Goal: Task Accomplishment & Management: Complete application form

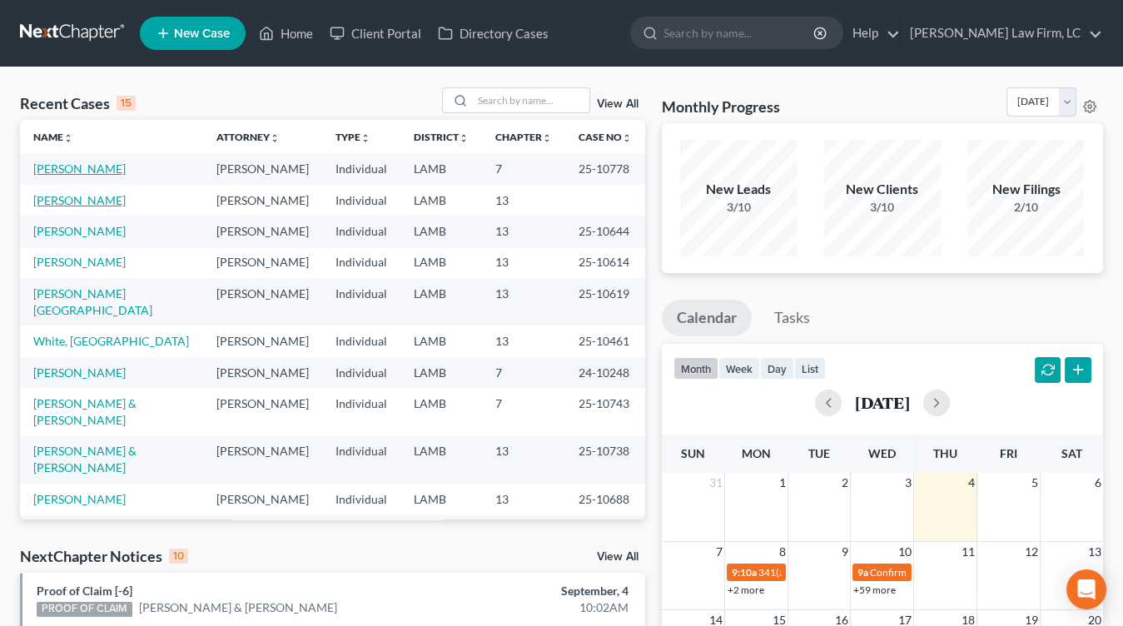
drag, startPoint x: 67, startPoint y: 172, endPoint x: 78, endPoint y: 194, distance: 24.2
click at [79, 193] on link "[PERSON_NAME]" at bounding box center [79, 200] width 92 height 14
click at [78, 194] on link "[PERSON_NAME]" at bounding box center [79, 200] width 92 height 14
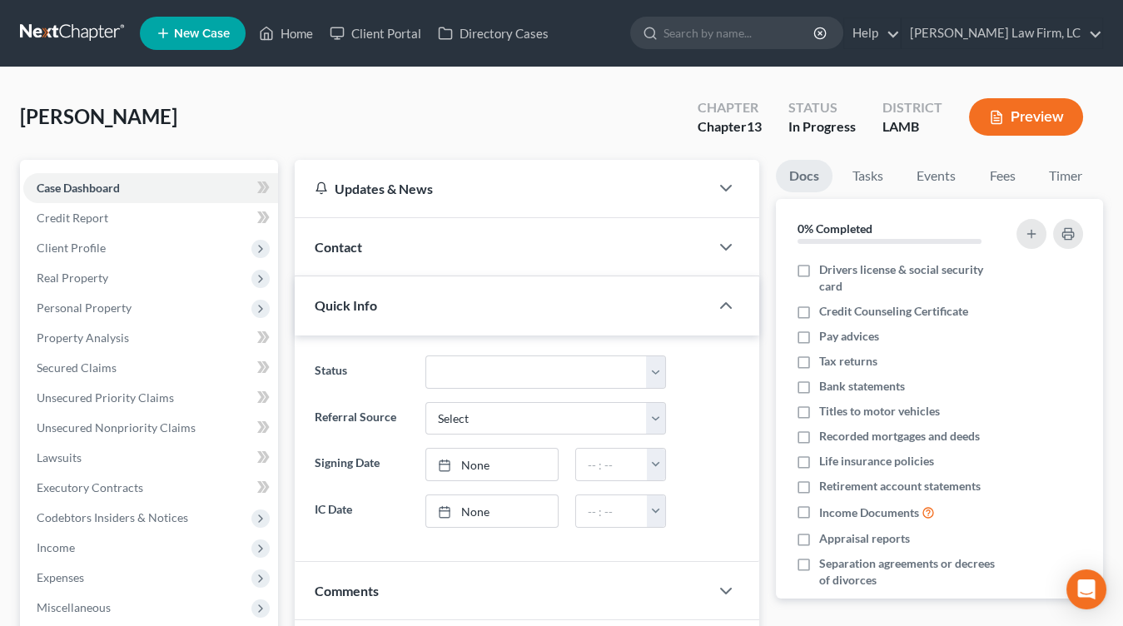
click at [1036, 117] on button "Preview" at bounding box center [1026, 116] width 114 height 37
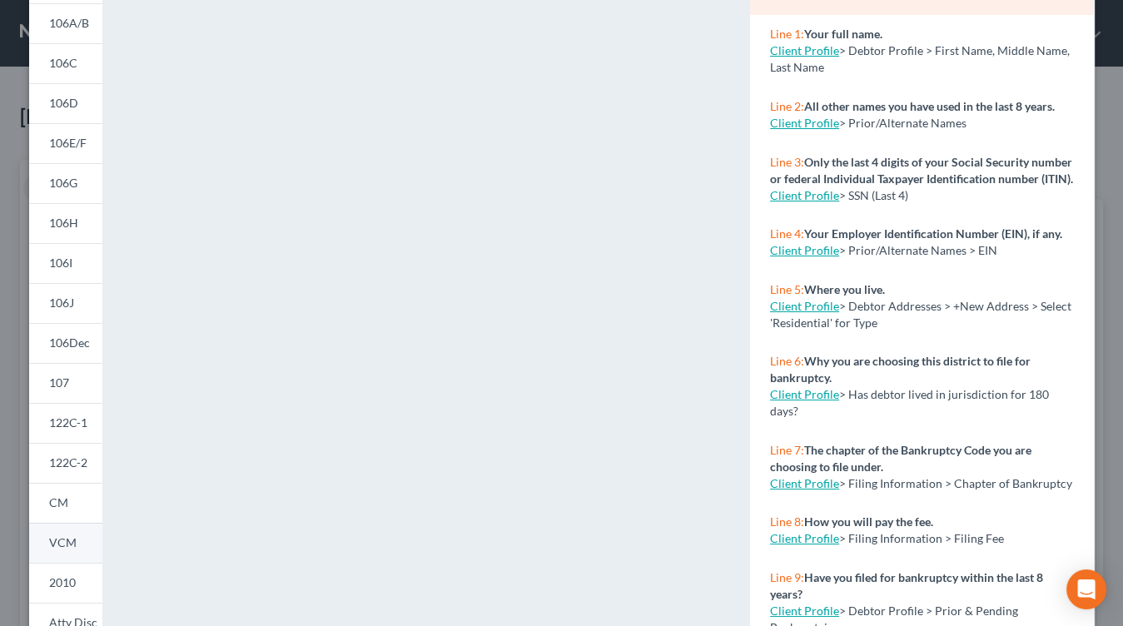
scroll to position [212, 0]
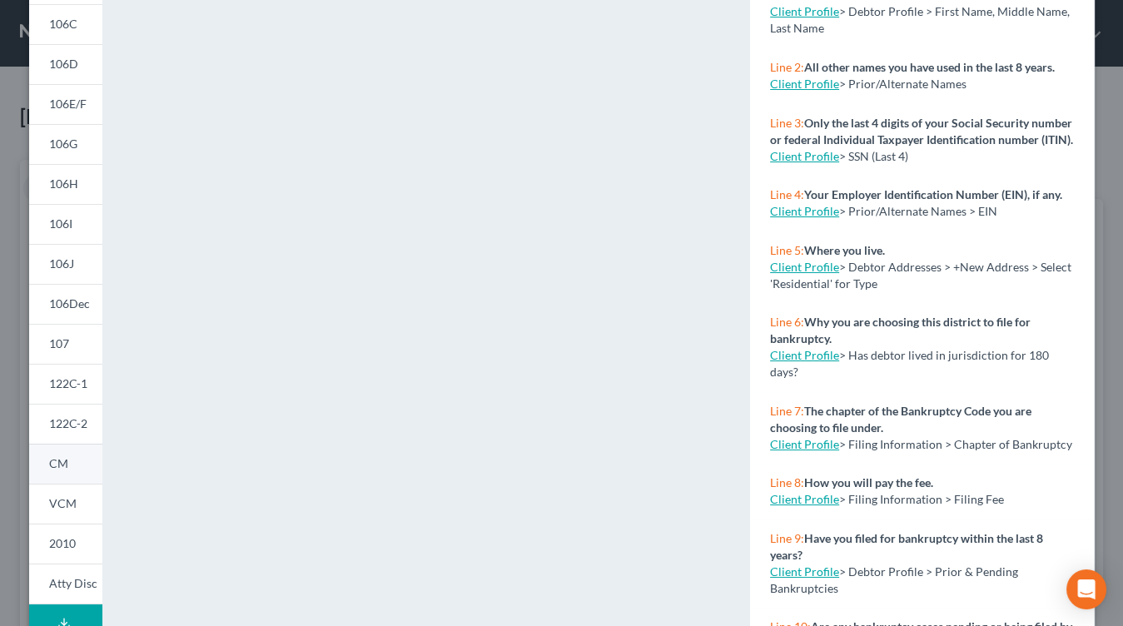
click at [81, 471] on link "CM" at bounding box center [65, 464] width 73 height 40
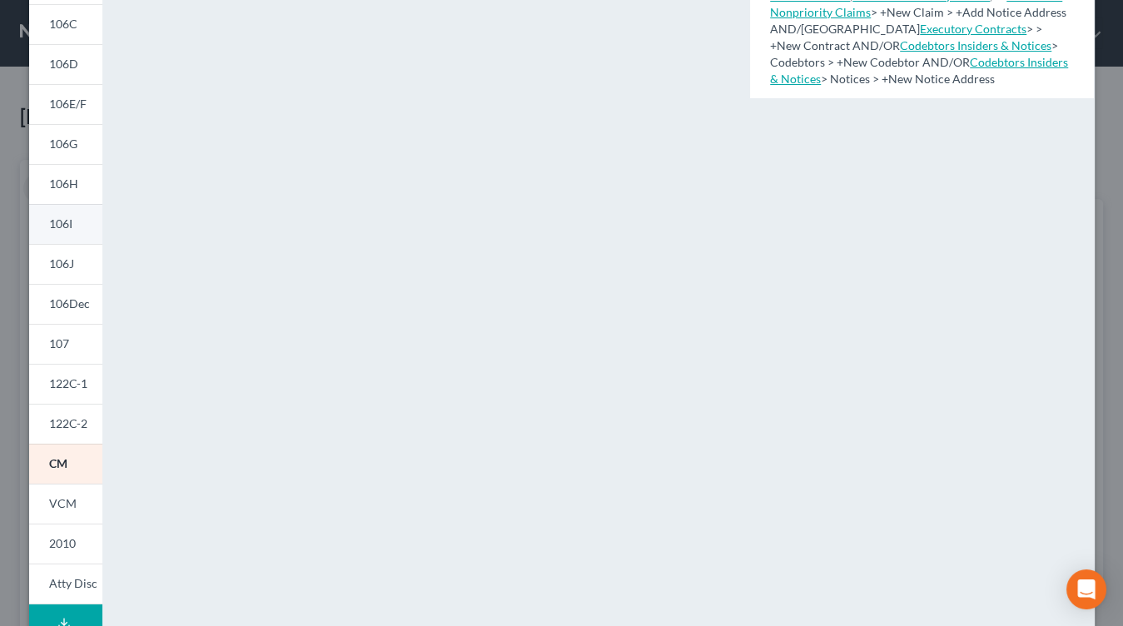
click at [83, 216] on link "106I" at bounding box center [65, 224] width 73 height 40
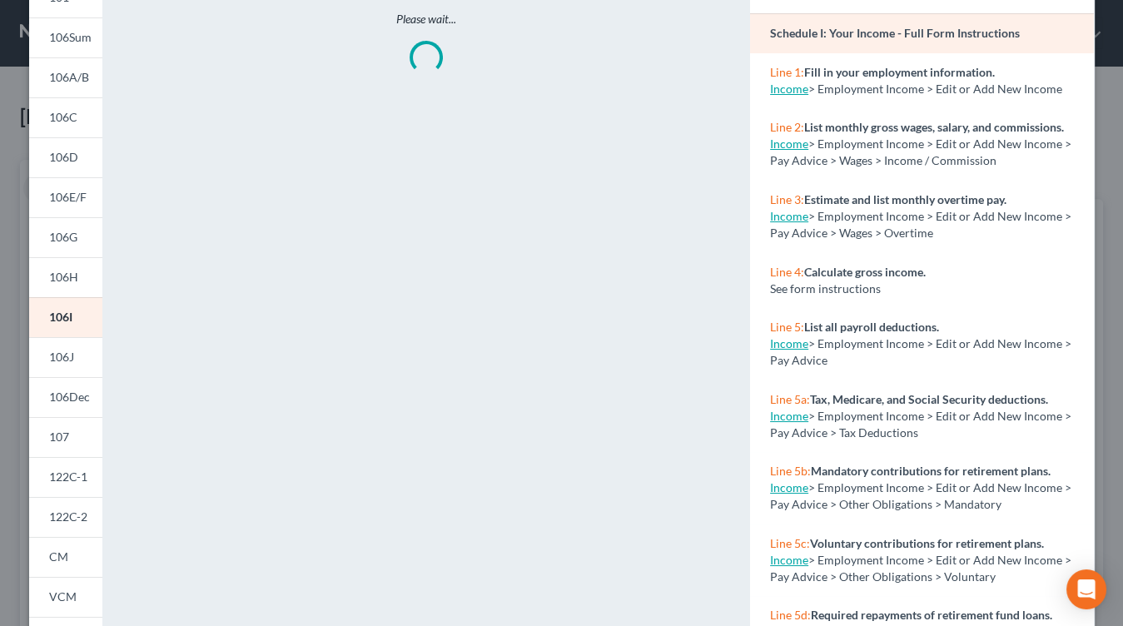
scroll to position [0, 0]
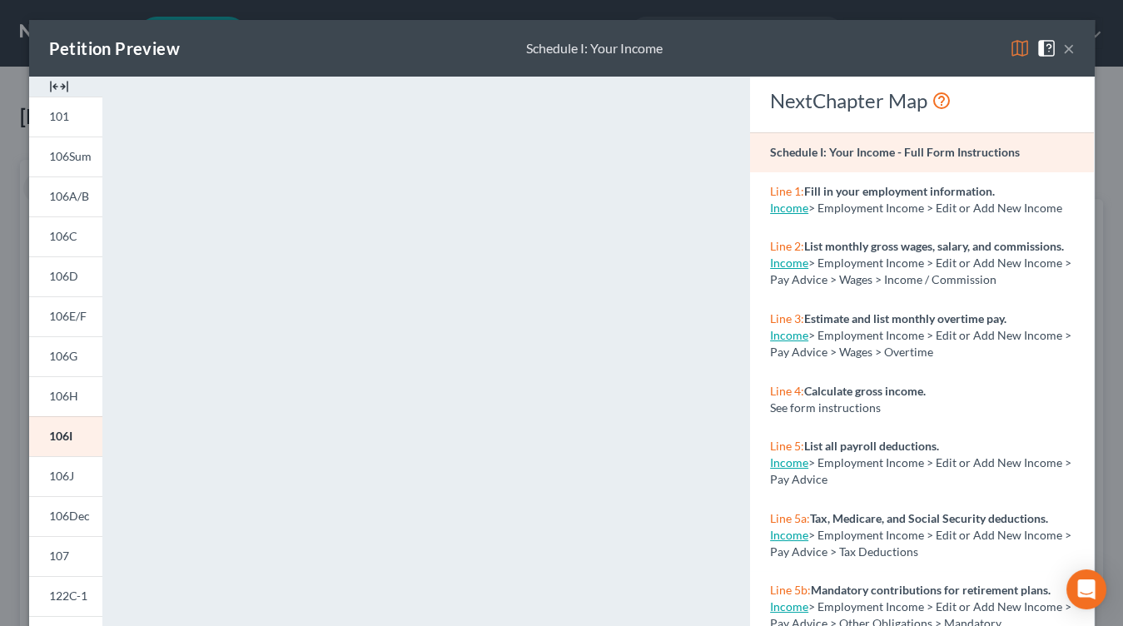
click at [1078, 51] on div "Petition Preview Schedule I: Your Income ×" at bounding box center [562, 48] width 1066 height 57
click at [1075, 52] on div "Petition Preview Schedule I: Your Income ×" at bounding box center [562, 48] width 1066 height 57
click at [1072, 52] on button "×" at bounding box center [1070, 48] width 12 height 20
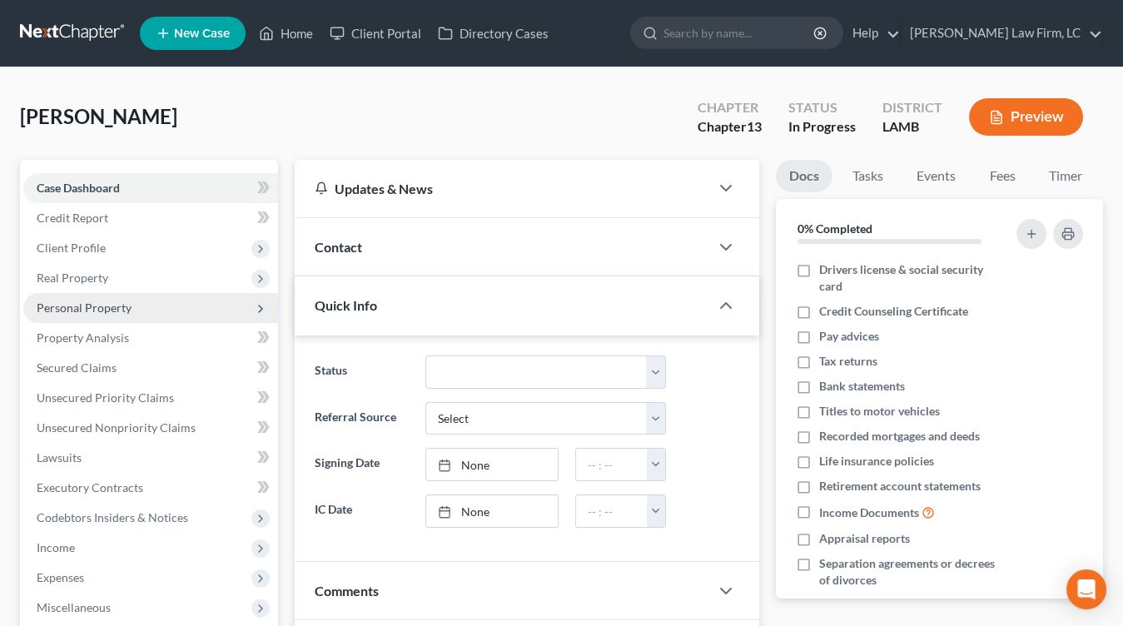
click at [154, 305] on span "Personal Property" at bounding box center [150, 308] width 255 height 30
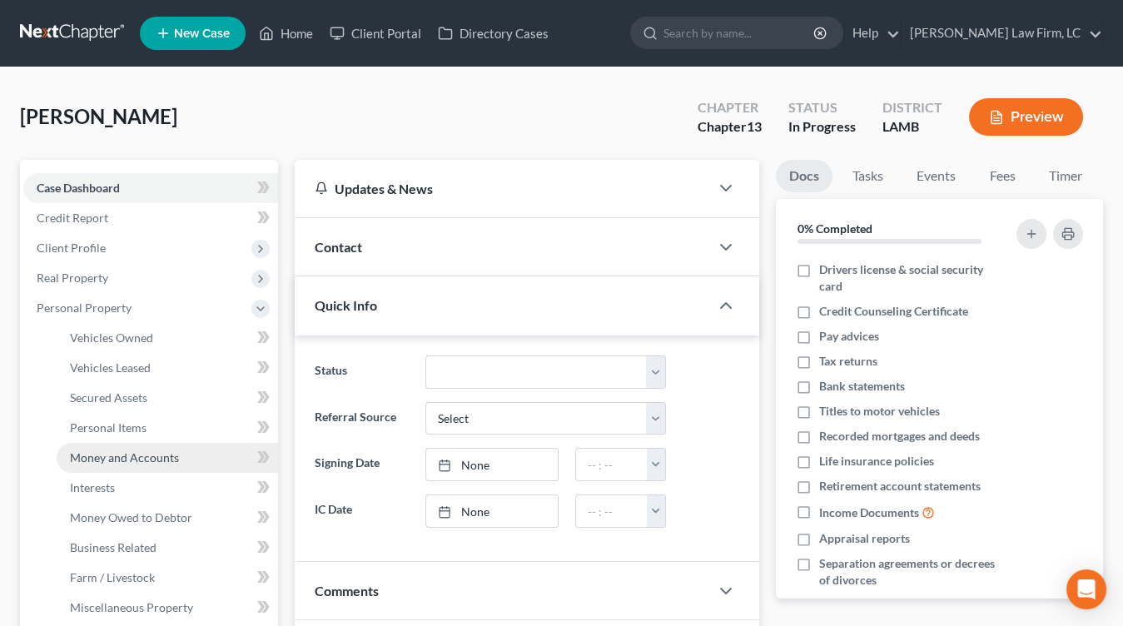
click at [165, 451] on span "Money and Accounts" at bounding box center [124, 458] width 109 height 14
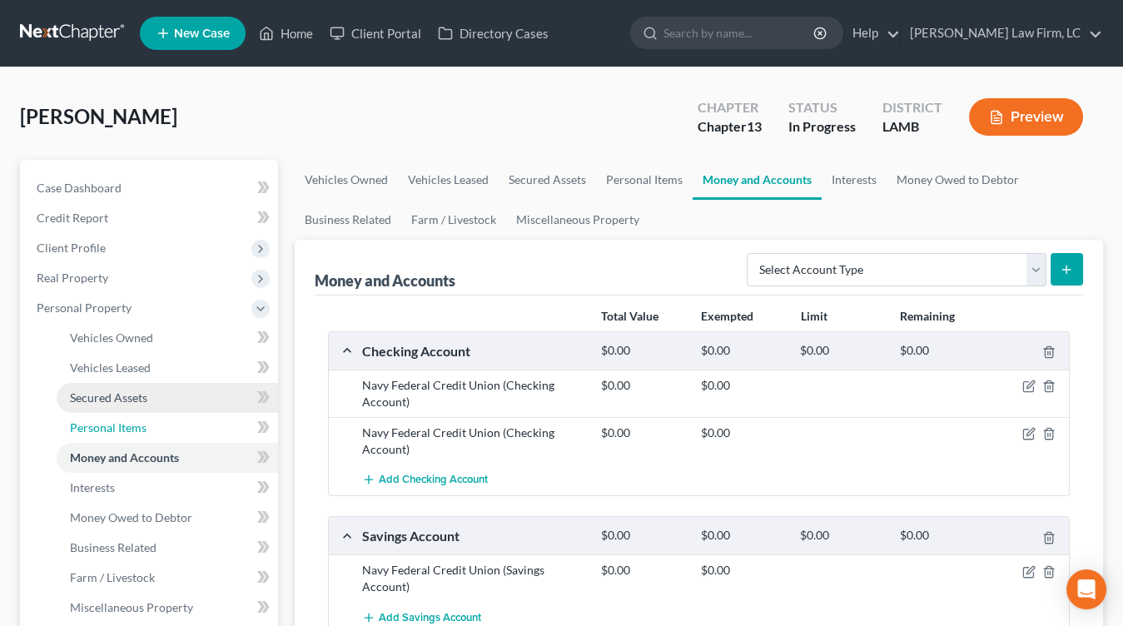
click at [178, 415] on link "Personal Items" at bounding box center [168, 428] width 222 height 30
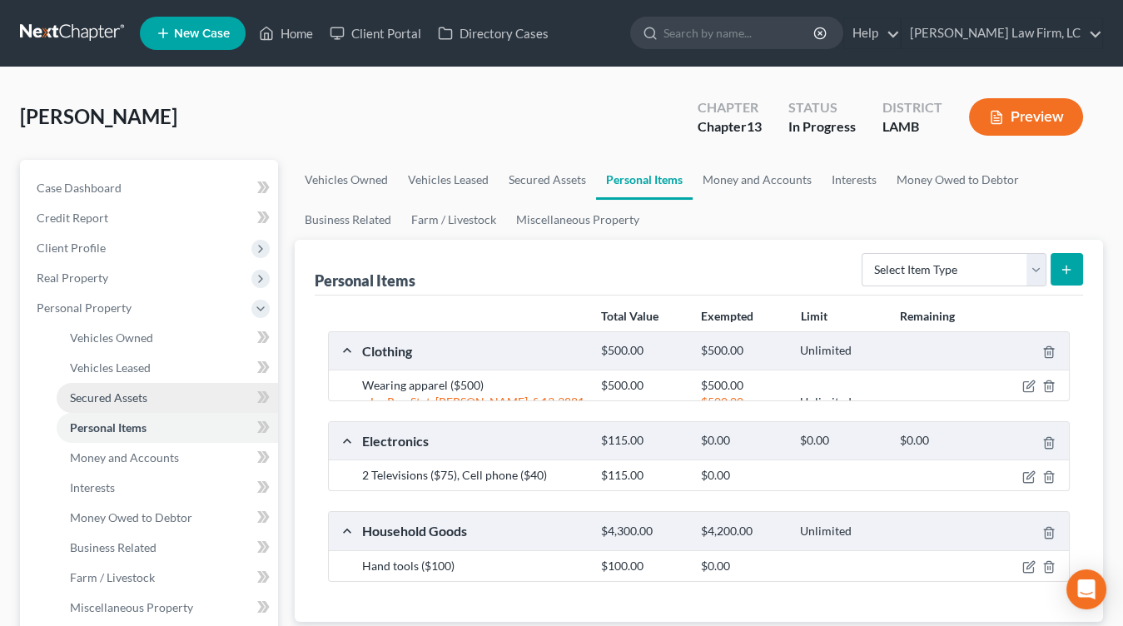
click at [176, 396] on link "Secured Assets" at bounding box center [168, 398] width 222 height 30
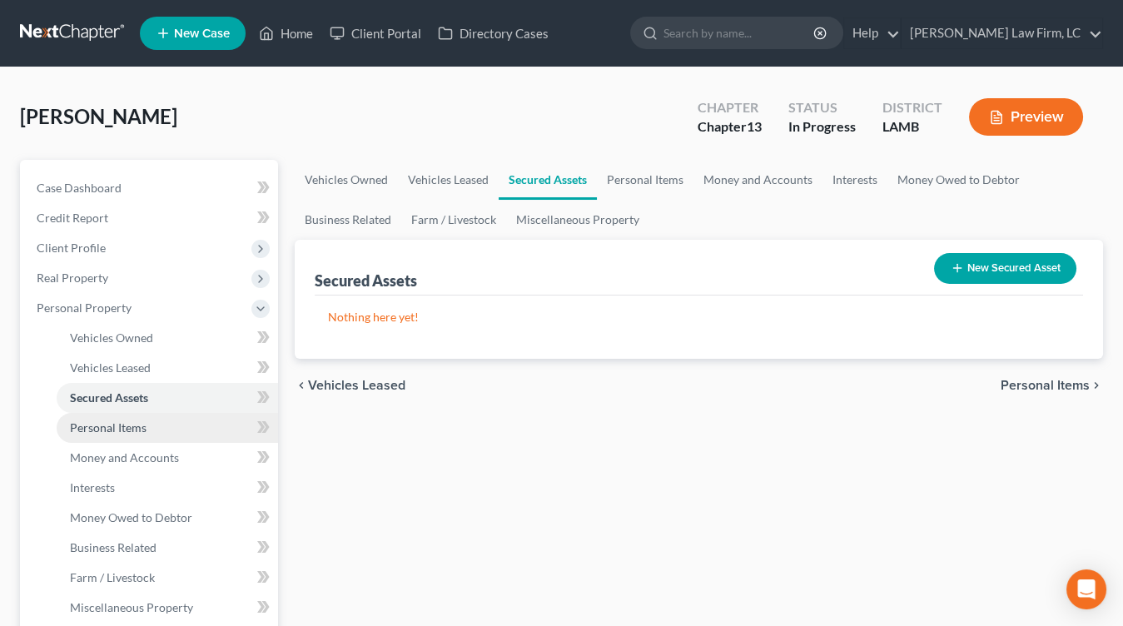
click at [173, 428] on link "Personal Items" at bounding box center [168, 428] width 222 height 30
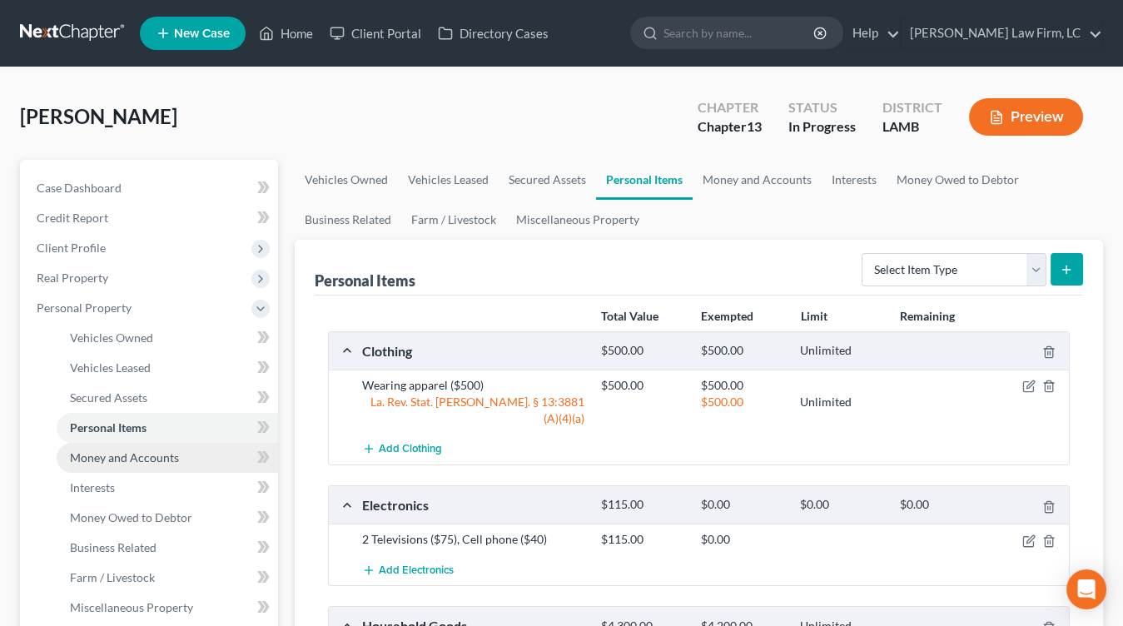
click at [168, 454] on span "Money and Accounts" at bounding box center [124, 458] width 109 height 14
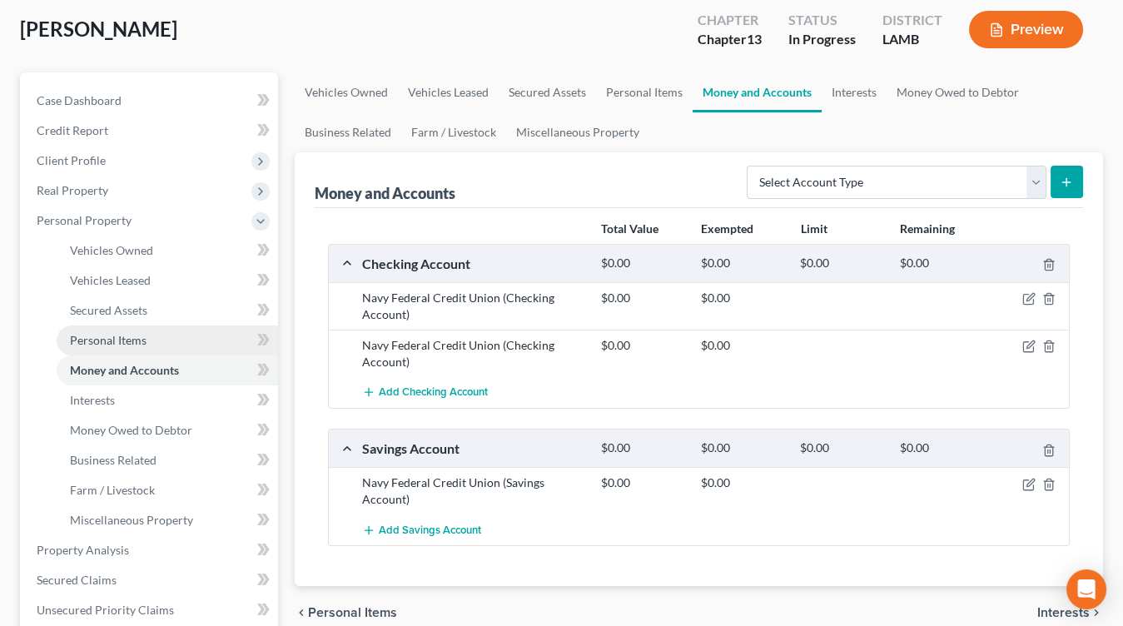
scroll to position [88, 0]
click at [170, 334] on link "Personal Items" at bounding box center [168, 340] width 222 height 30
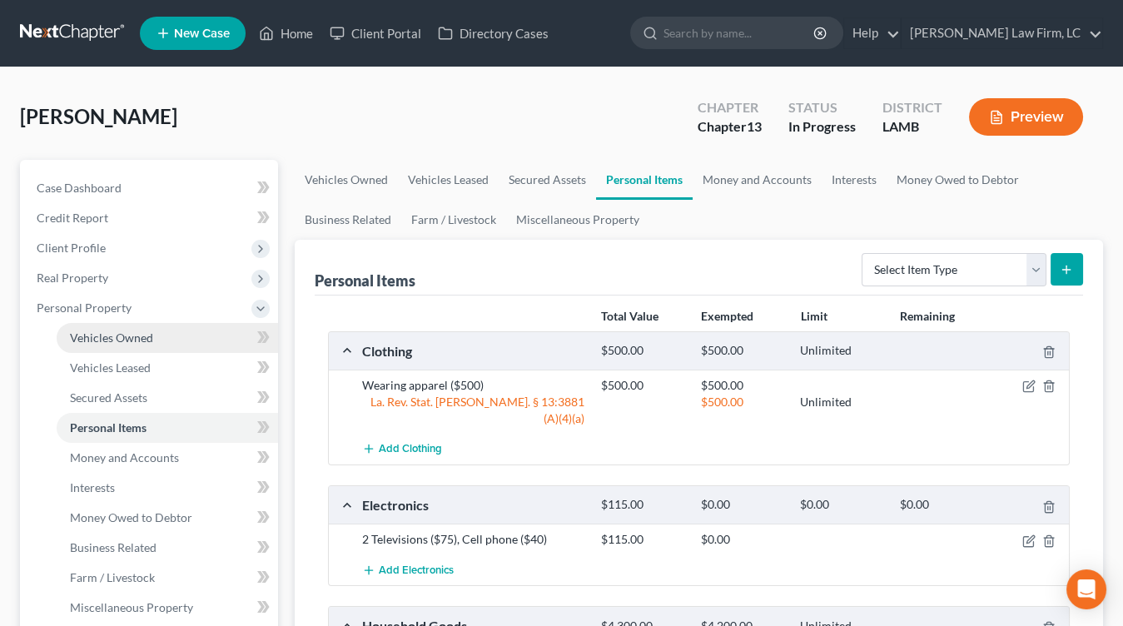
click at [168, 331] on link "Vehicles Owned" at bounding box center [168, 338] width 222 height 30
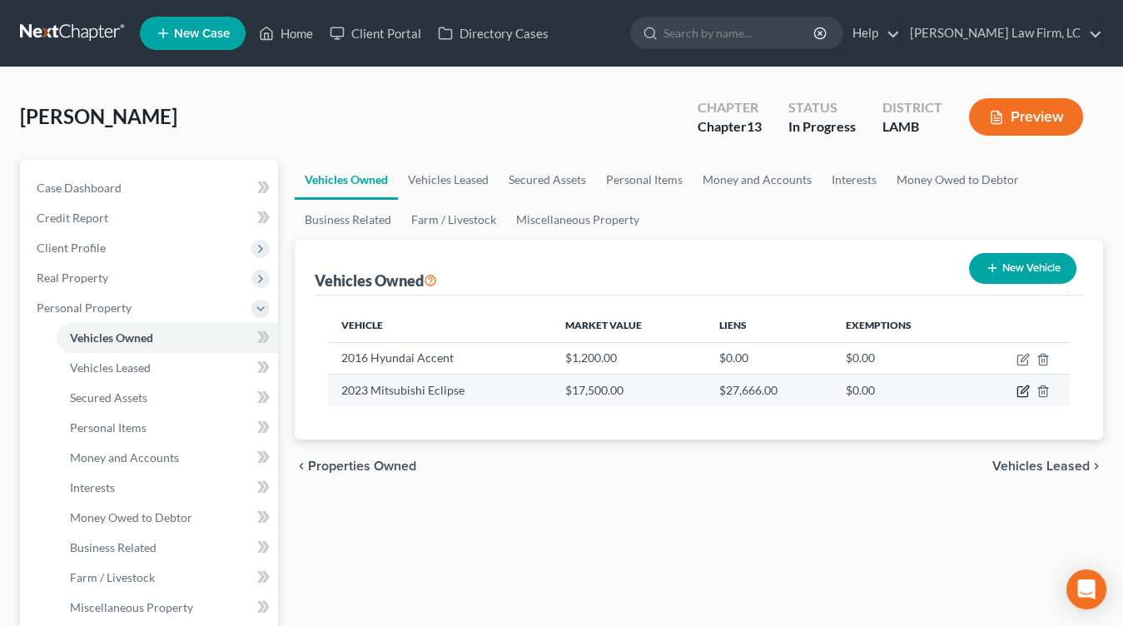
click at [1021, 391] on icon "button" at bounding box center [1024, 389] width 7 height 7
select select "0"
select select "3"
select select "2"
select select "0"
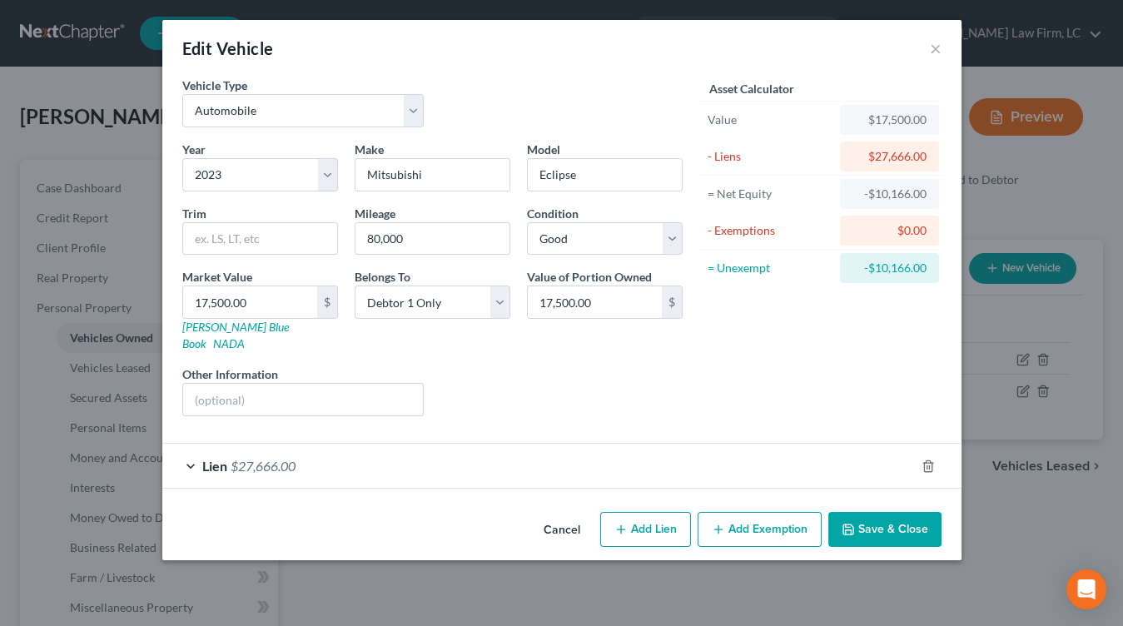
click at [943, 521] on div "Cancel Add Lien Add Lease Add Exemption Save & Close" at bounding box center [562, 533] width 800 height 55
click at [920, 527] on div "Cancel Add Lien Add Lease Add Exemption Save & Close" at bounding box center [562, 533] width 800 height 55
click at [924, 524] on button "Save & Close" at bounding box center [885, 529] width 113 height 35
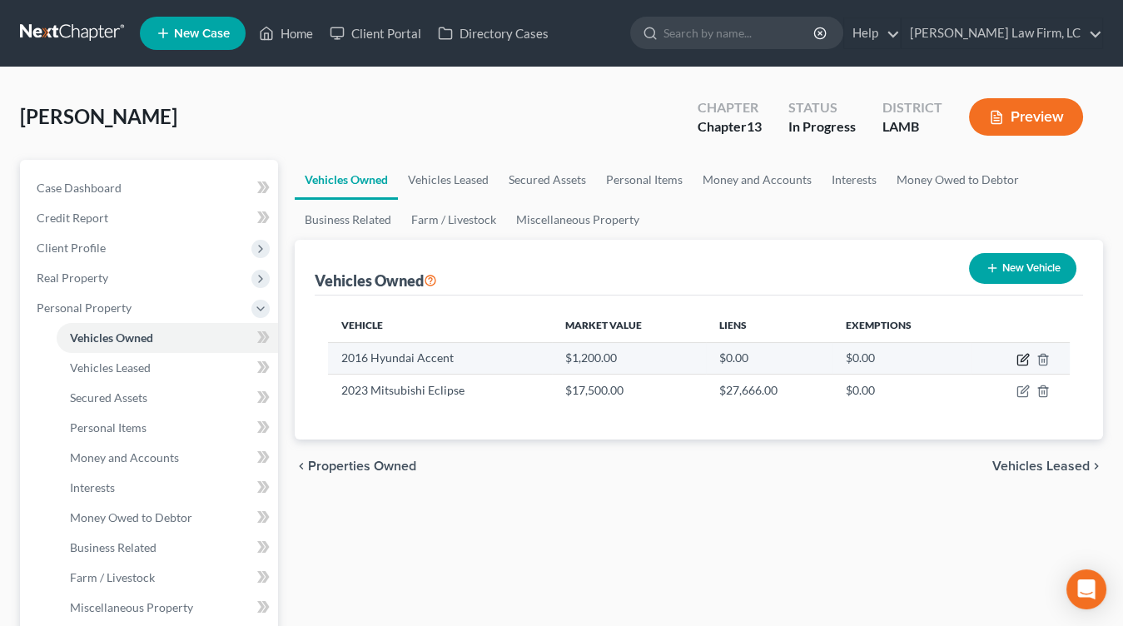
click at [1019, 356] on icon "button" at bounding box center [1023, 359] width 13 height 13
select select "0"
select select "10"
select select "4"
select select "0"
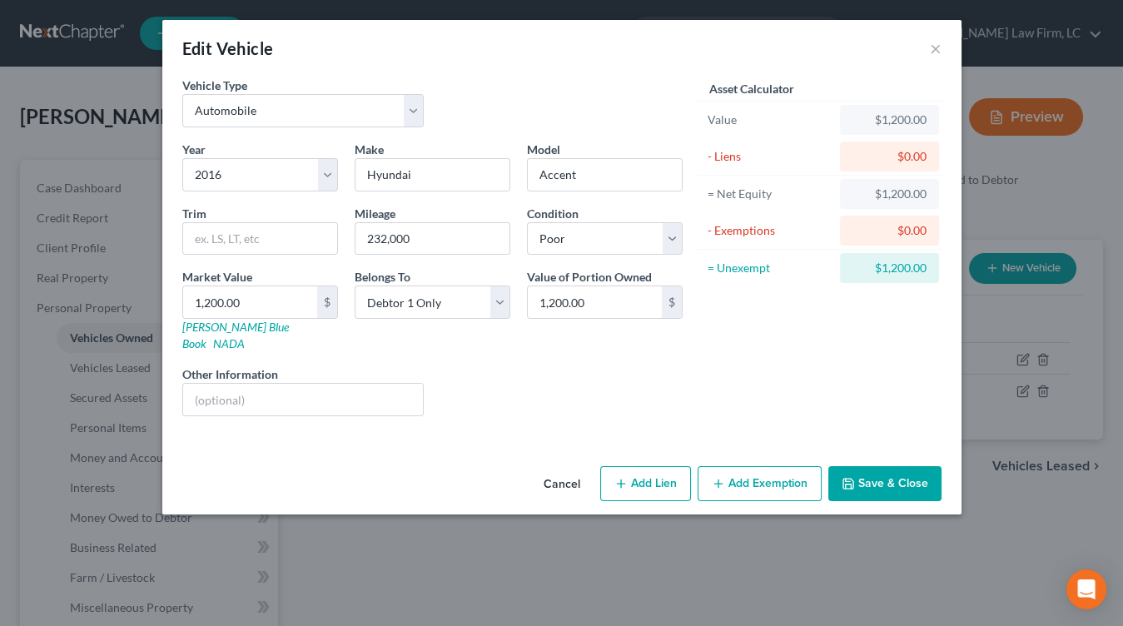
click at [746, 466] on button "Add Exemption" at bounding box center [760, 483] width 124 height 35
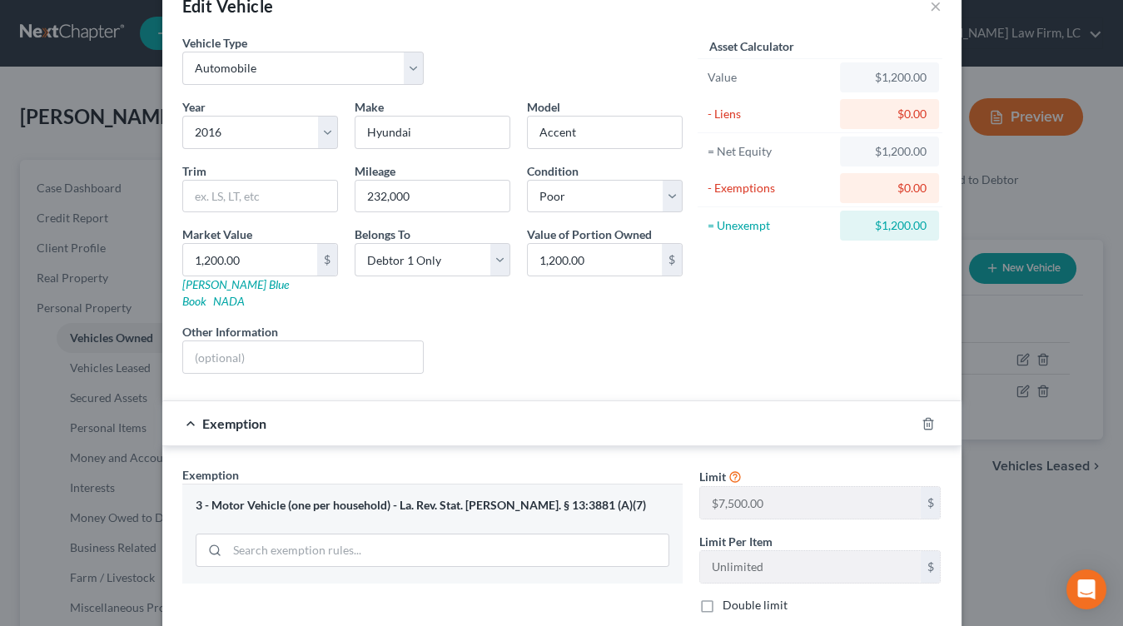
scroll to position [78, 0]
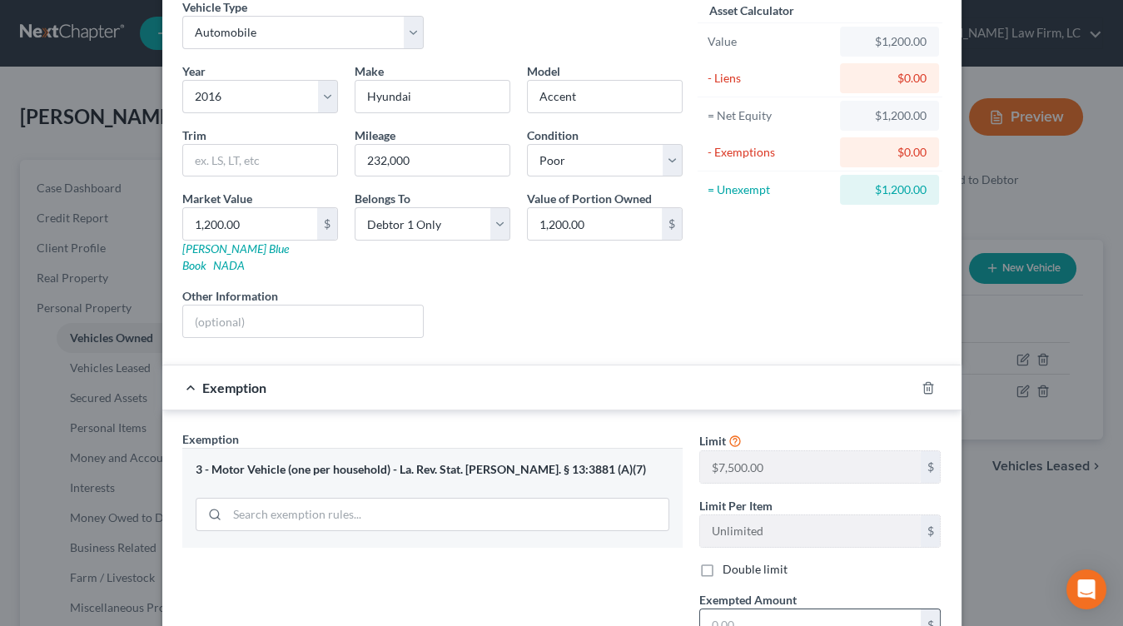
click at [761, 610] on input "text" at bounding box center [810, 626] width 221 height 32
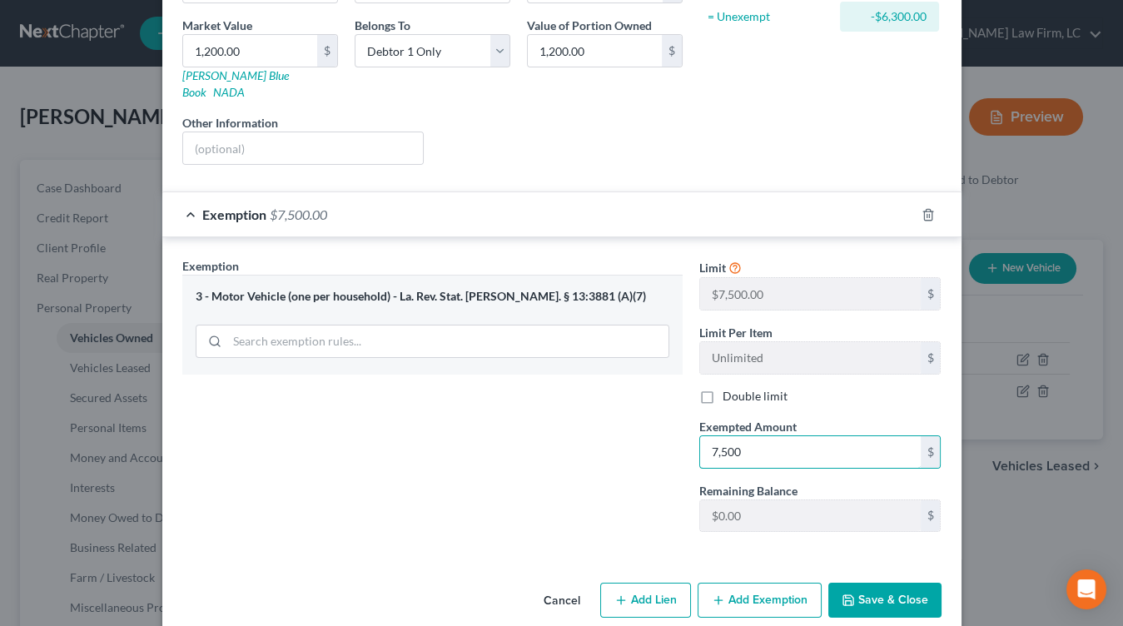
type input "7,500"
drag, startPoint x: 926, startPoint y: 573, endPoint x: 649, endPoint y: 549, distance: 278.4
click at [925, 583] on button "Save & Close" at bounding box center [885, 600] width 113 height 35
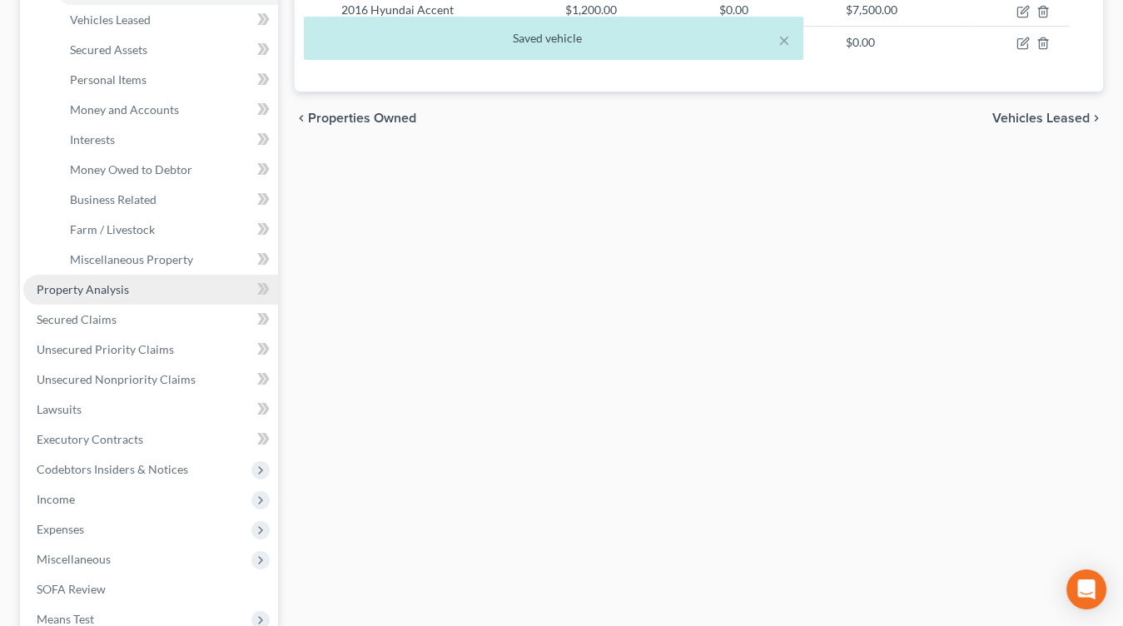
click at [134, 286] on link "Property Analysis" at bounding box center [150, 290] width 255 height 30
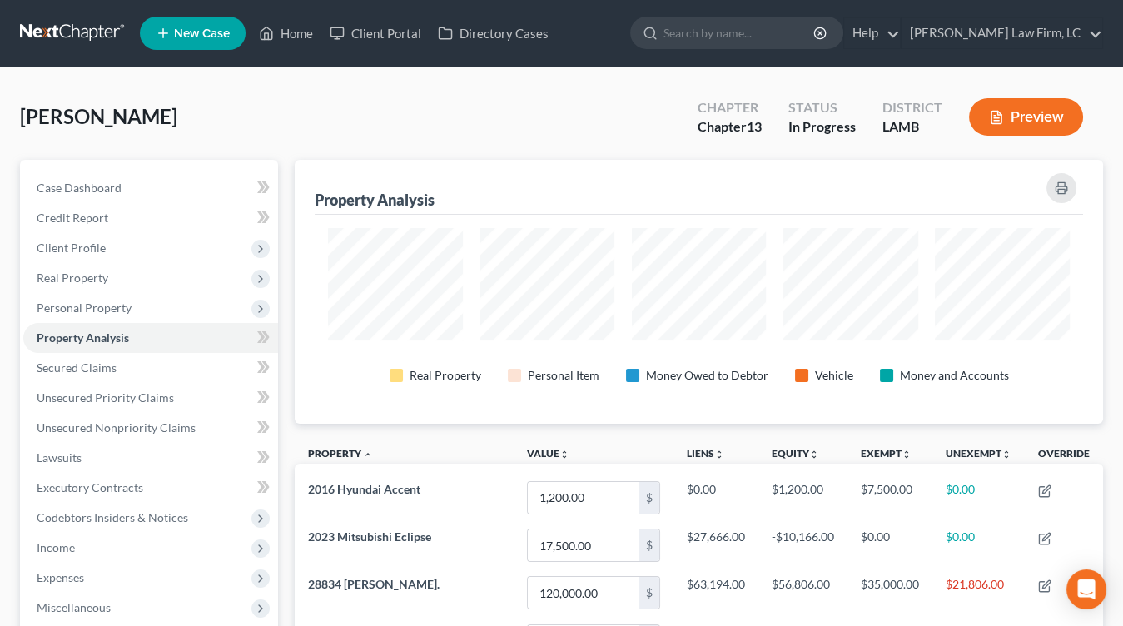
drag, startPoint x: 90, startPoint y: 582, endPoint x: 102, endPoint y: 591, distance: 14.8
click at [90, 582] on span "Expenses" at bounding box center [150, 578] width 255 height 30
click at [102, 593] on link "Home" at bounding box center [168, 608] width 222 height 30
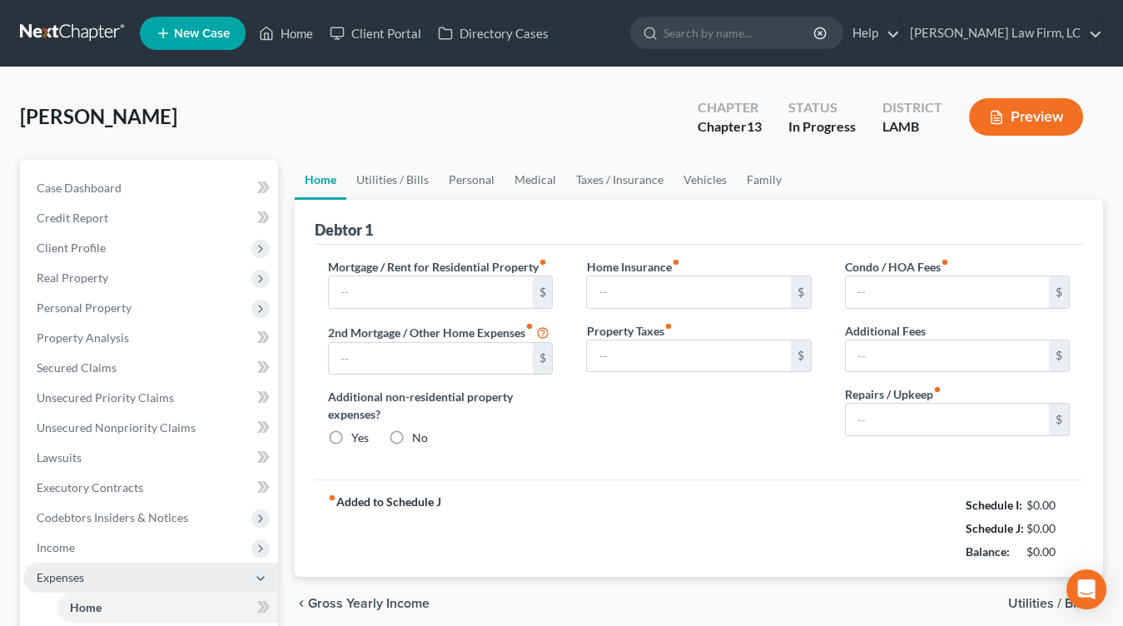
type input "666.86"
type input "0.00"
radio input "true"
type input "0.00"
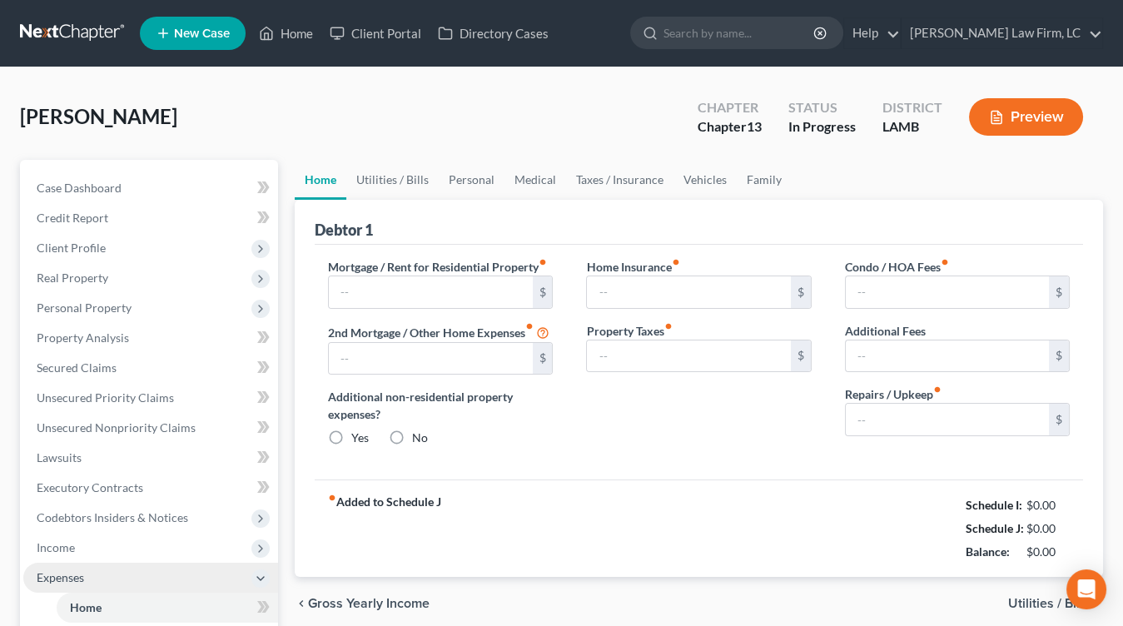
type input "0.00"
type input "100.00"
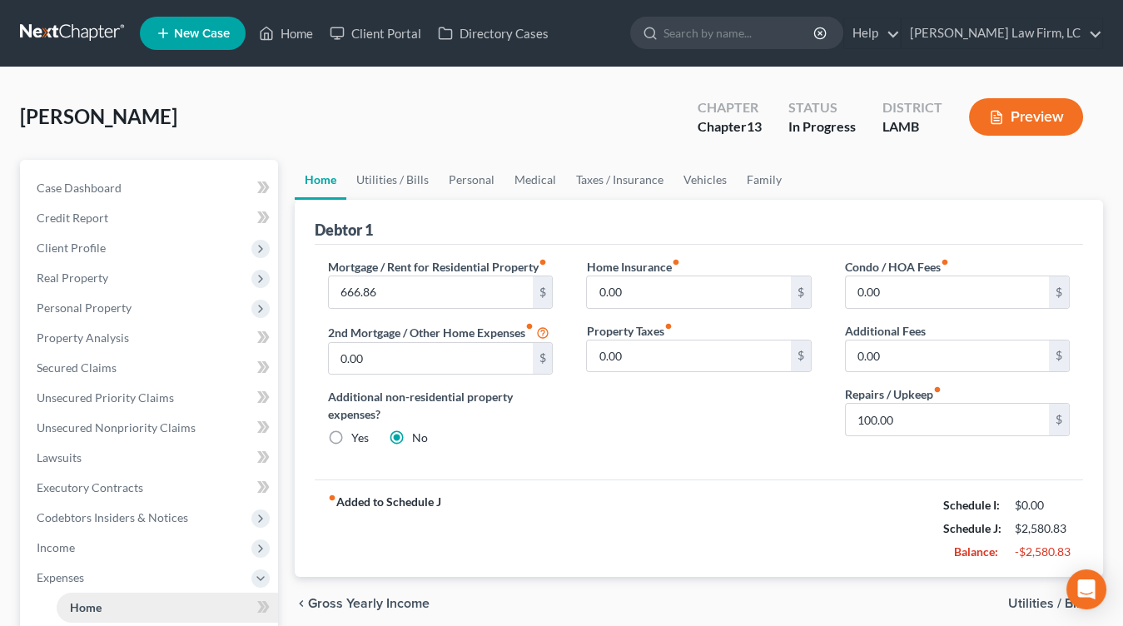
click at [108, 595] on link "Home" at bounding box center [168, 608] width 222 height 30
click at [537, 170] on link "Medical" at bounding box center [536, 180] width 62 height 40
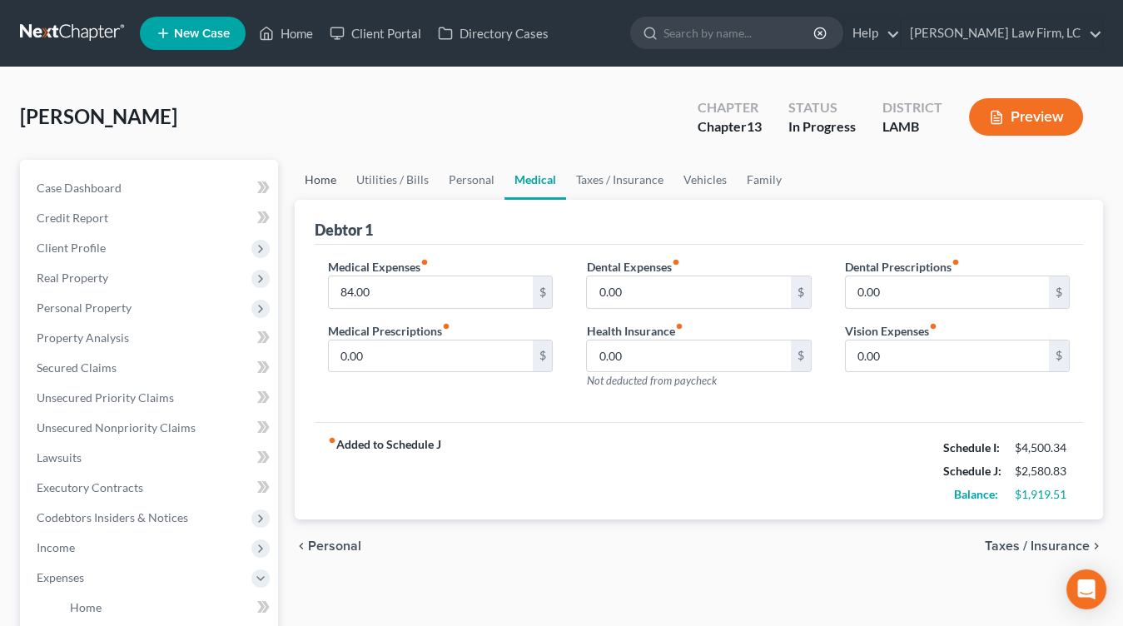
click at [331, 176] on link "Home" at bounding box center [321, 180] width 52 height 40
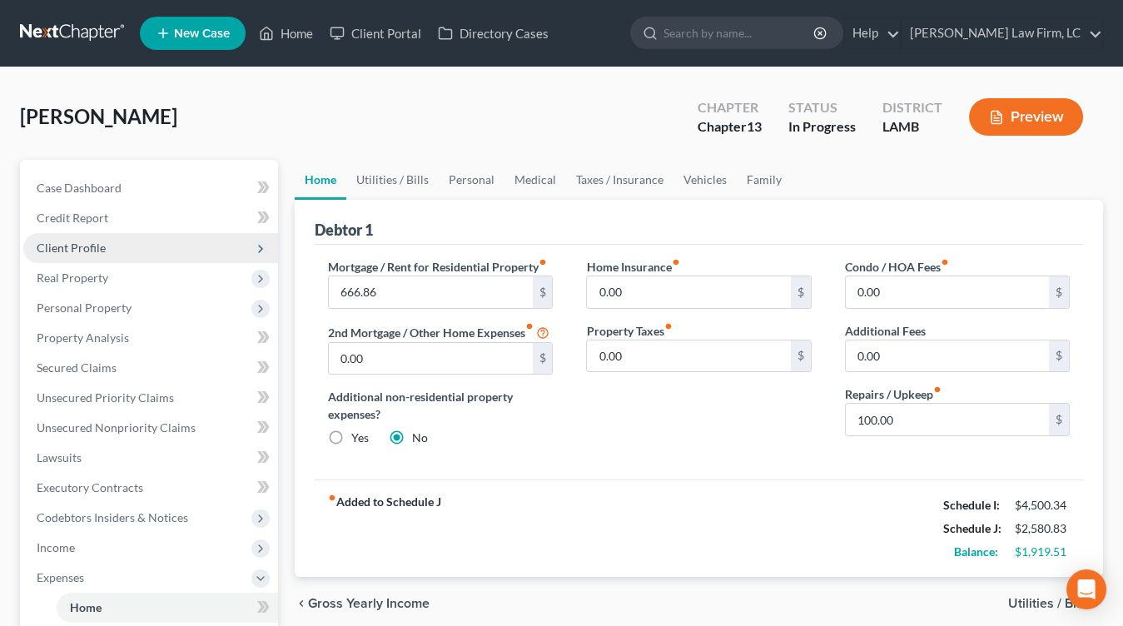
click at [107, 237] on span "Client Profile" at bounding box center [150, 248] width 255 height 30
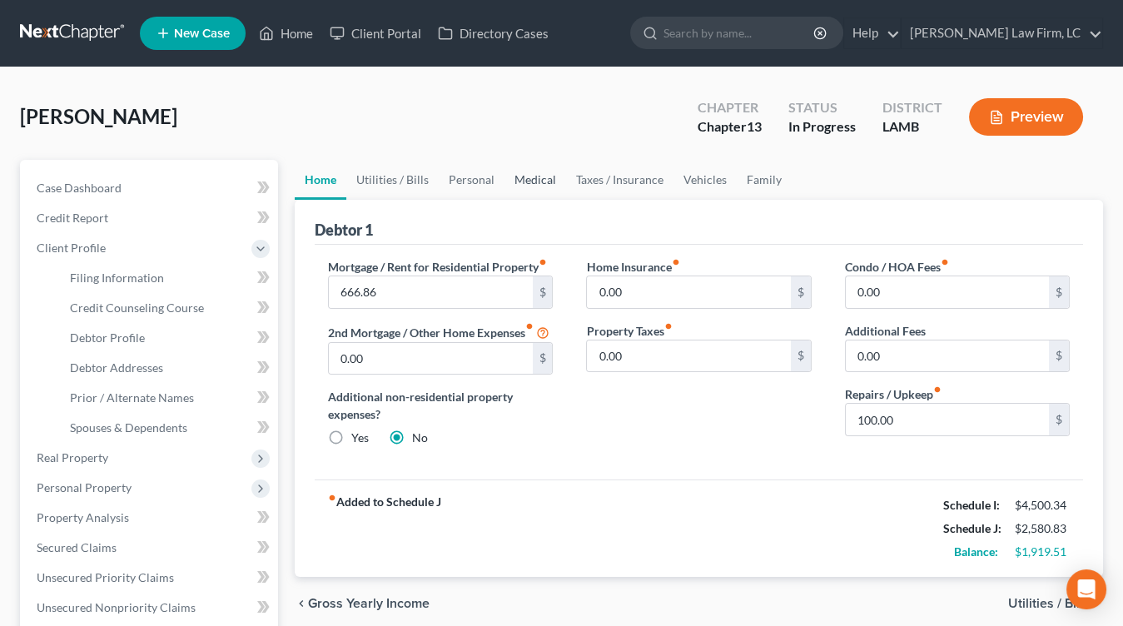
click at [531, 183] on link "Medical" at bounding box center [536, 180] width 62 height 40
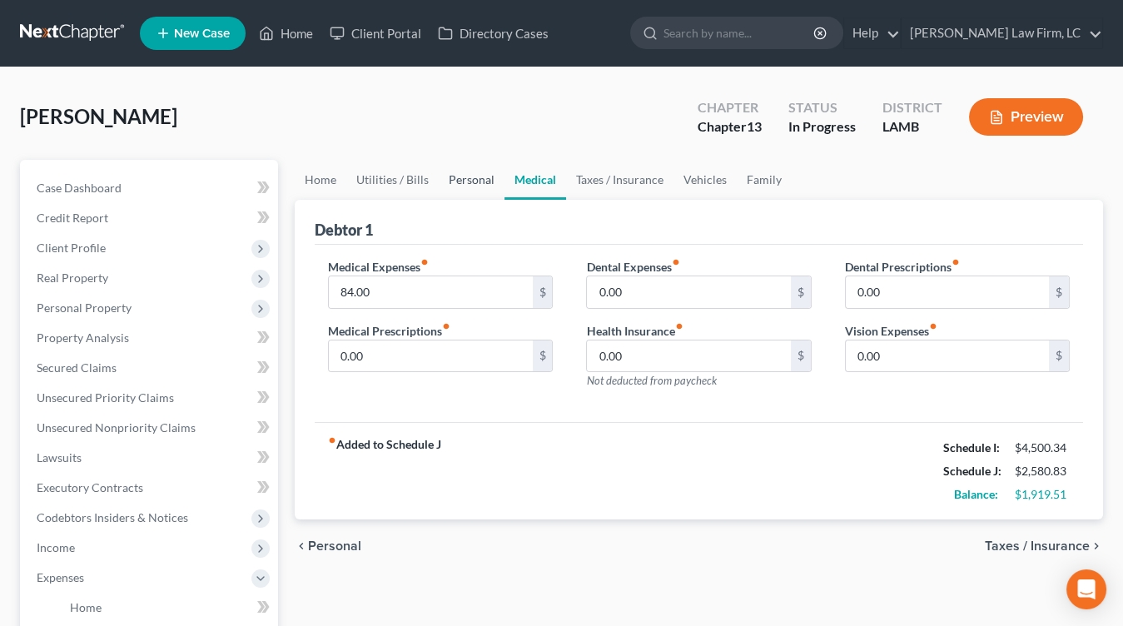
click at [483, 186] on link "Personal" at bounding box center [472, 180] width 66 height 40
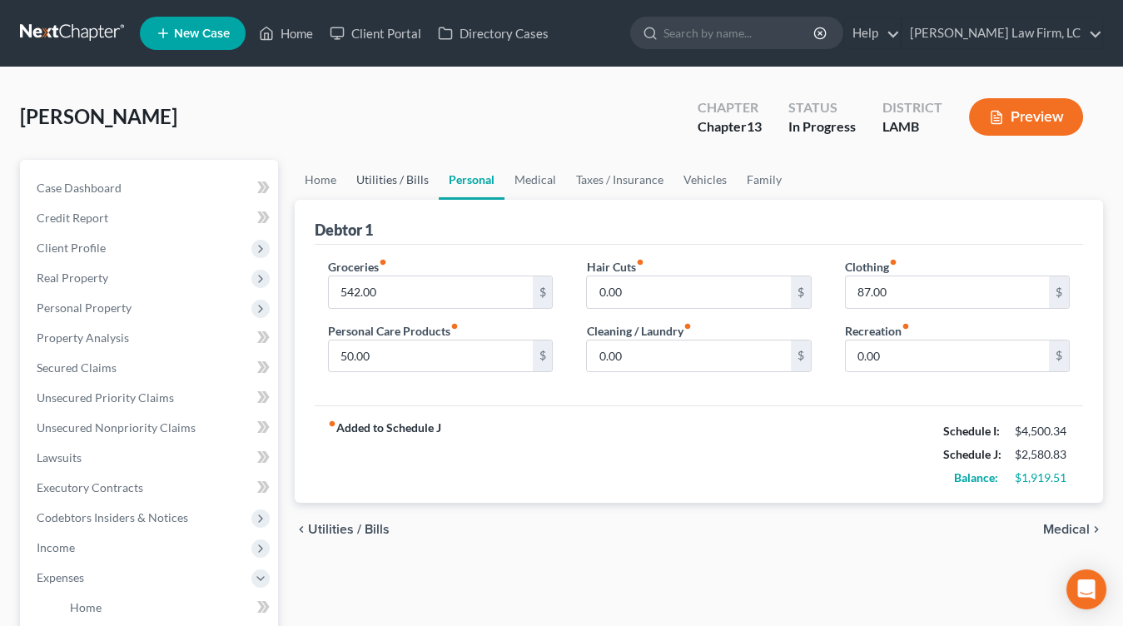
click at [406, 186] on link "Utilities / Bills" at bounding box center [392, 180] width 92 height 40
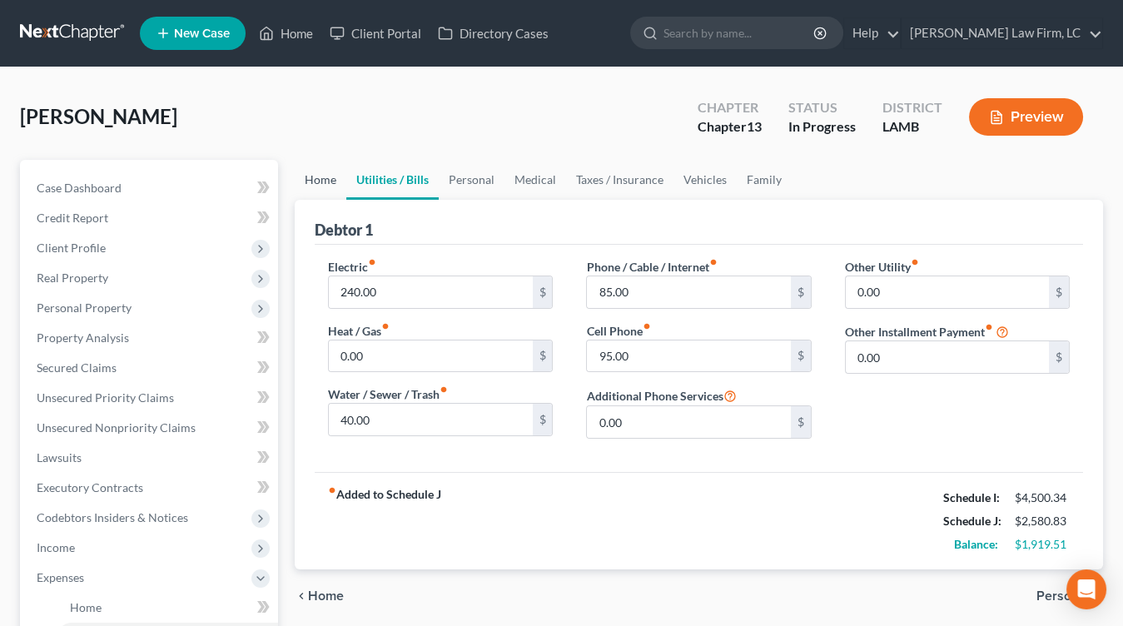
click at [340, 184] on link "Home" at bounding box center [321, 180] width 52 height 40
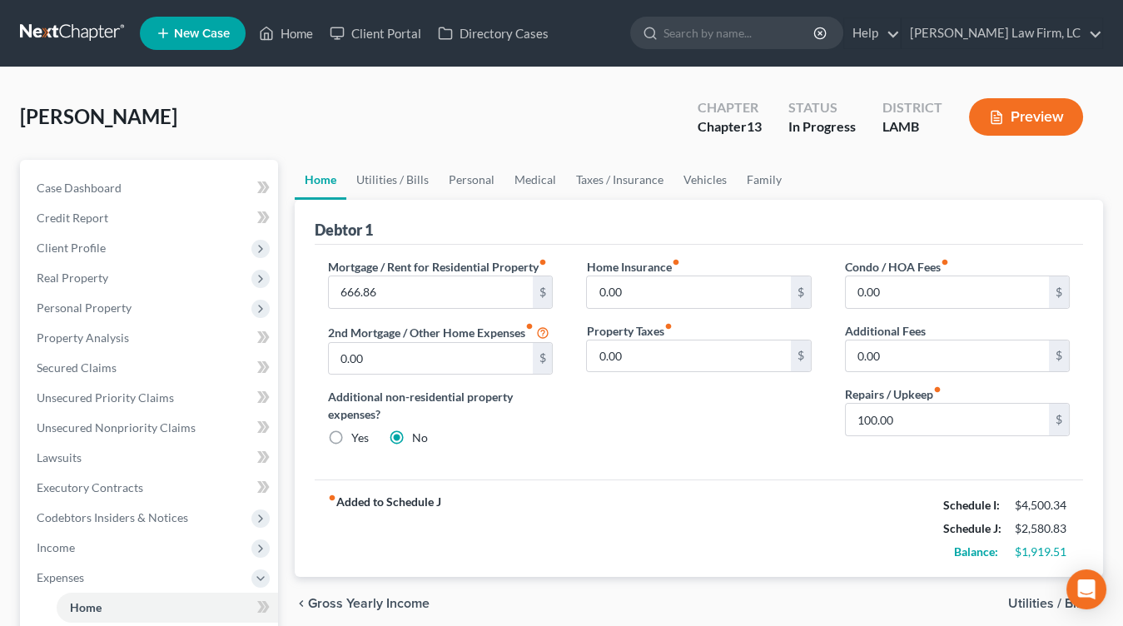
click at [379, 104] on div "Chauvin, Darren Upgraded Chapter Chapter 13 Status In Progress District LAMB Pr…" at bounding box center [561, 123] width 1083 height 72
click at [185, 171] on div "Case Dashboard Payments Invoices Payments Payments Credit Report Client Profile…" at bounding box center [149, 563] width 258 height 806
click at [185, 179] on link "Case Dashboard" at bounding box center [150, 188] width 255 height 30
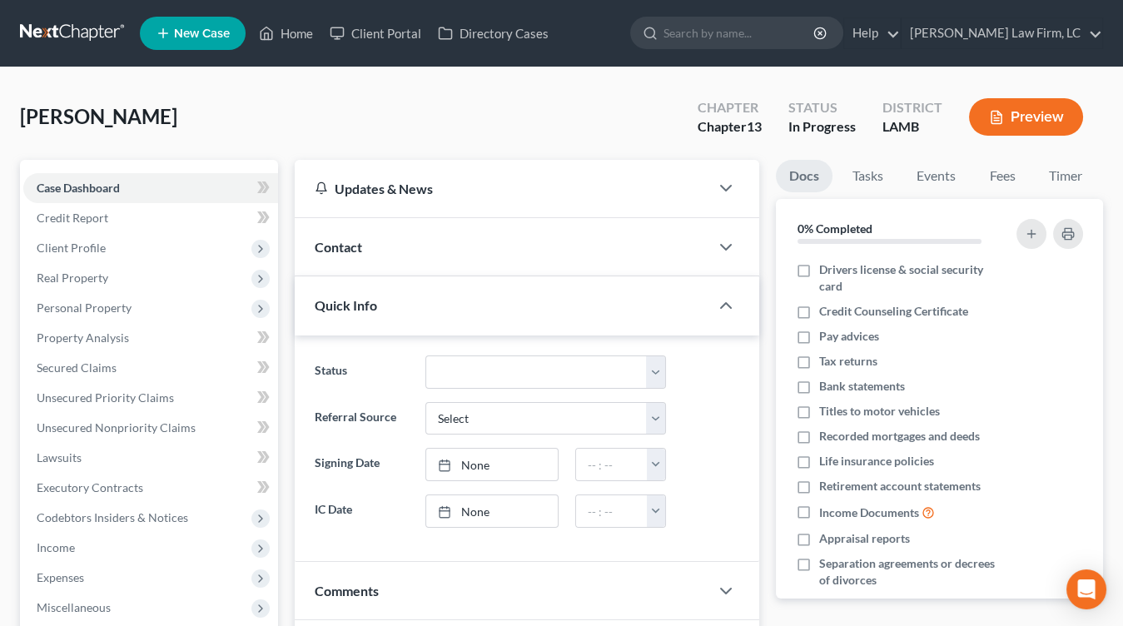
click at [55, 49] on nav "Home New Case Client Portal Directory Cases Dickson Law Firm, LC mdd@dicksonlaw…" at bounding box center [561, 33] width 1123 height 67
click at [117, 362] on link "Secured Claims" at bounding box center [150, 368] width 255 height 30
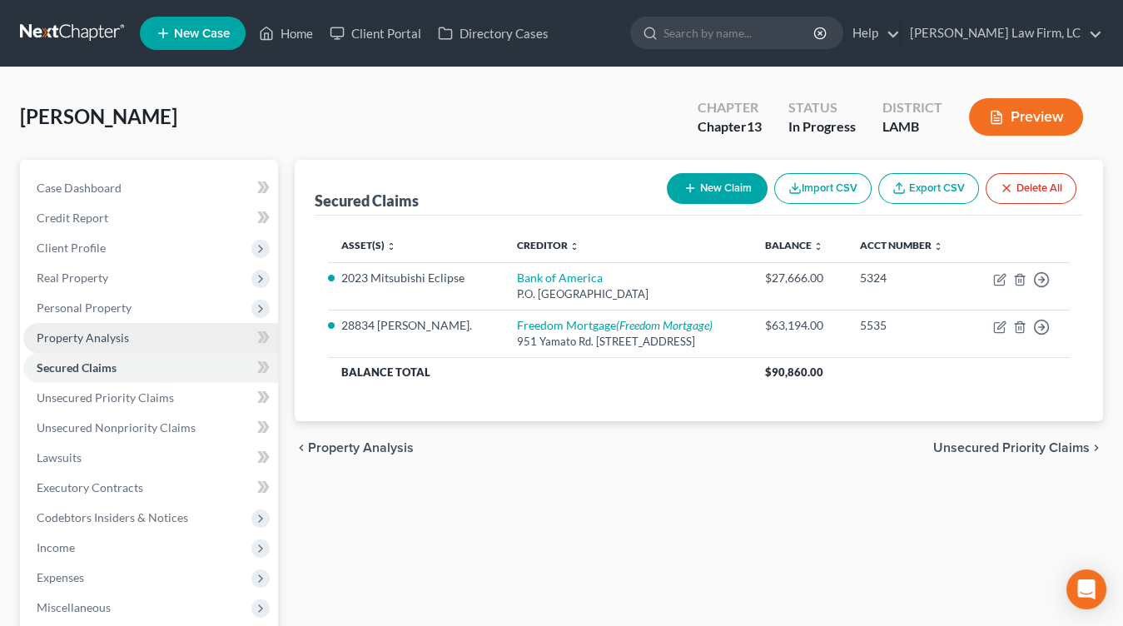
click at [133, 325] on link "Property Analysis" at bounding box center [150, 338] width 255 height 30
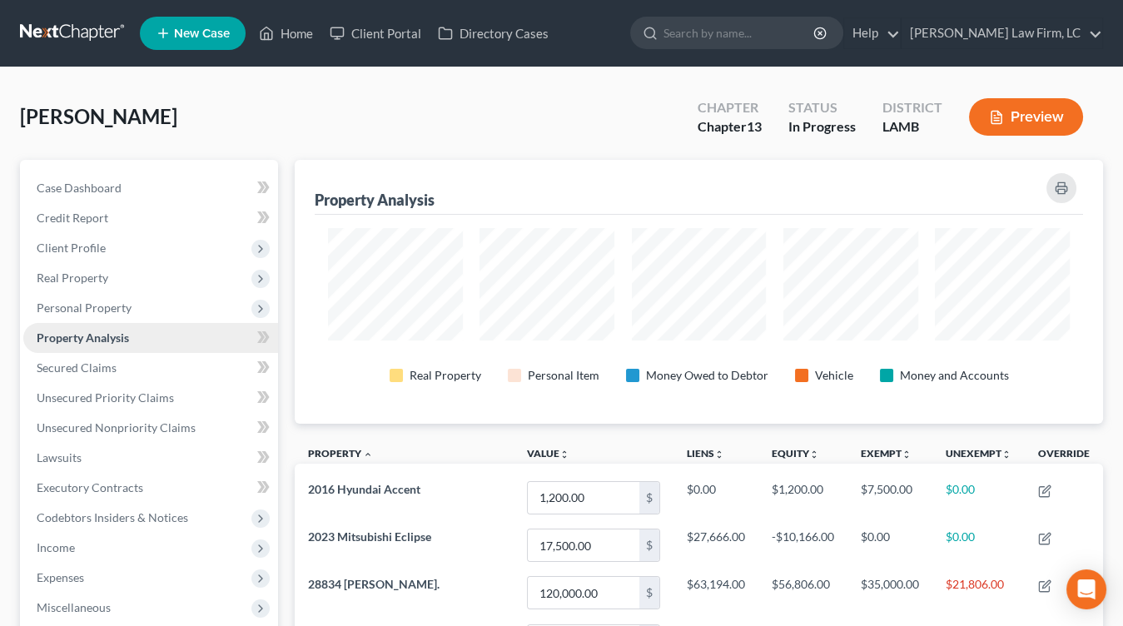
scroll to position [263, 808]
click at [140, 315] on span "Personal Property" at bounding box center [150, 308] width 255 height 30
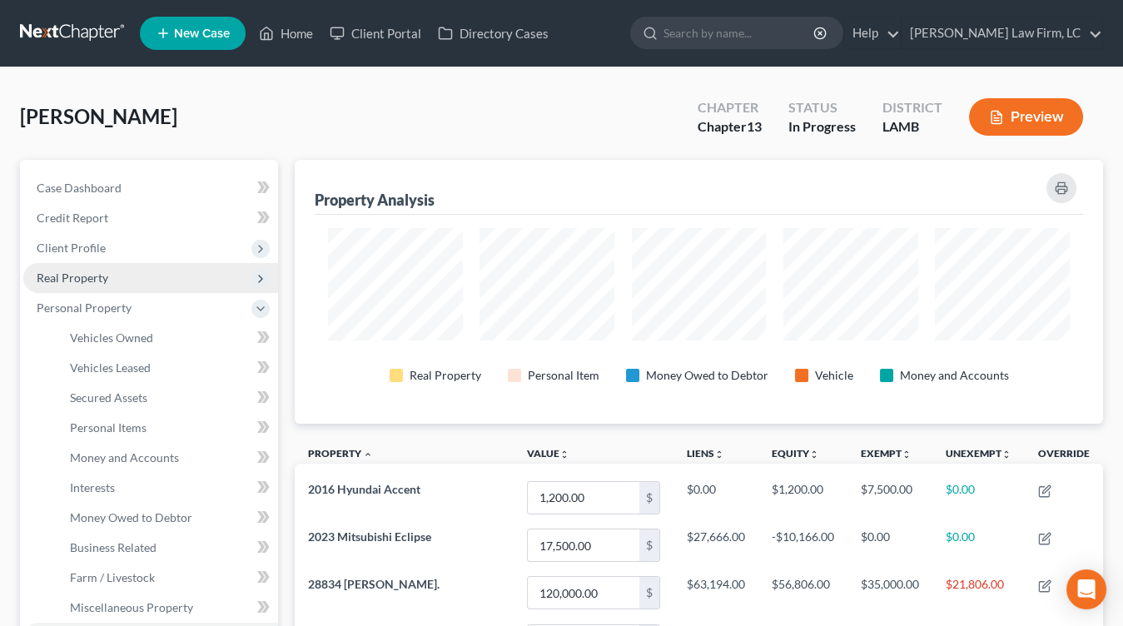
click at [154, 267] on span "Real Property" at bounding box center [150, 278] width 255 height 30
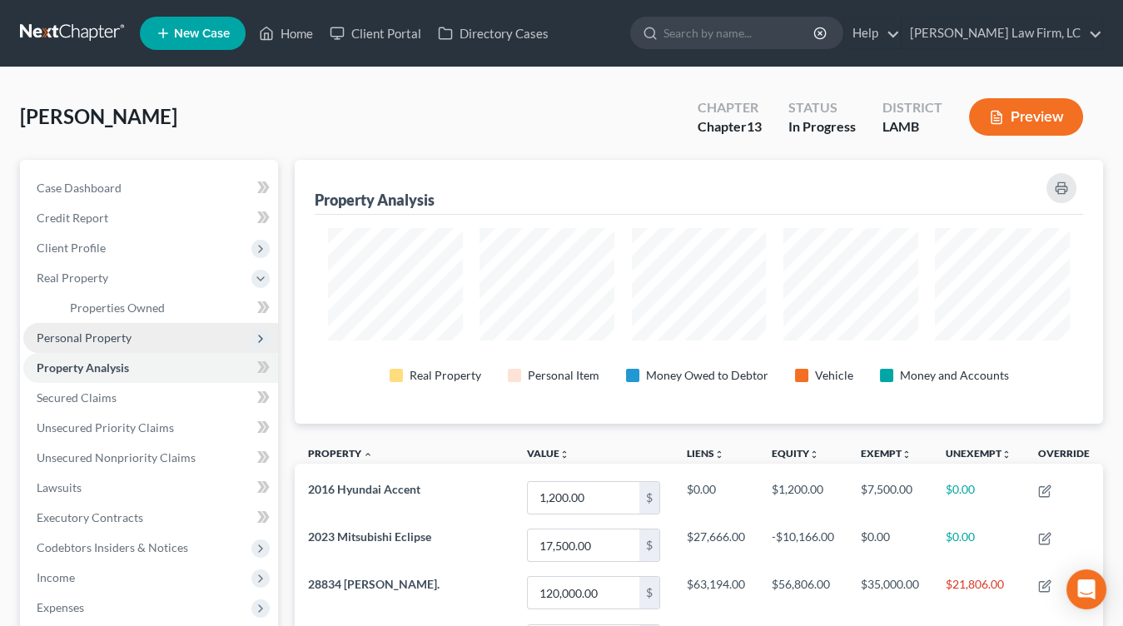
click at [138, 325] on span "Personal Property" at bounding box center [150, 338] width 255 height 30
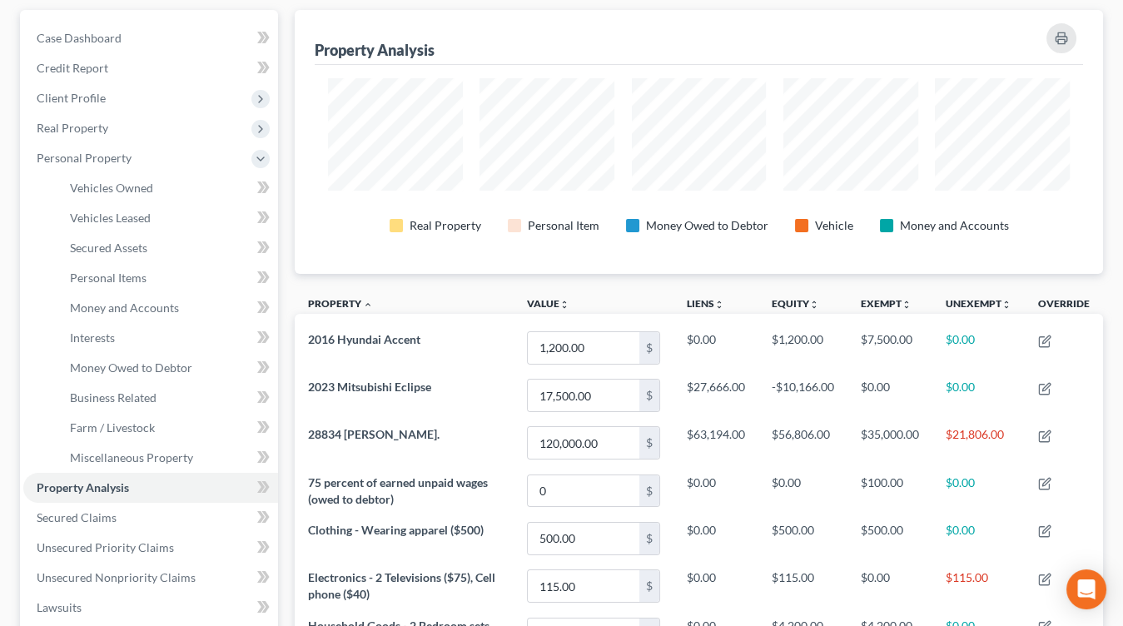
scroll to position [0, 0]
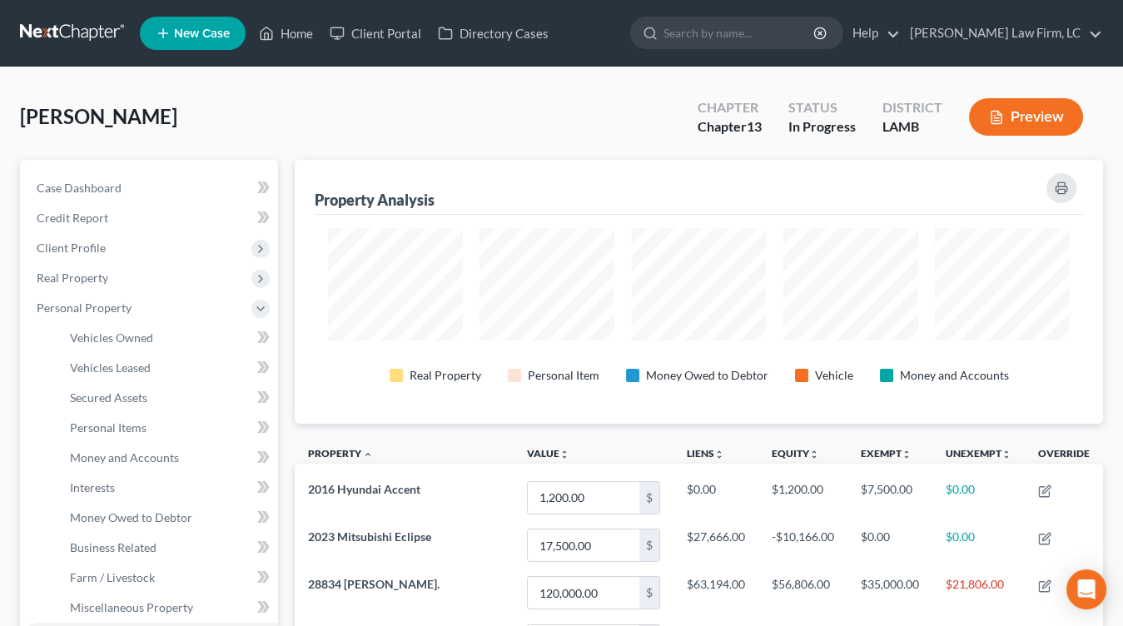
click at [64, 47] on link at bounding box center [73, 33] width 107 height 30
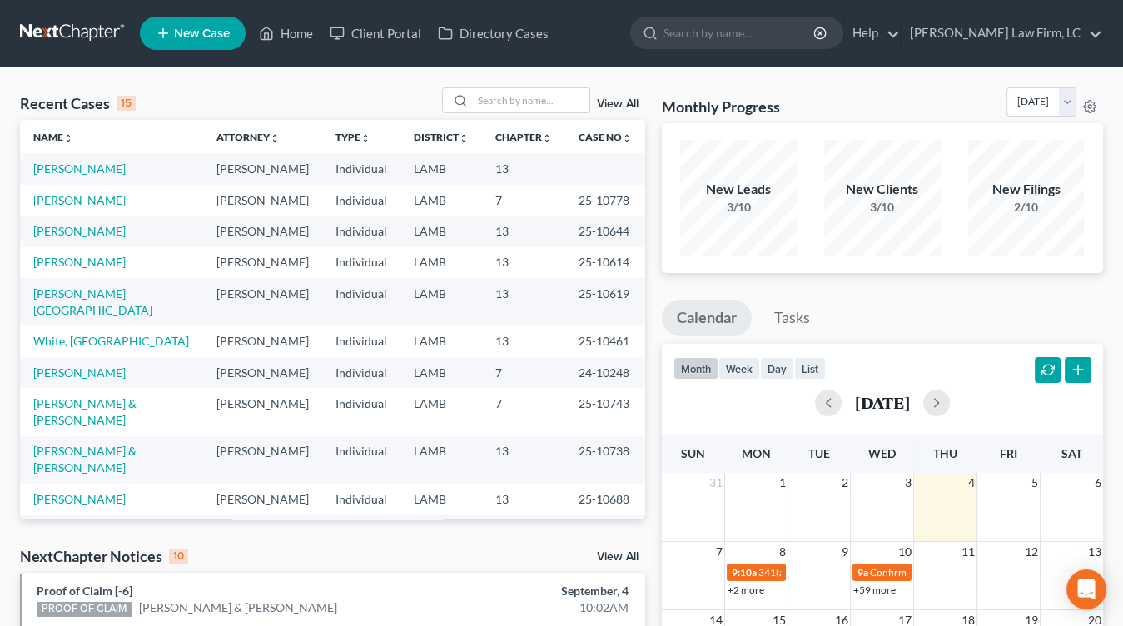
click at [124, 162] on td "[PERSON_NAME]" at bounding box center [111, 168] width 183 height 31
click at [108, 162] on link "Chauvin, Darren" at bounding box center [79, 169] width 92 height 14
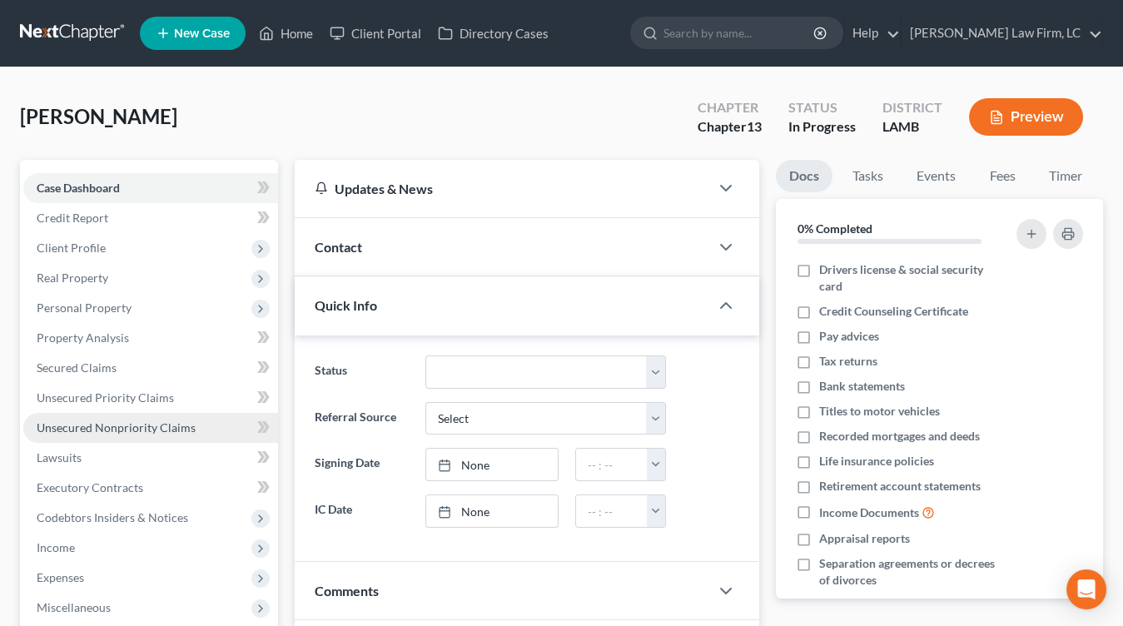
click at [207, 434] on link "Unsecured Nonpriority Claims" at bounding box center [150, 428] width 255 height 30
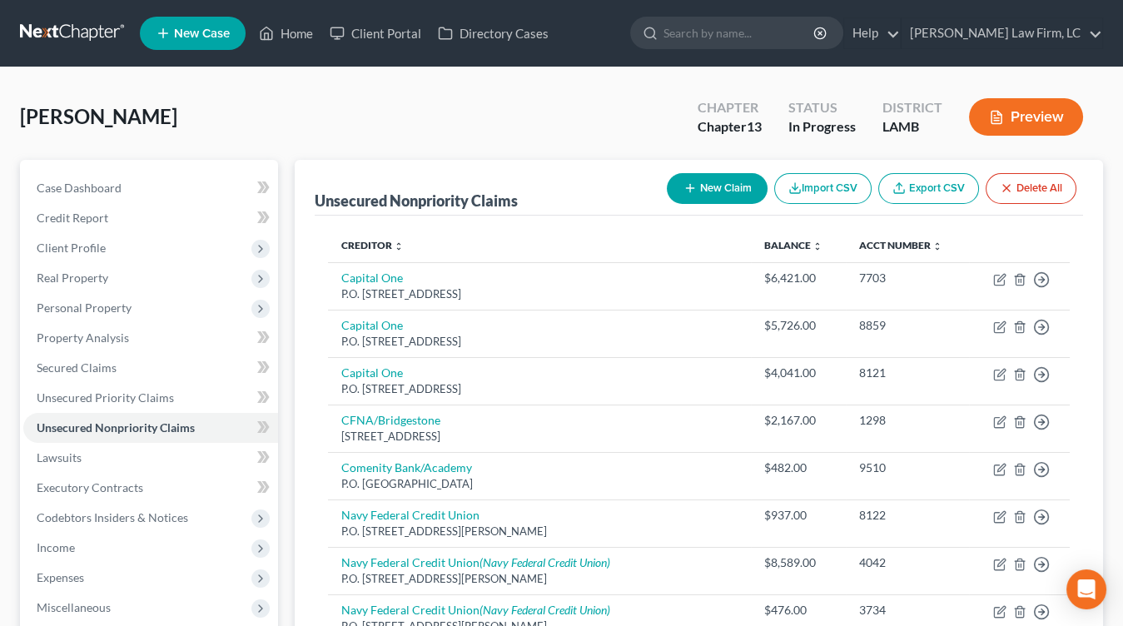
click at [775, 183] on button "Import CSV" at bounding box center [823, 188] width 97 height 31
click at [705, 188] on button "New Claim" at bounding box center [717, 188] width 101 height 31
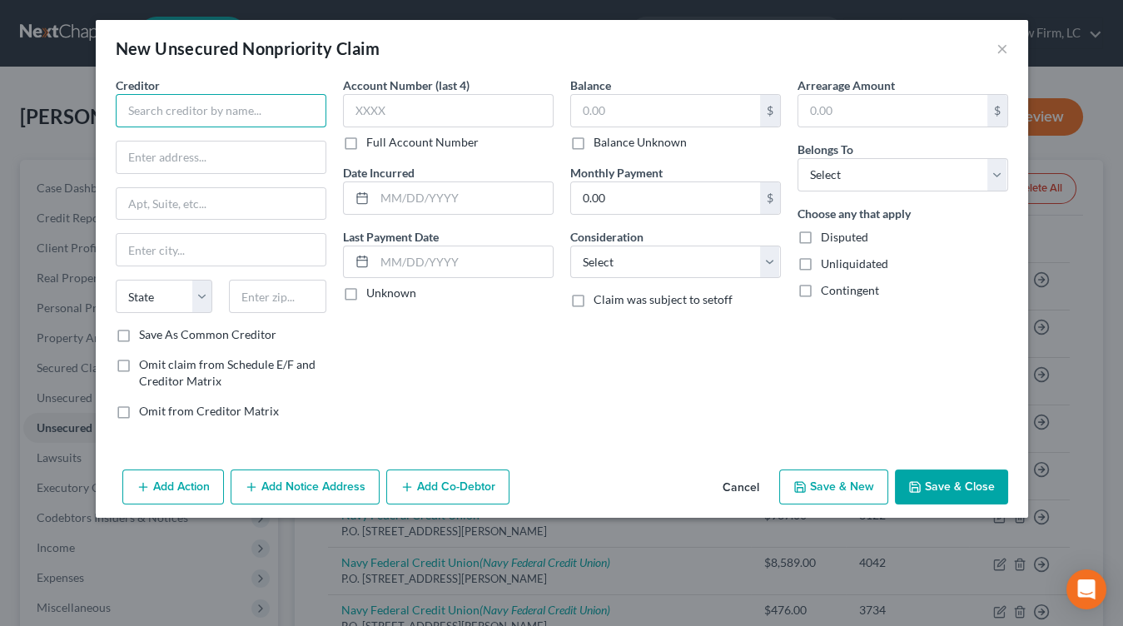
click at [187, 117] on input "text" at bounding box center [221, 110] width 211 height 33
type input "M"
type input "MDS"
click at [244, 337] on label "Save As Common Creditor" at bounding box center [207, 334] width 137 height 17
click at [157, 337] on input "Save As Common Creditor" at bounding box center [151, 331] width 11 height 11
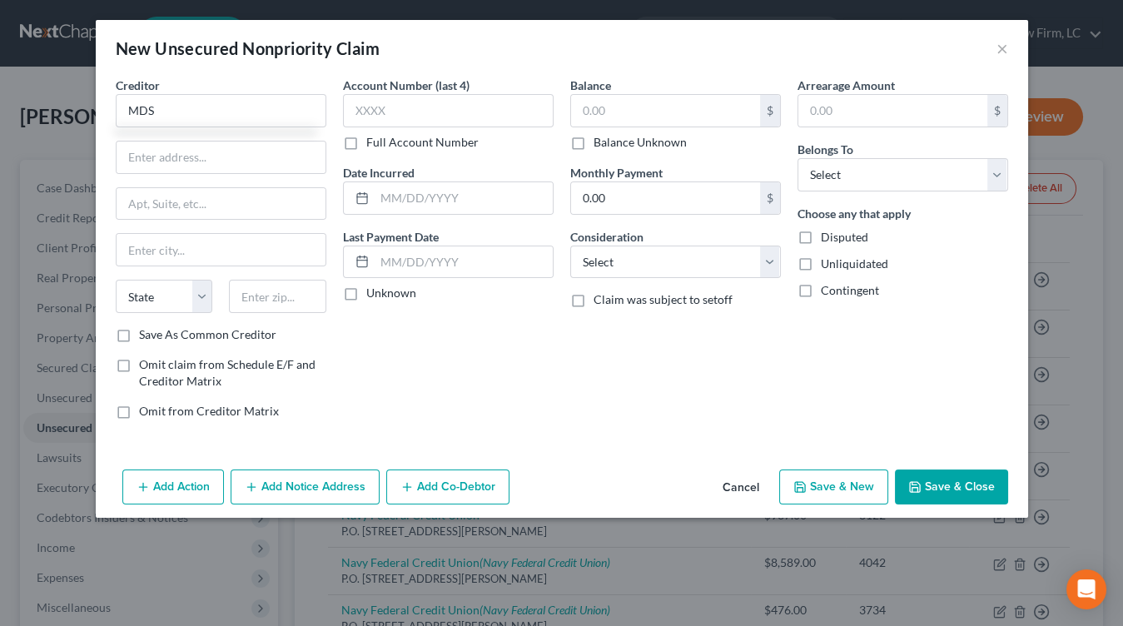
checkbox input "true"
click at [257, 116] on input "MDS" at bounding box center [221, 110] width 211 height 33
type input "MDS"
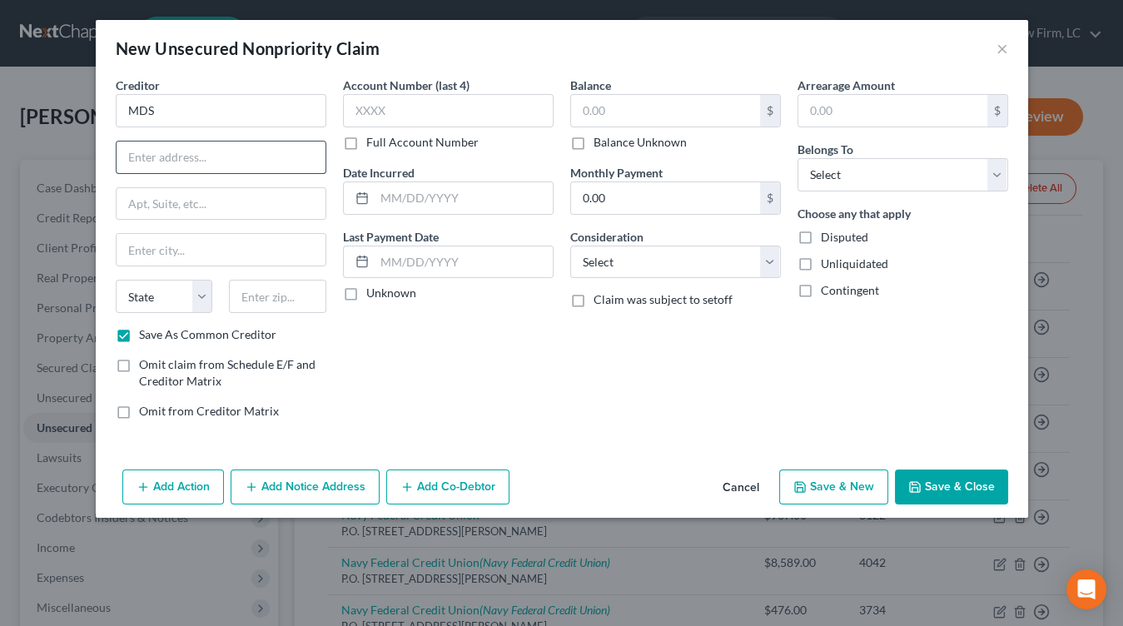
click at [241, 167] on input "text" at bounding box center [221, 158] width 209 height 32
type input "2001 9th Ave."
type input "Ste. 312"
type input "32960"
type input "Vero Beach"
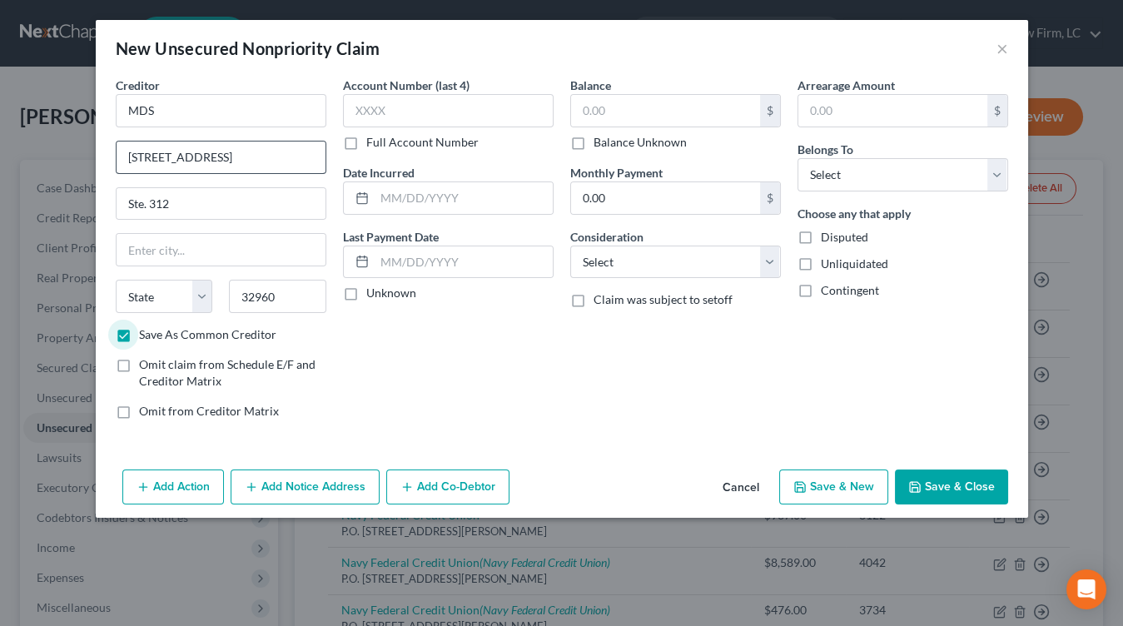
select select "9"
type input "2297"
type input "2023"
type input "1,025"
select select "9"
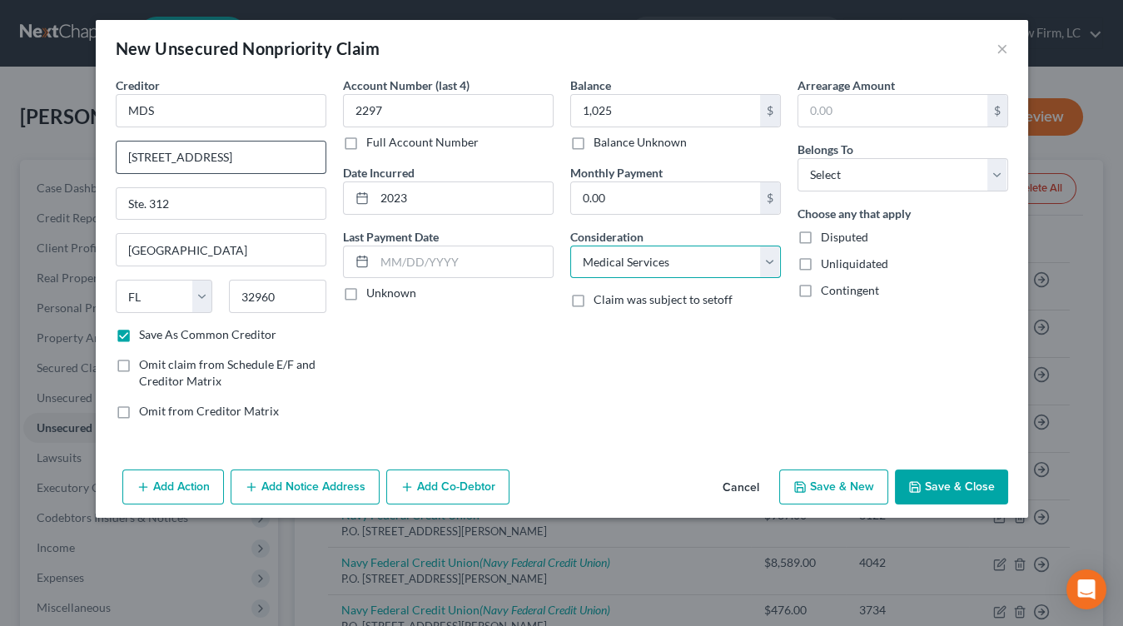
click at [570, 246] on select "Select Cable / Satellite Services Collection Agency Credit Card Debt Debt Couns…" at bounding box center [675, 262] width 211 height 33
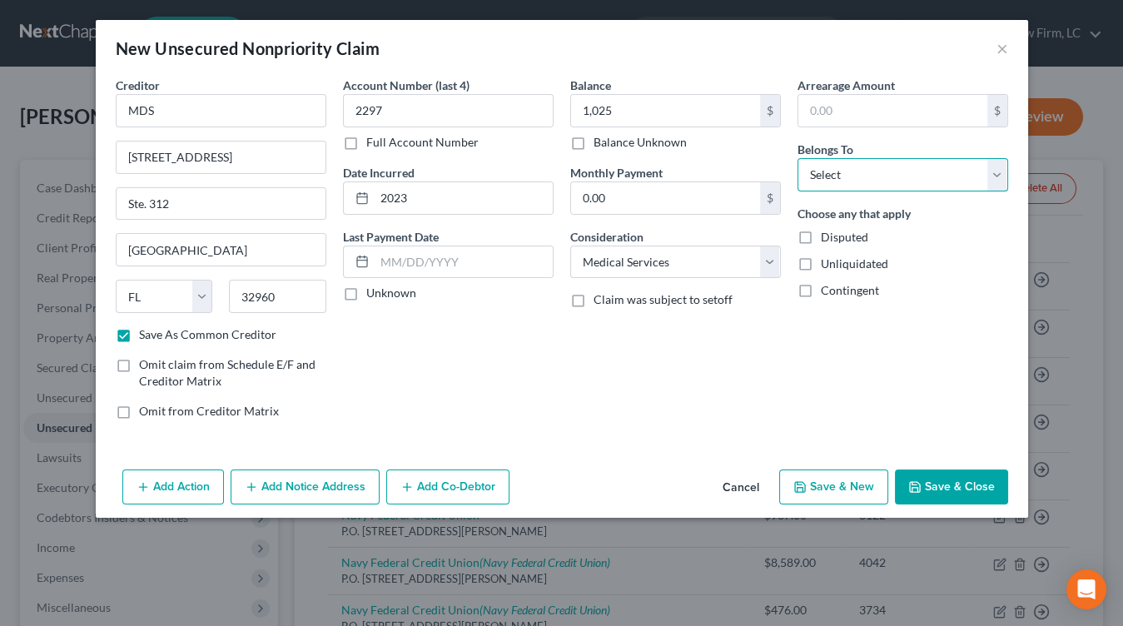
click at [887, 169] on select "Select Debtor 1 Only Debtor 2 Only Debtor 1 And Debtor 2 Only At Least One Of T…" at bounding box center [903, 174] width 211 height 33
select select "0"
click at [798, 158] on select "Select Debtor 1 Only Debtor 2 Only Debtor 1 And Debtor 2 Only At Least One Of T…" at bounding box center [903, 174] width 211 height 33
click at [969, 477] on button "Save & Close" at bounding box center [951, 487] width 113 height 35
checkbox input "false"
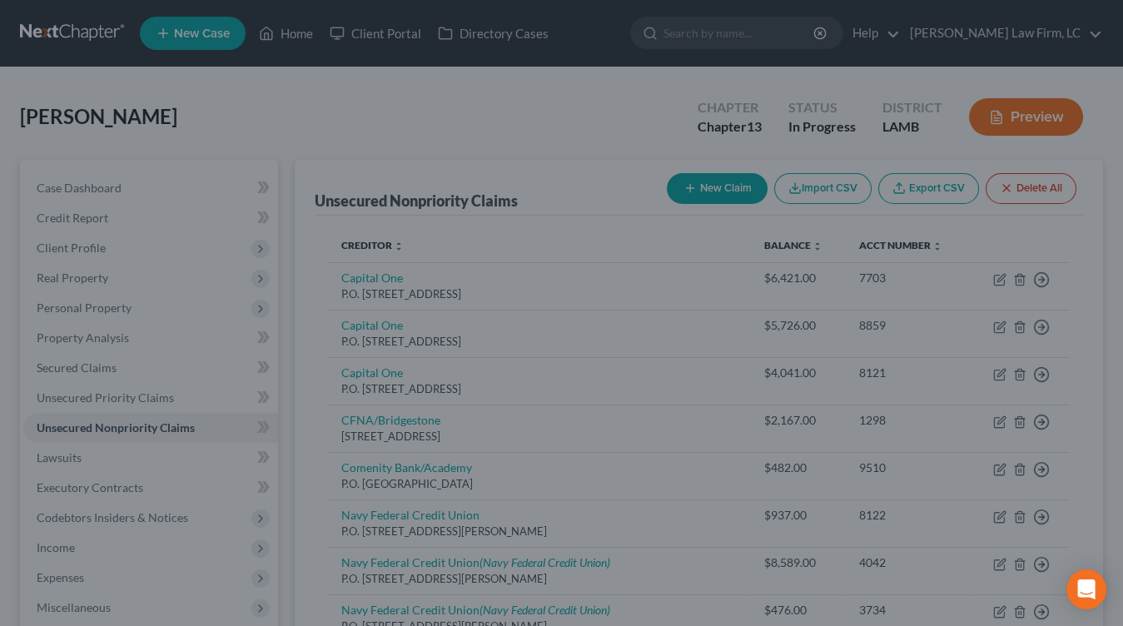
type input "1,025.00"
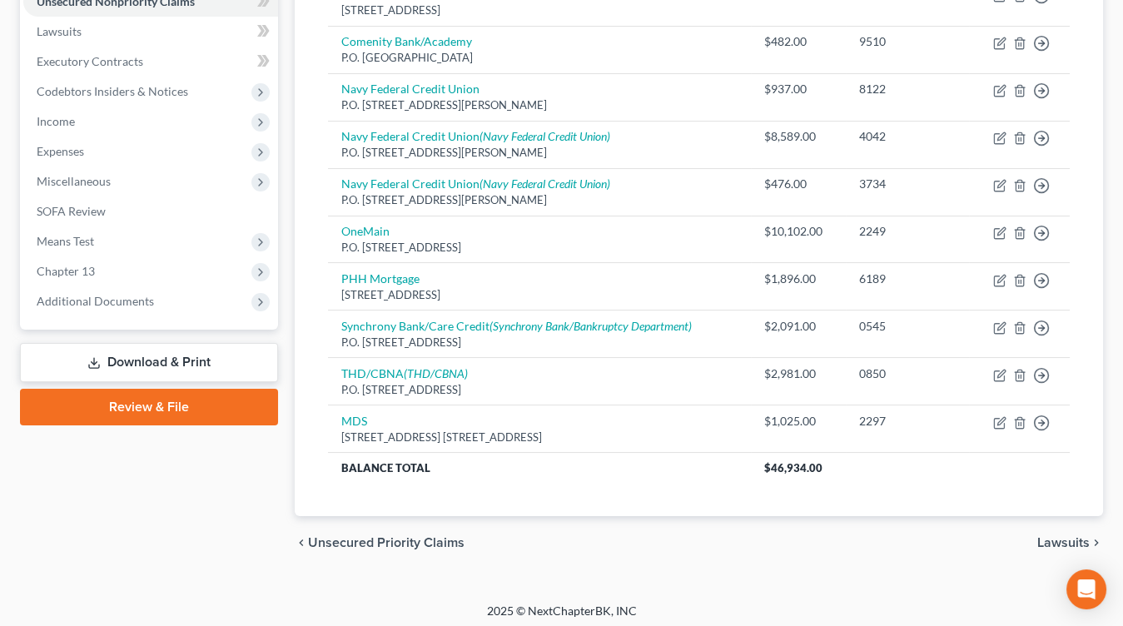
click at [222, 368] on link "Download & Print" at bounding box center [149, 362] width 258 height 39
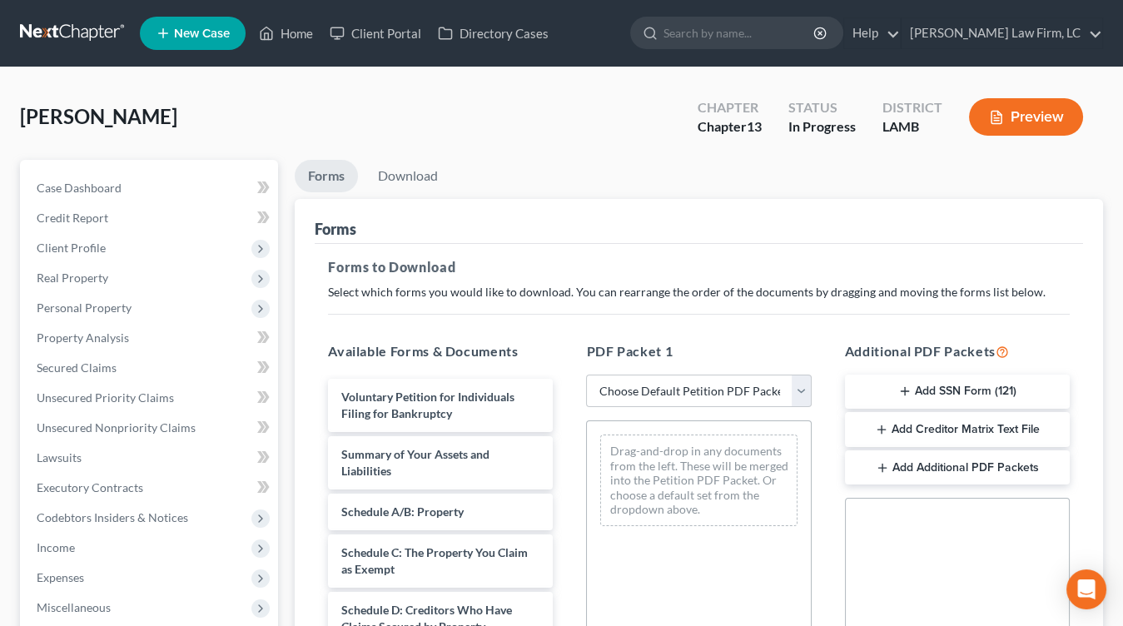
click at [688, 406] on div "PDF Packet 1 Choose Default Petition PDF Packet Complete Bankruptcy Petition (a…" at bounding box center [699, 610] width 258 height 565
click at [699, 386] on select "Choose Default Petition PDF Packet Complete Bankruptcy Petition (all forms and …" at bounding box center [698, 391] width 225 height 33
click at [132, 574] on span "Expenses" at bounding box center [150, 578] width 255 height 30
click at [148, 546] on span "Income" at bounding box center [150, 548] width 255 height 30
click at [147, 577] on span "Employment Income" at bounding box center [123, 577] width 107 height 14
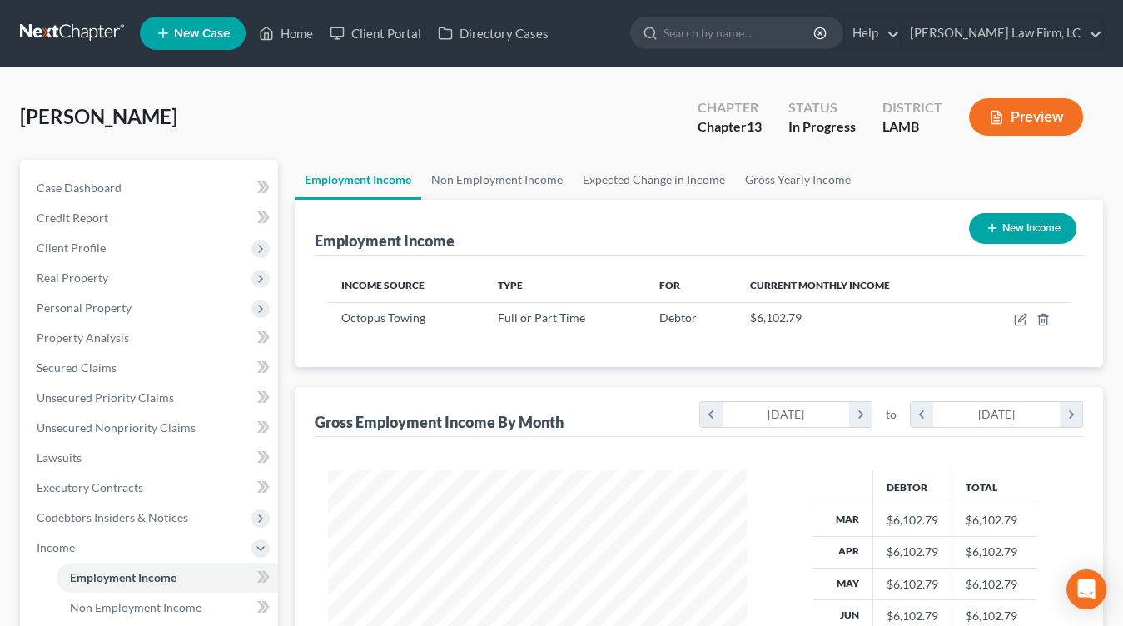
scroll to position [296, 451]
click at [1021, 318] on icon "button" at bounding box center [1020, 319] width 13 height 13
select select "0"
select select "19"
select select "3"
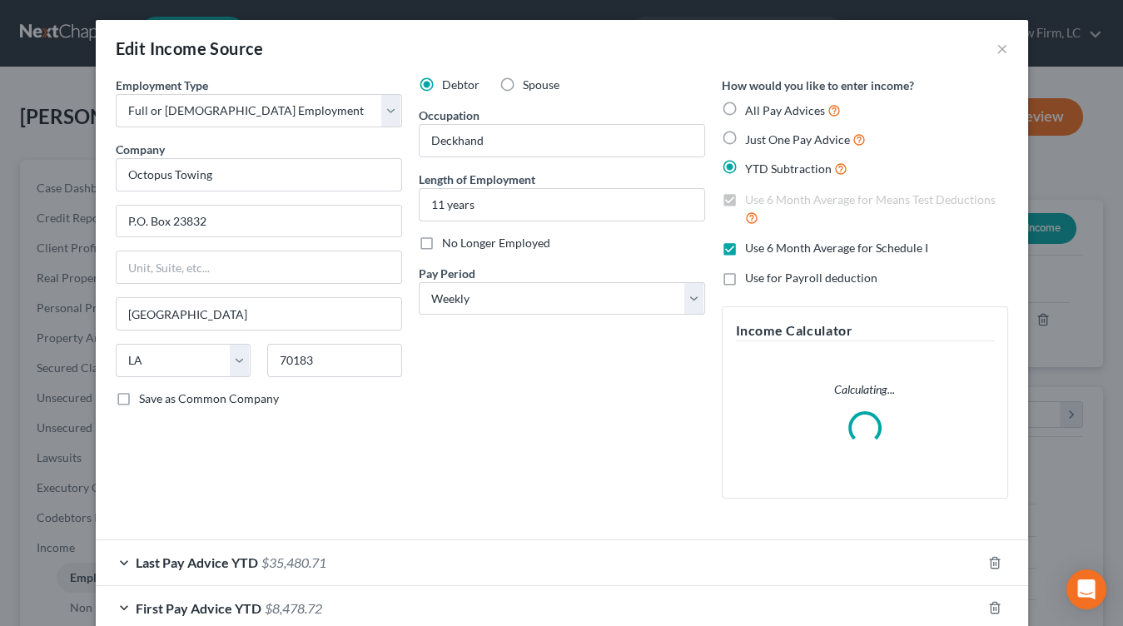
scroll to position [93, 0]
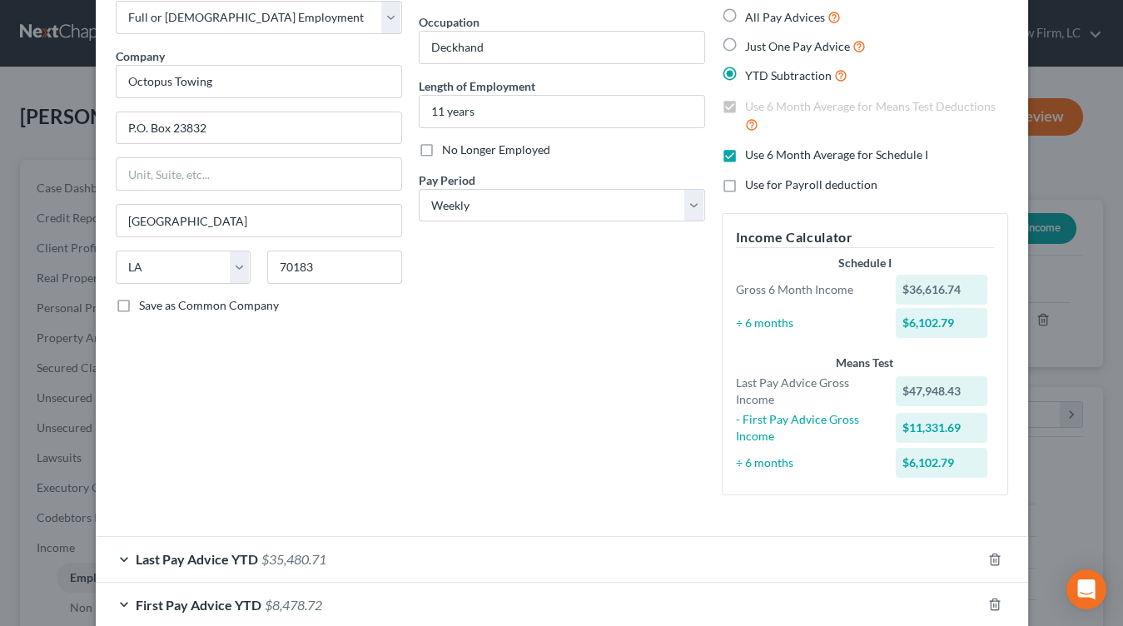
click at [329, 579] on div "Last Pay Advice YTD $35,480.71" at bounding box center [539, 559] width 886 height 44
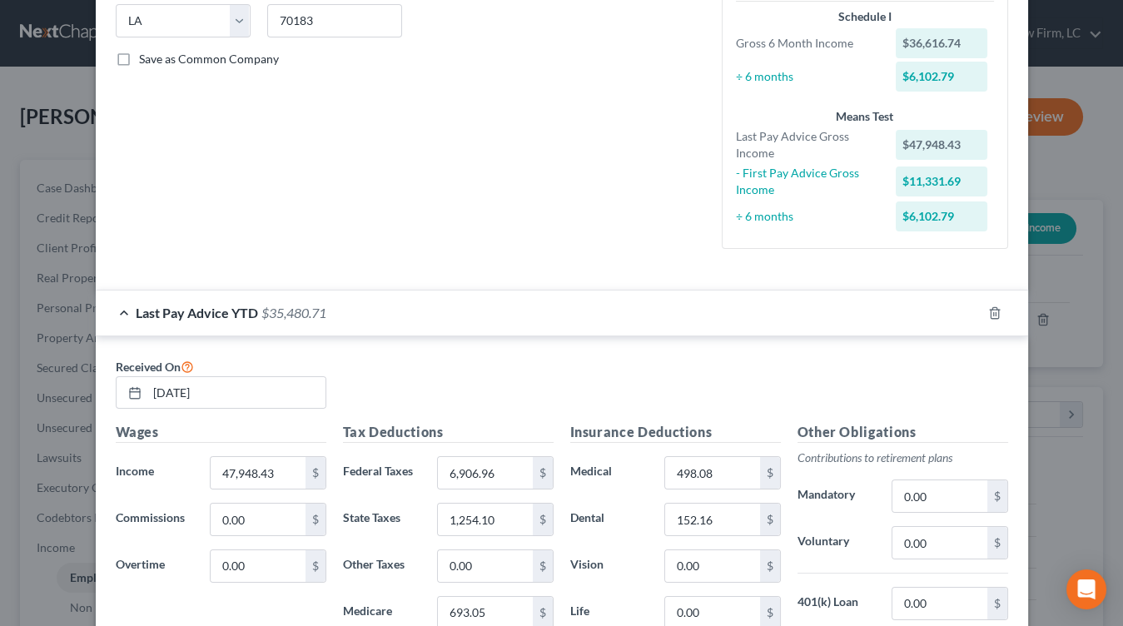
scroll to position [519, 0]
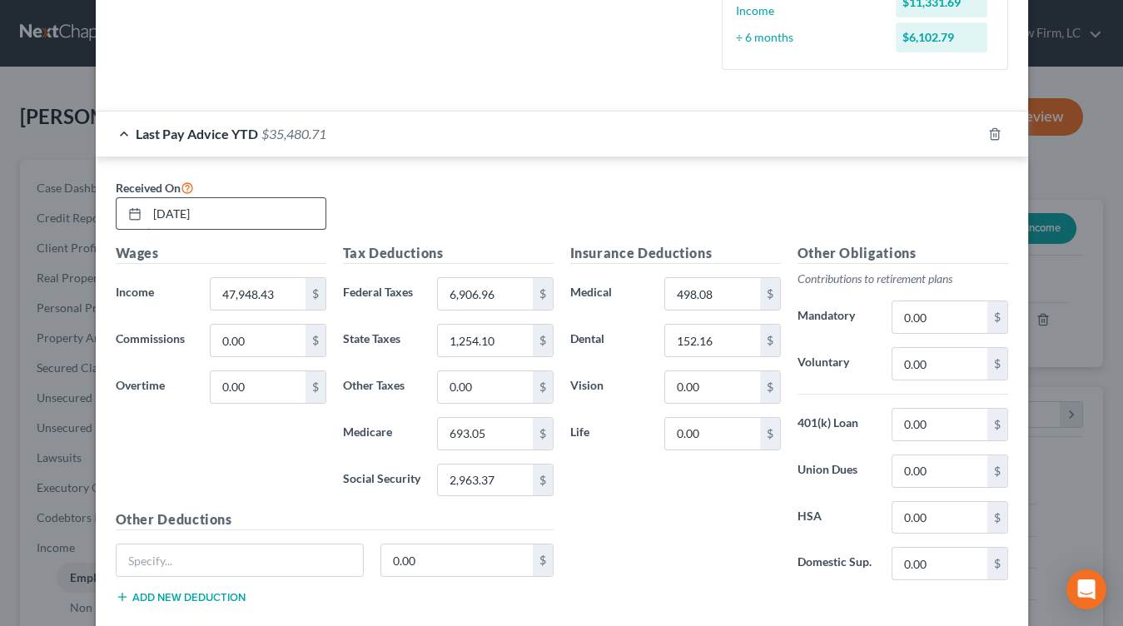
click at [182, 211] on input "08/13/2025" at bounding box center [236, 214] width 178 height 32
type input "08/20/2025"
type input "49,811.77"
type input "7,192.01"
type input "1,304.25"
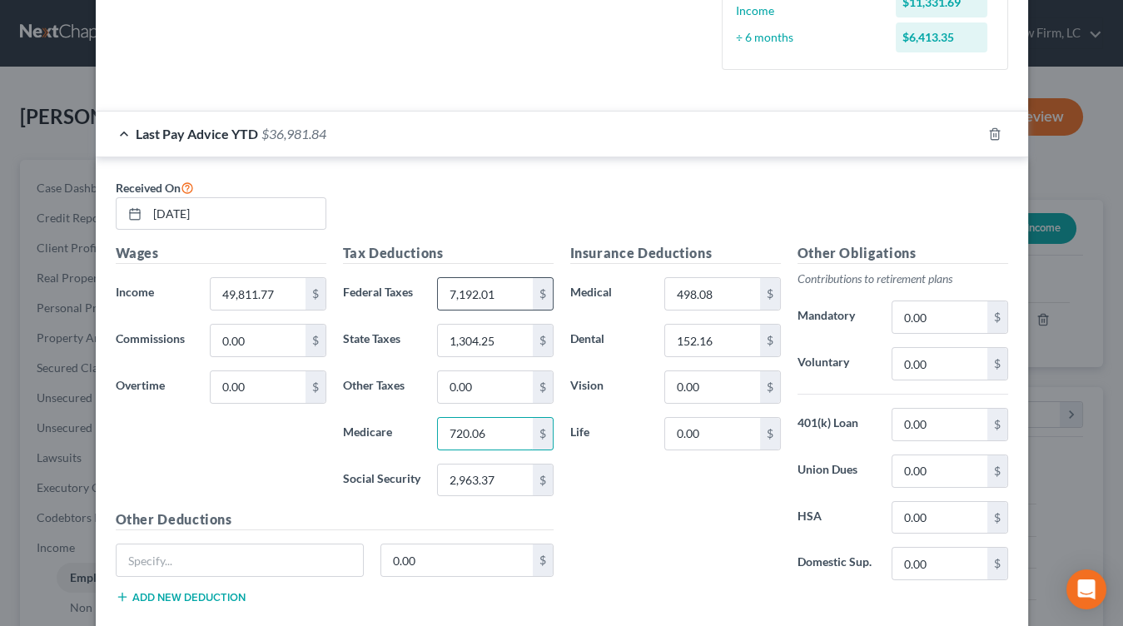
type input "720.06"
type input "3,078.90"
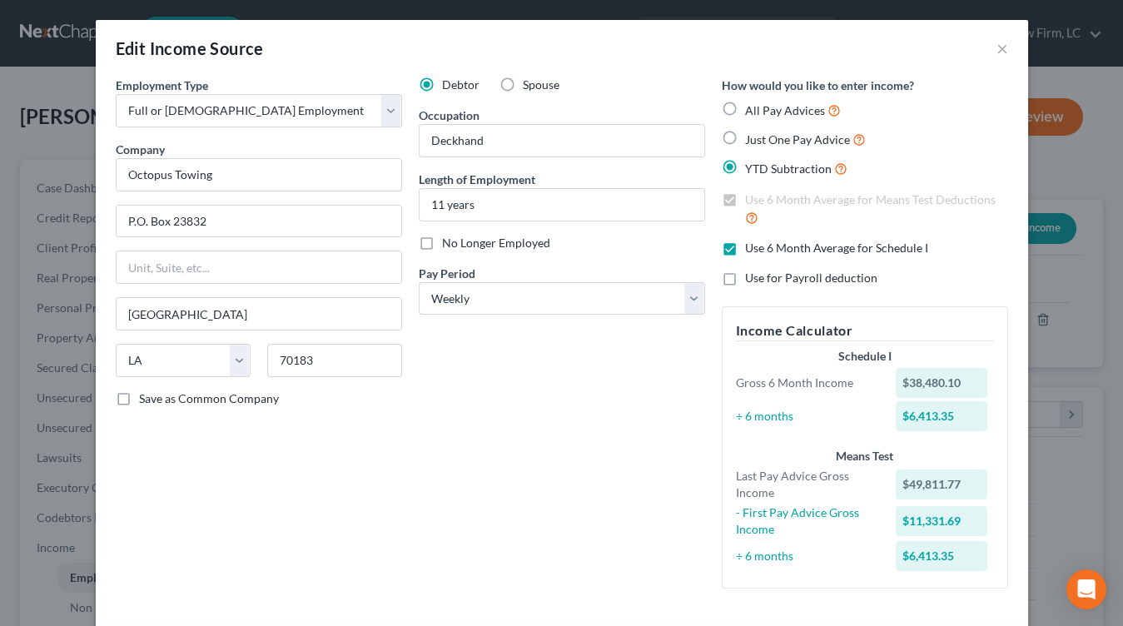
scroll to position [651, 0]
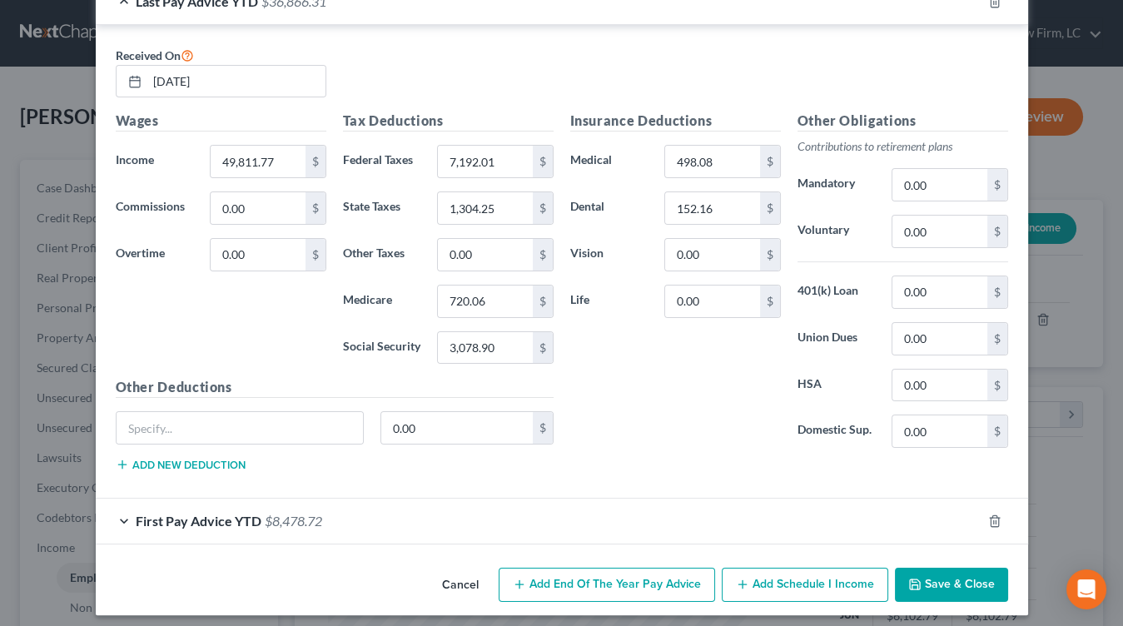
click at [924, 574] on button "Save & Close" at bounding box center [951, 585] width 113 height 35
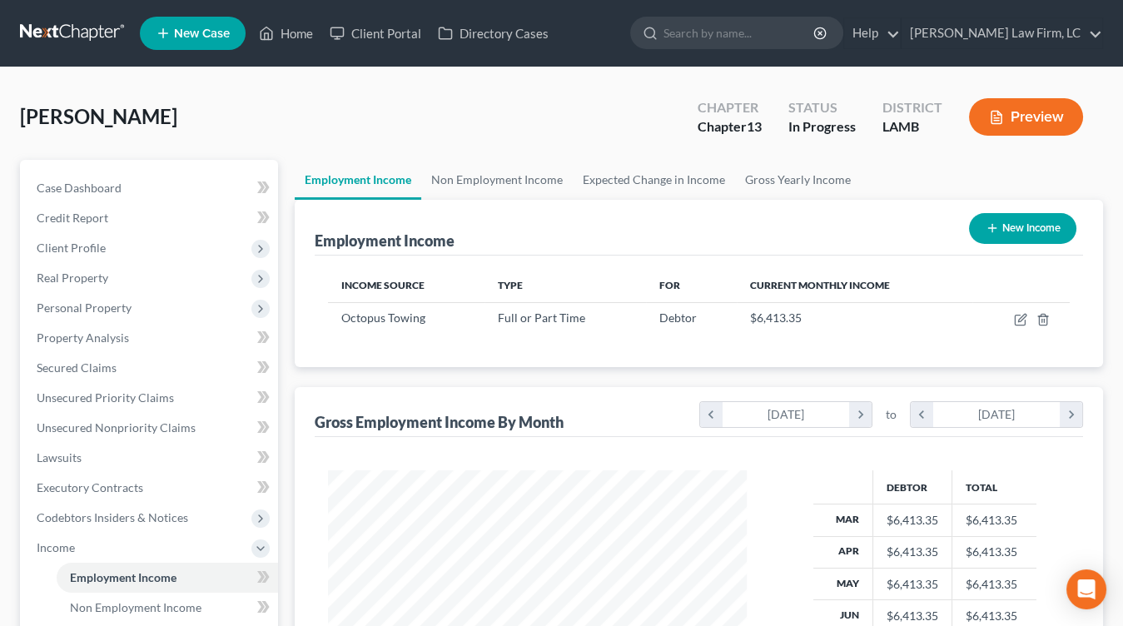
scroll to position [406, 0]
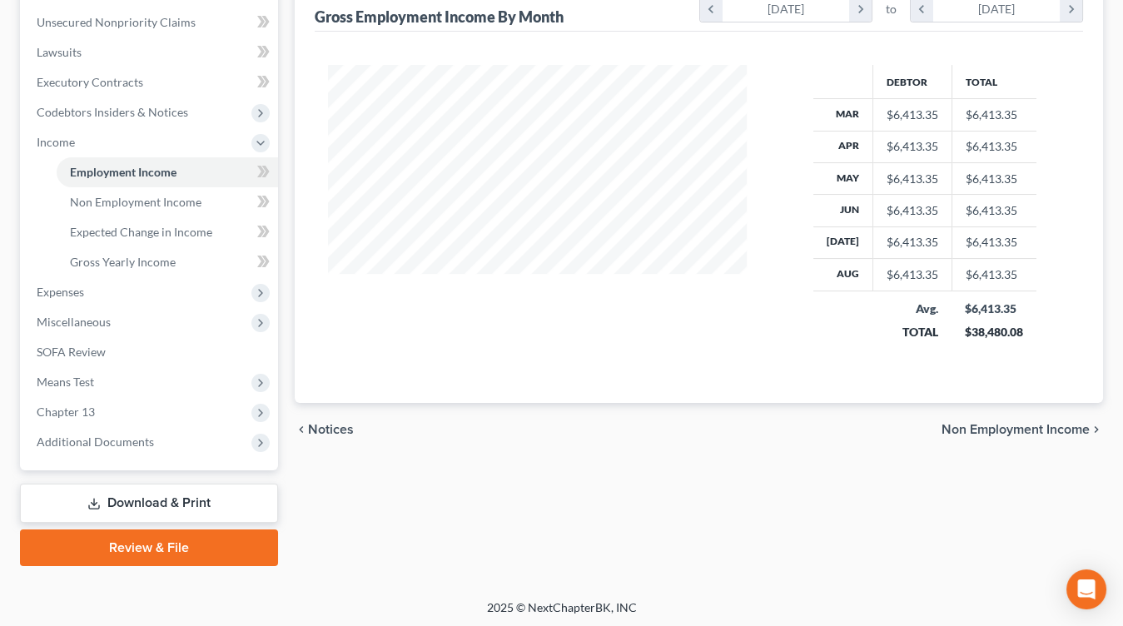
click at [123, 495] on link "Download & Print" at bounding box center [149, 503] width 258 height 39
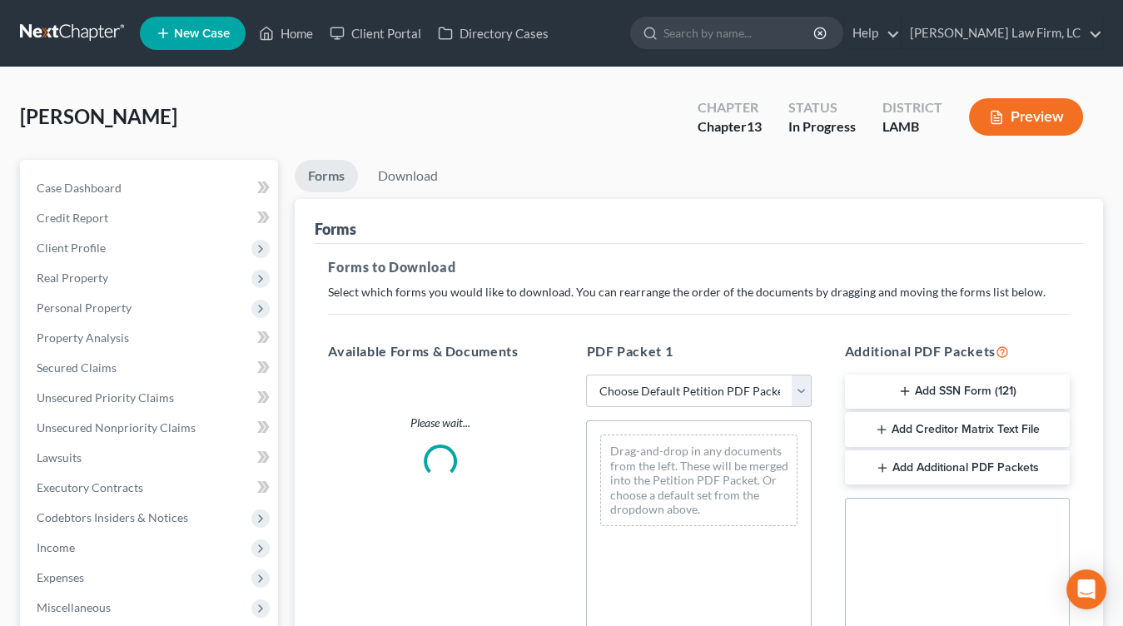
click at [652, 411] on div "PDF Packet 1 Choose Default Petition PDF Packet Complete Bankruptcy Petition (a…" at bounding box center [699, 610] width 258 height 565
click at [687, 390] on select "Choose Default Petition PDF Packet Complete Bankruptcy Petition (all forms and …" at bounding box center [698, 391] width 225 height 33
click at [116, 548] on span "Income" at bounding box center [150, 548] width 255 height 30
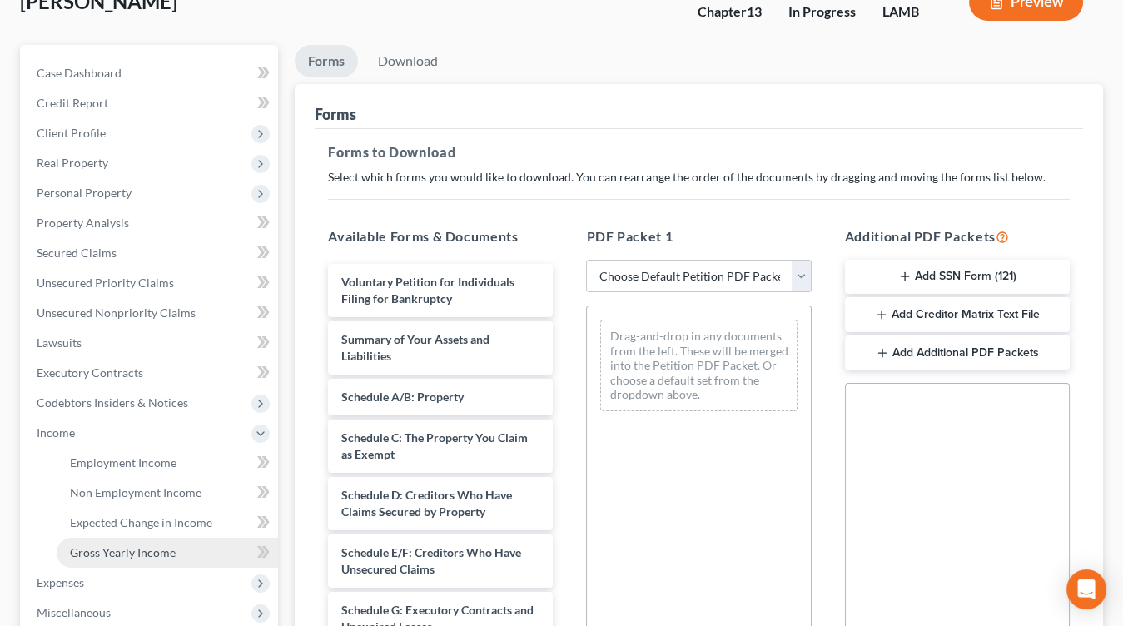
click at [145, 545] on span "Gross Yearly Income" at bounding box center [123, 552] width 106 height 14
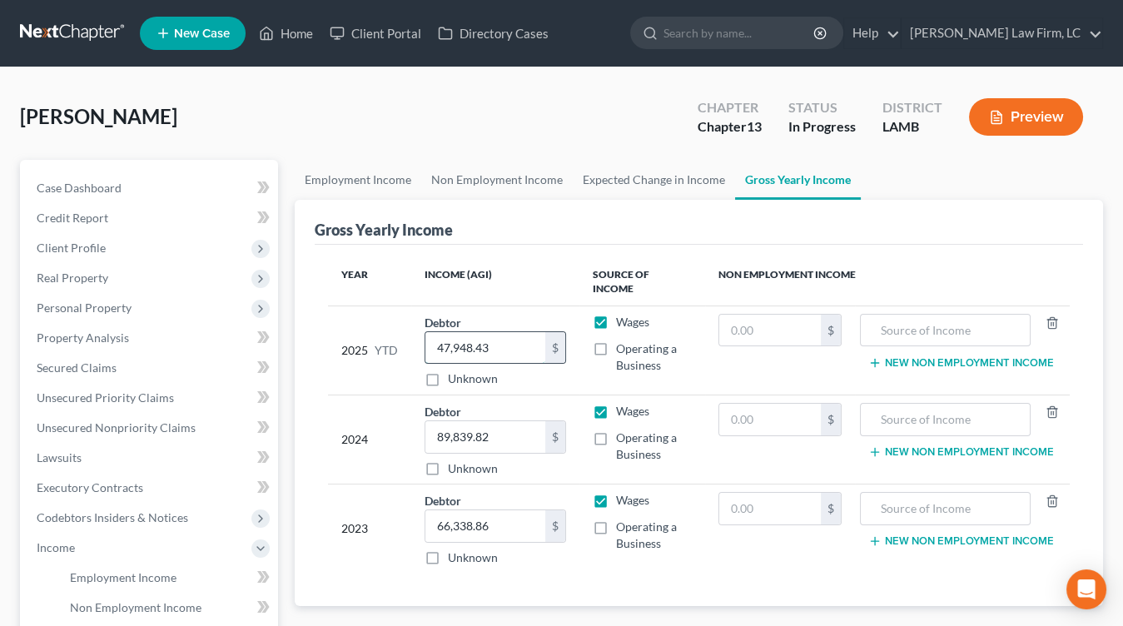
click at [486, 332] on input "47,948.43" at bounding box center [486, 348] width 120 height 32
type input "49,811.77"
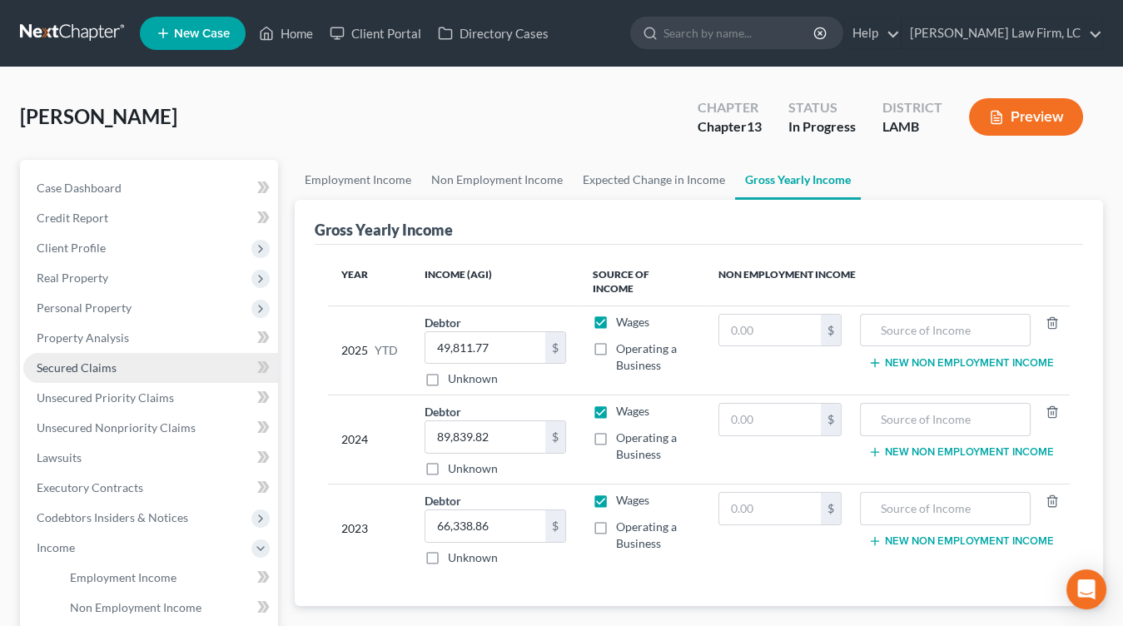
click at [100, 370] on span "Secured Claims" at bounding box center [77, 368] width 80 height 14
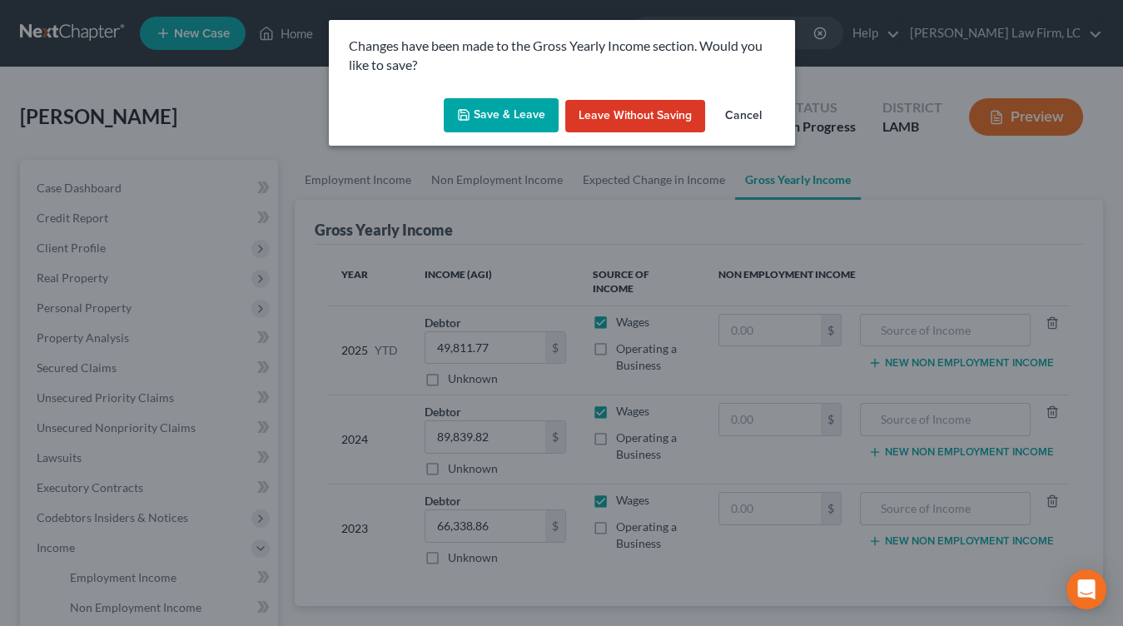
click at [511, 103] on button "Save & Leave" at bounding box center [501, 115] width 115 height 35
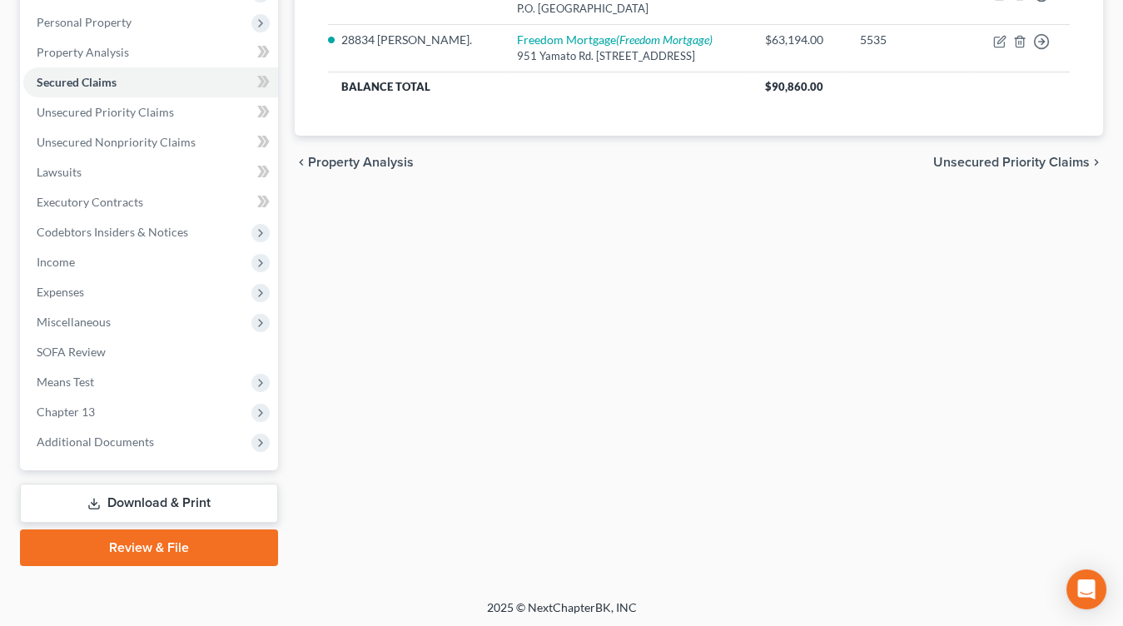
click at [149, 499] on link "Download & Print" at bounding box center [149, 503] width 258 height 39
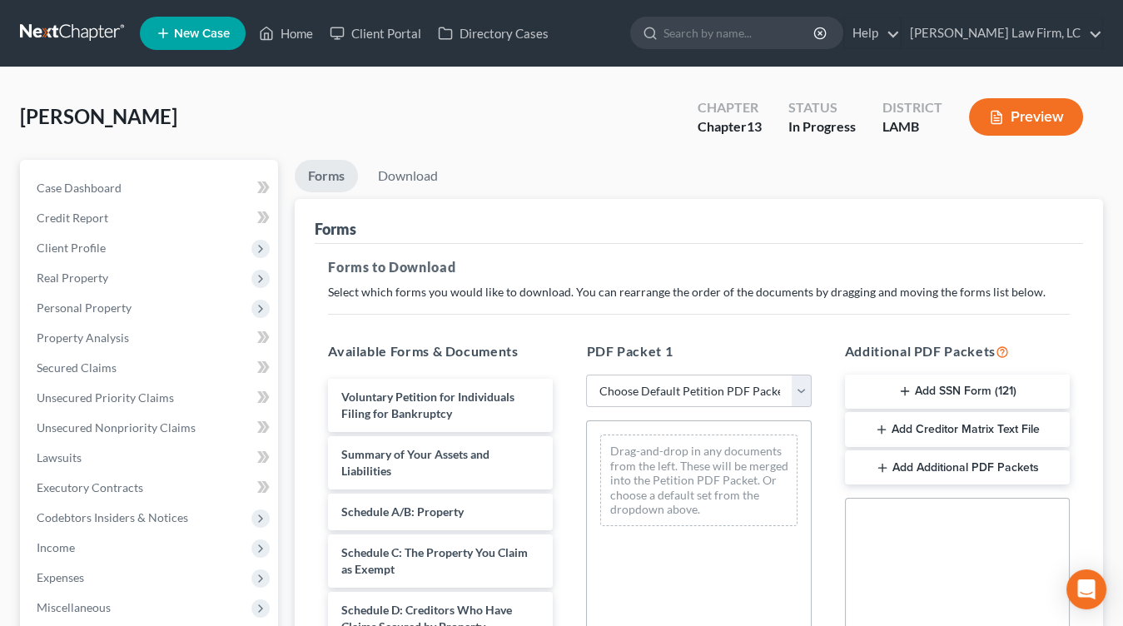
click at [697, 407] on div "PDF Packet 1 Choose Default Petition PDF Packet Complete Bankruptcy Petition (a…" at bounding box center [699, 610] width 258 height 565
click at [745, 398] on select "Choose Default Petition PDF Packet Complete Bankruptcy Petition (all forms and …" at bounding box center [698, 391] width 225 height 33
select select "0"
click at [586, 375] on select "Choose Default Petition PDF Packet Complete Bankruptcy Petition (all forms and …" at bounding box center [698, 391] width 225 height 33
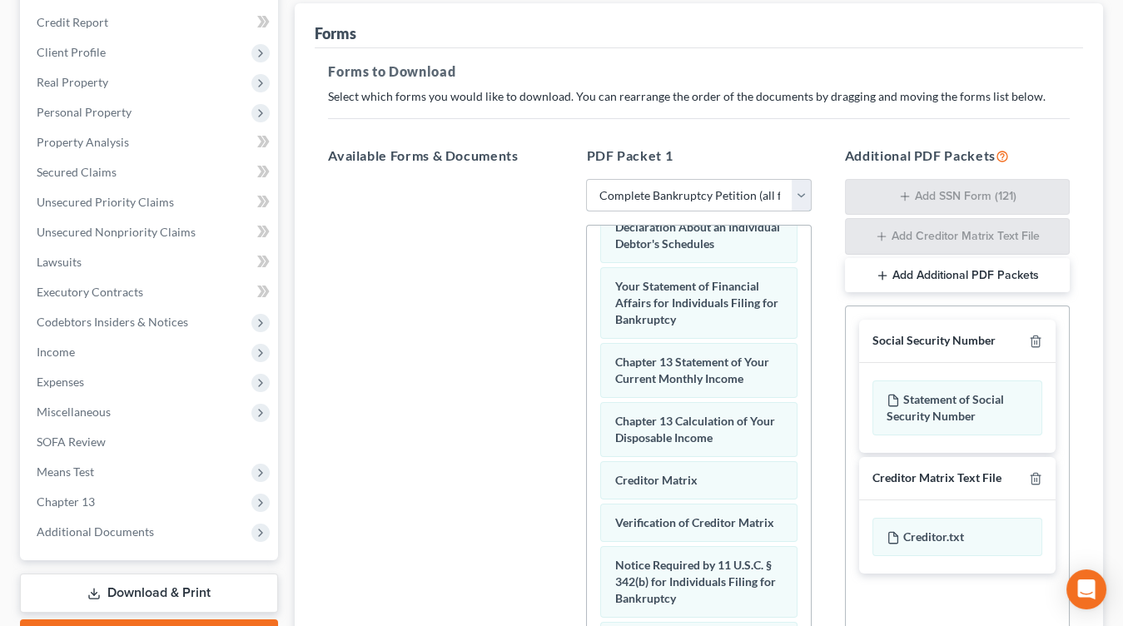
scroll to position [335, 0]
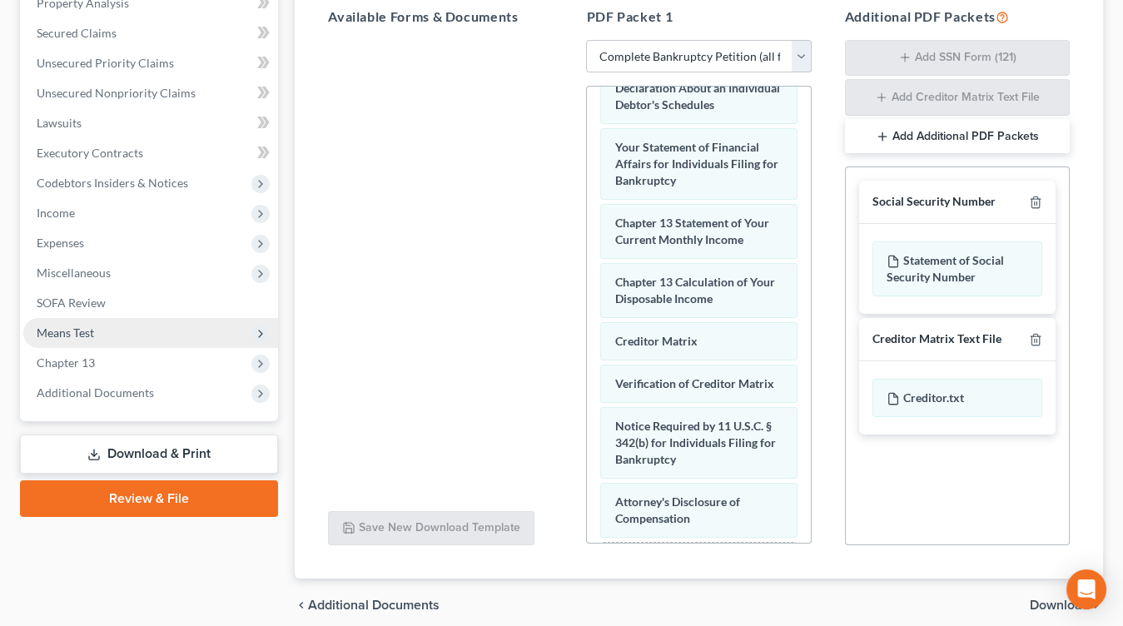
click at [113, 331] on span "Means Test" at bounding box center [150, 333] width 255 height 30
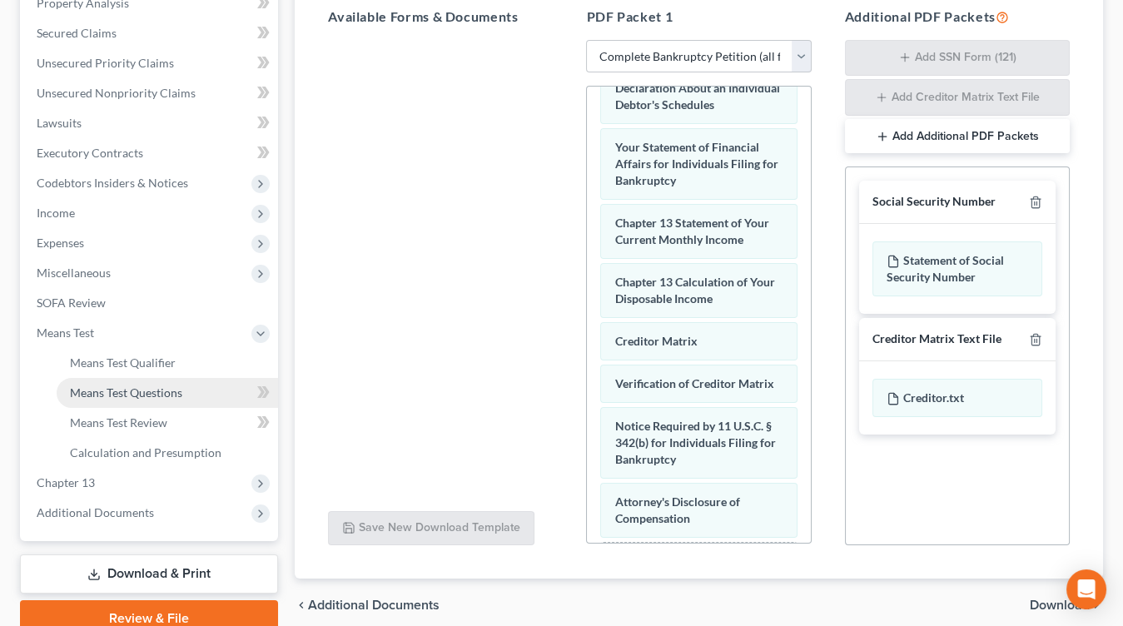
click at [133, 396] on span "Means Test Questions" at bounding box center [126, 393] width 112 height 14
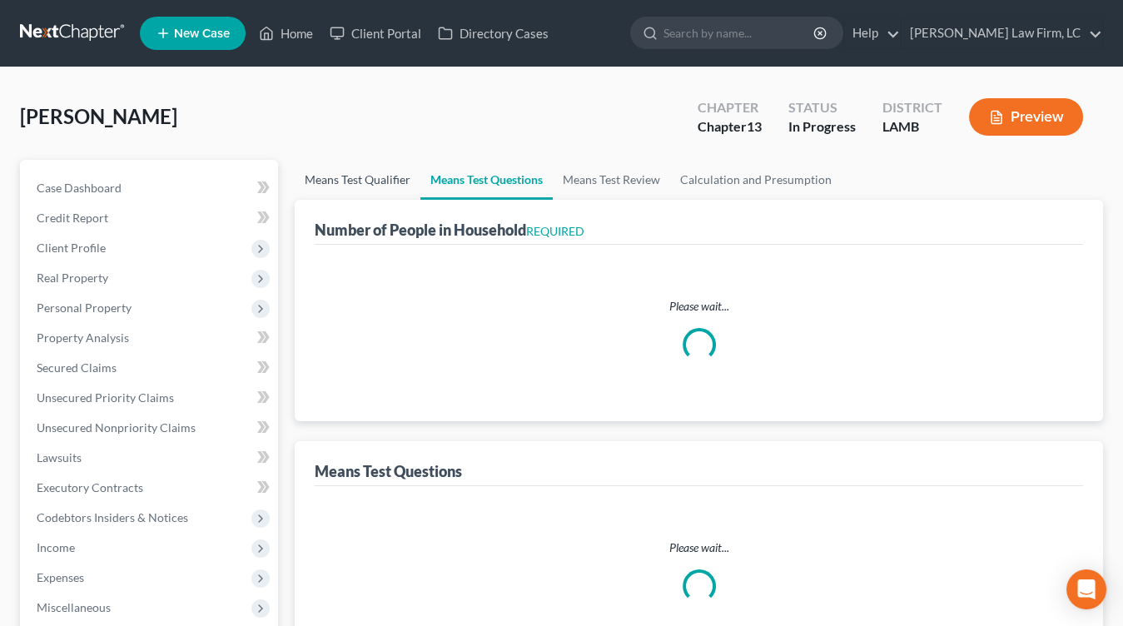
click at [397, 192] on link "Means Test Qualifier" at bounding box center [358, 180] width 126 height 40
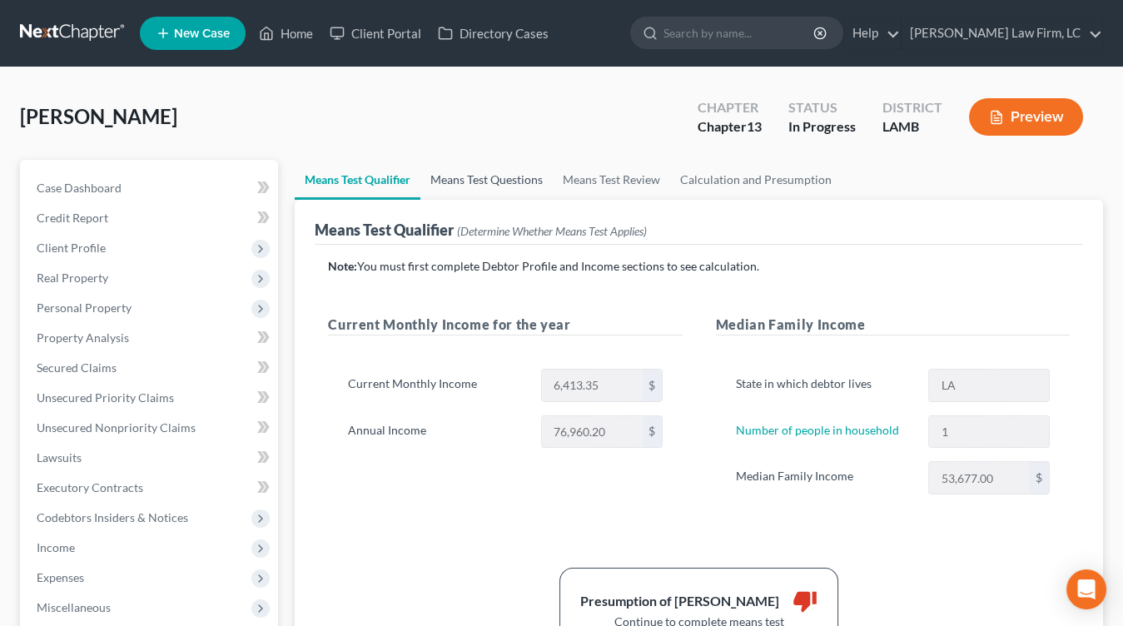
click at [488, 196] on link "Means Test Questions" at bounding box center [487, 180] width 132 height 40
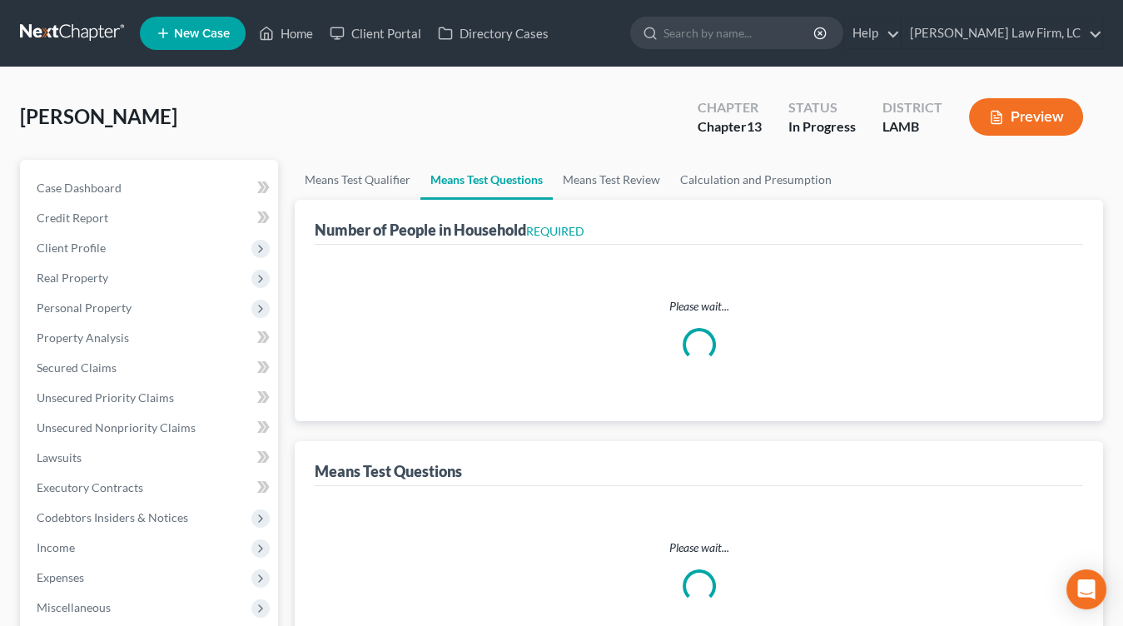
select select "0"
select select "60"
select select "1"
select select "60"
select select "2"
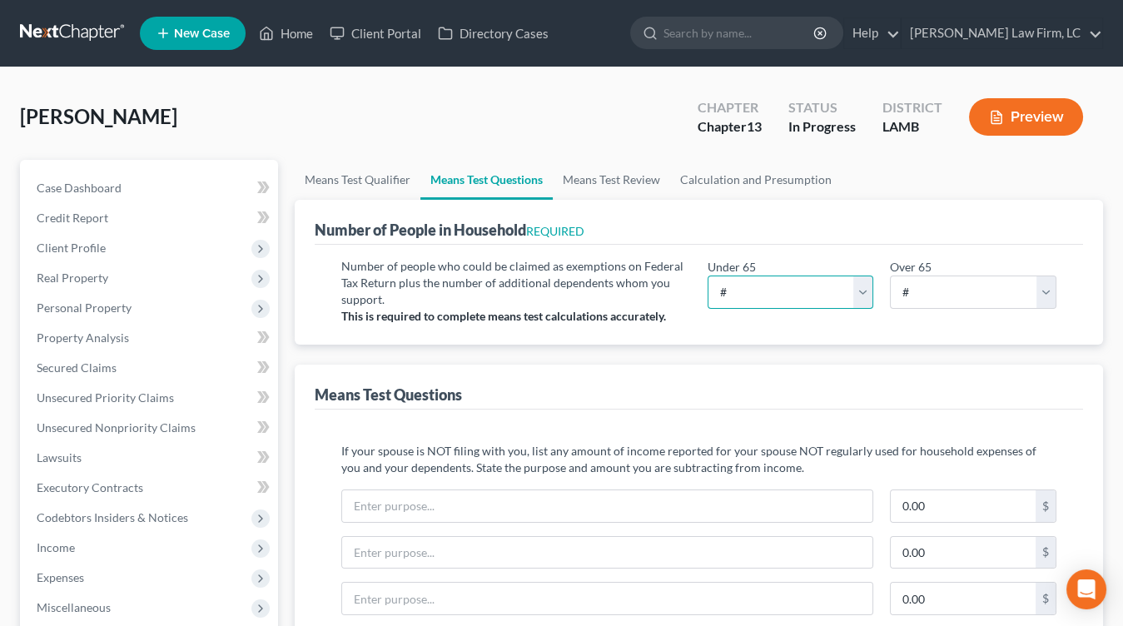
click at [799, 302] on select "# 0 1 2 3 4 5 6 7 8 9 10" at bounding box center [791, 292] width 167 height 33
select select "1"
click at [708, 276] on select "# 0 1 2 3 4 5 6 7 8 9 10" at bounding box center [791, 292] width 167 height 33
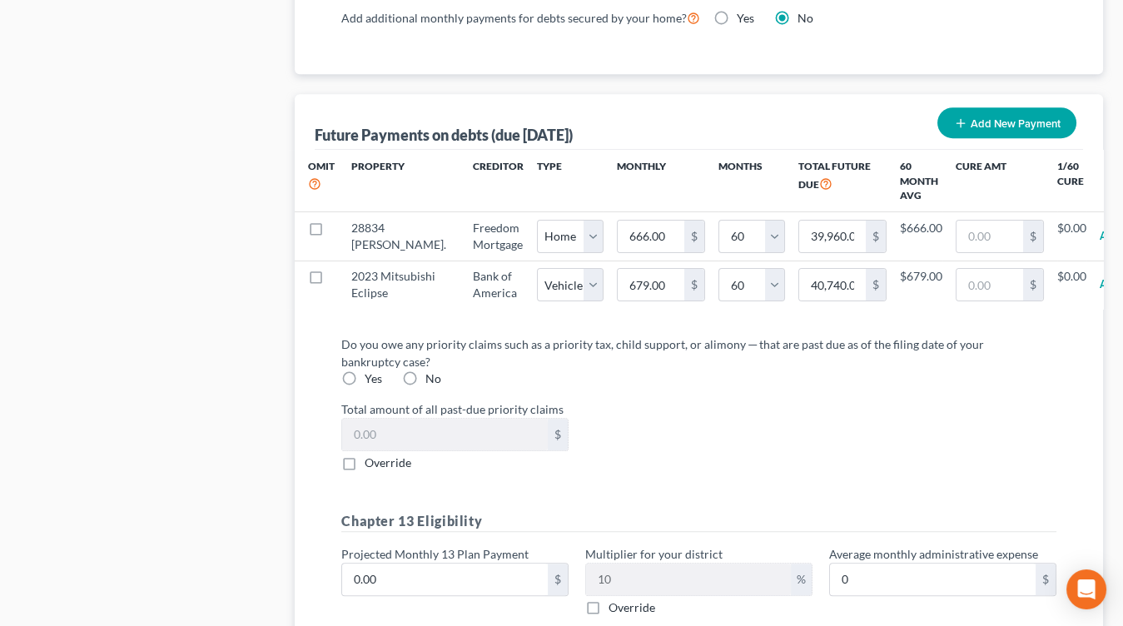
scroll to position [1680, 0]
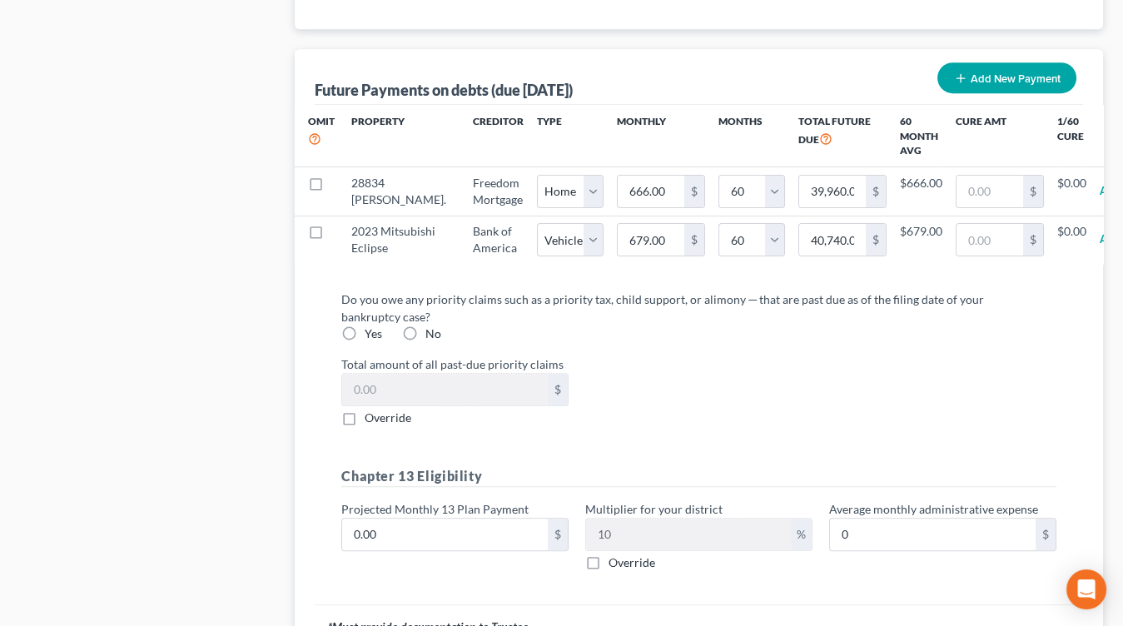
click at [363, 341] on div "Yes" at bounding box center [361, 334] width 41 height 17
click at [365, 342] on label "Yes" at bounding box center [373, 334] width 17 height 17
click at [371, 336] on input "Yes" at bounding box center [376, 331] width 11 height 11
radio input "true"
click at [426, 336] on label "No" at bounding box center [434, 334] width 16 height 17
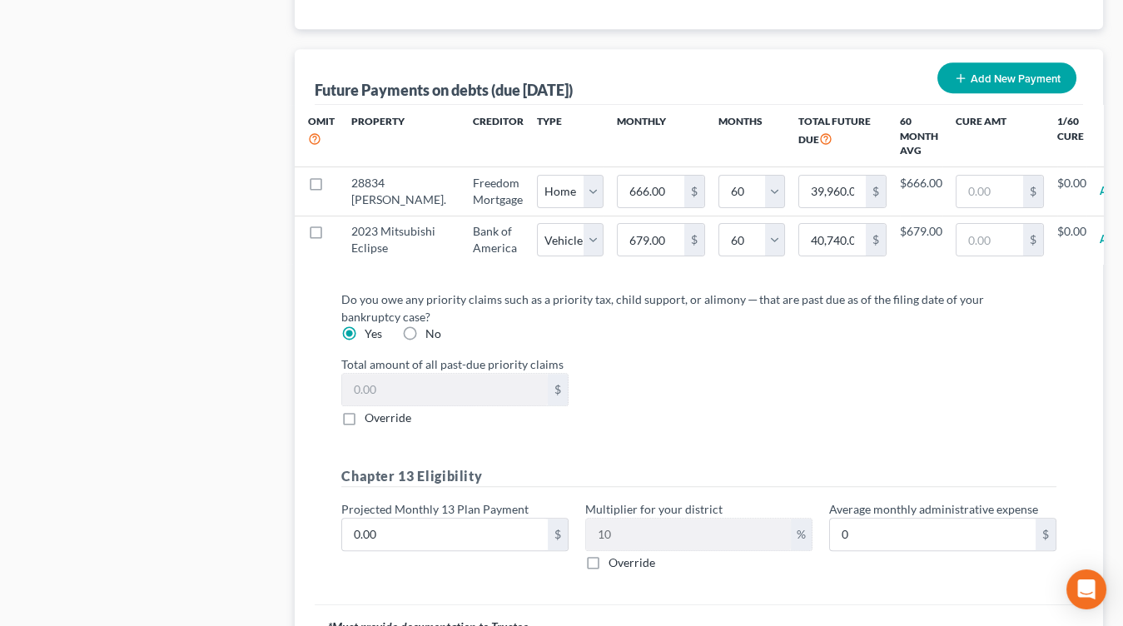
click at [432, 336] on input "No" at bounding box center [437, 331] width 11 height 11
radio input "true"
click at [428, 537] on input "0.00" at bounding box center [445, 535] width 206 height 32
type input "1"
type input "0.10"
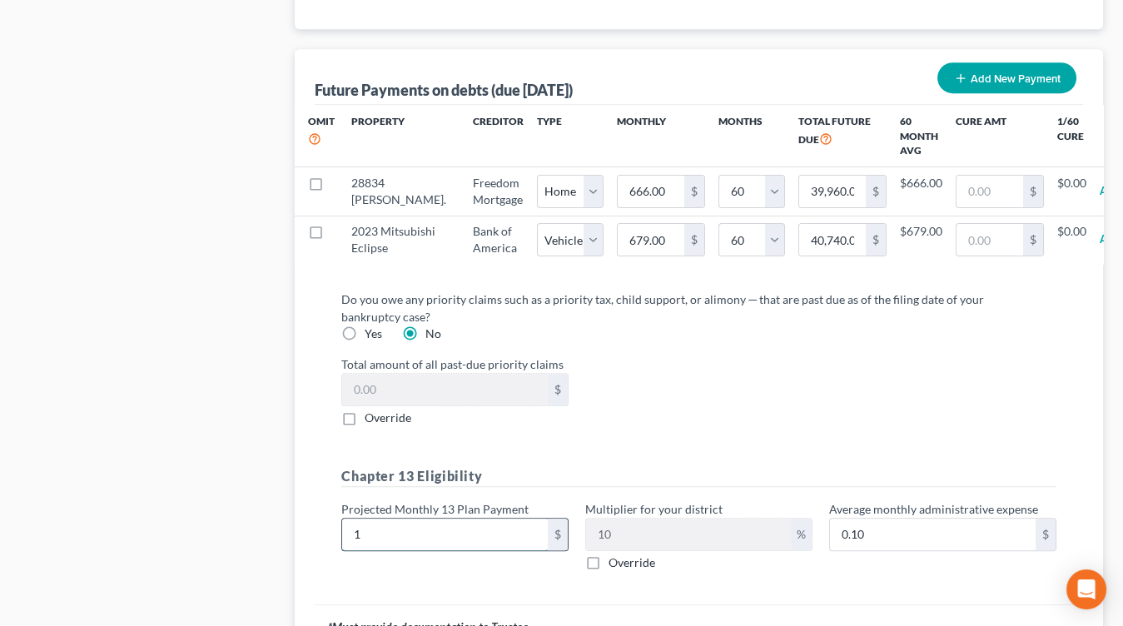
type input "17"
type input "1.70"
type input "170"
type input "17.00"
type input "1700"
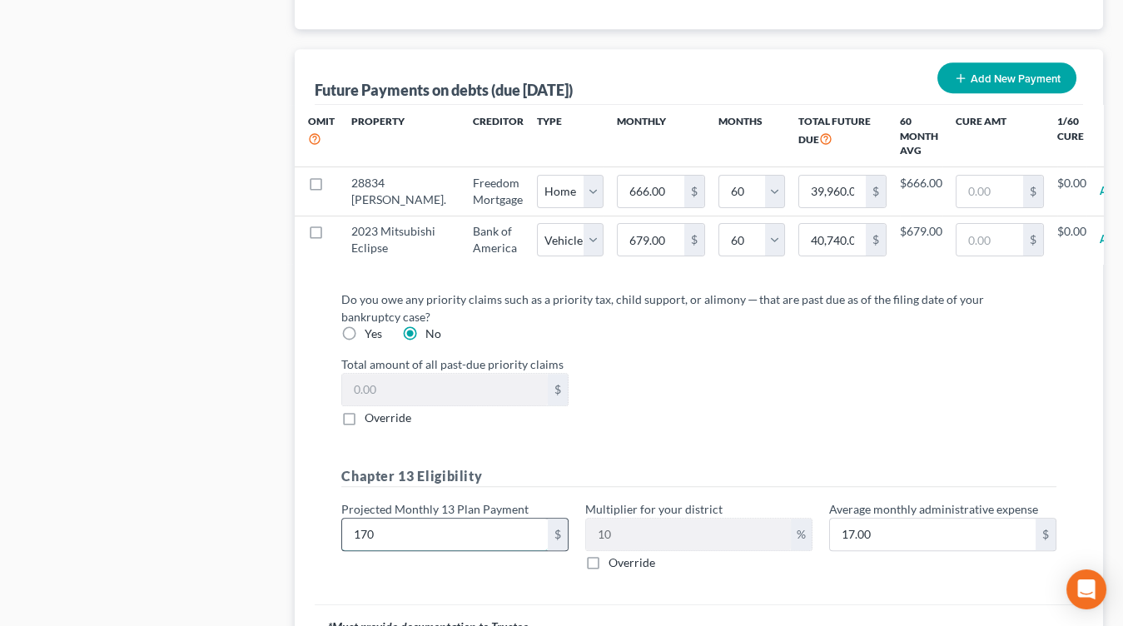
type input "170.00"
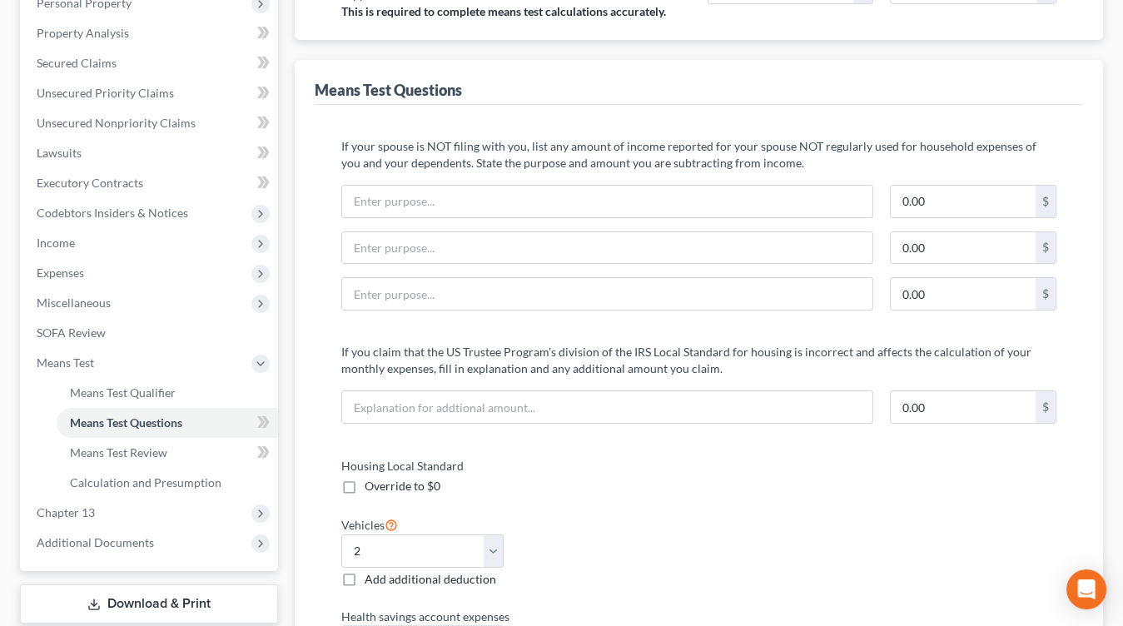
scroll to position [0, 0]
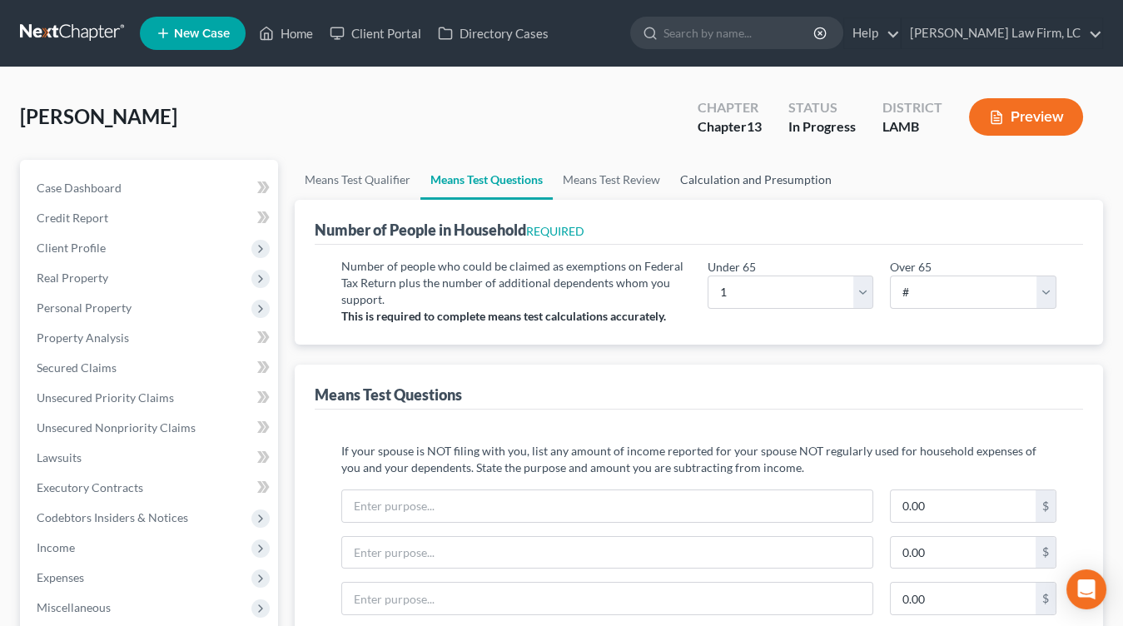
type input "1,700"
click at [802, 172] on link "Calculation and Presumption" at bounding box center [756, 180] width 172 height 40
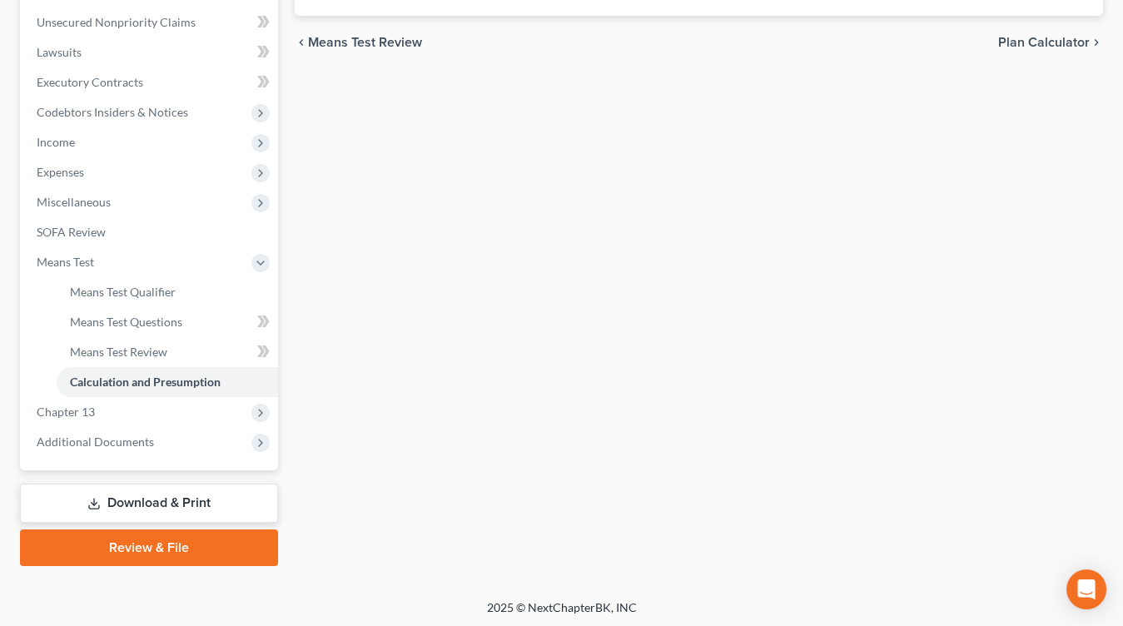
click at [162, 495] on link "Download & Print" at bounding box center [149, 503] width 258 height 39
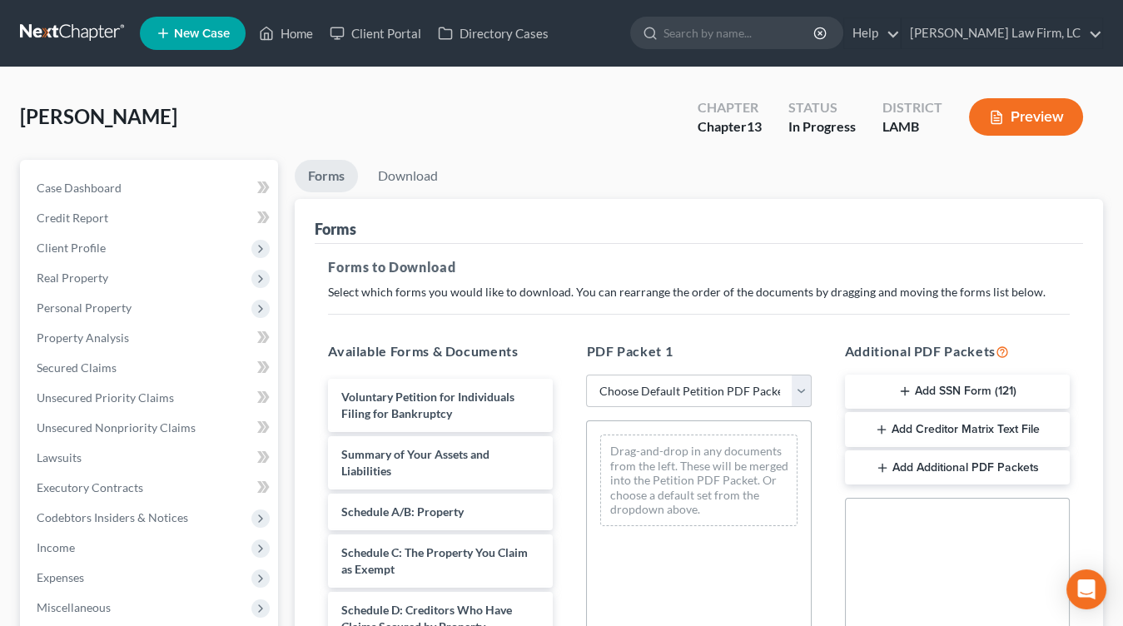
click at [648, 407] on div "PDF Packet 1 Choose Default Petition PDF Packet Complete Bankruptcy Petition (a…" at bounding box center [699, 610] width 258 height 565
click at [672, 377] on select "Choose Default Petition PDF Packet Complete Bankruptcy Petition (all forms and …" at bounding box center [698, 391] width 225 height 33
select select "1"
click at [586, 375] on select "Choose Default Petition PDF Packet Complete Bankruptcy Petition (all forms and …" at bounding box center [698, 391] width 225 height 33
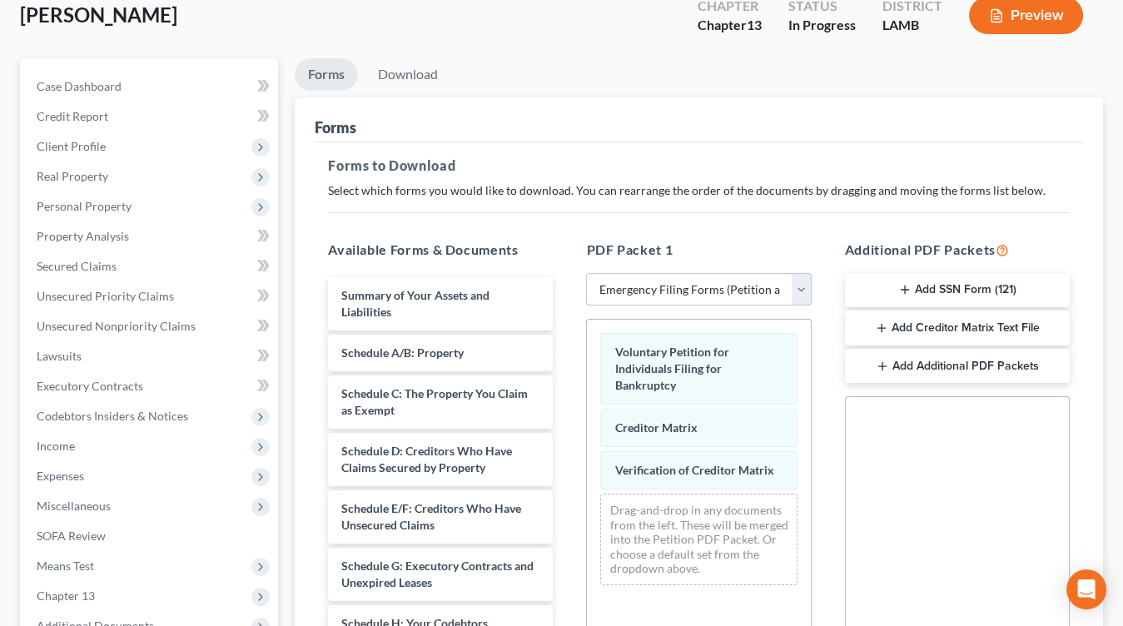
scroll to position [119, 0]
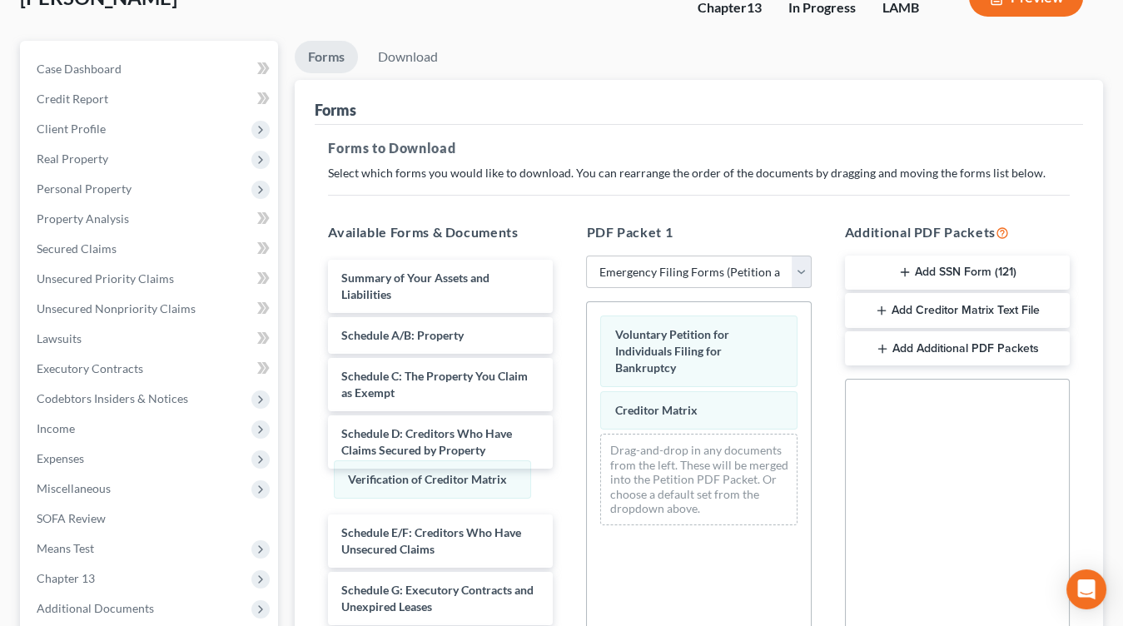
click at [587, 481] on div "Verification of Creditor Matrix Voluntary Petition for Individuals Filing for B…" at bounding box center [698, 420] width 223 height 237
click at [998, 267] on button "Add SSN Form (121)" at bounding box center [957, 273] width 225 height 35
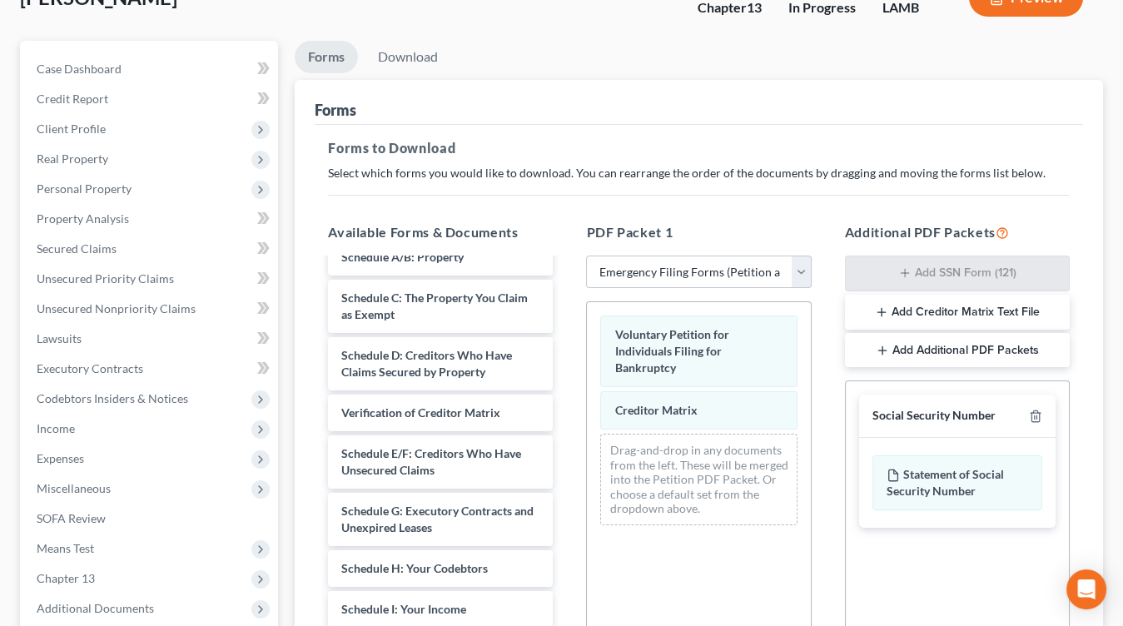
scroll to position [57, 0]
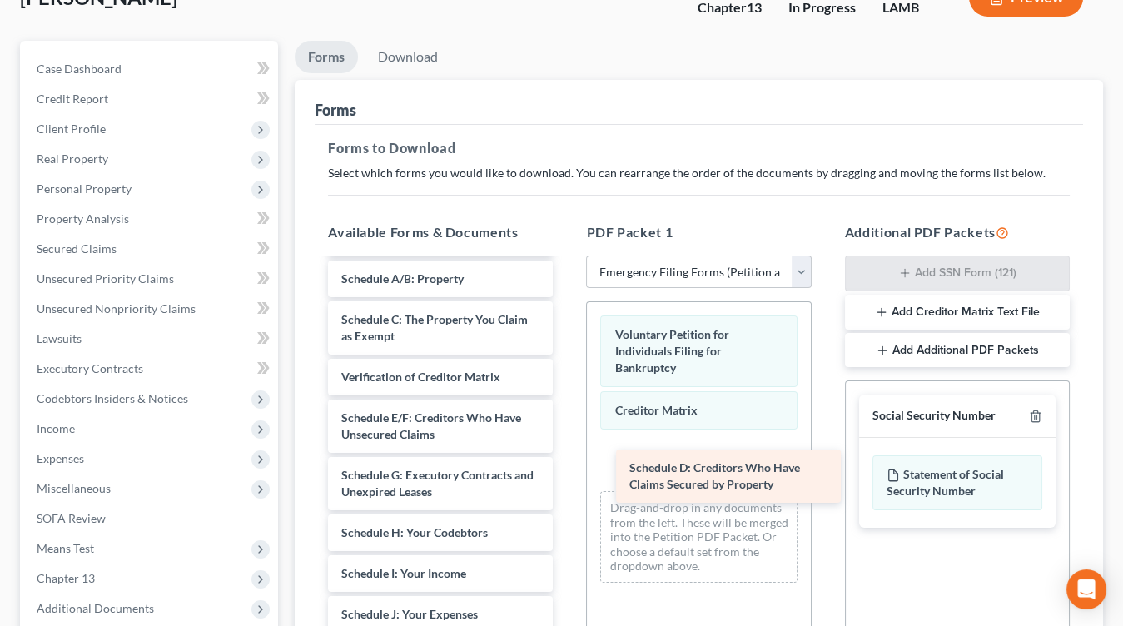
drag, startPoint x: 404, startPoint y: 395, endPoint x: 692, endPoint y: 488, distance: 302.9
click at [566, 488] on div "Schedule D: Creditors Who Have Claims Secured by Property Summary of Your Asset…" at bounding box center [441, 590] width 252 height 775
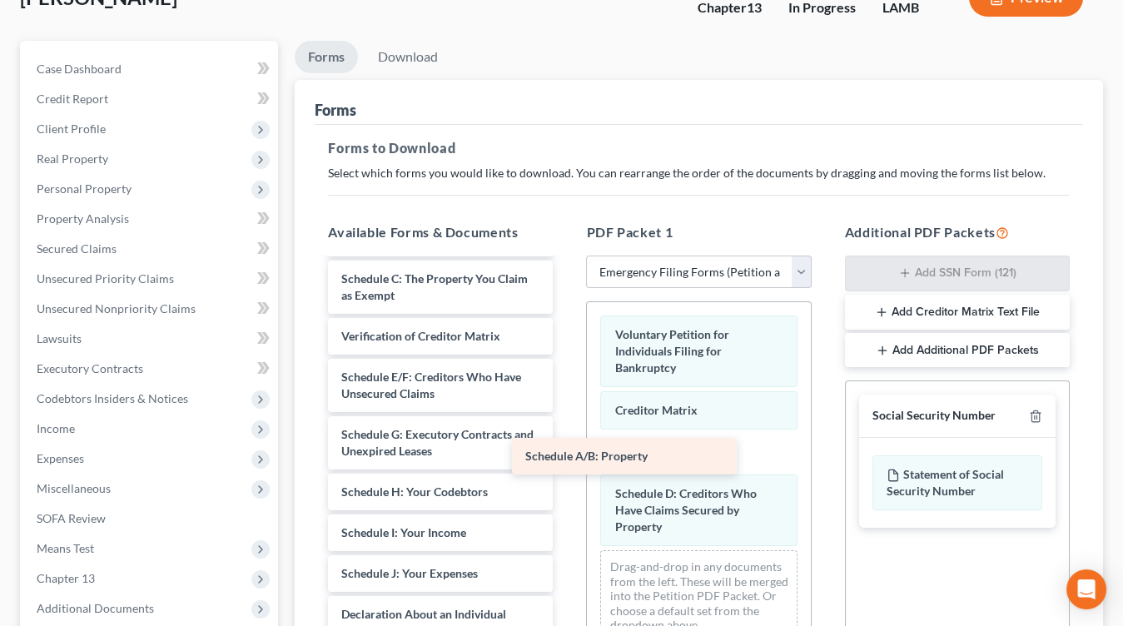
drag, startPoint x: 498, startPoint y: 285, endPoint x: 683, endPoint y: 466, distance: 258.5
click at [566, 466] on div "Schedule A/B: Property Summary of Your Assets and Liabilities Schedule A/B: Pro…" at bounding box center [441, 570] width 252 height 734
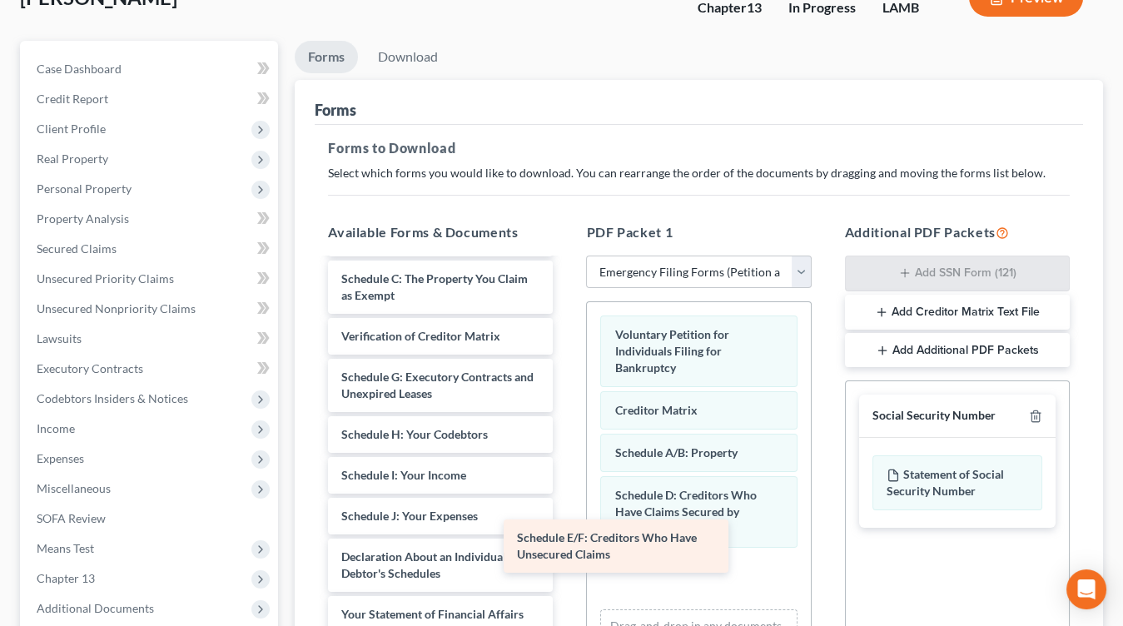
drag, startPoint x: 456, startPoint y: 394, endPoint x: 633, endPoint y: 560, distance: 242.8
click at [566, 560] on div "Schedule E/F: Creditors Who Have Unsecured Claims Summary of Your Assets and Li…" at bounding box center [441, 541] width 252 height 676
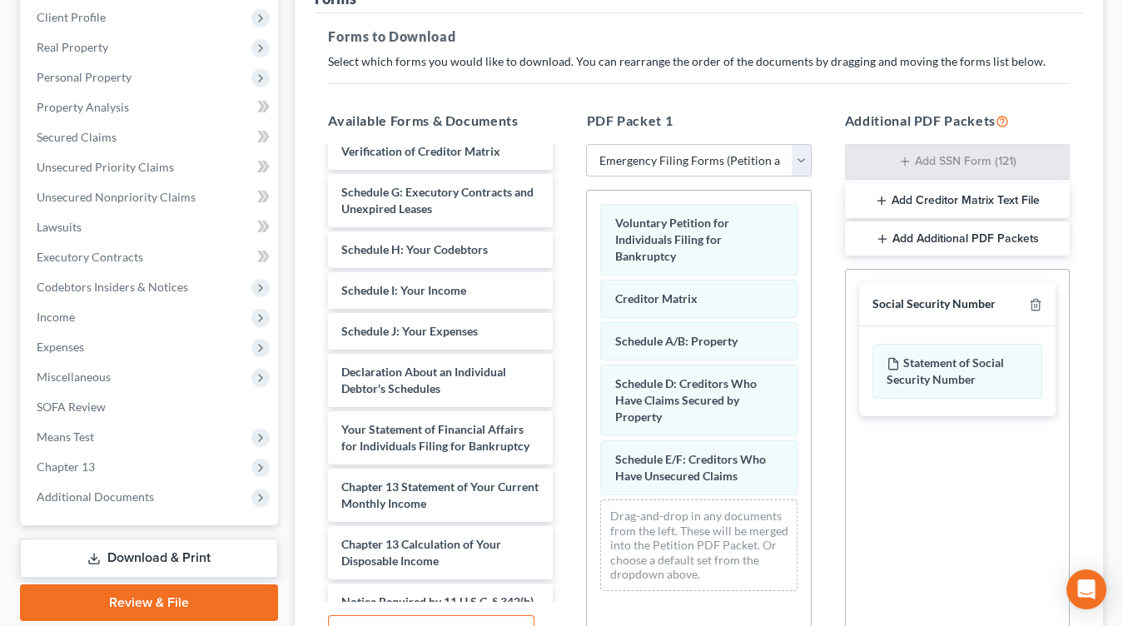
scroll to position [273, 0]
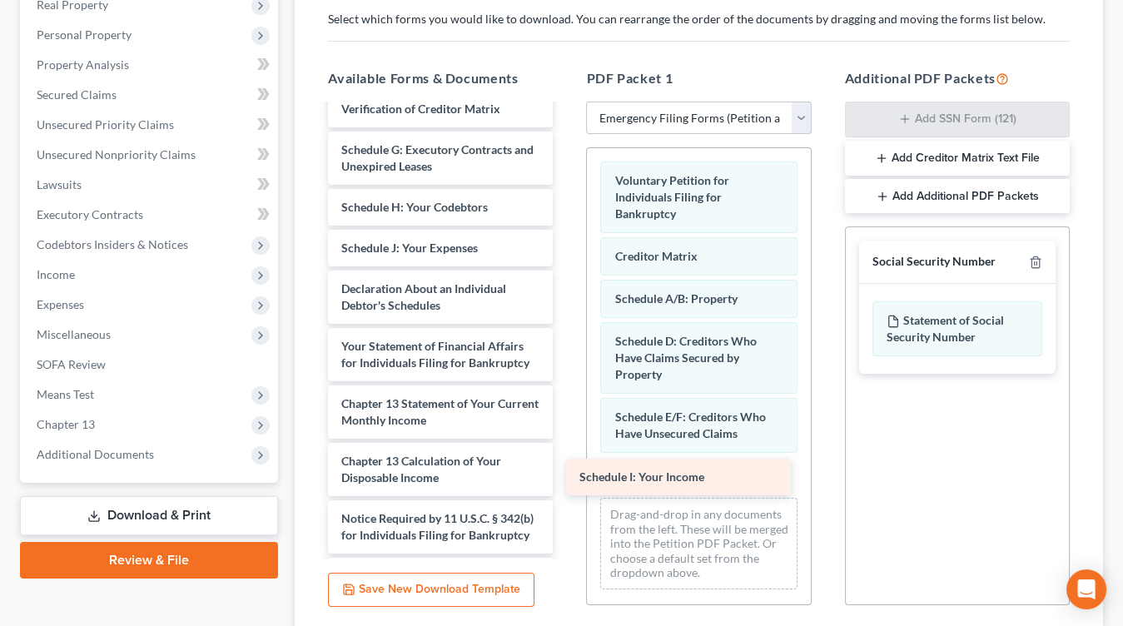
drag, startPoint x: 443, startPoint y: 230, endPoint x: 681, endPoint y: 462, distance: 332.7
click at [566, 462] on div "Schedule I: Your Income Summary of Your Assets and Liabilities Schedule C: The …" at bounding box center [441, 293] width 252 height 635
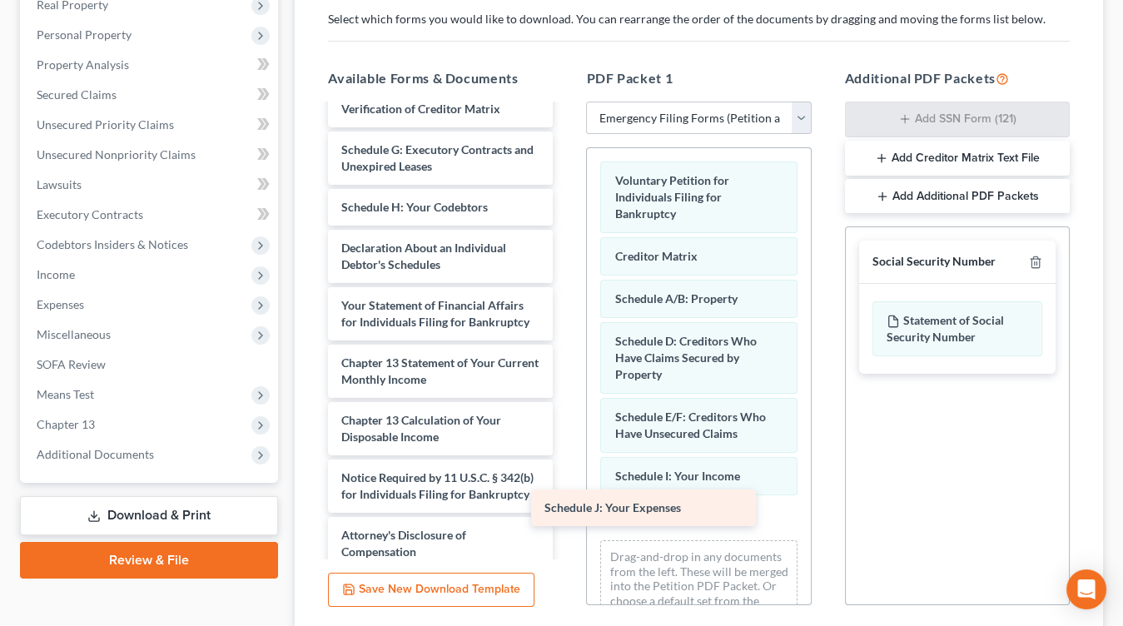
drag, startPoint x: 477, startPoint y: 253, endPoint x: 680, endPoint y: 516, distance: 332.5
click at [566, 516] on div "Schedule J: Your Expenses Summary of Your Assets and Liabilities Schedule C: Th…" at bounding box center [441, 273] width 252 height 595
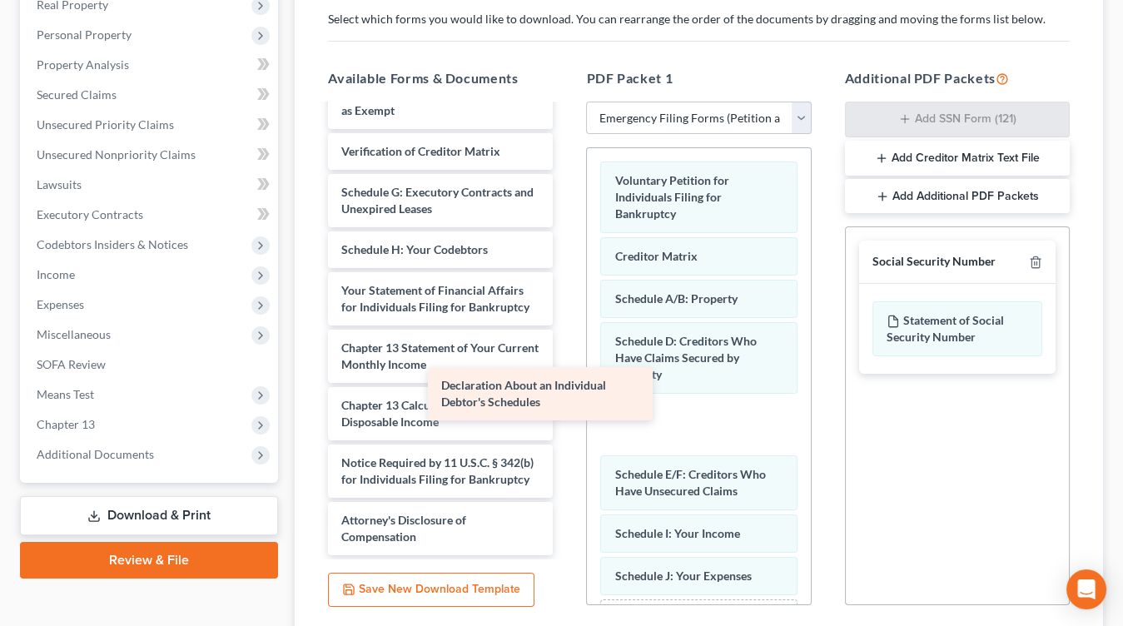
scroll to position [87, 0]
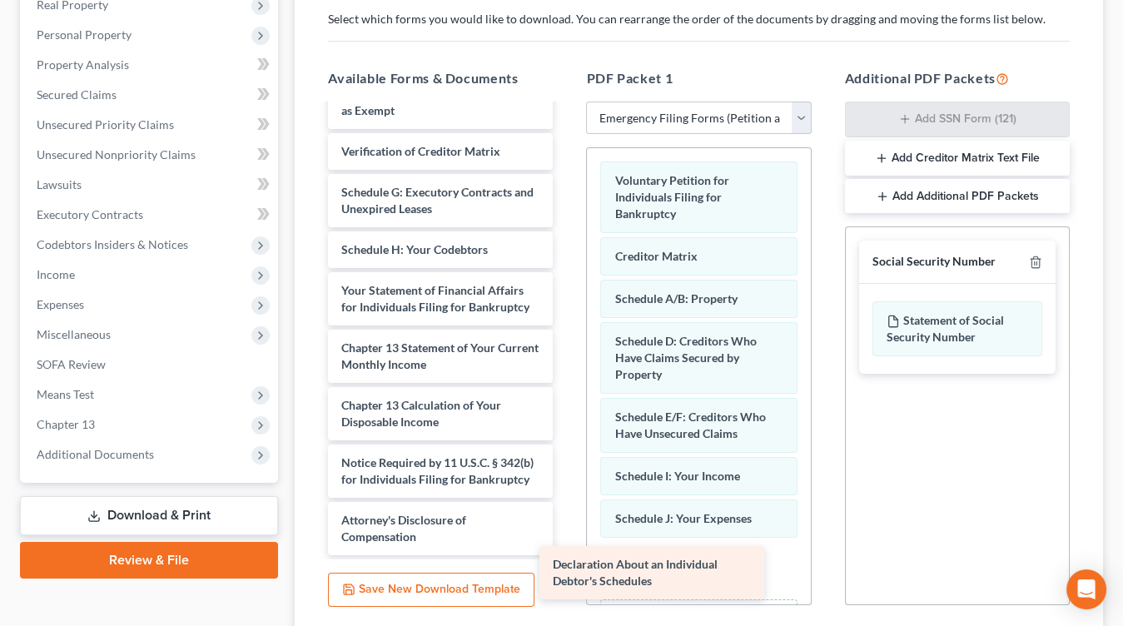
drag, startPoint x: 491, startPoint y: 254, endPoint x: 703, endPoint y: 575, distance: 384.6
click at [566, 555] on div "Declaration About an Individual Debtor's Schedules Summary of Your Assets and L…" at bounding box center [441, 286] width 252 height 537
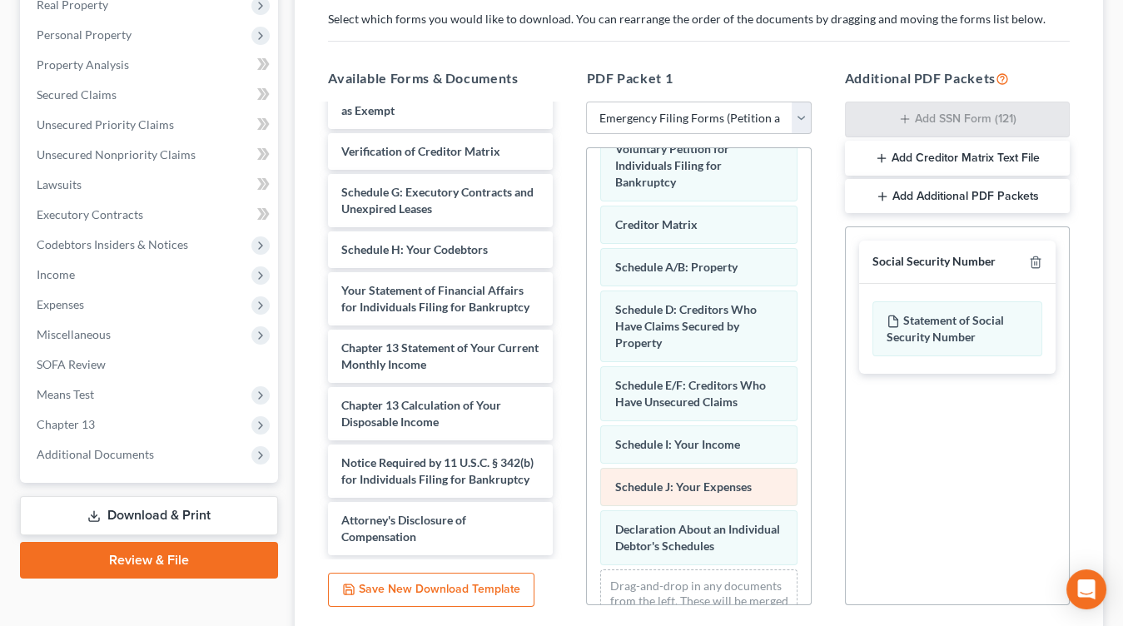
scroll to position [0, 0]
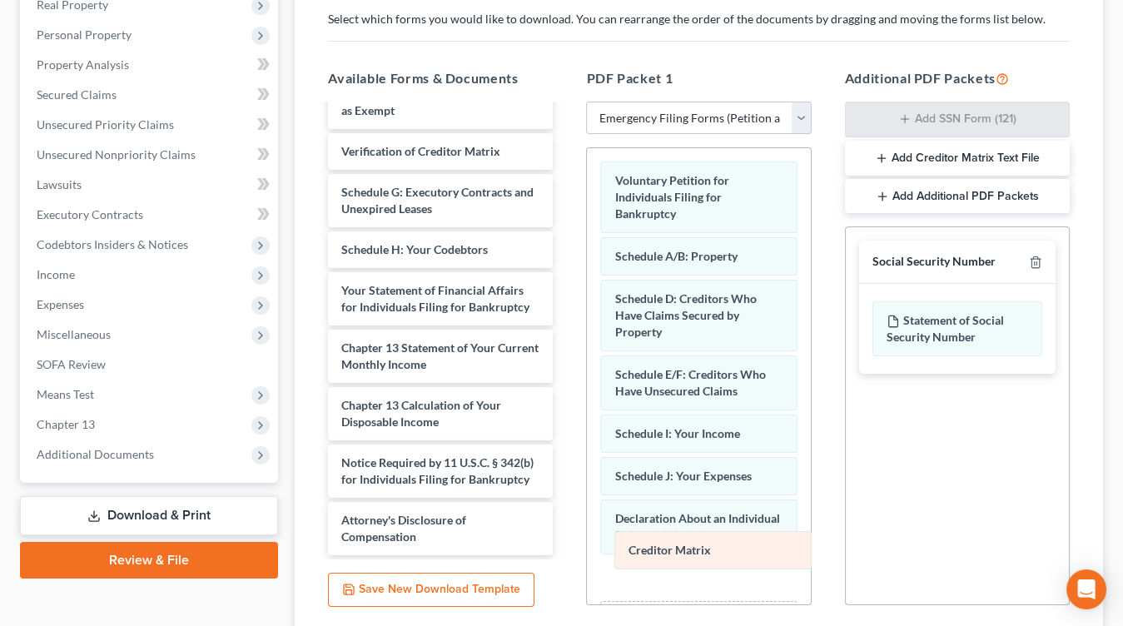
drag, startPoint x: 683, startPoint y: 240, endPoint x: 697, endPoint y: 555, distance: 315.1
click at [697, 555] on div "Creditor Matrix Voluntary Petition for Individuals Filing for Bankruptcy Credit…" at bounding box center [698, 426] width 223 height 557
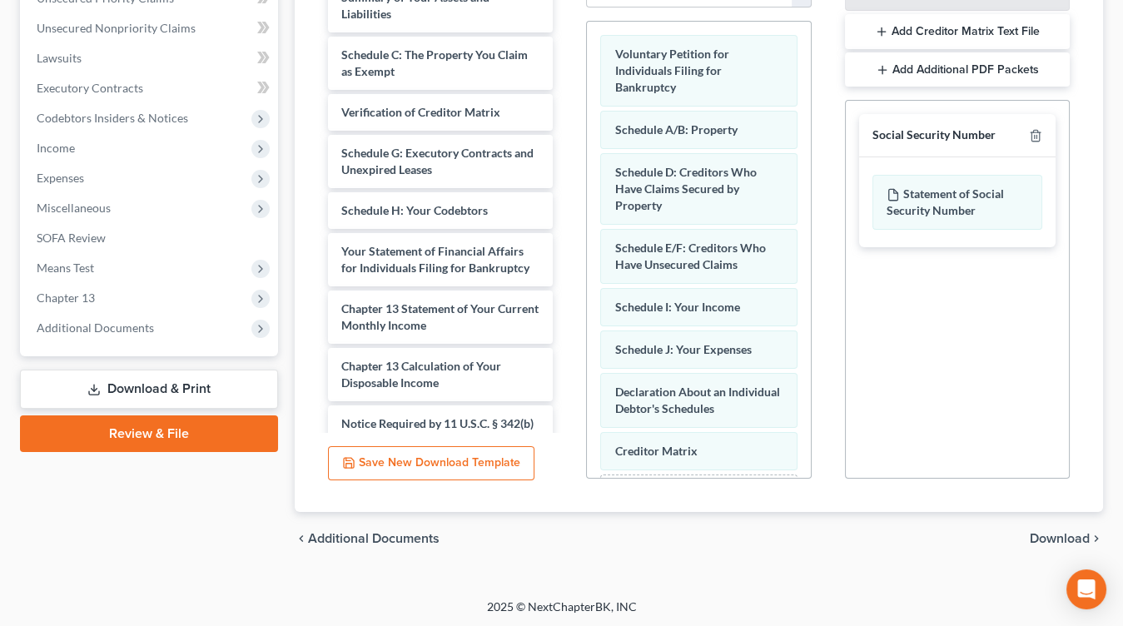
click at [1064, 536] on span "Download" at bounding box center [1060, 538] width 60 height 13
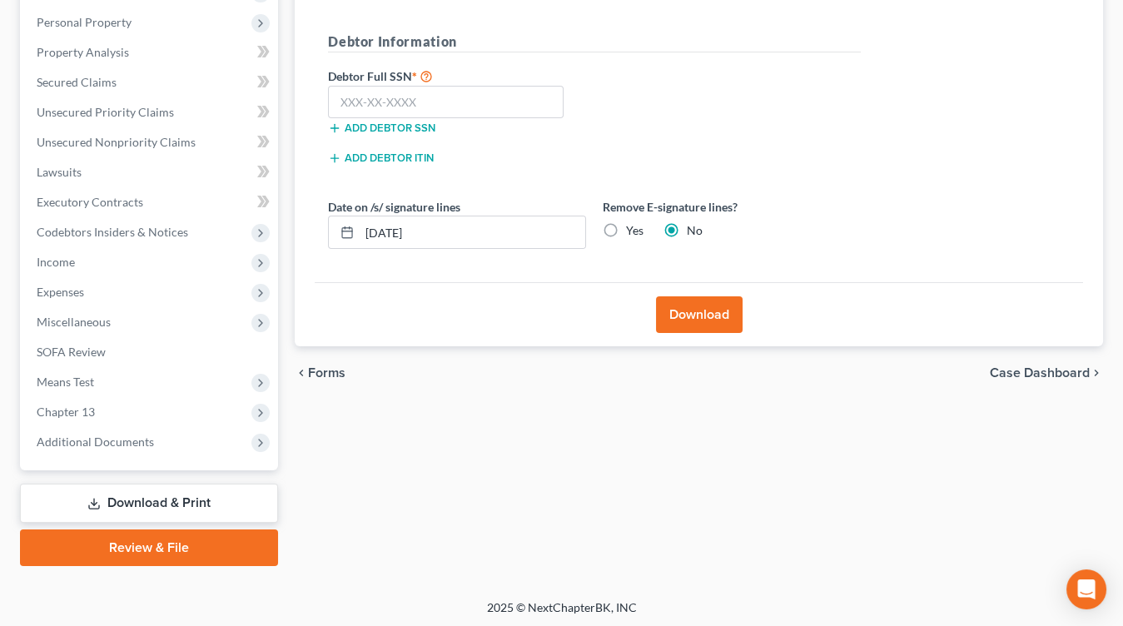
click at [626, 223] on label "Yes" at bounding box center [634, 230] width 17 height 17
click at [633, 223] on input "Yes" at bounding box center [638, 227] width 11 height 11
radio input "true"
radio input "false"
click at [541, 113] on input "text" at bounding box center [446, 102] width 236 height 33
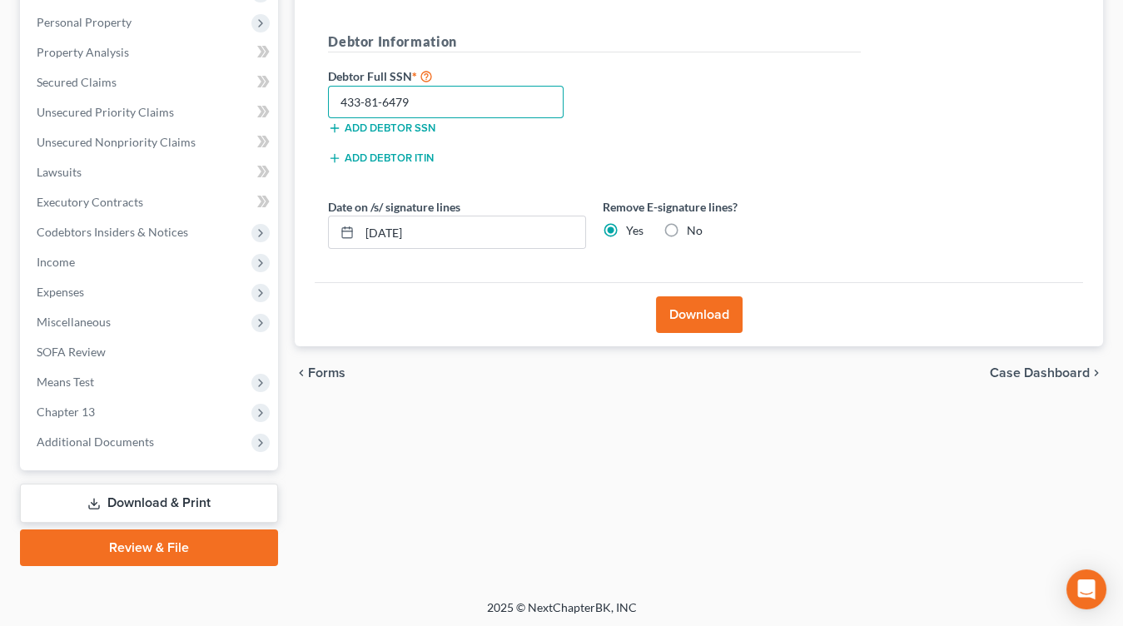
type input "433-81-6479"
click at [677, 323] on button "Download" at bounding box center [699, 314] width 87 height 37
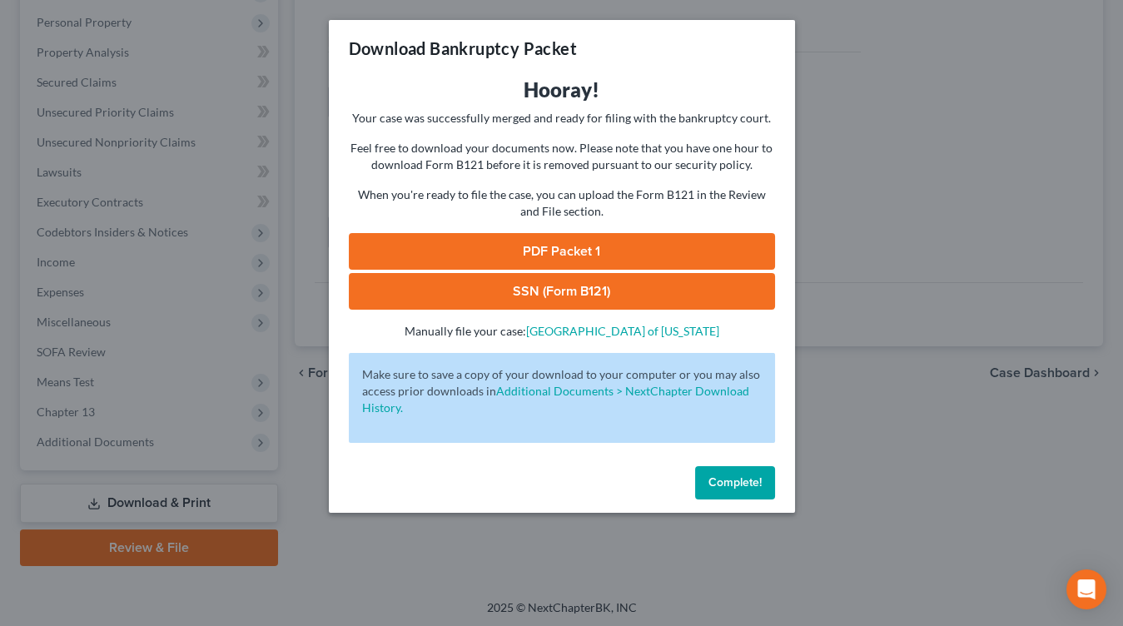
click at [621, 295] on link "SSN (Form B121)" at bounding box center [562, 291] width 426 height 37
click at [680, 237] on link "PDF Packet 1" at bounding box center [562, 251] width 426 height 37
click at [195, 158] on div "Download Bankruptcy Packet Hooray! Your case was successfully merged and ready …" at bounding box center [561, 313] width 1123 height 626
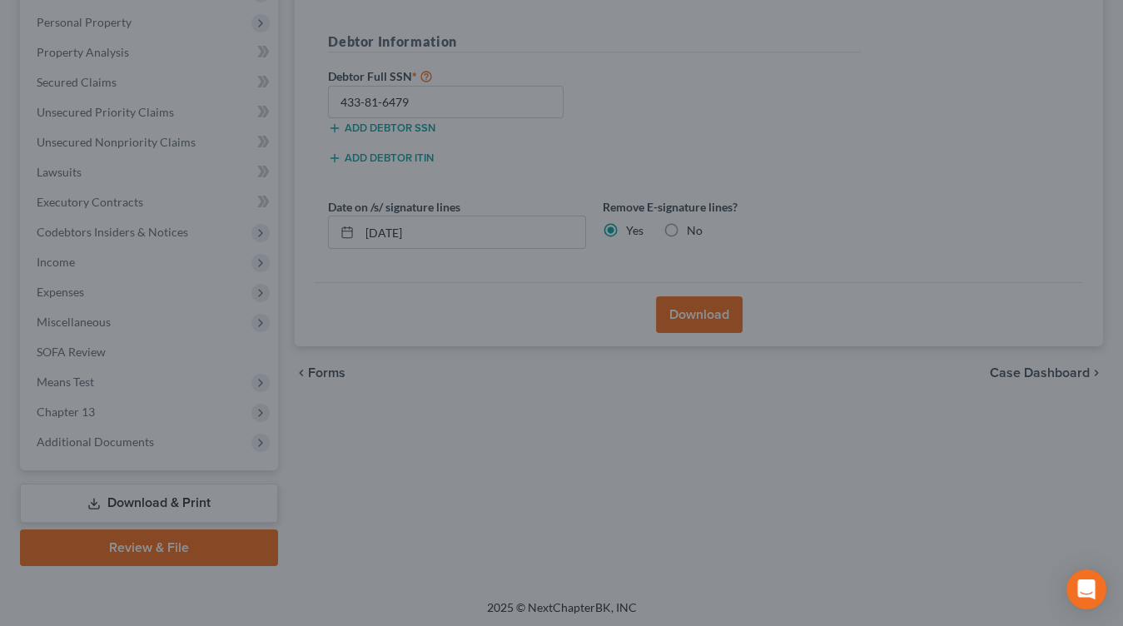
scroll to position [0, 0]
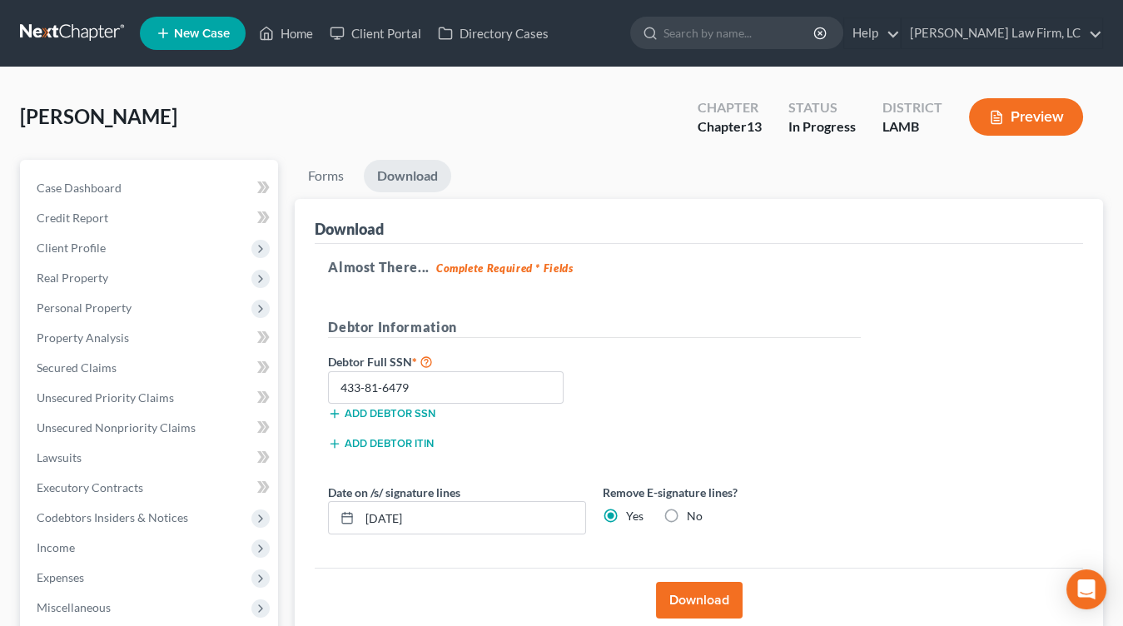
click at [109, 37] on link at bounding box center [73, 33] width 107 height 30
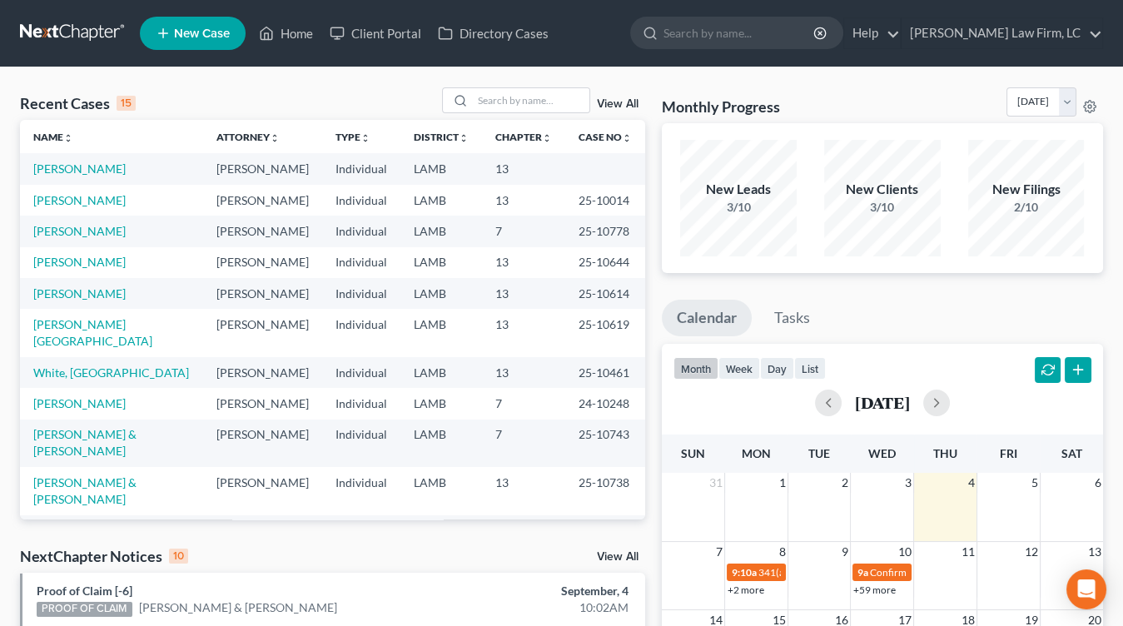
click at [558, 243] on td "7" at bounding box center [523, 231] width 83 height 31
click at [322, 237] on td "Individual" at bounding box center [361, 231] width 78 height 31
click at [99, 177] on td "[PERSON_NAME]" at bounding box center [111, 168] width 183 height 31
click at [99, 174] on link "[PERSON_NAME]" at bounding box center [79, 169] width 92 height 14
select select "3"
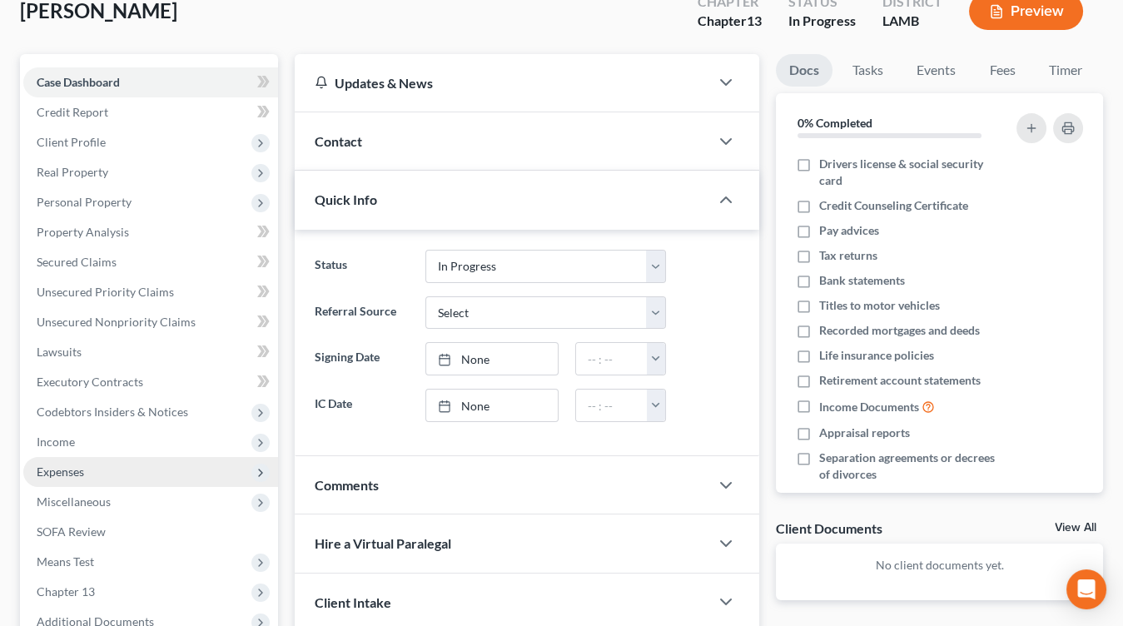
click at [88, 465] on span "Expenses" at bounding box center [150, 472] width 255 height 30
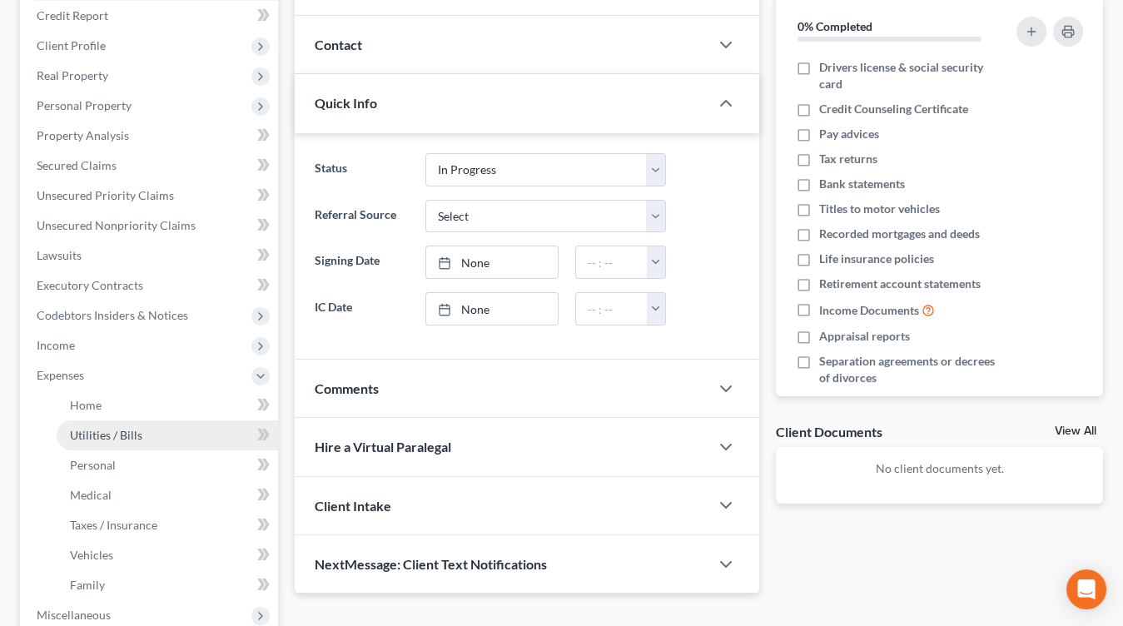
scroll to position [228, 0]
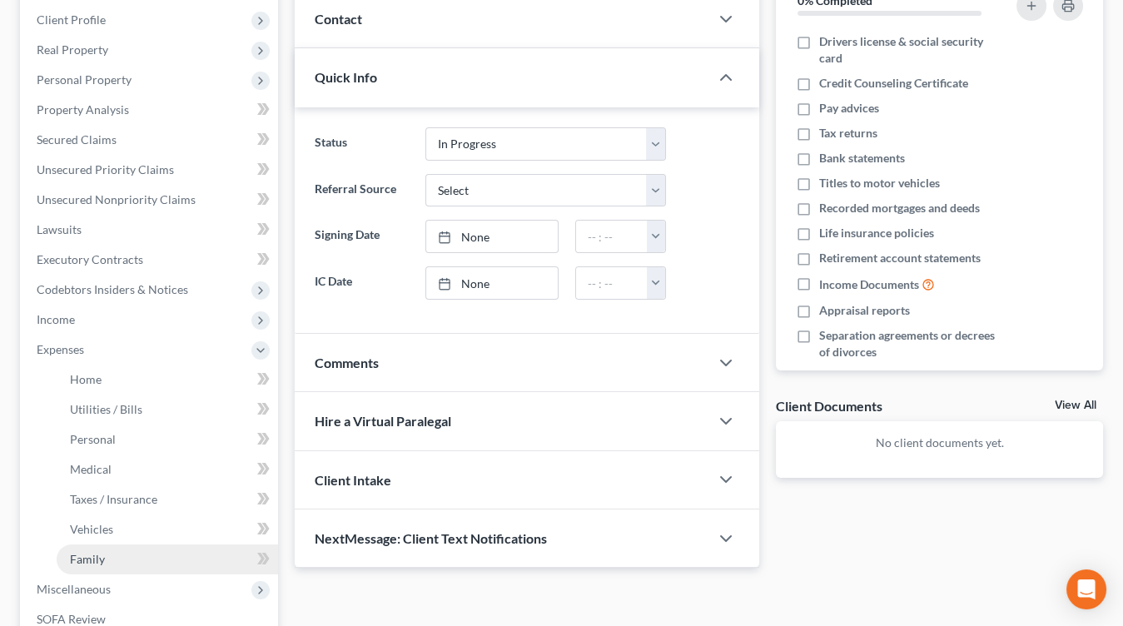
click at [141, 545] on link "Family" at bounding box center [168, 560] width 222 height 30
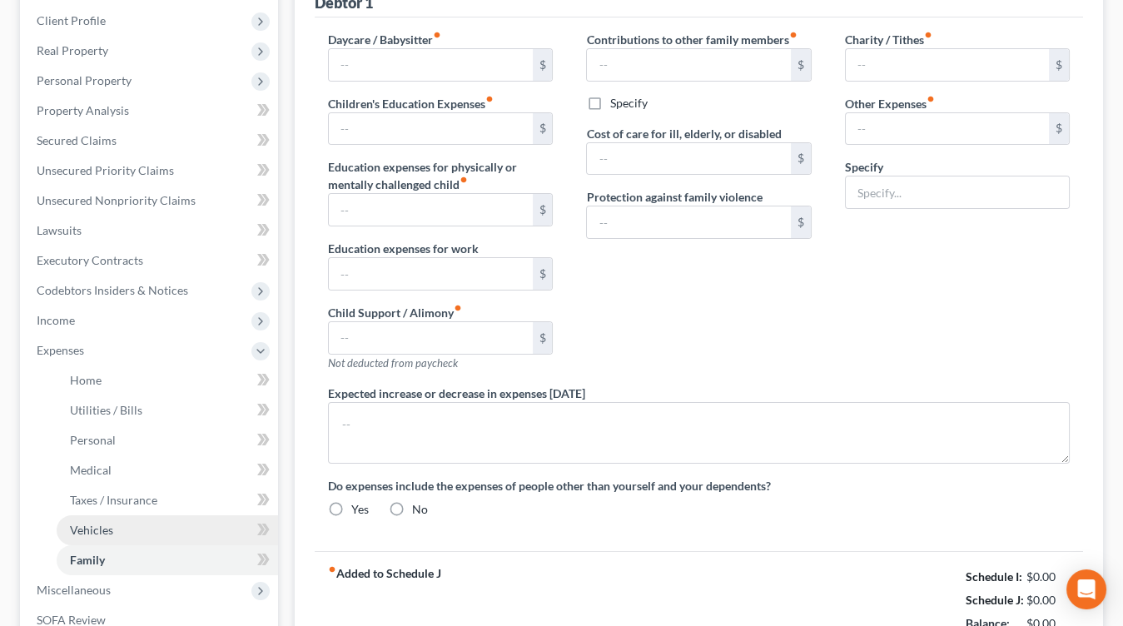
type input "0.00"
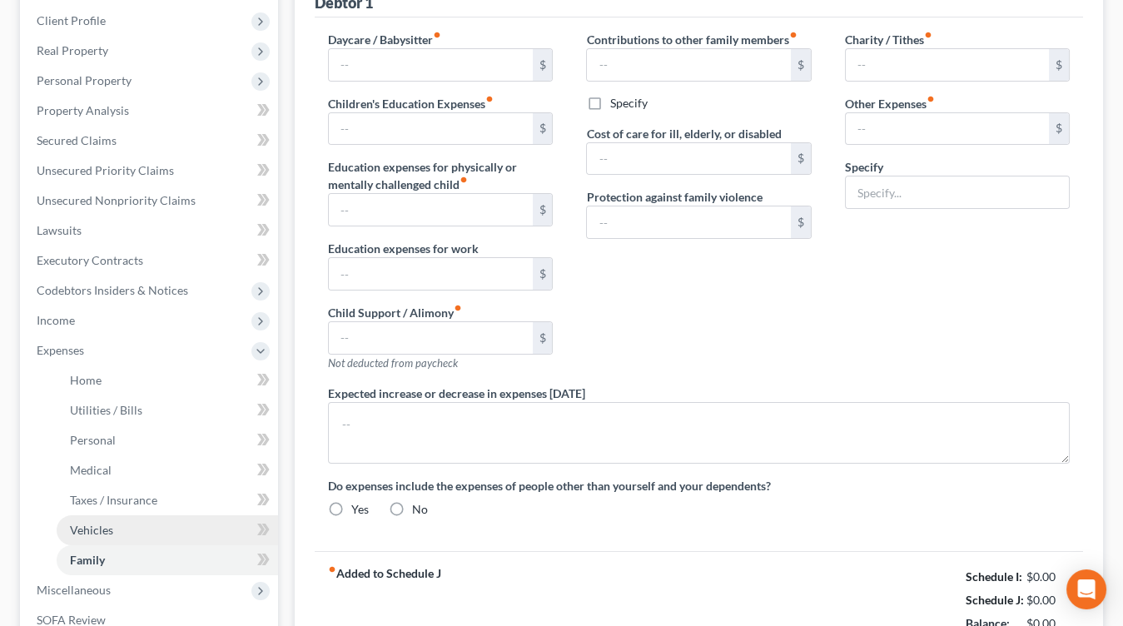
type input "0.00"
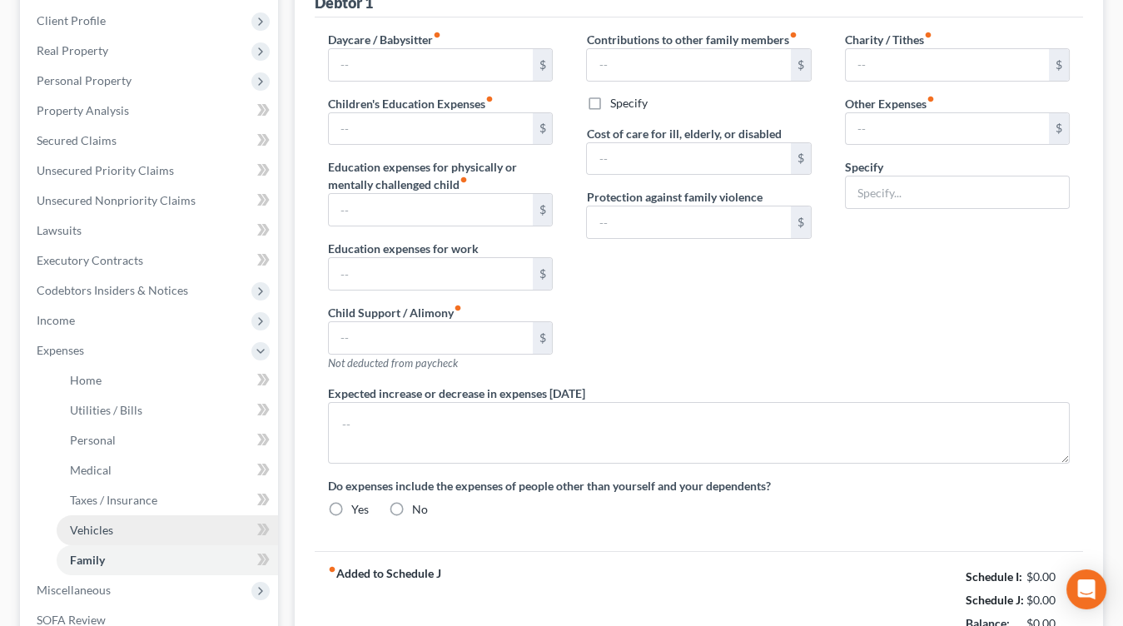
radio input "true"
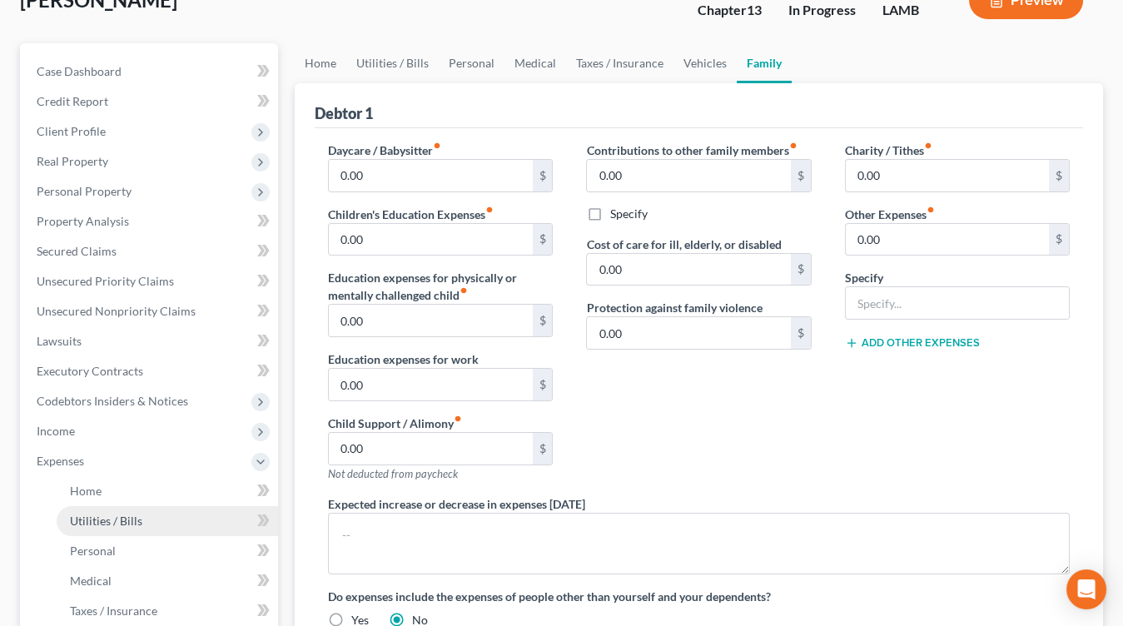
scroll to position [1, 0]
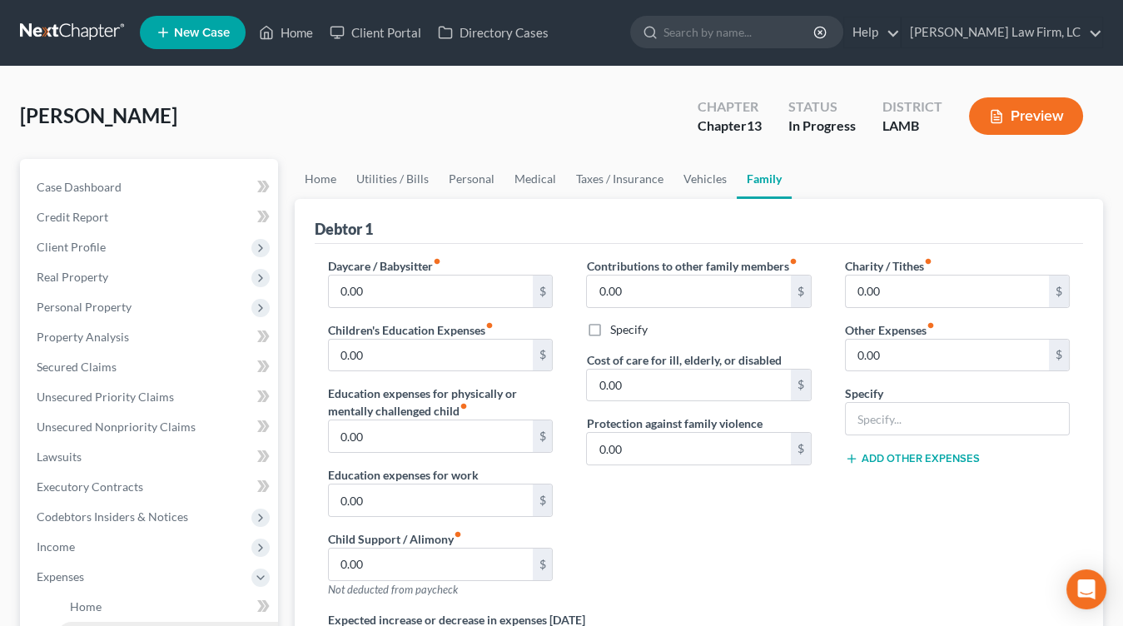
scroll to position [0, 0]
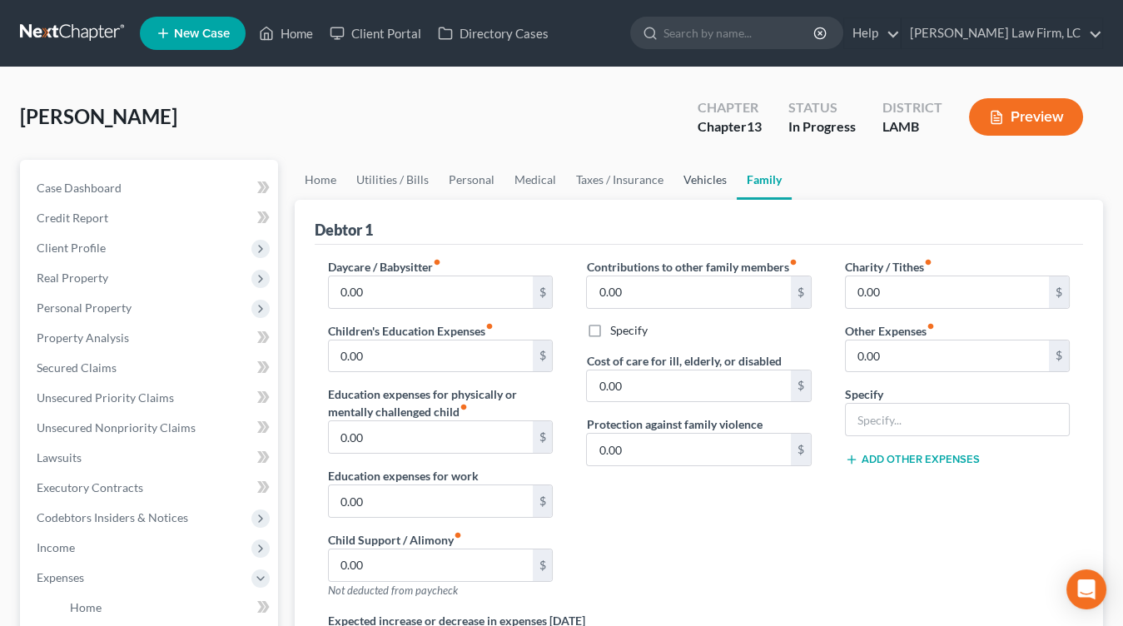
click at [689, 174] on link "Vehicles" at bounding box center [705, 180] width 63 height 40
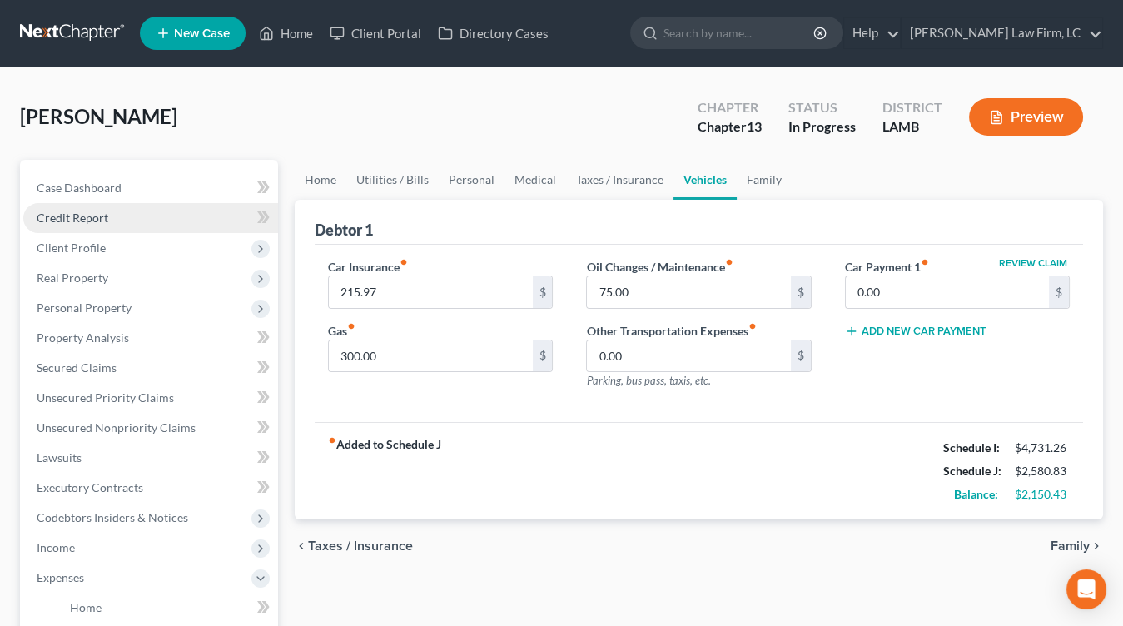
click at [108, 203] on link "Credit Report" at bounding box center [150, 218] width 255 height 30
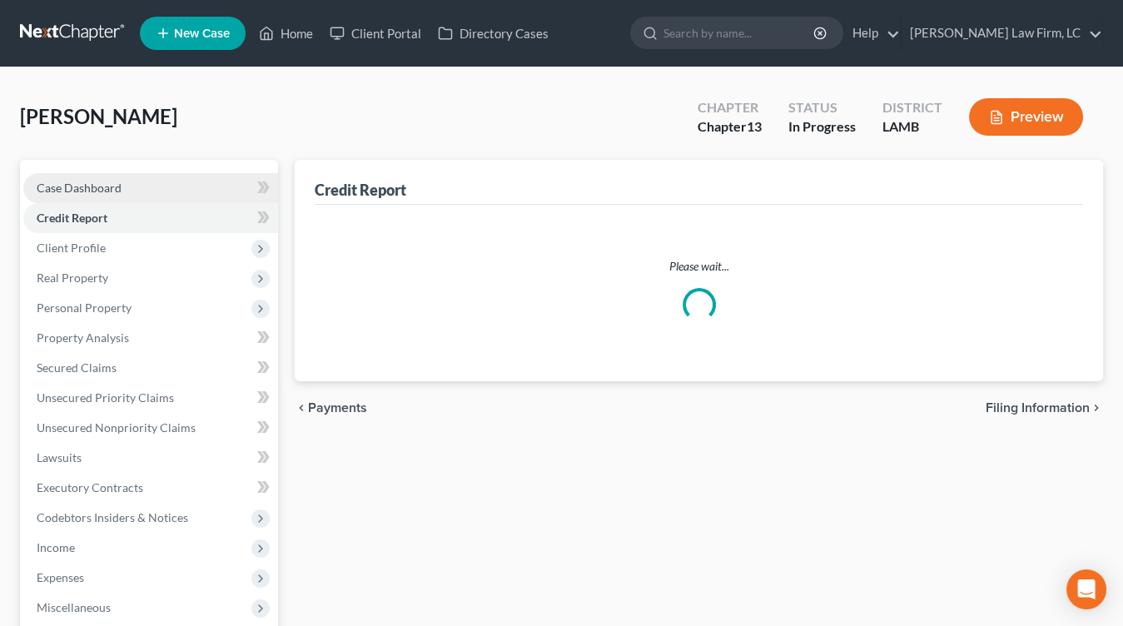
click at [114, 184] on span "Case Dashboard" at bounding box center [79, 188] width 85 height 14
select select "3"
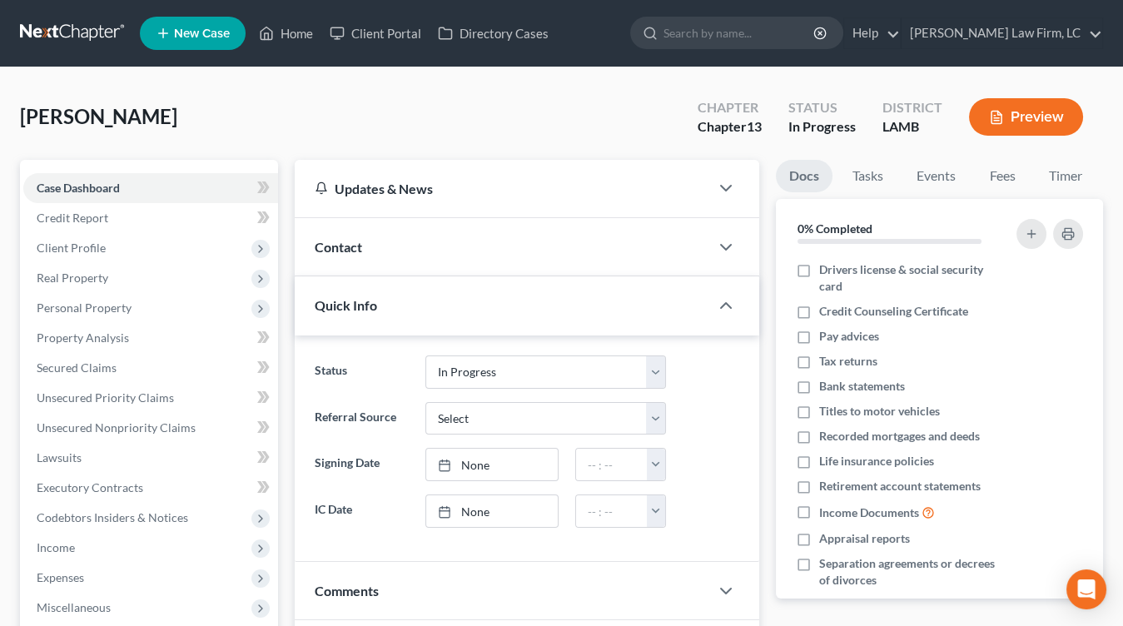
click at [77, 25] on link at bounding box center [73, 33] width 107 height 30
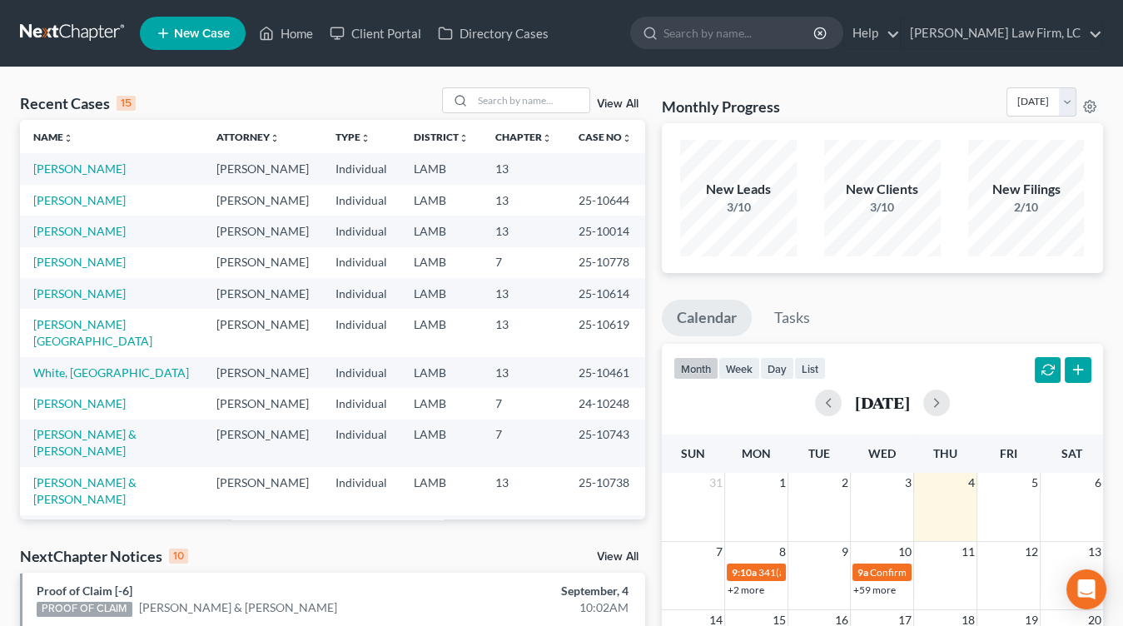
click at [392, 396] on td "Individual" at bounding box center [361, 403] width 78 height 31
click at [101, 169] on link "[PERSON_NAME]" at bounding box center [79, 169] width 92 height 14
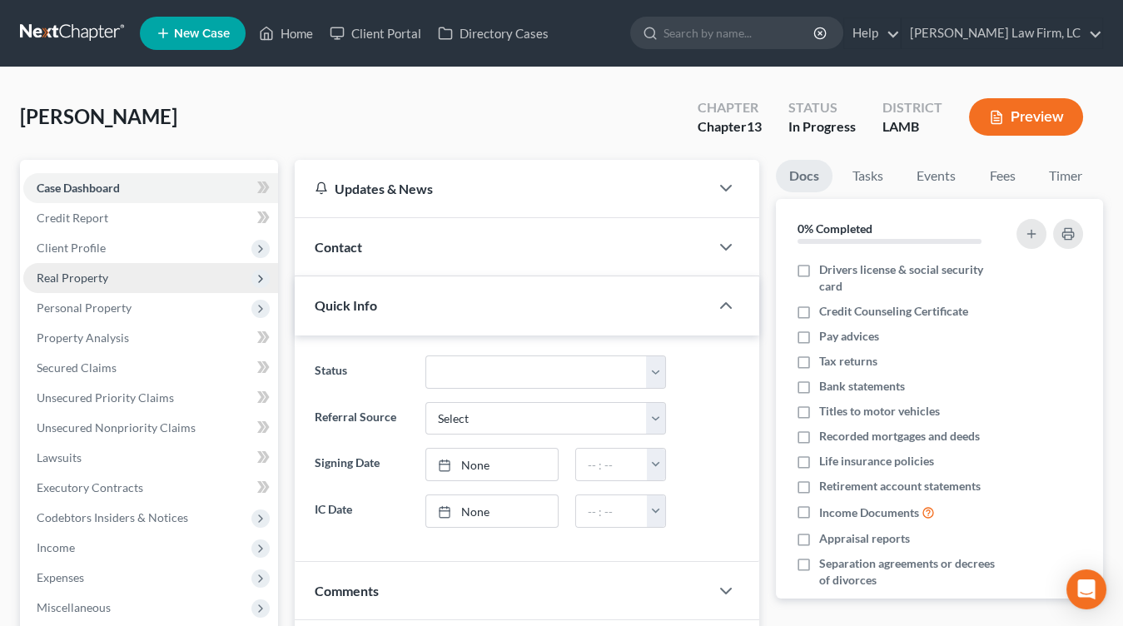
click at [143, 272] on span "Real Property" at bounding box center [150, 278] width 255 height 30
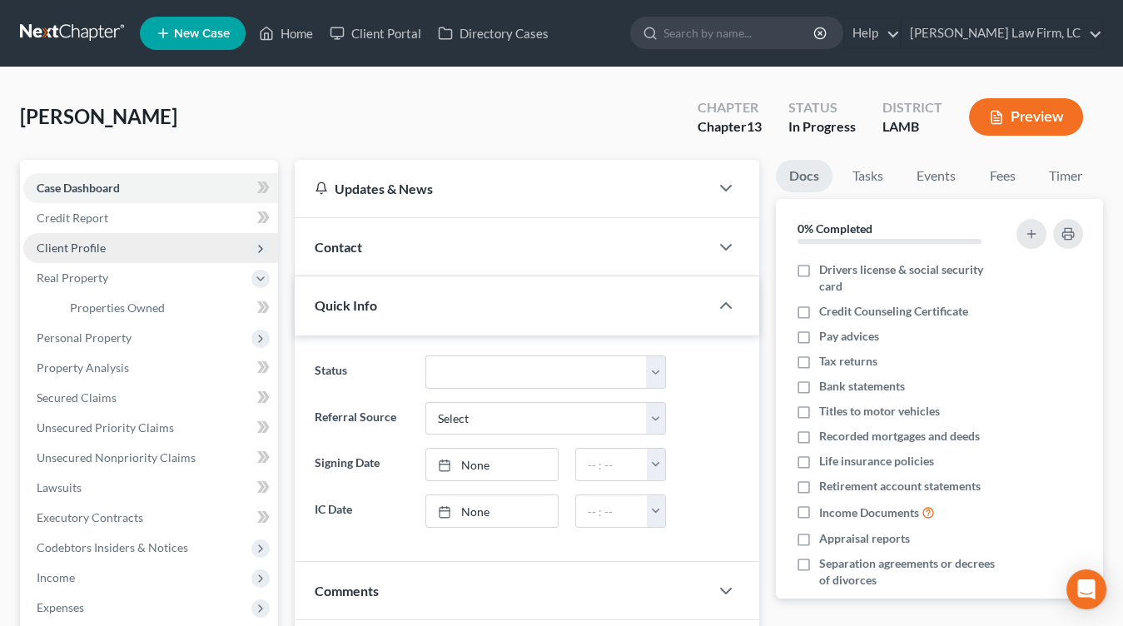
click at [153, 234] on span "Client Profile" at bounding box center [150, 248] width 255 height 30
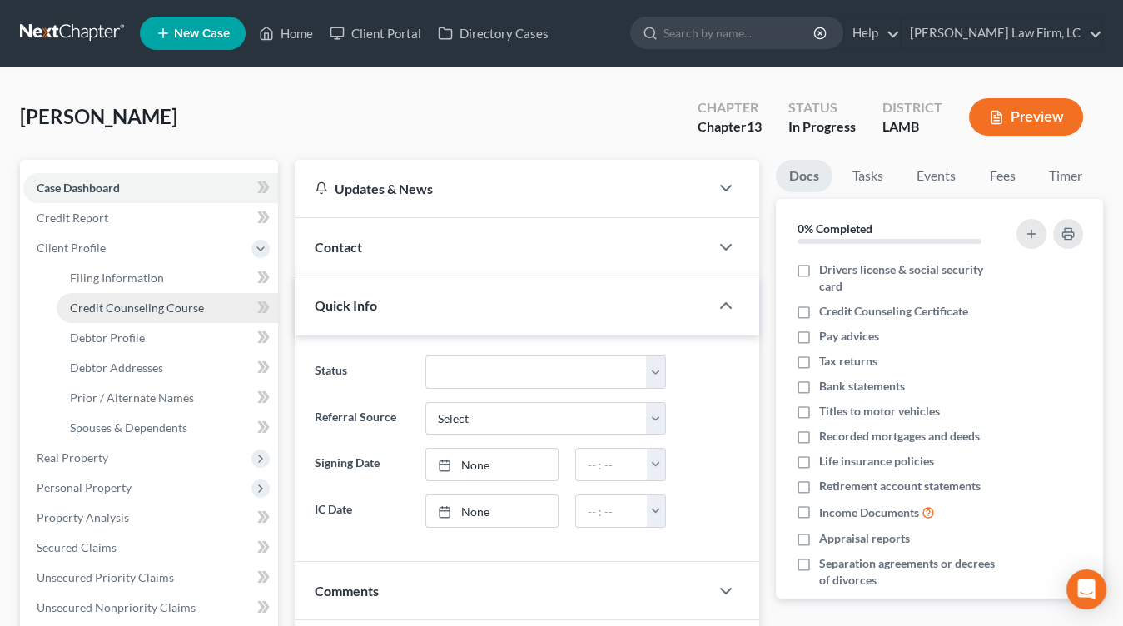
click at [153, 304] on span "Credit Counseling Course" at bounding box center [137, 308] width 134 height 14
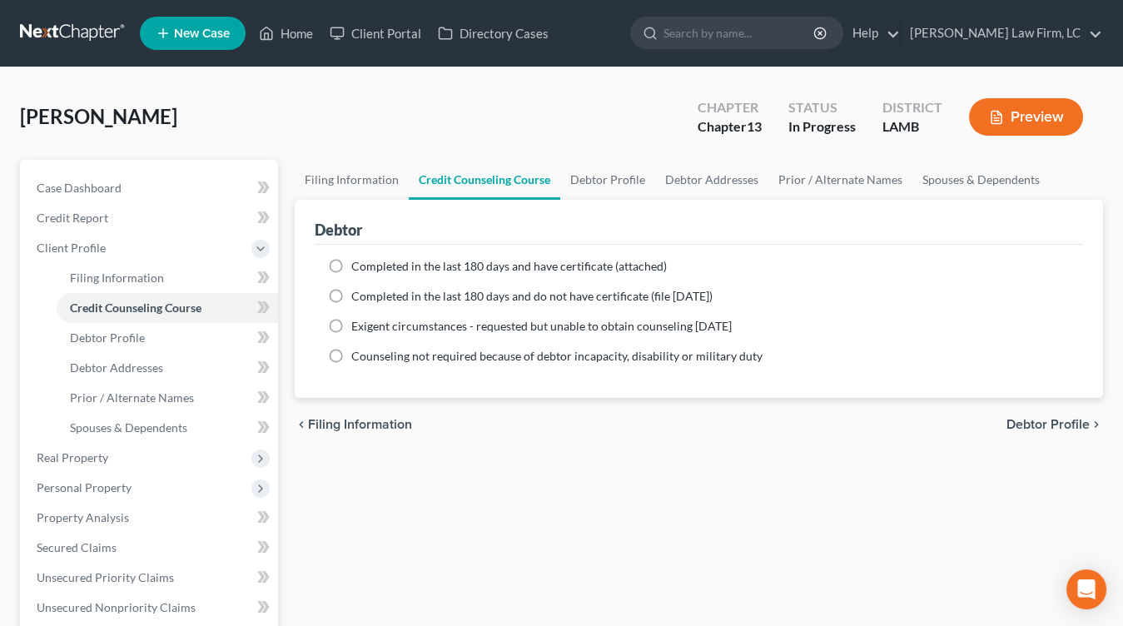
click at [356, 273] on ng-include "Completed in the last 180 days and have certificate (attached) Date Completed N…" at bounding box center [699, 311] width 742 height 107
click at [448, 252] on div "Completed in the last 180 days and have certificate (attached) Date Completed N…" at bounding box center [699, 321] width 769 height 153
click at [444, 271] on span "Completed in the last 180 days and have certificate (attached)" at bounding box center [509, 266] width 316 height 14
click at [369, 269] on input "Completed in the last 180 days and have certificate (attached)" at bounding box center [363, 263] width 11 height 11
radio input "true"
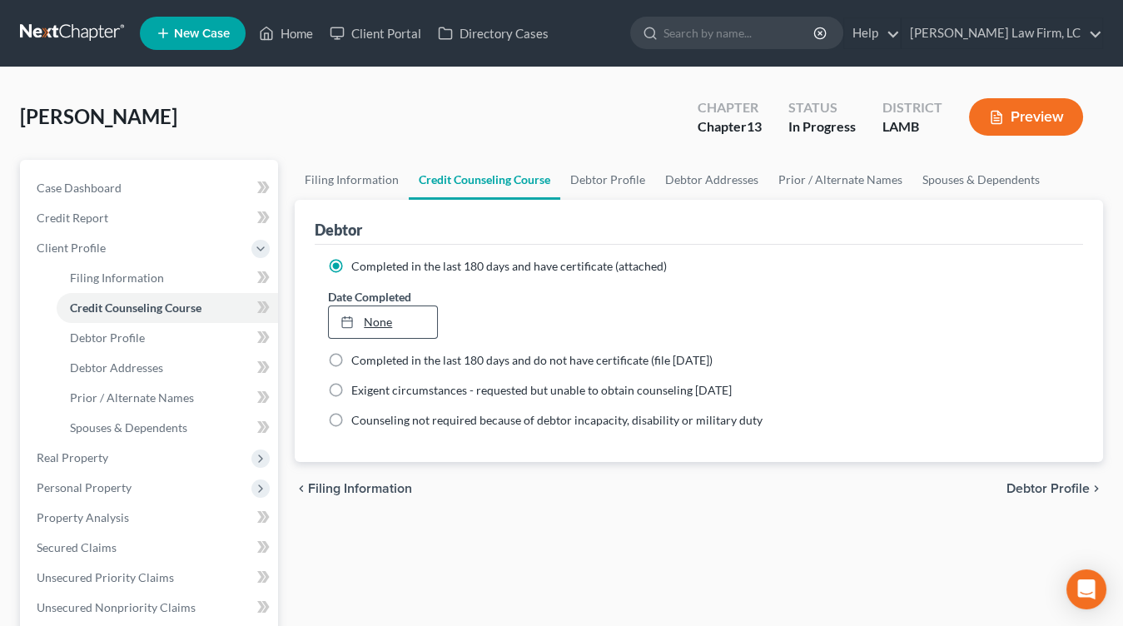
click at [409, 318] on link "None" at bounding box center [383, 322] width 108 height 32
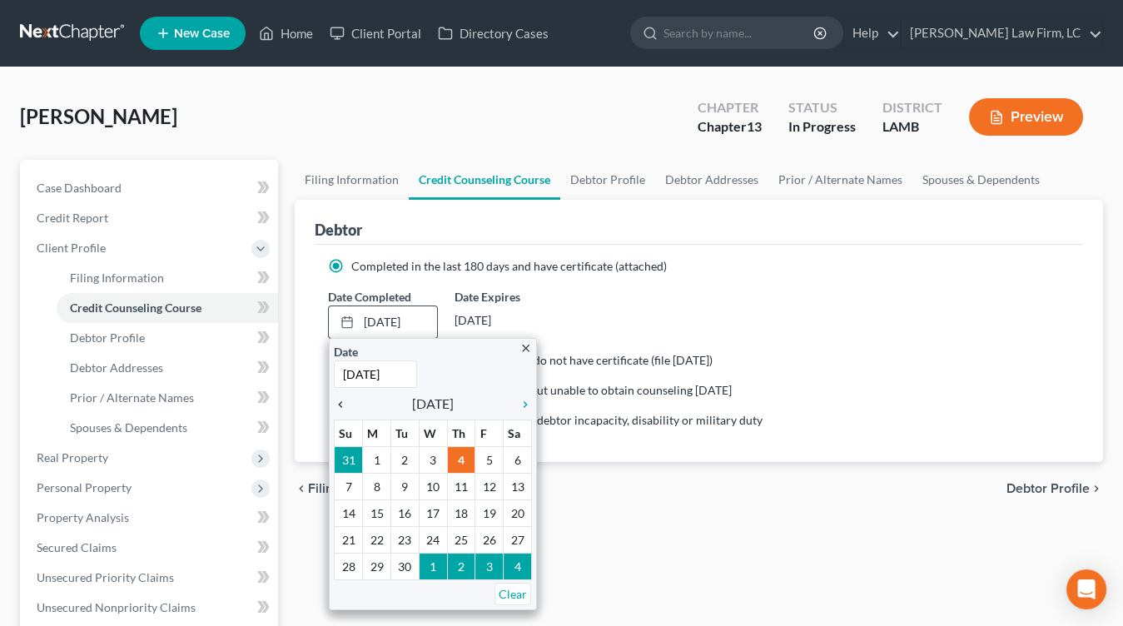
click at [347, 406] on icon "chevron_left" at bounding box center [345, 404] width 22 height 13
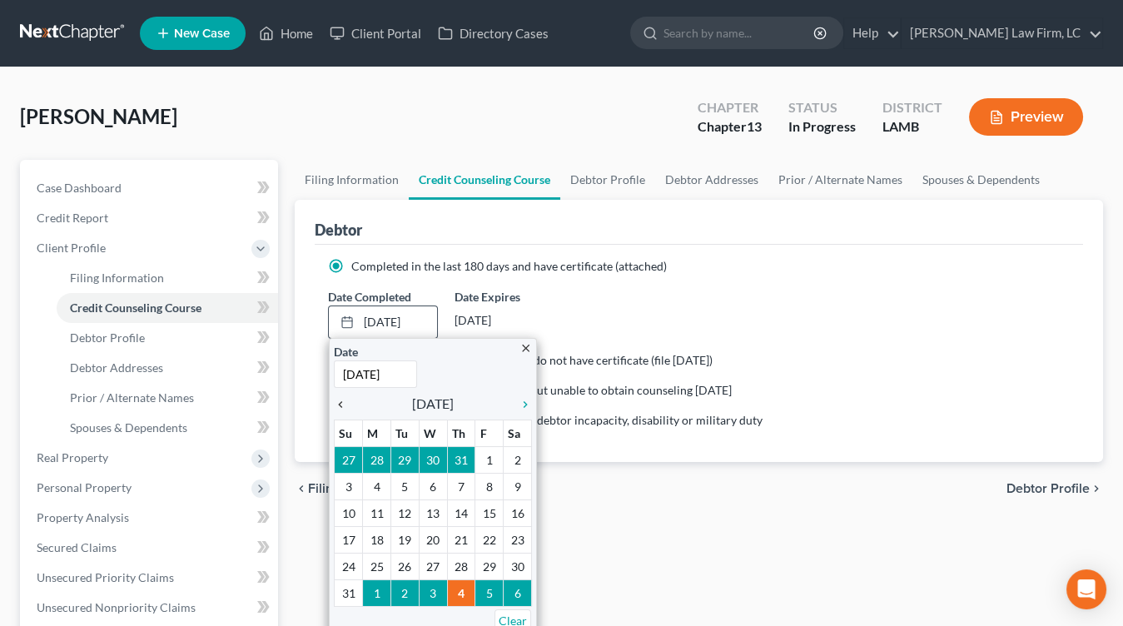
click at [347, 406] on icon "chevron_left" at bounding box center [345, 404] width 22 height 13
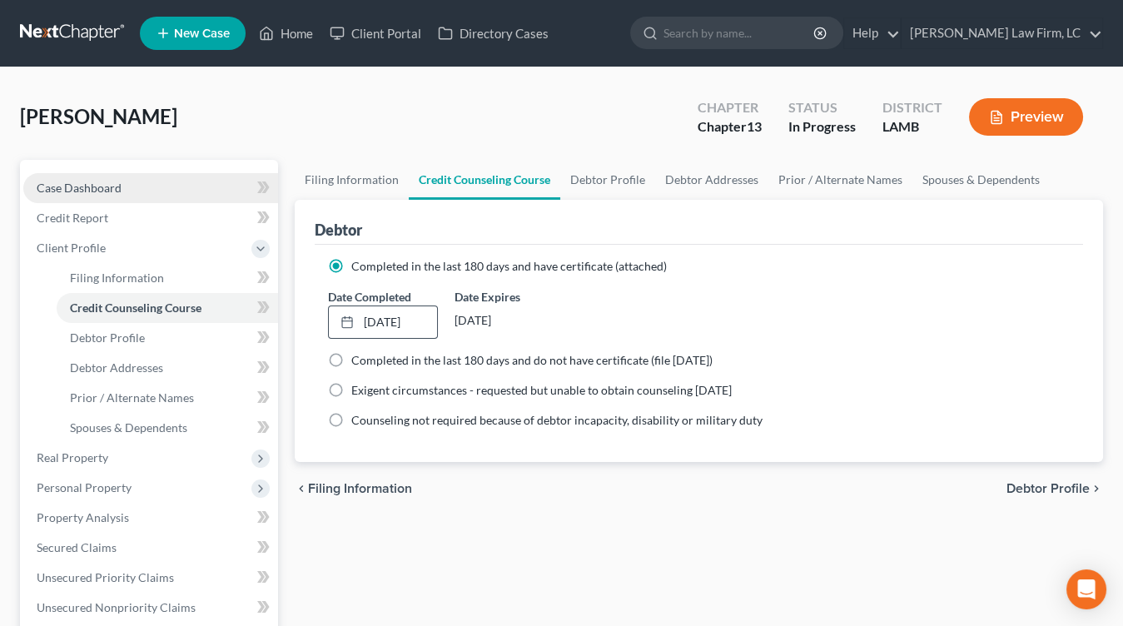
click at [147, 188] on link "Case Dashboard" at bounding box center [150, 188] width 255 height 30
select select "3"
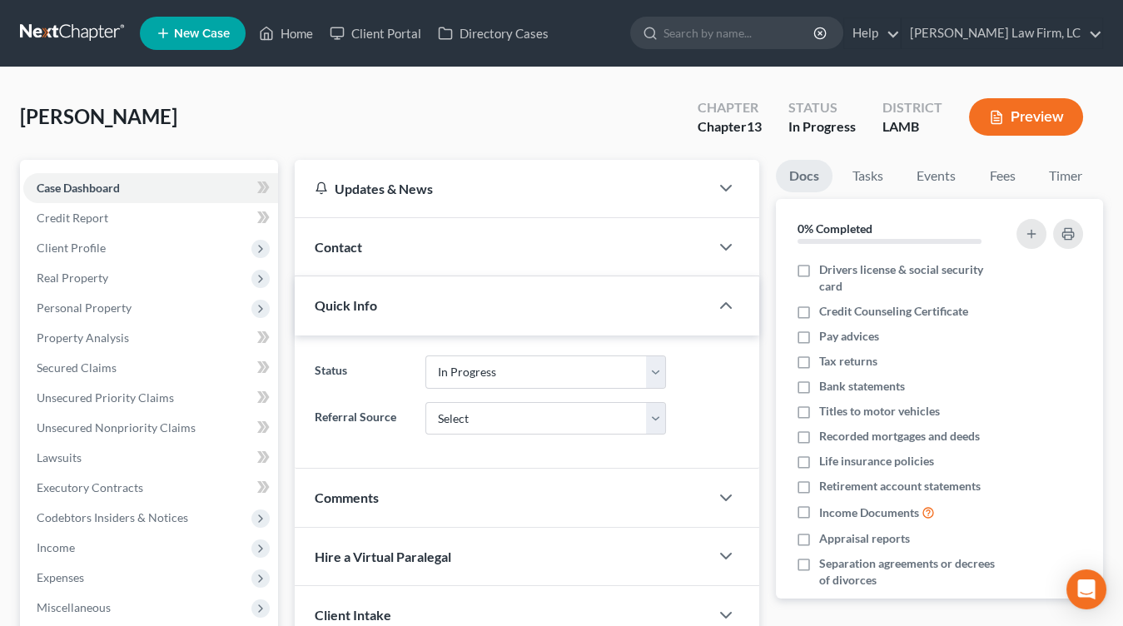
click at [59, 32] on link at bounding box center [73, 33] width 107 height 30
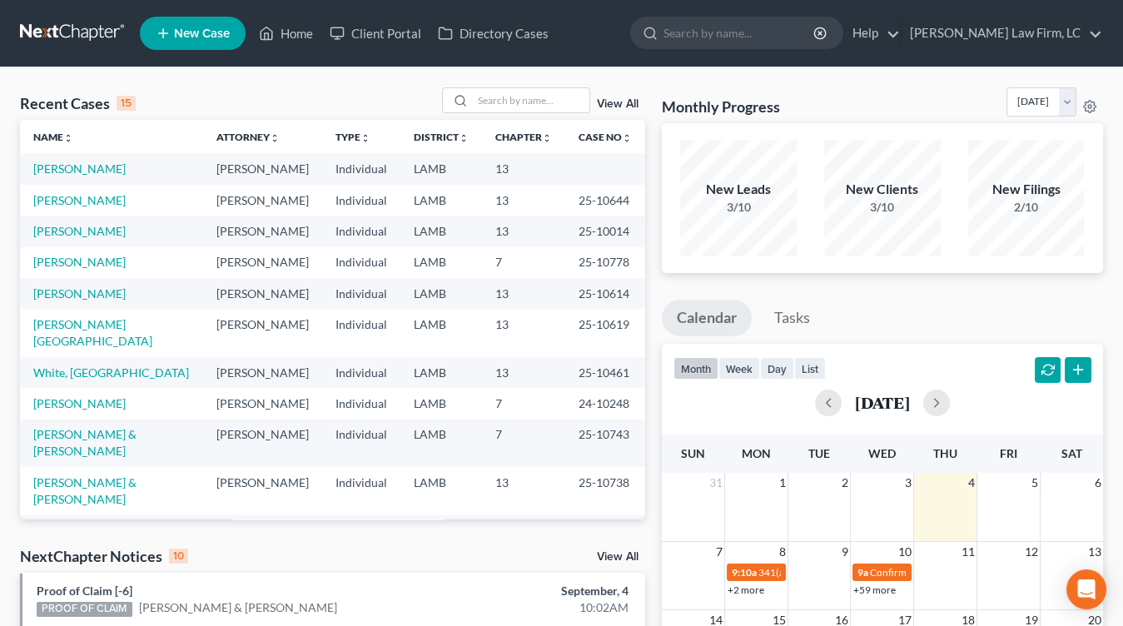
click at [88, 179] on td "[PERSON_NAME]" at bounding box center [111, 168] width 183 height 31
click at [88, 176] on td "[PERSON_NAME]" at bounding box center [111, 168] width 183 height 31
click at [90, 173] on link "[PERSON_NAME]" at bounding box center [79, 169] width 92 height 14
click at [103, 168] on link "[PERSON_NAME]" at bounding box center [79, 169] width 92 height 14
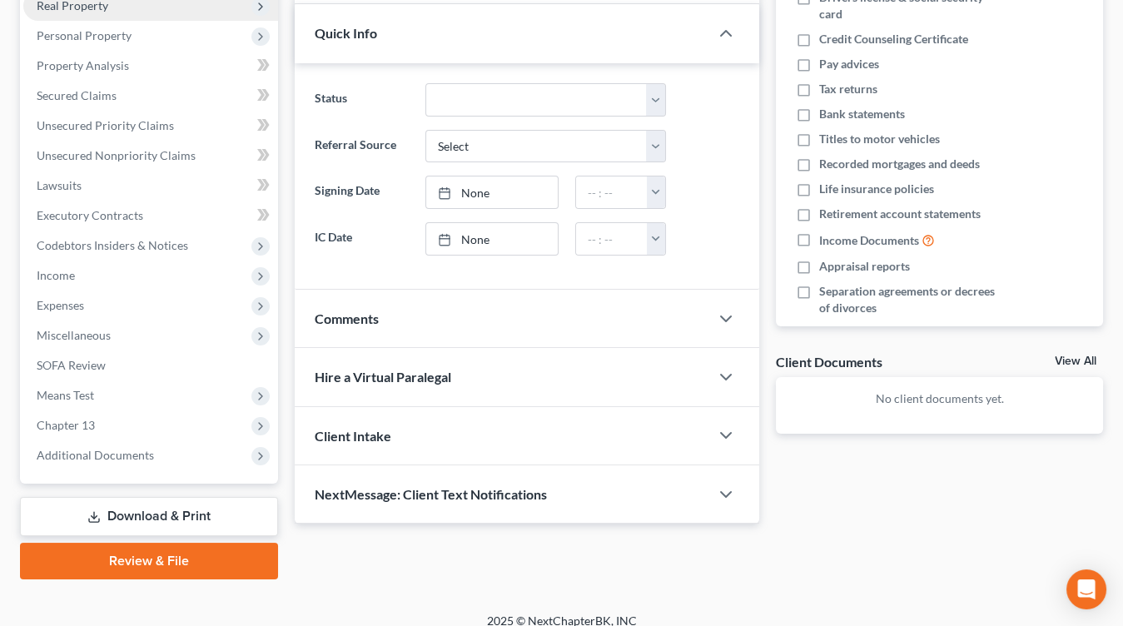
scroll to position [286, 0]
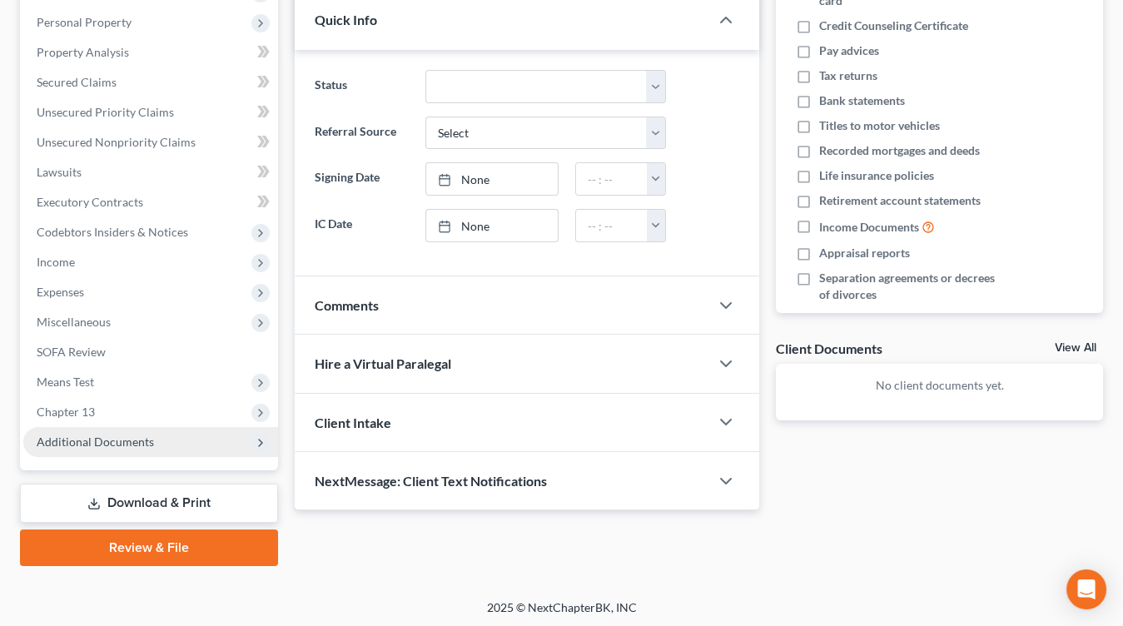
click at [123, 438] on span "Additional Documents" at bounding box center [95, 442] width 117 height 14
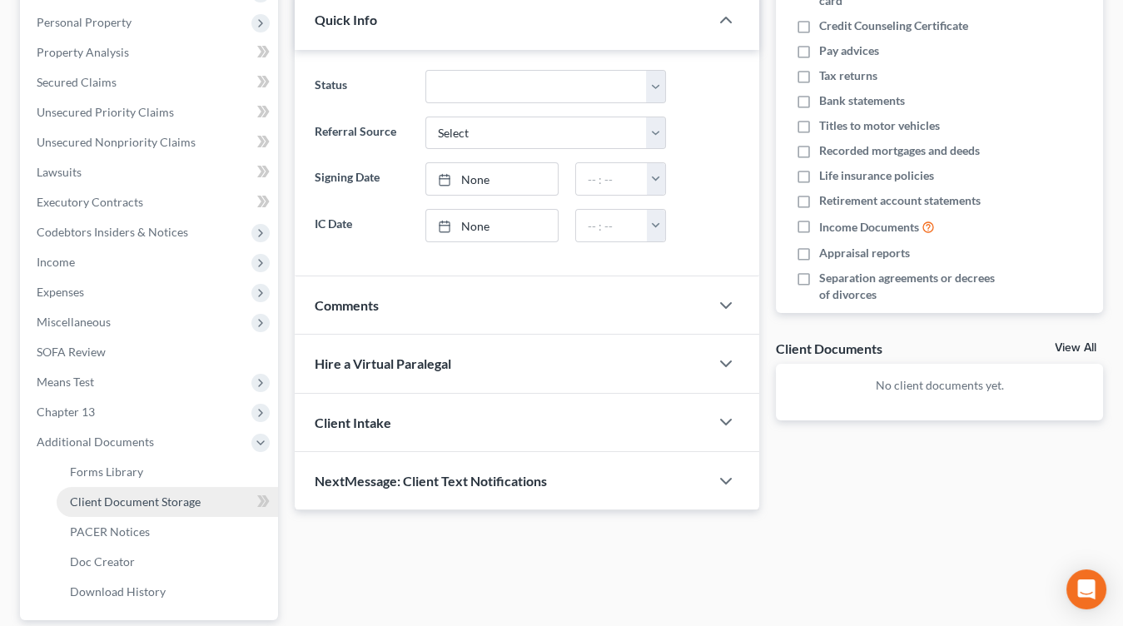
click at [126, 501] on span "Client Document Storage" at bounding box center [135, 502] width 131 height 14
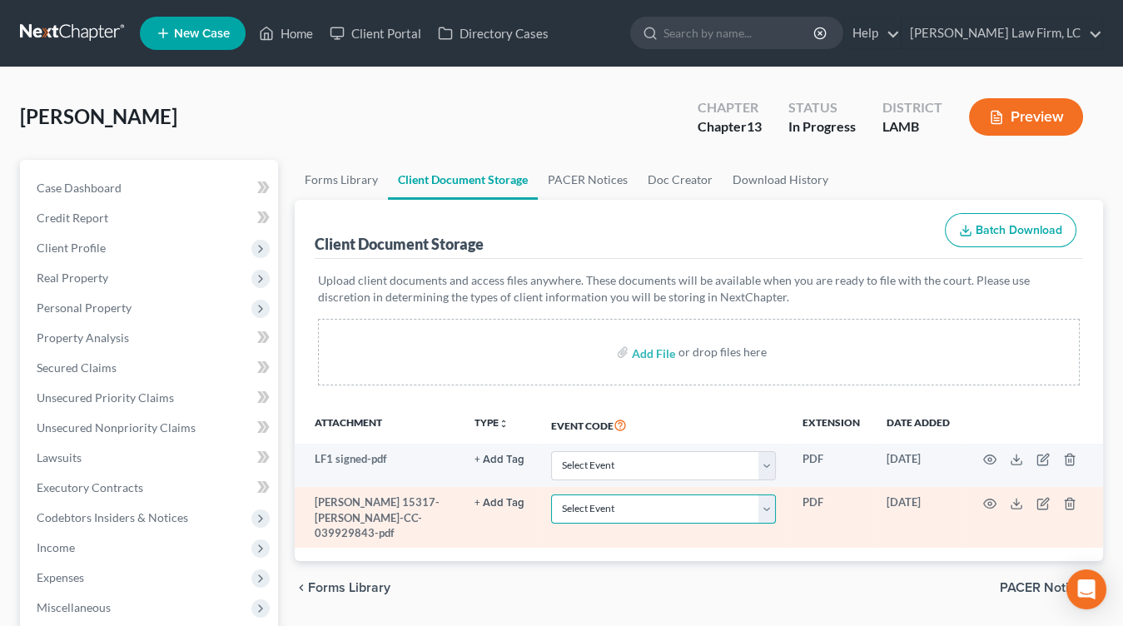
click at [623, 506] on select "Select Event 20 Largest Unsecured Creditors Amended List of Creditors Amended L…" at bounding box center [663, 509] width 225 height 29
select select "13"
click at [553, 495] on select "Select Event 20 Largest Unsecured Creditors Amended List of Creditors Amended L…" at bounding box center [663, 509] width 225 height 29
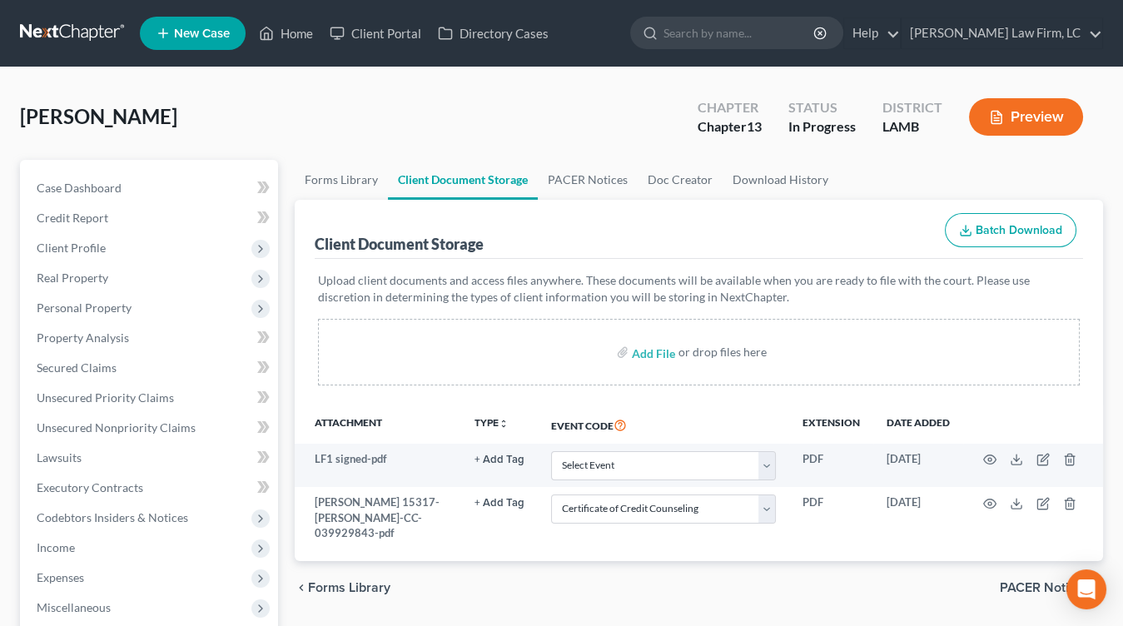
select select "13"
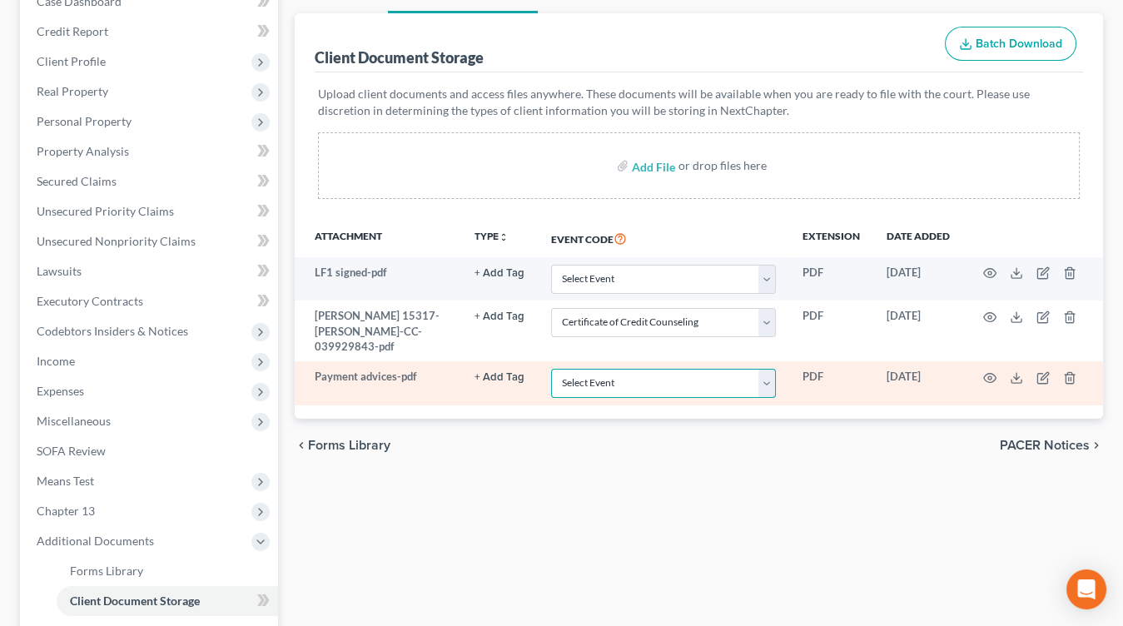
click at [704, 369] on select "Select Event 20 Largest Unsecured Creditors Amended List of Creditors Amended L…" at bounding box center [663, 383] width 225 height 29
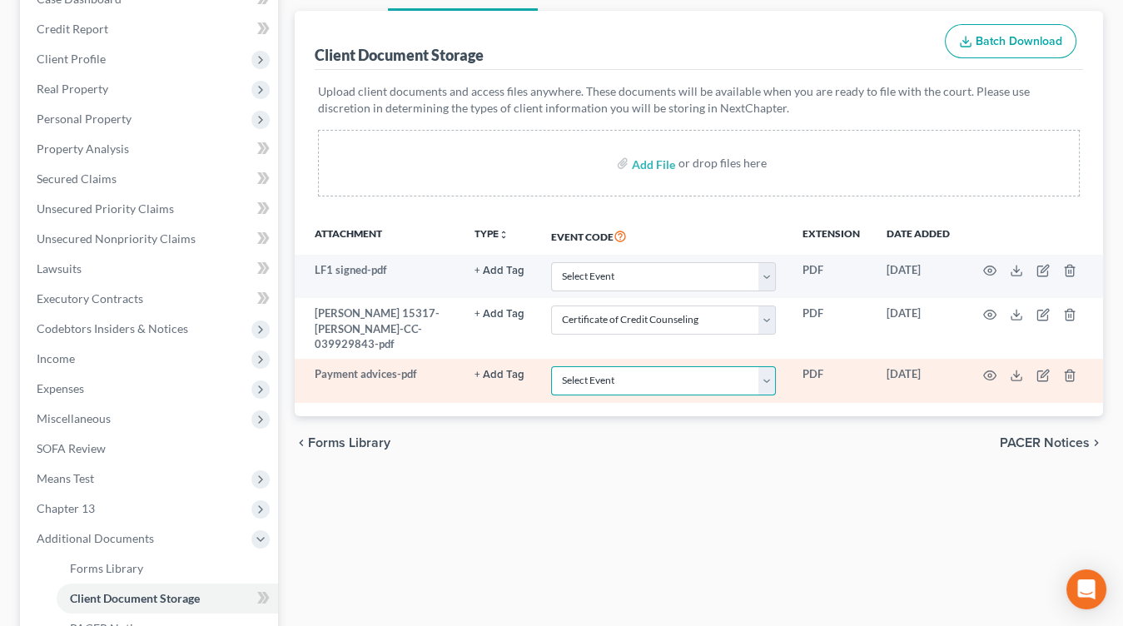
select select "39"
click at [553, 366] on select "Select Event 20 Largest Unsecured Creditors Amended List of Creditors Amended L…" at bounding box center [663, 380] width 225 height 29
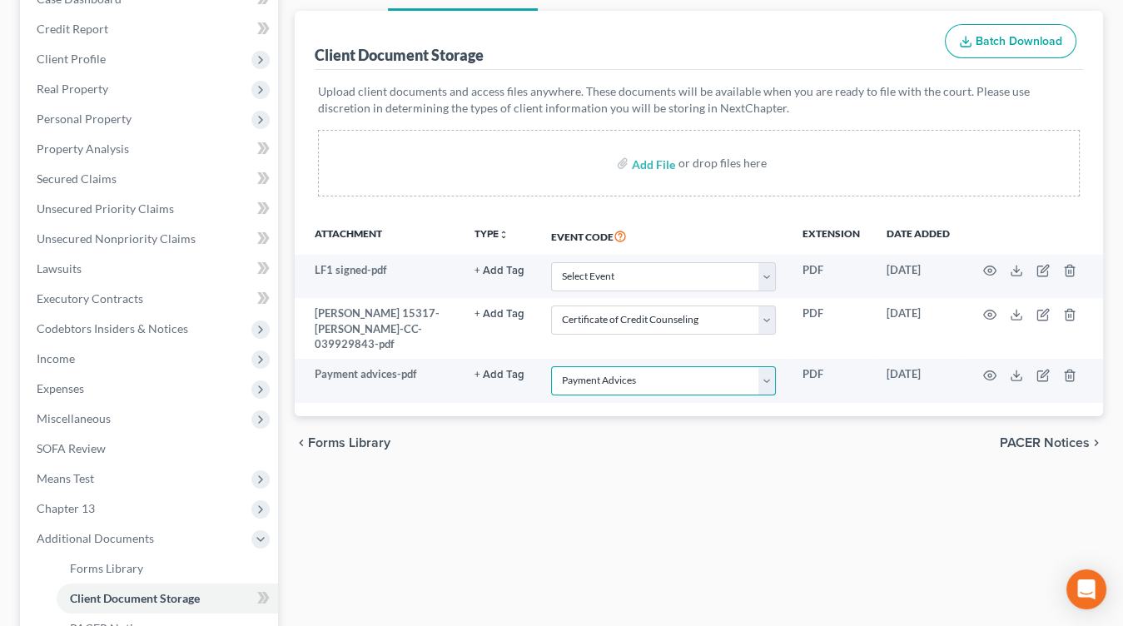
scroll to position [0, 0]
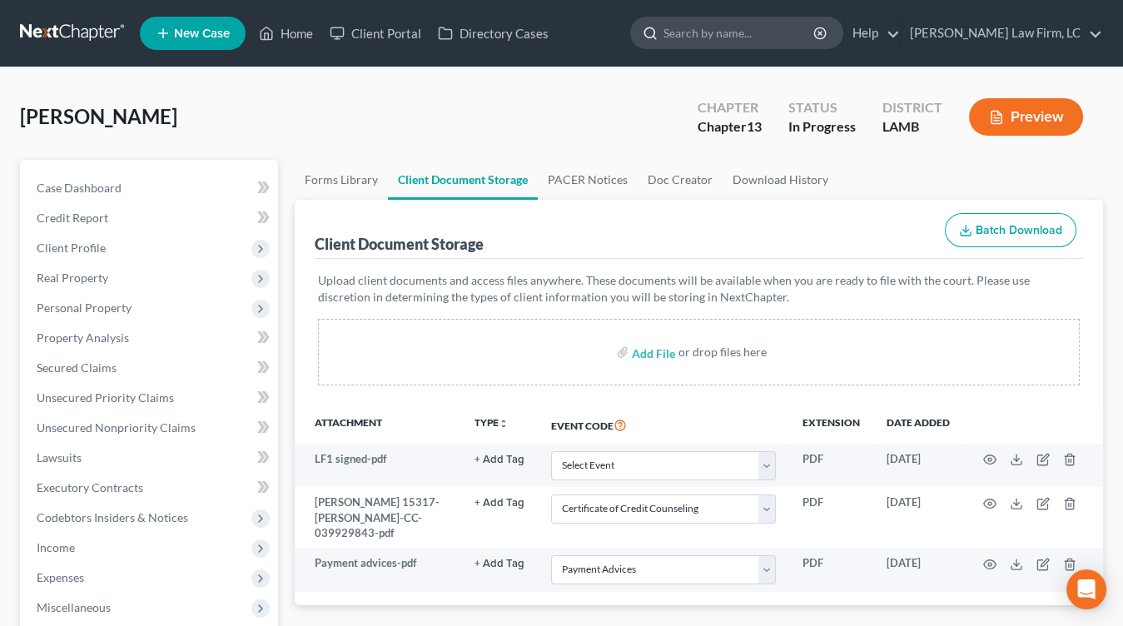
click at [814, 33] on input "search" at bounding box center [740, 32] width 152 height 31
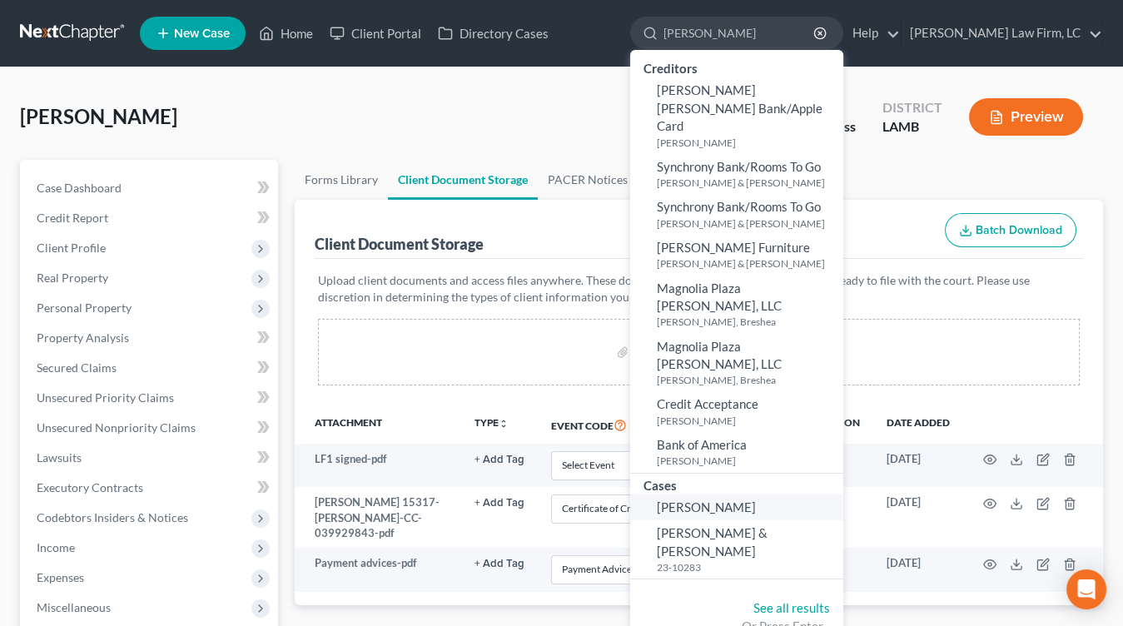
type input "gonzales"
click at [756, 500] on span "[PERSON_NAME]" at bounding box center [706, 507] width 99 height 15
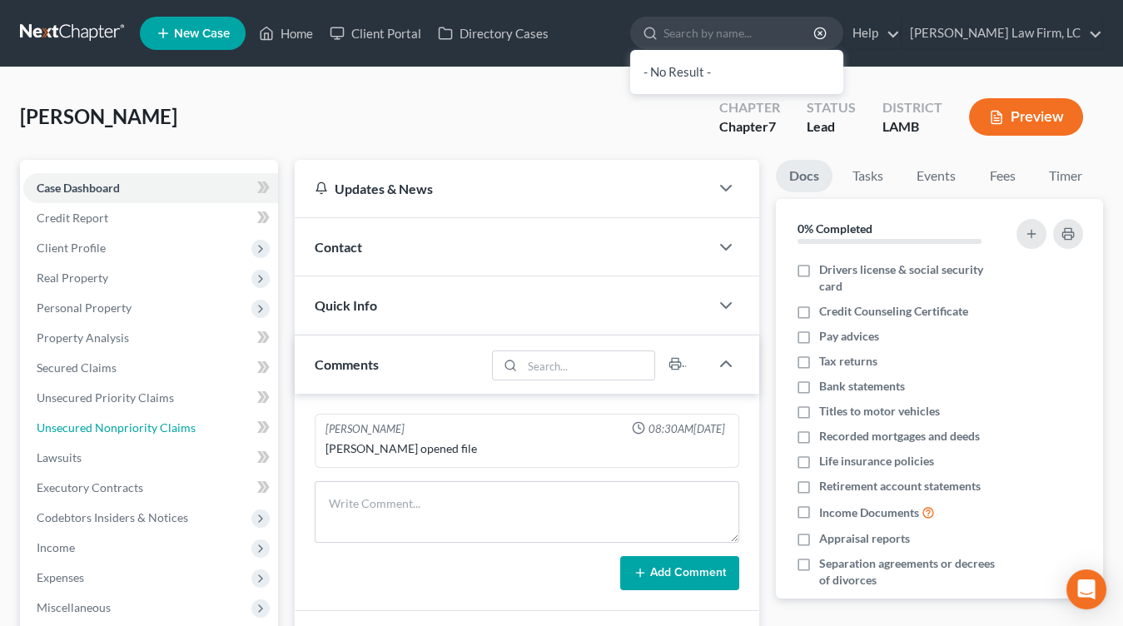
click at [174, 421] on span "Unsecured Nonpriority Claims" at bounding box center [116, 428] width 159 height 14
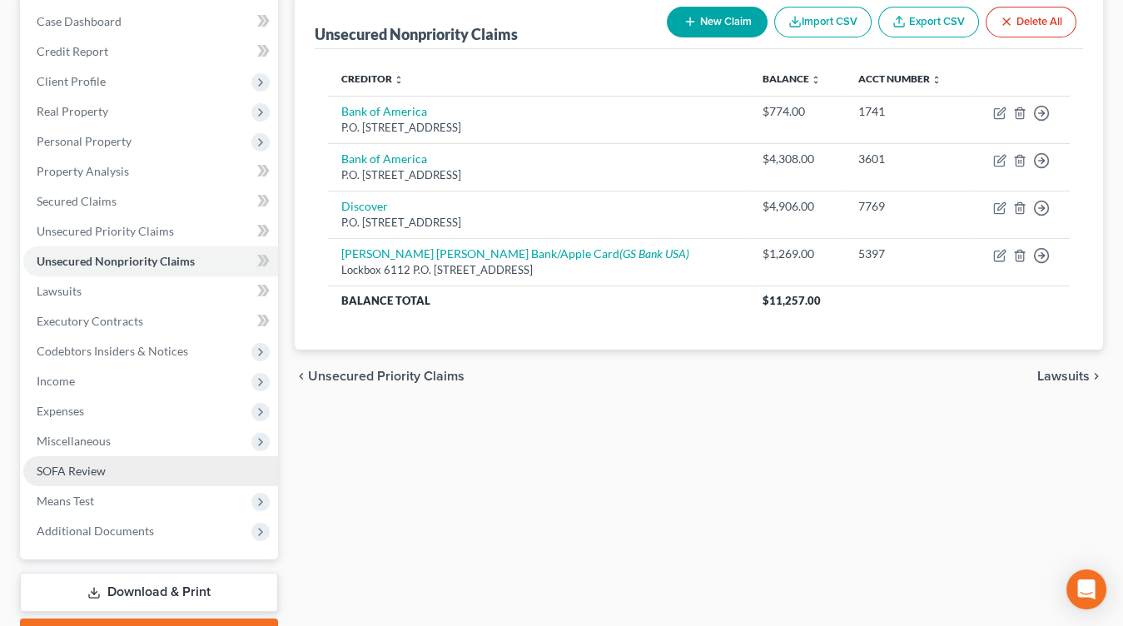
scroll to position [190, 0]
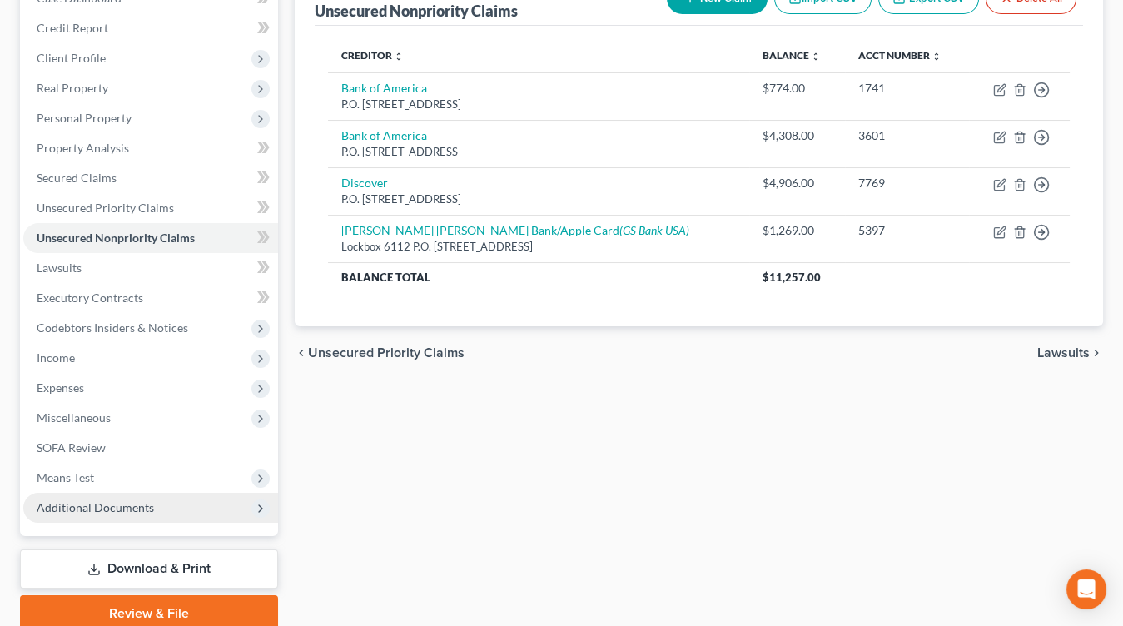
click at [126, 501] on span "Additional Documents" at bounding box center [95, 508] width 117 height 14
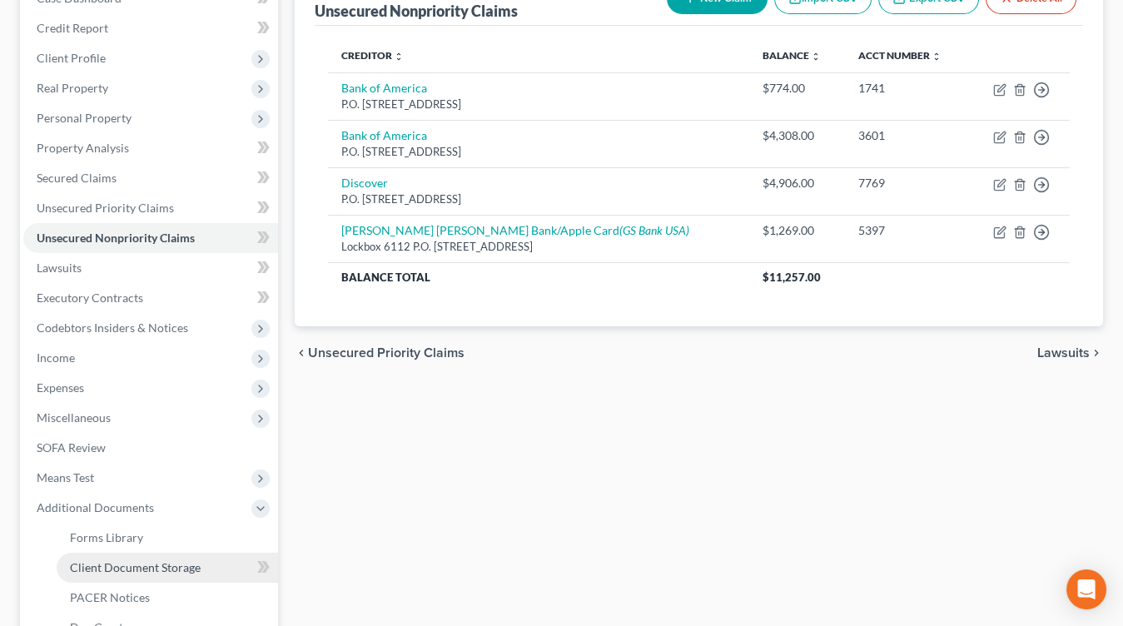
click at [126, 564] on span "Client Document Storage" at bounding box center [135, 567] width 131 height 14
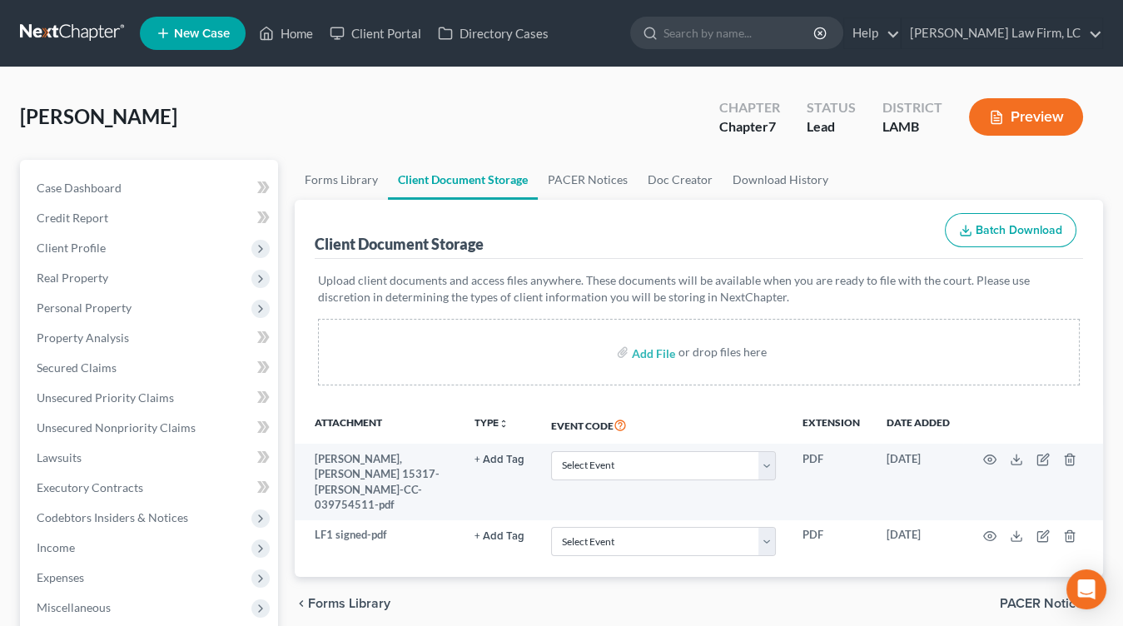
select select "13"
click at [553, 451] on select "Select Event 20 Largest Unsecured Creditors Amended List of Creditors Amended L…" at bounding box center [663, 465] width 225 height 29
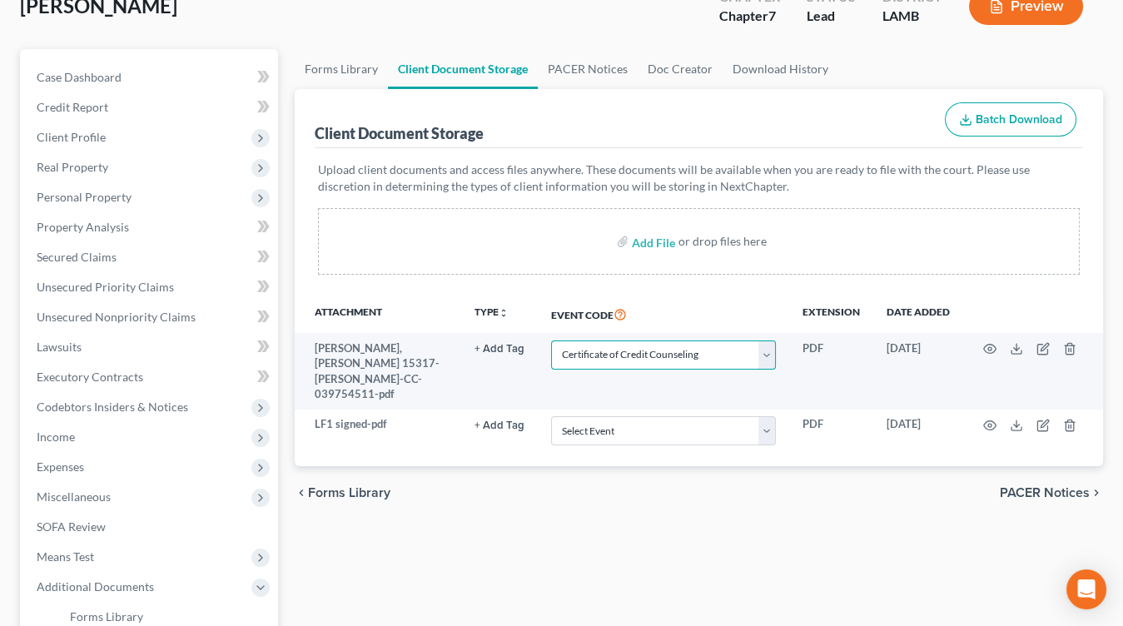
scroll to position [142, 0]
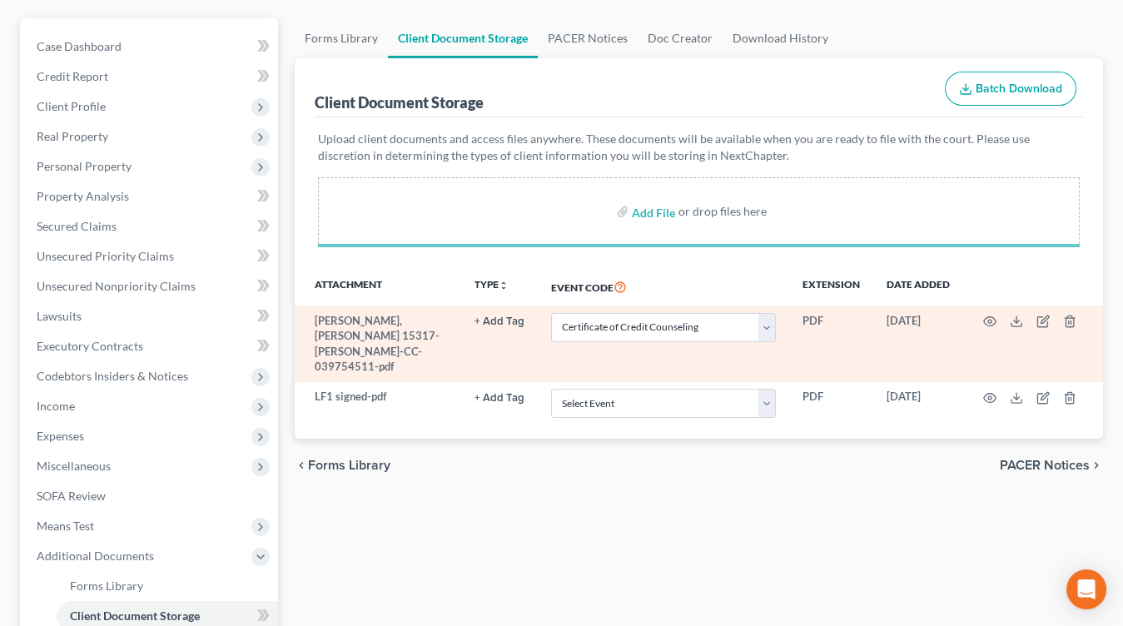
select select "13"
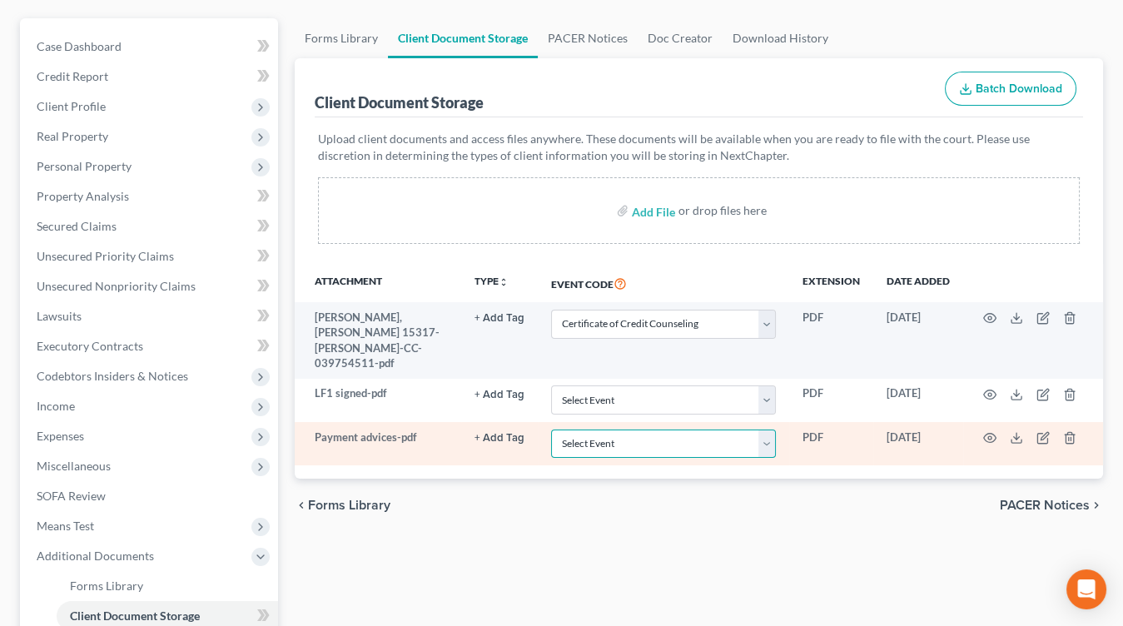
click at [636, 449] on select "Select Event 20 Largest Unsecured Creditors Amended List of Creditors Amended L…" at bounding box center [663, 444] width 225 height 29
select select "39"
click at [553, 430] on select "Select Event 20 Largest Unsecured Creditors Amended List of Creditors Amended L…" at bounding box center [663, 444] width 225 height 29
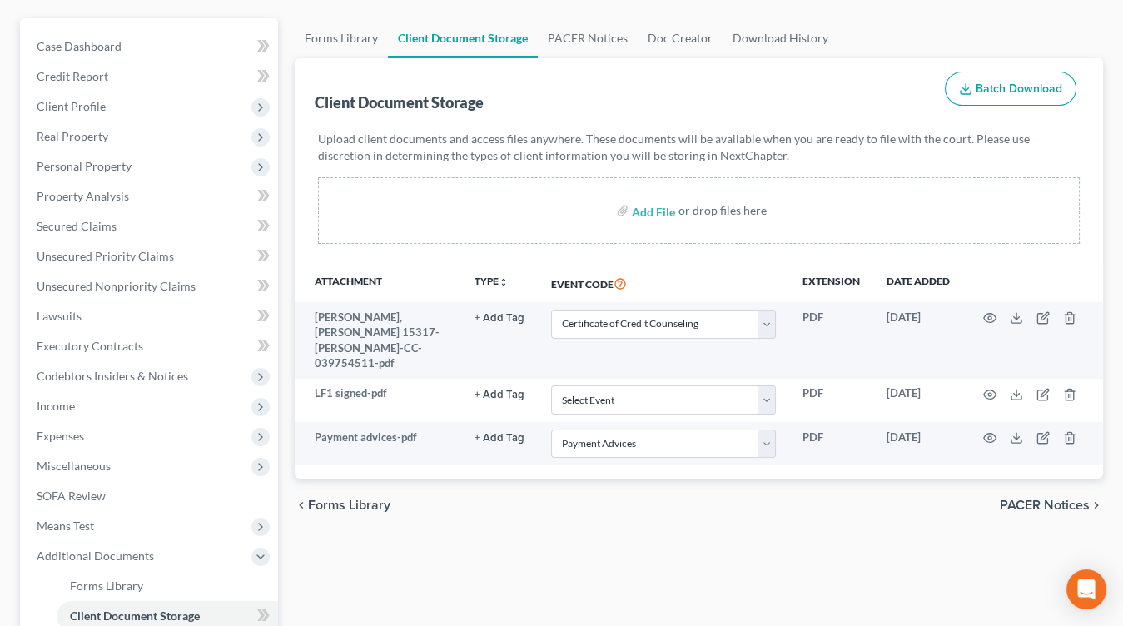
click at [615, 526] on div "chevron_left Forms Library PACER Notices chevron_right" at bounding box center [699, 505] width 809 height 53
click at [83, 407] on span "Income" at bounding box center [150, 406] width 255 height 30
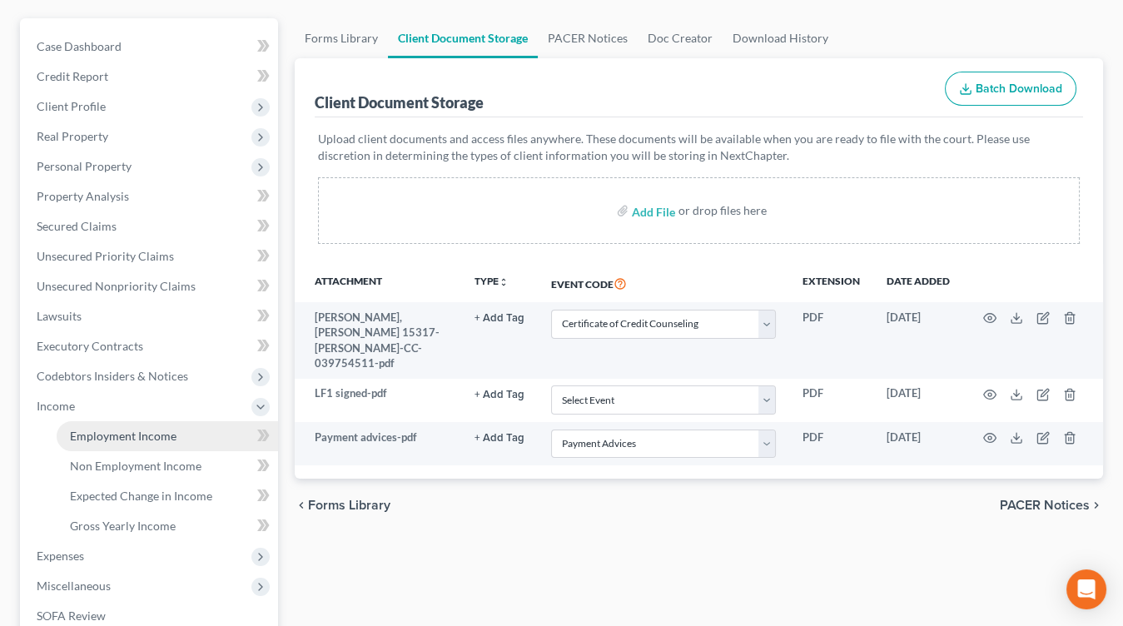
click at [84, 426] on link "Employment Income" at bounding box center [168, 436] width 222 height 30
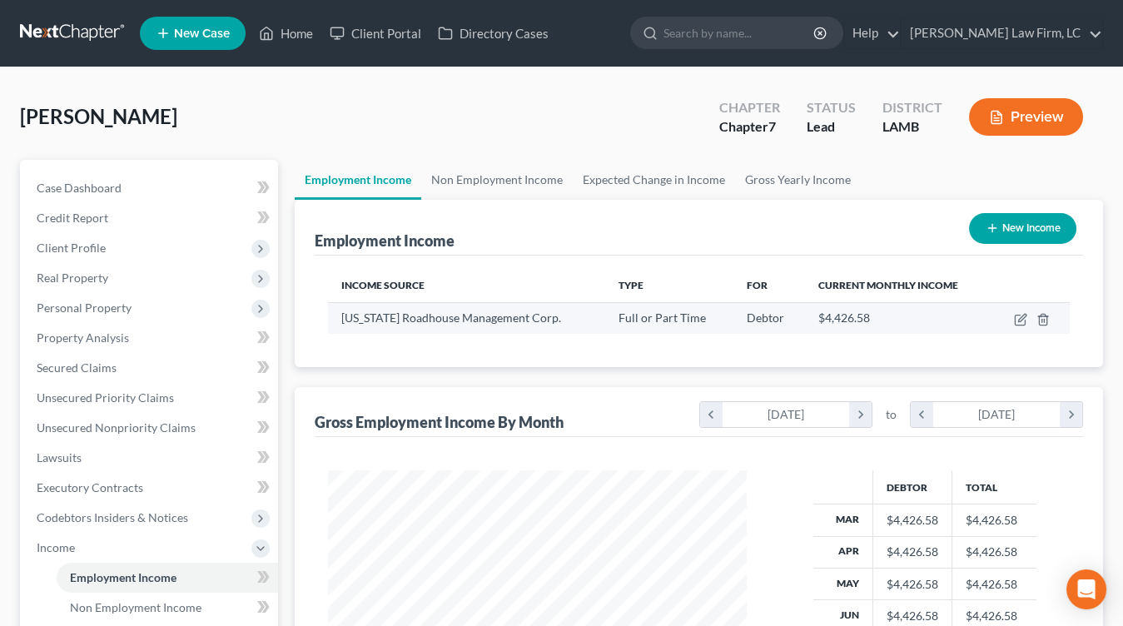
scroll to position [296, 451]
click at [1024, 316] on icon "button" at bounding box center [1020, 319] width 13 height 13
select select "0"
select select "19"
select select "0"
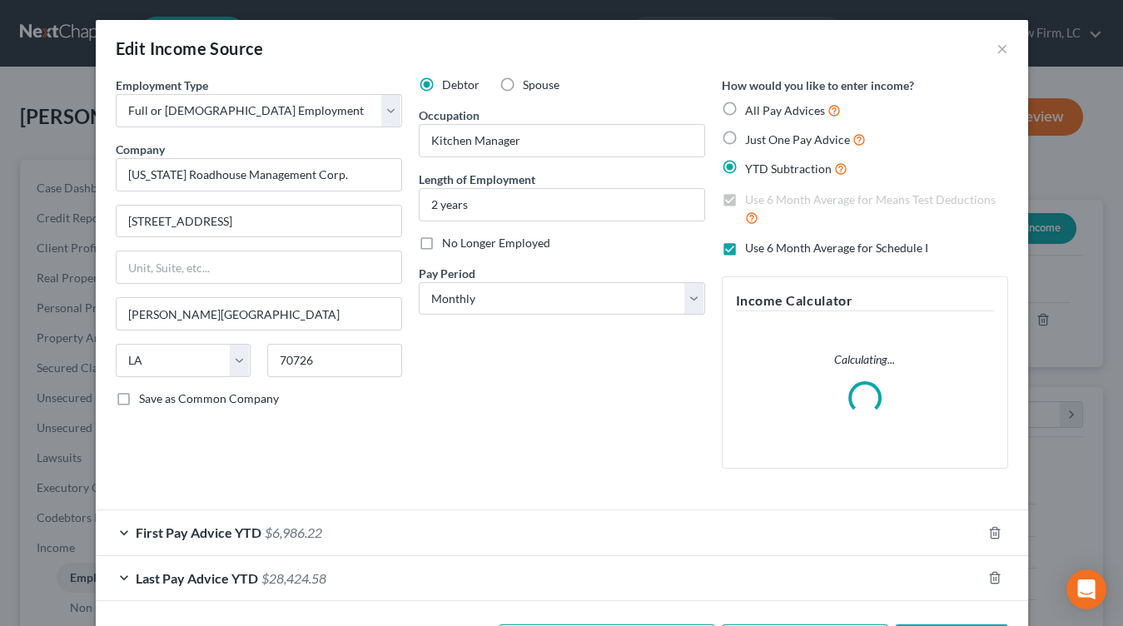
click at [468, 565] on div "Last Pay Advice YTD $28,424.58" at bounding box center [539, 578] width 886 height 44
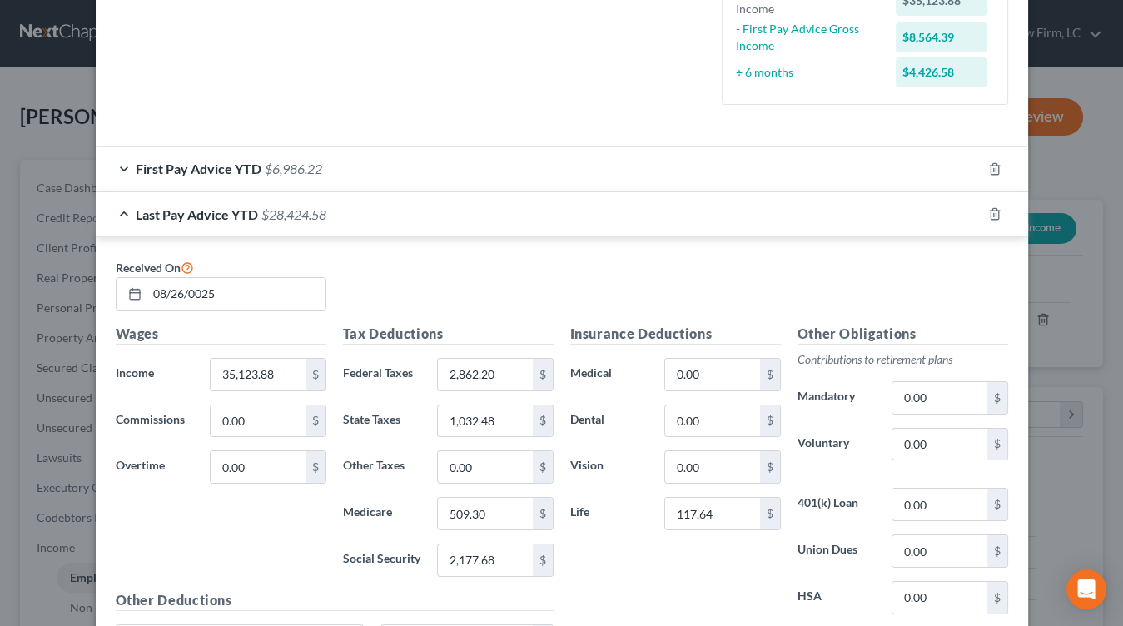
scroll to position [621, 0]
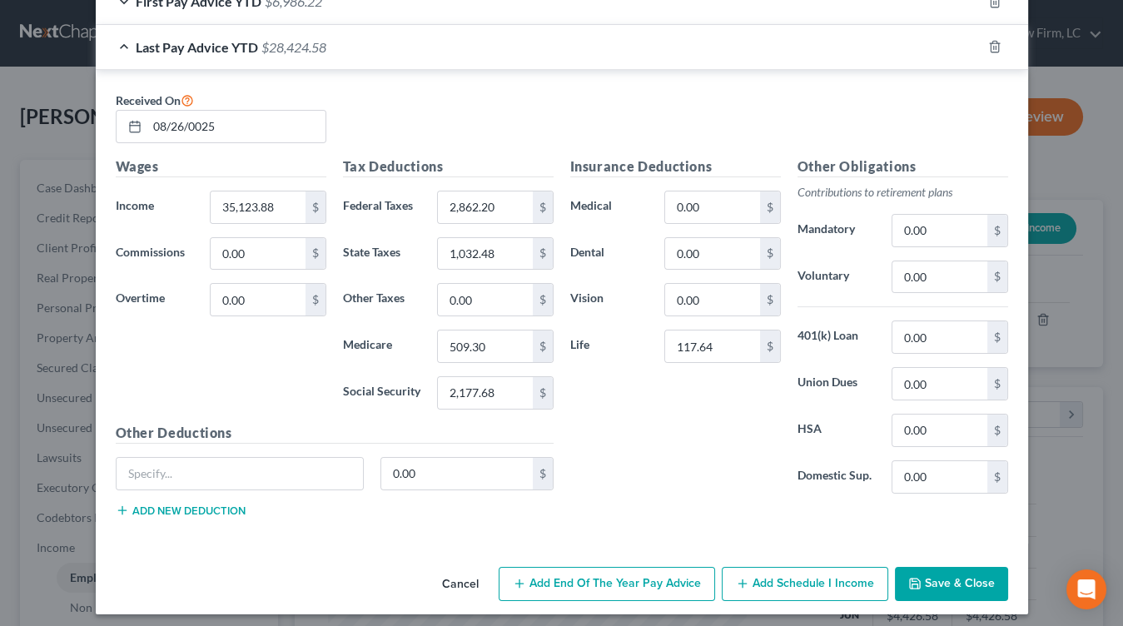
click at [970, 577] on button "Save & Close" at bounding box center [951, 584] width 113 height 35
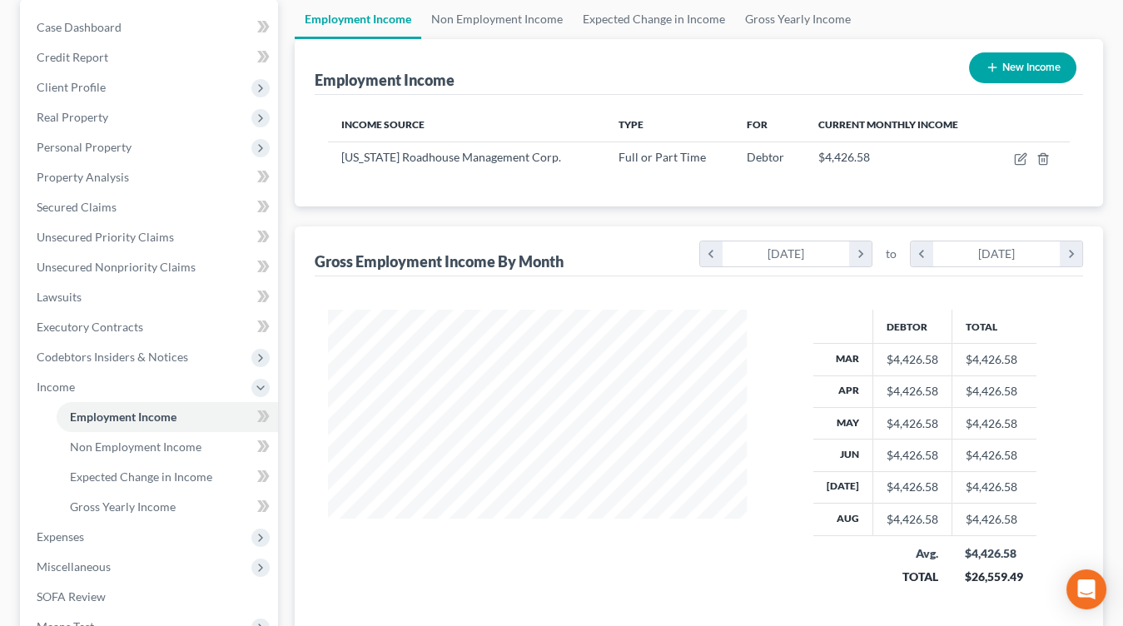
scroll to position [321, 0]
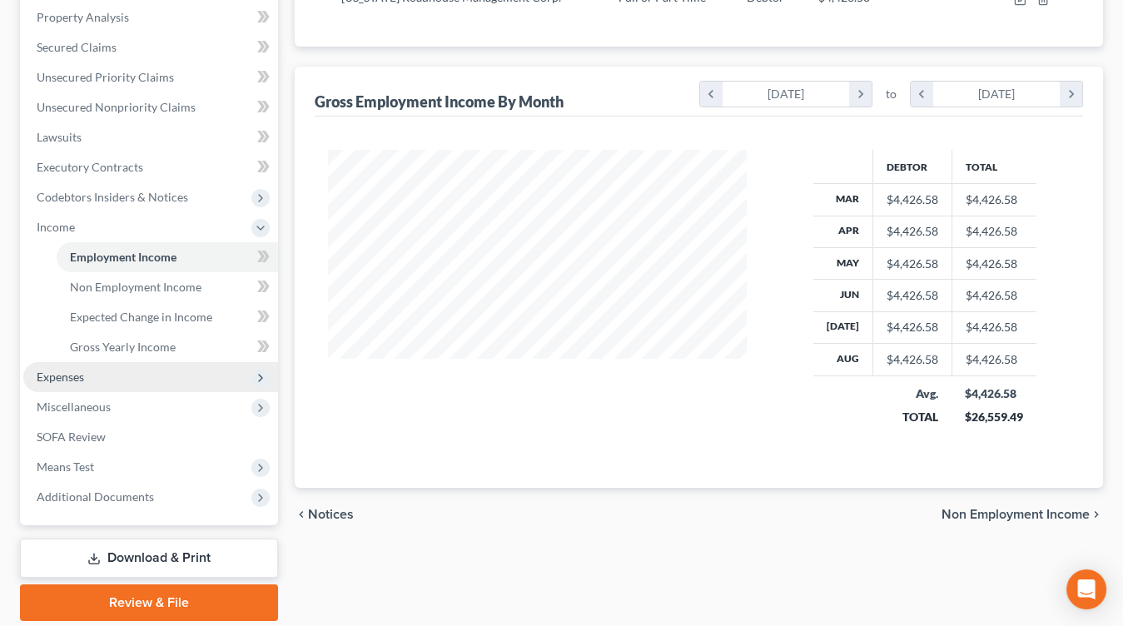
click at [142, 371] on span "Expenses" at bounding box center [150, 377] width 255 height 30
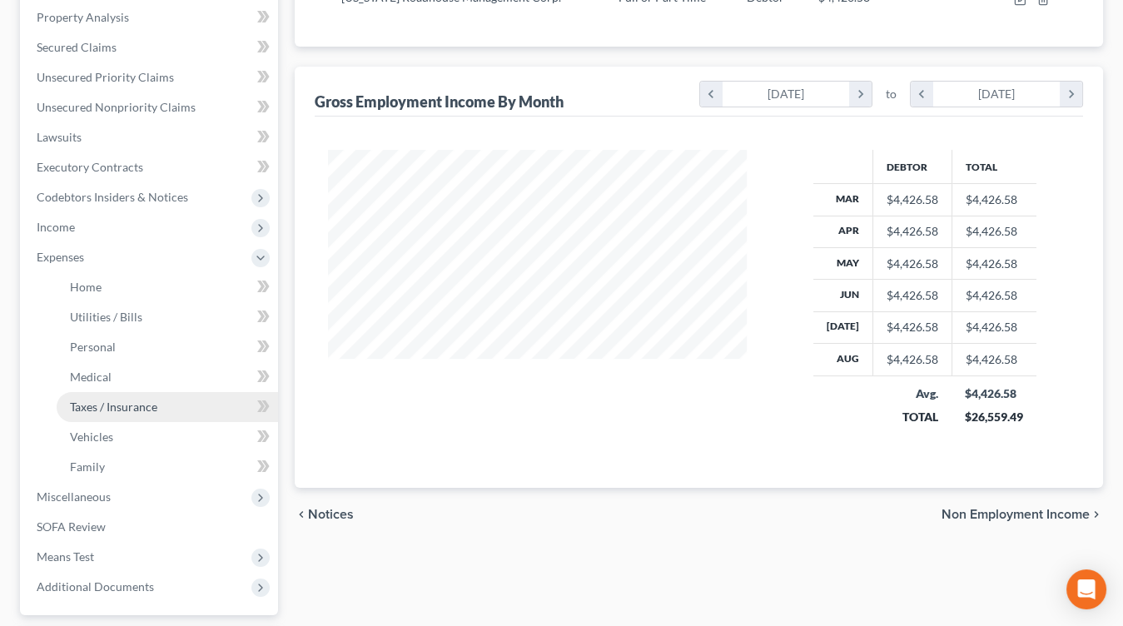
click at [132, 396] on link "Taxes / Insurance" at bounding box center [168, 407] width 222 height 30
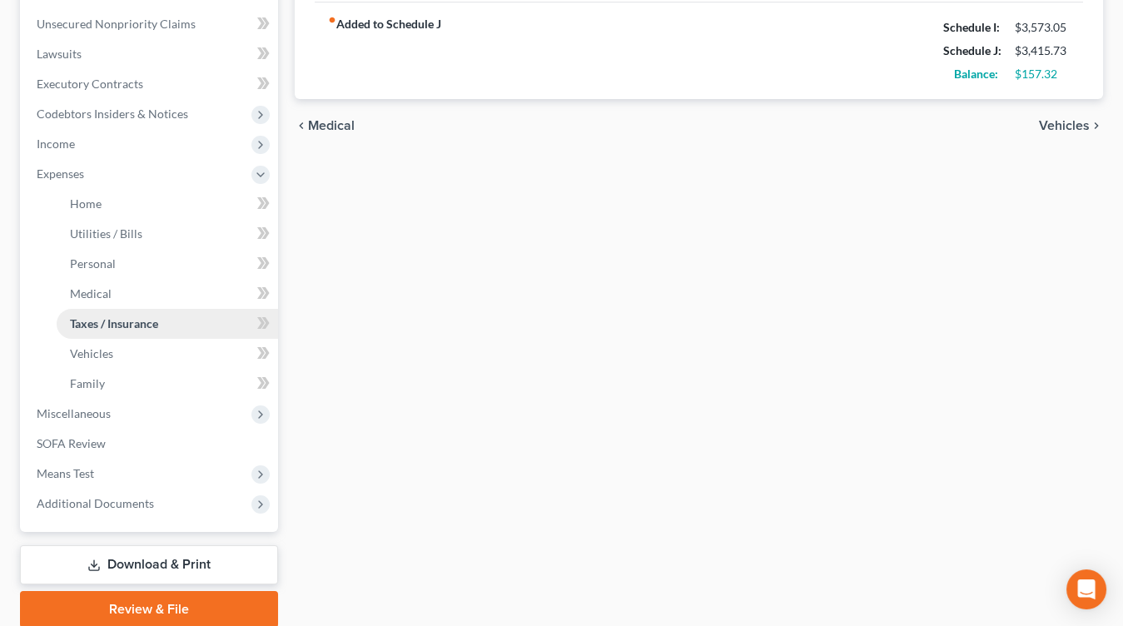
scroll to position [466, 0]
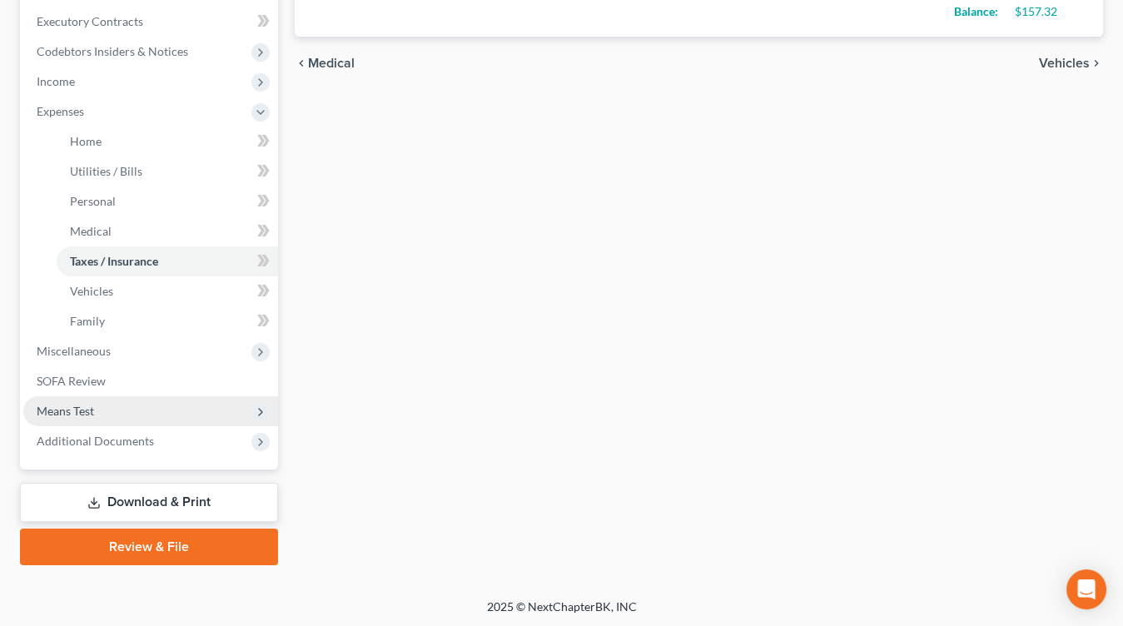
click at [101, 416] on span "Means Test" at bounding box center [150, 411] width 255 height 30
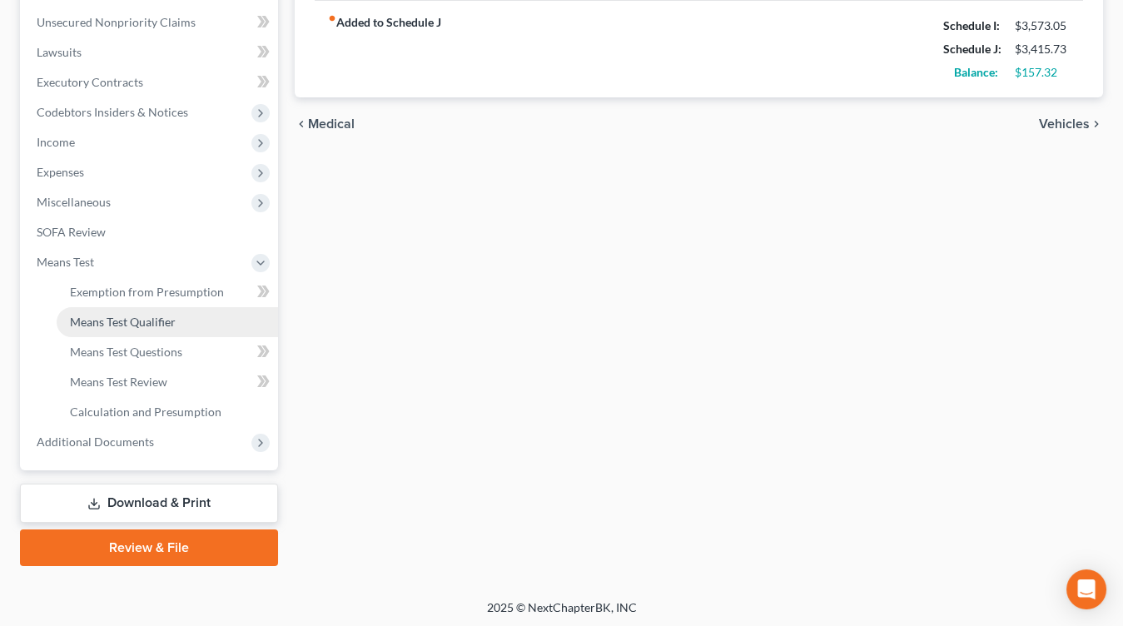
click at [192, 325] on link "Means Test Qualifier" at bounding box center [168, 322] width 222 height 30
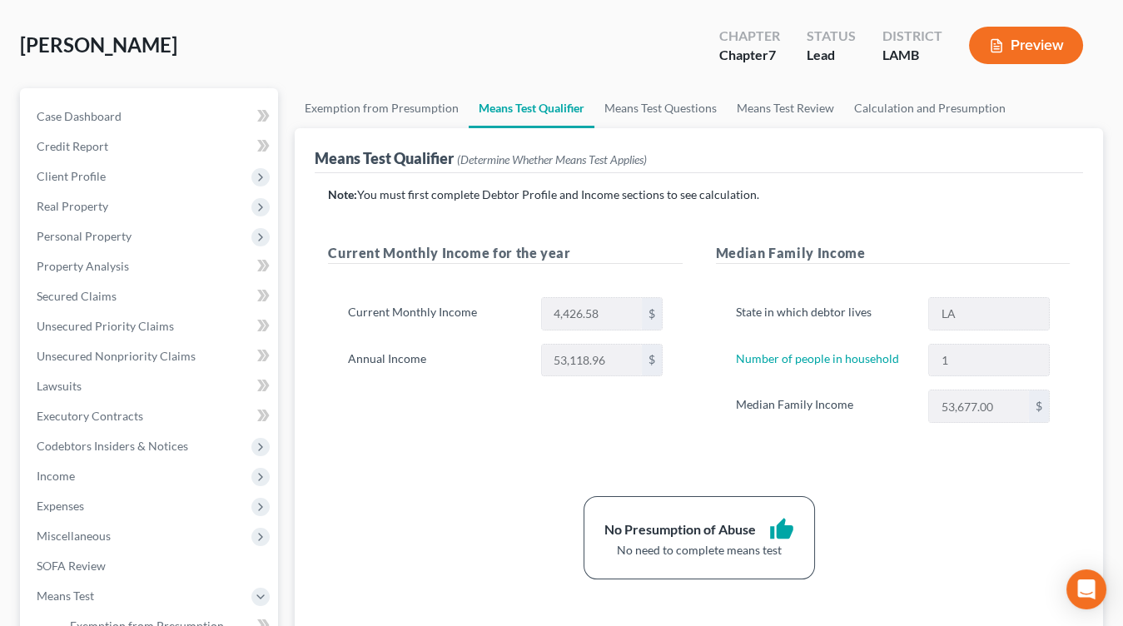
scroll to position [105, 0]
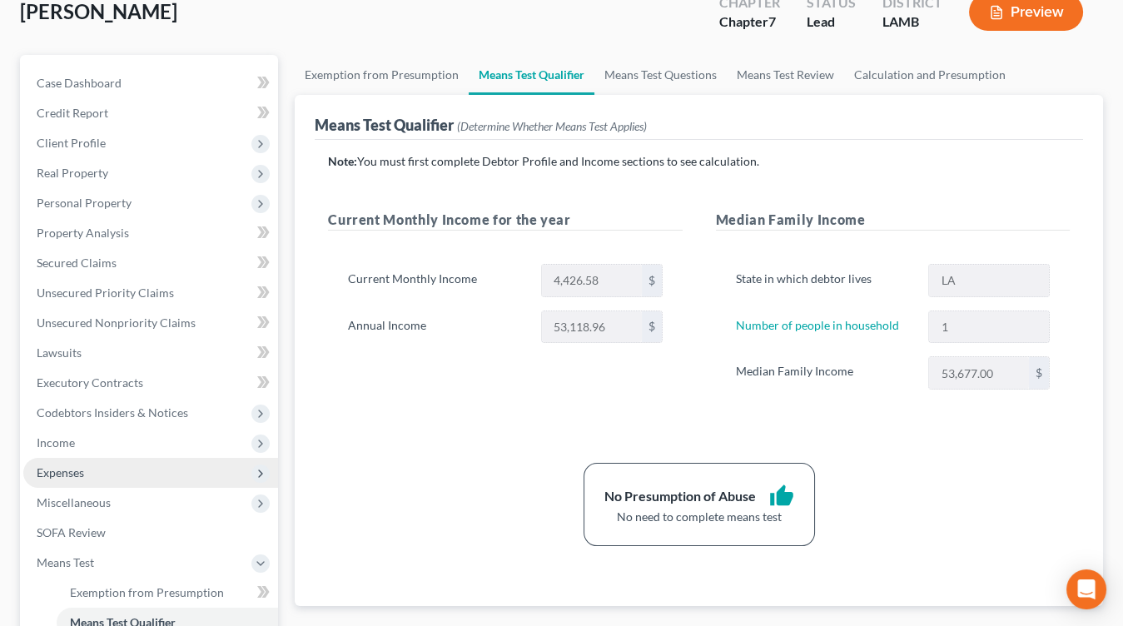
click at [89, 466] on span "Expenses" at bounding box center [150, 473] width 255 height 30
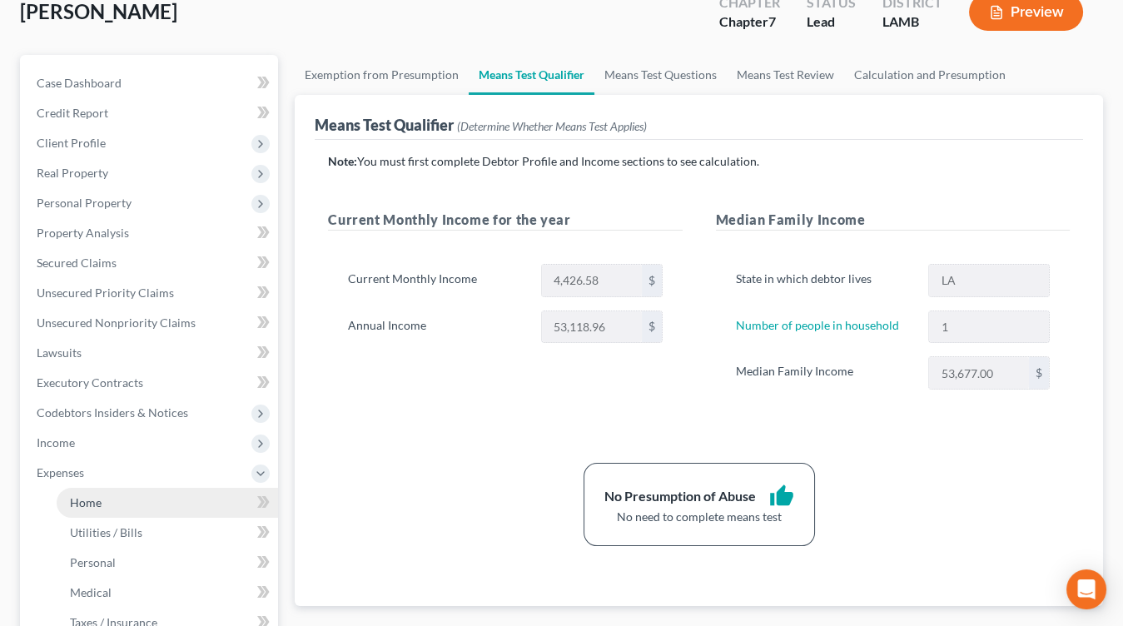
click at [79, 499] on span "Home" at bounding box center [86, 503] width 32 height 14
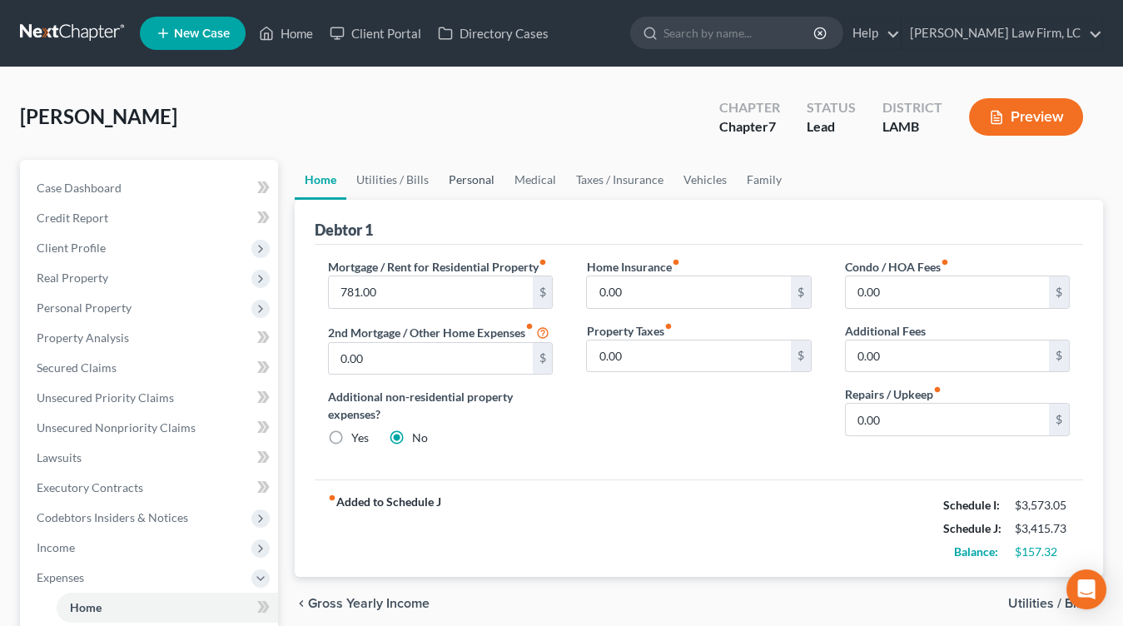
click at [454, 184] on link "Personal" at bounding box center [472, 180] width 66 height 40
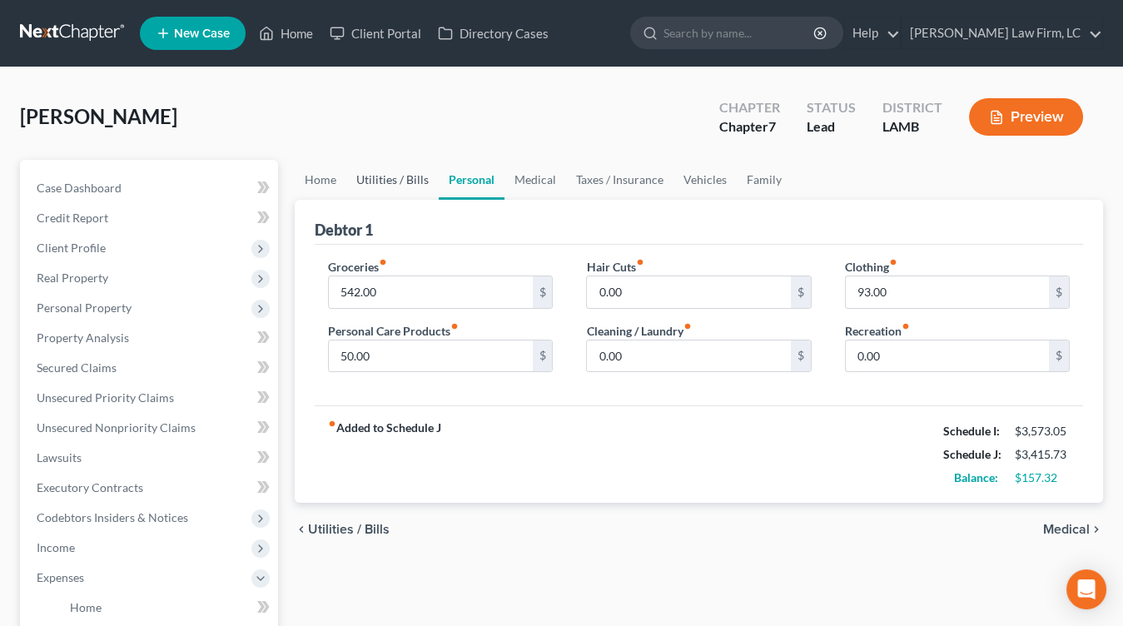
click at [411, 193] on link "Utilities / Bills" at bounding box center [392, 180] width 92 height 40
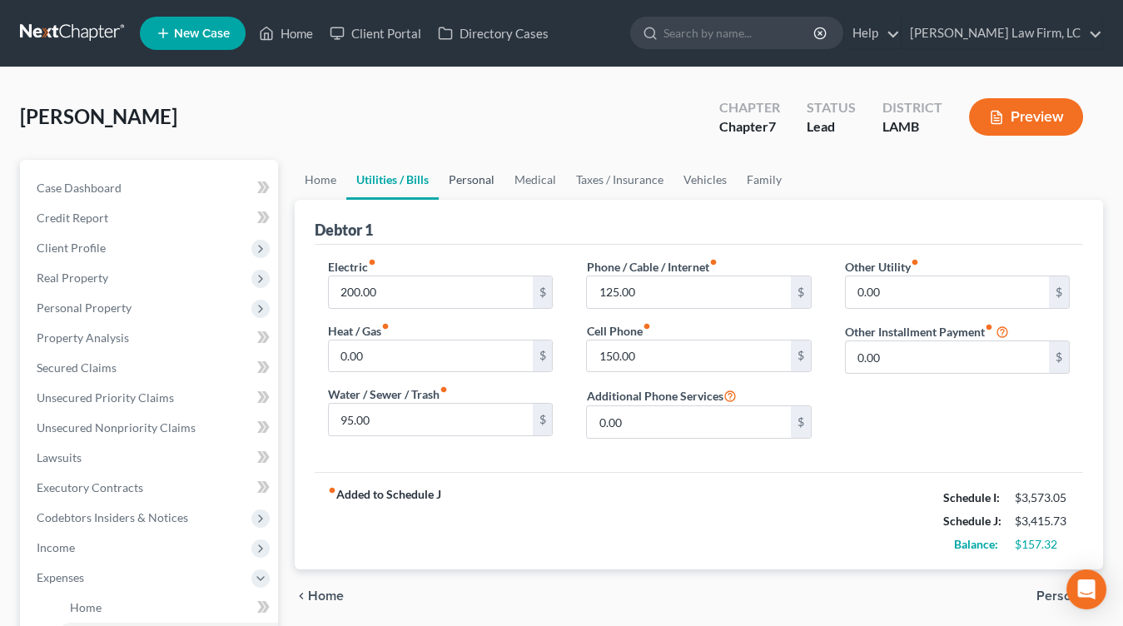
click at [491, 193] on link "Personal" at bounding box center [472, 180] width 66 height 40
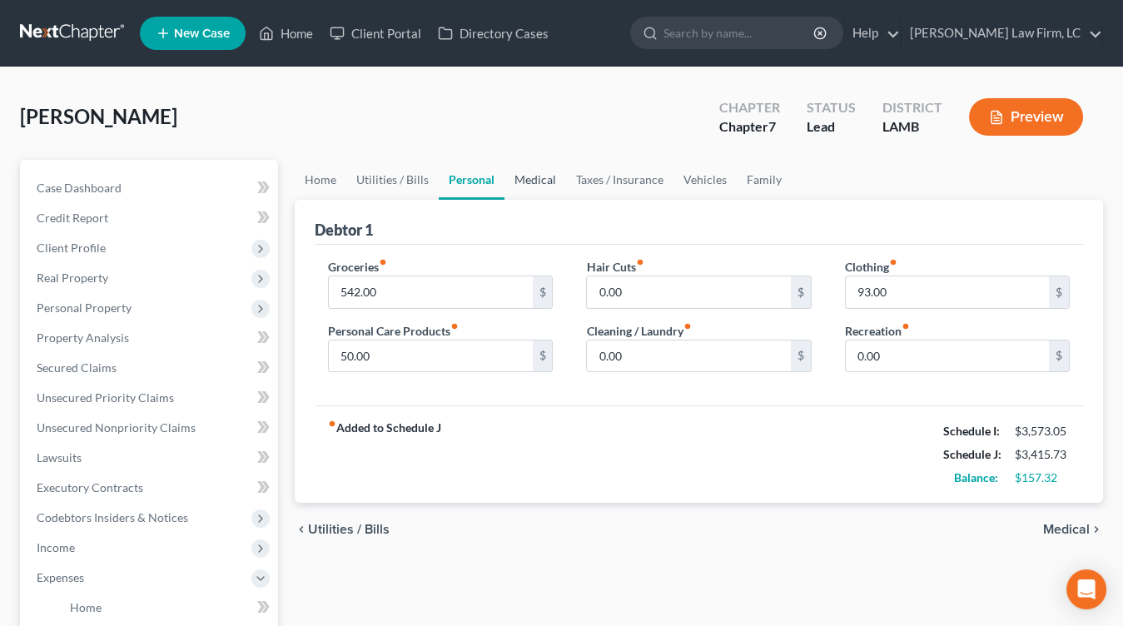
click at [535, 177] on link "Medical" at bounding box center [536, 180] width 62 height 40
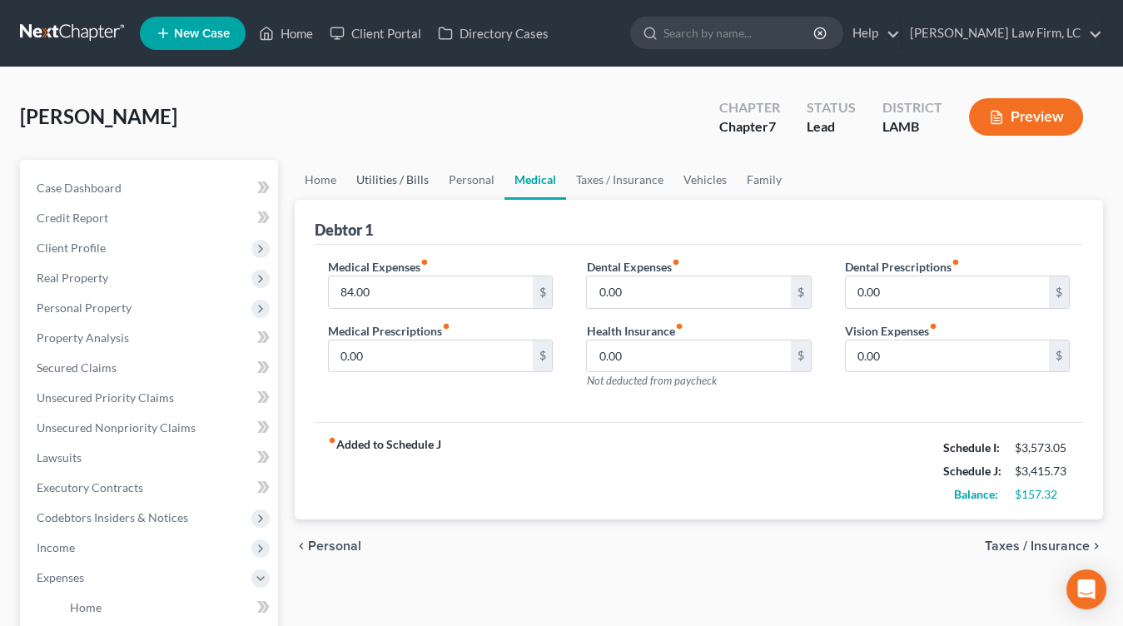
click at [431, 191] on link "Utilities / Bills" at bounding box center [392, 180] width 92 height 40
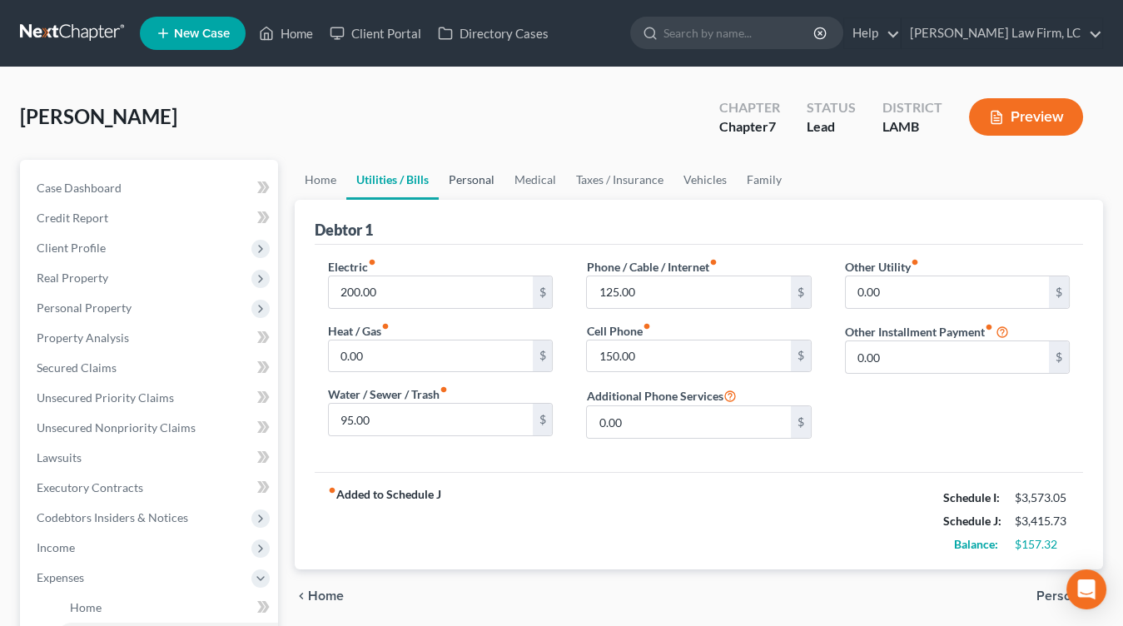
click at [456, 191] on link "Personal" at bounding box center [472, 180] width 66 height 40
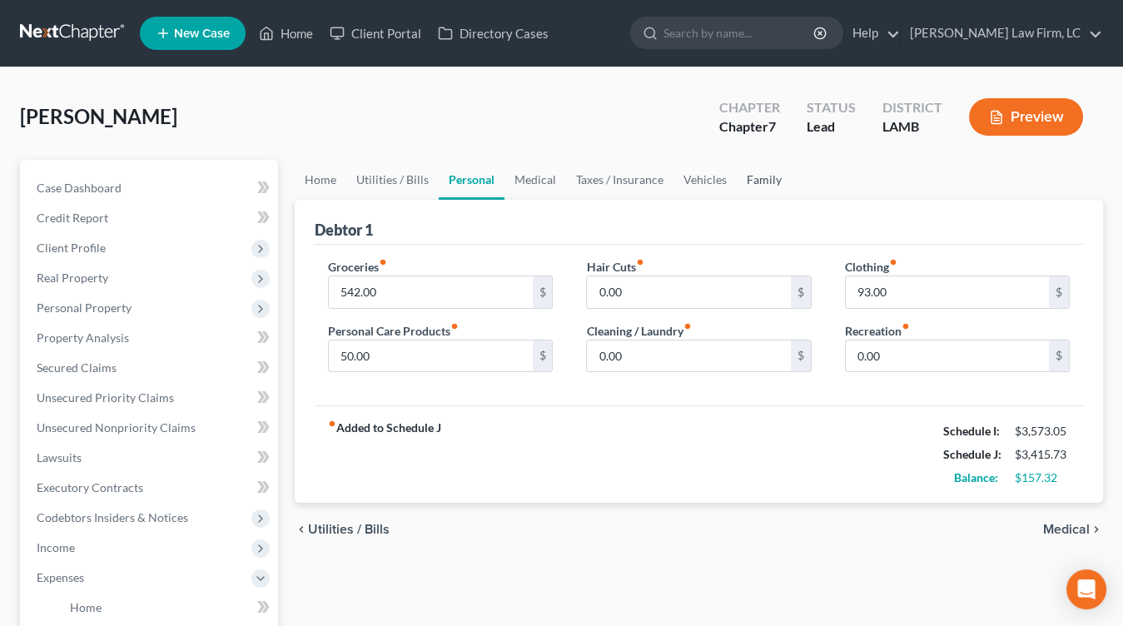
click at [746, 180] on link "Family" at bounding box center [764, 180] width 55 height 40
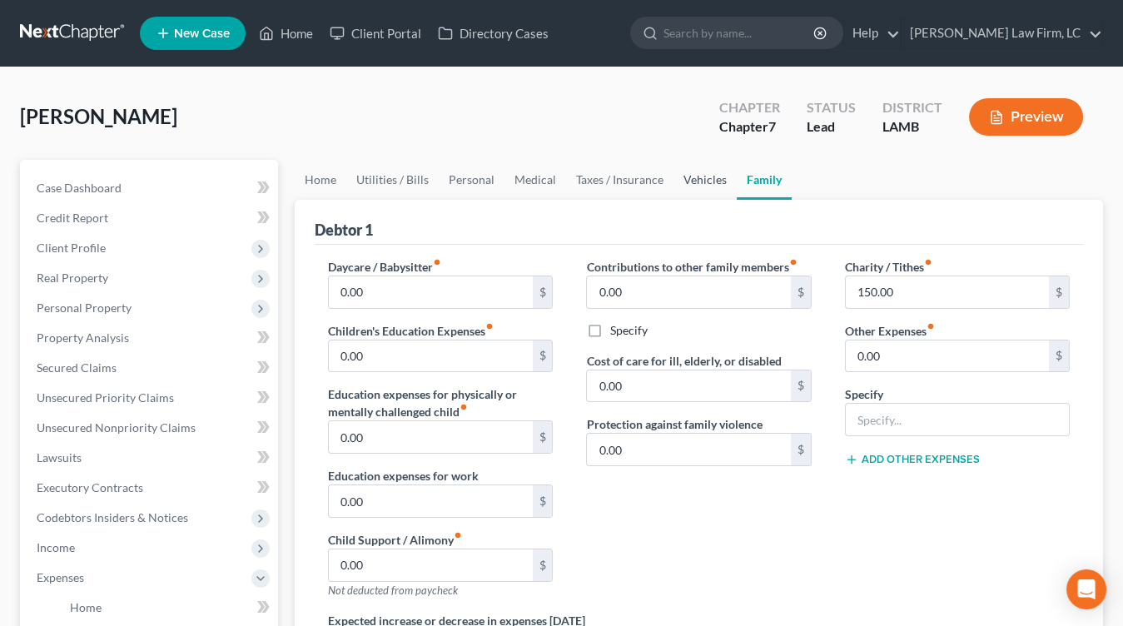
click at [714, 182] on link "Vehicles" at bounding box center [705, 180] width 63 height 40
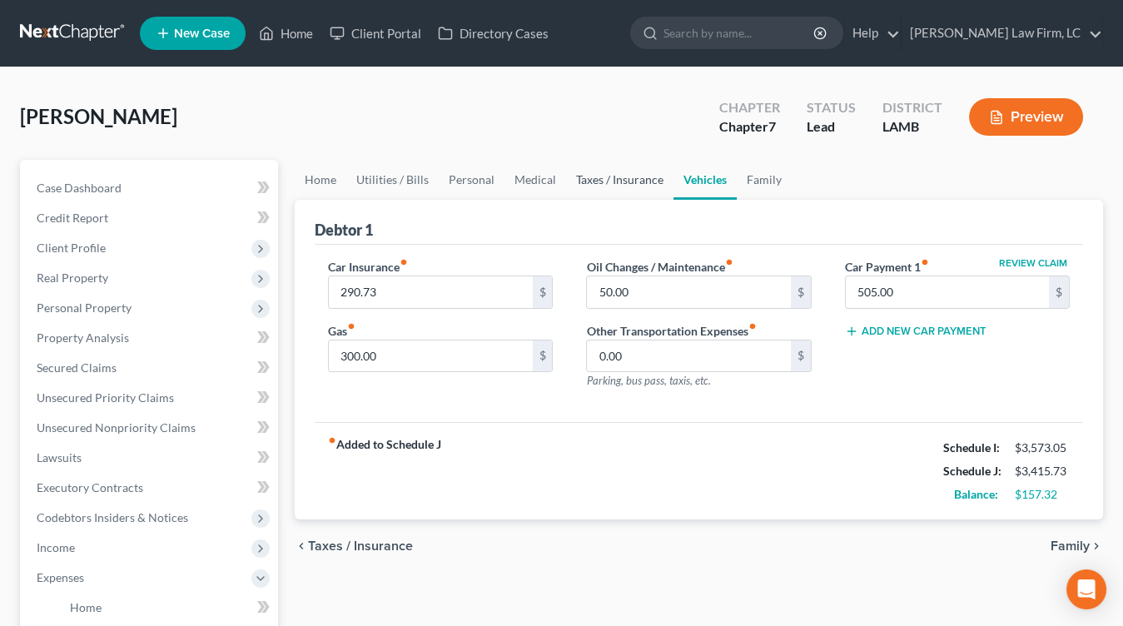
click at [627, 177] on link "Taxes / Insurance" at bounding box center [619, 180] width 107 height 40
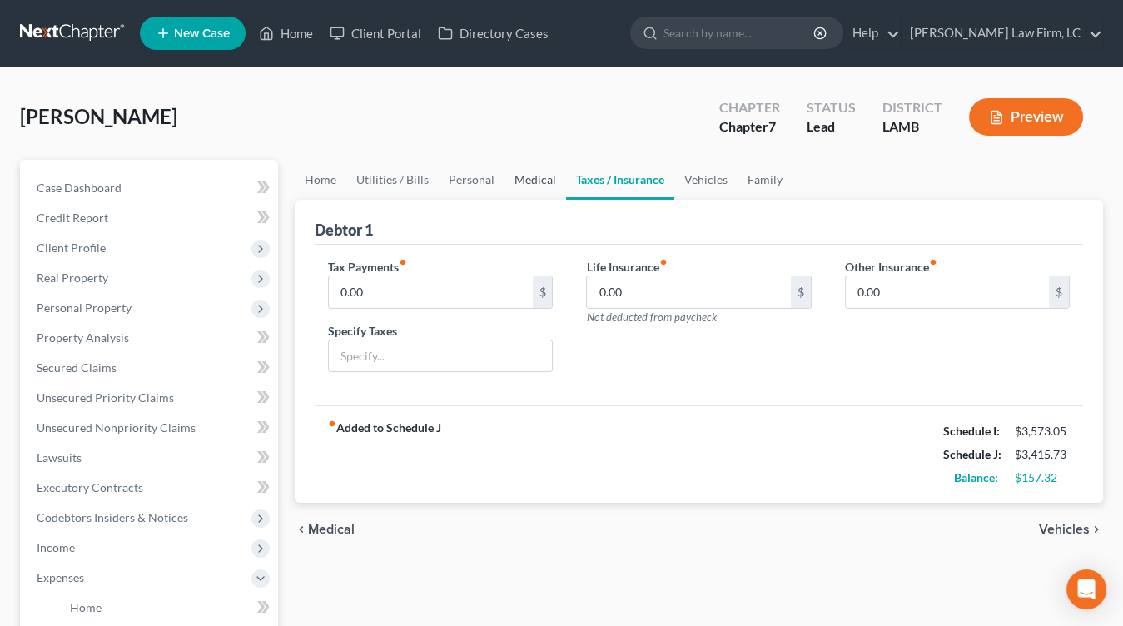
click at [551, 183] on link "Medical" at bounding box center [536, 180] width 62 height 40
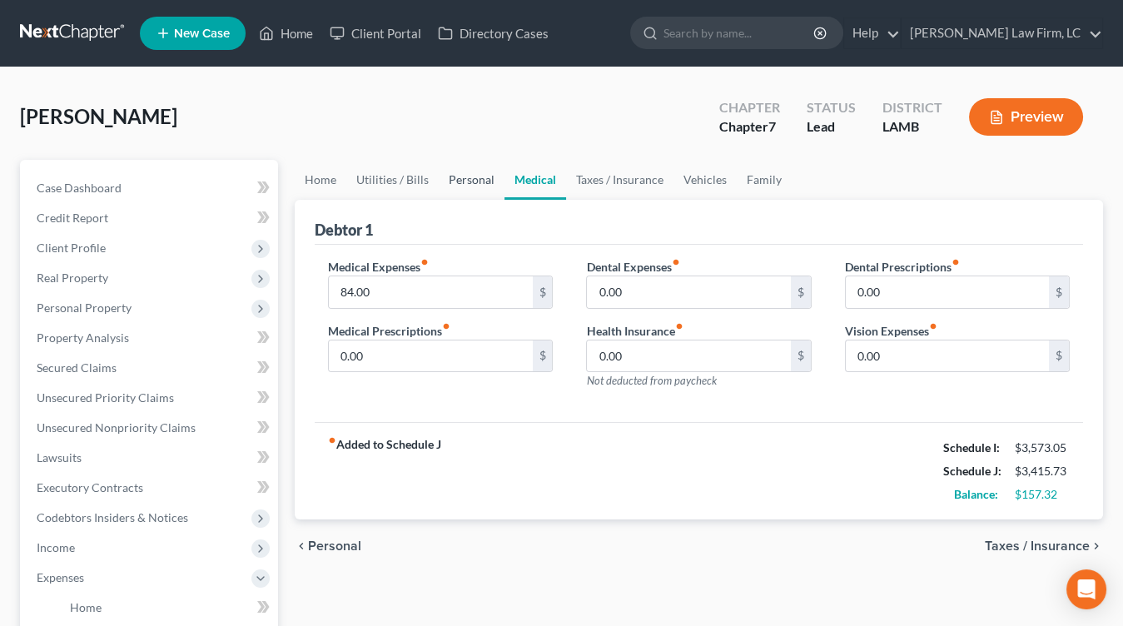
click at [476, 182] on link "Personal" at bounding box center [472, 180] width 66 height 40
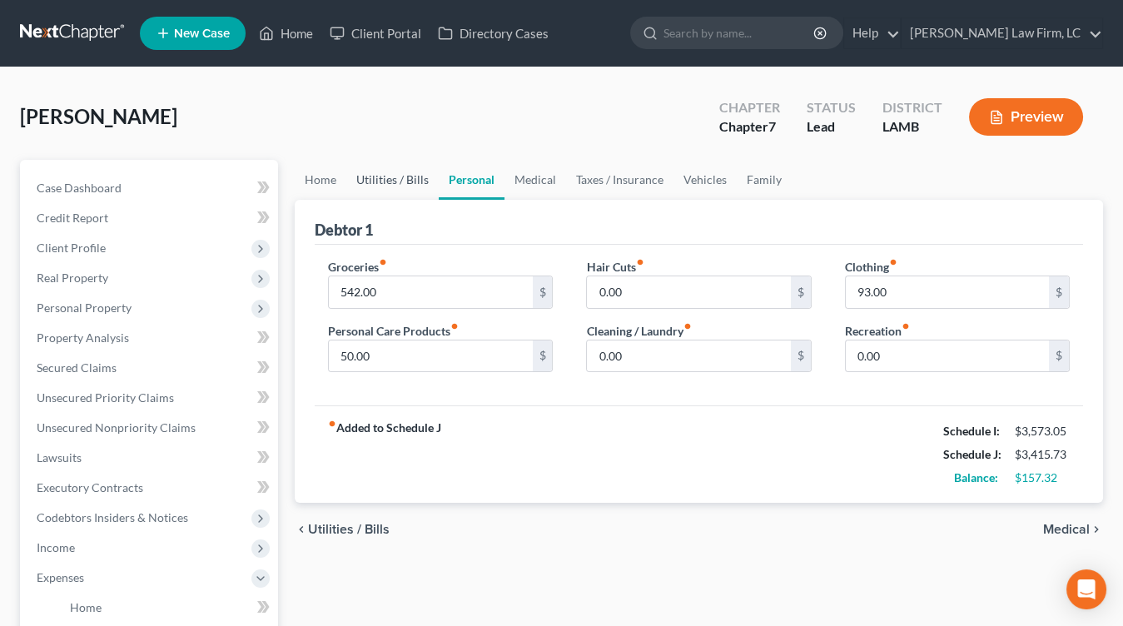
click at [408, 179] on link "Utilities / Bills" at bounding box center [392, 180] width 92 height 40
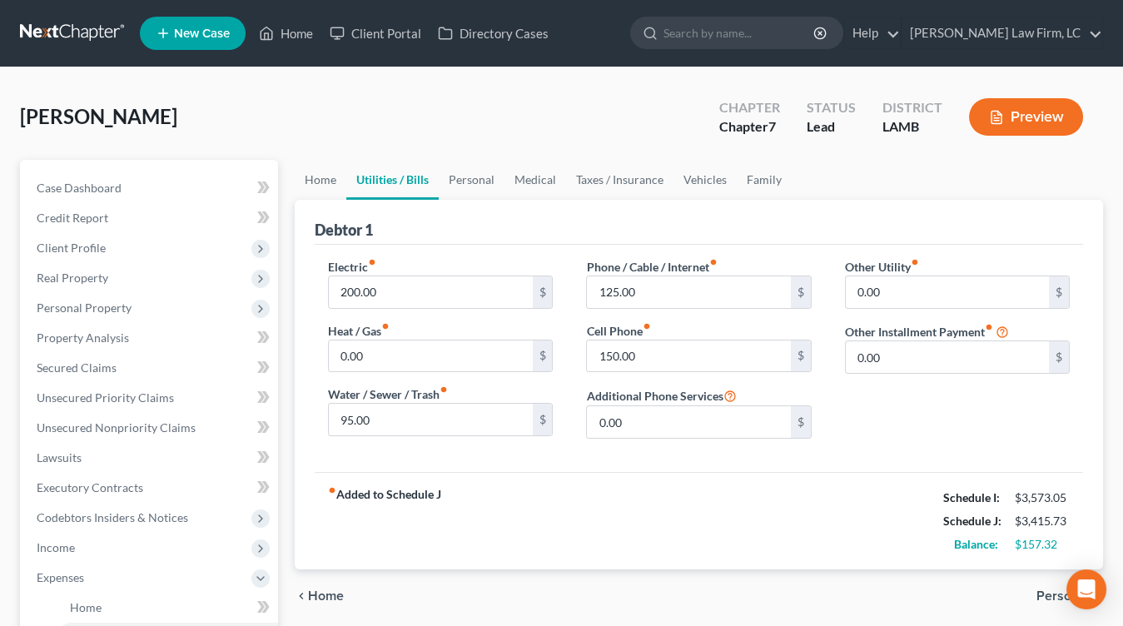
click at [470, 312] on div "Electric fiber_manual_record 200.00 $ Heat / Gas fiber_manual_record 0.00 $ Wat…" at bounding box center [440, 355] width 258 height 194
click at [476, 299] on input "200.00" at bounding box center [430, 292] width 203 height 32
type input "275"
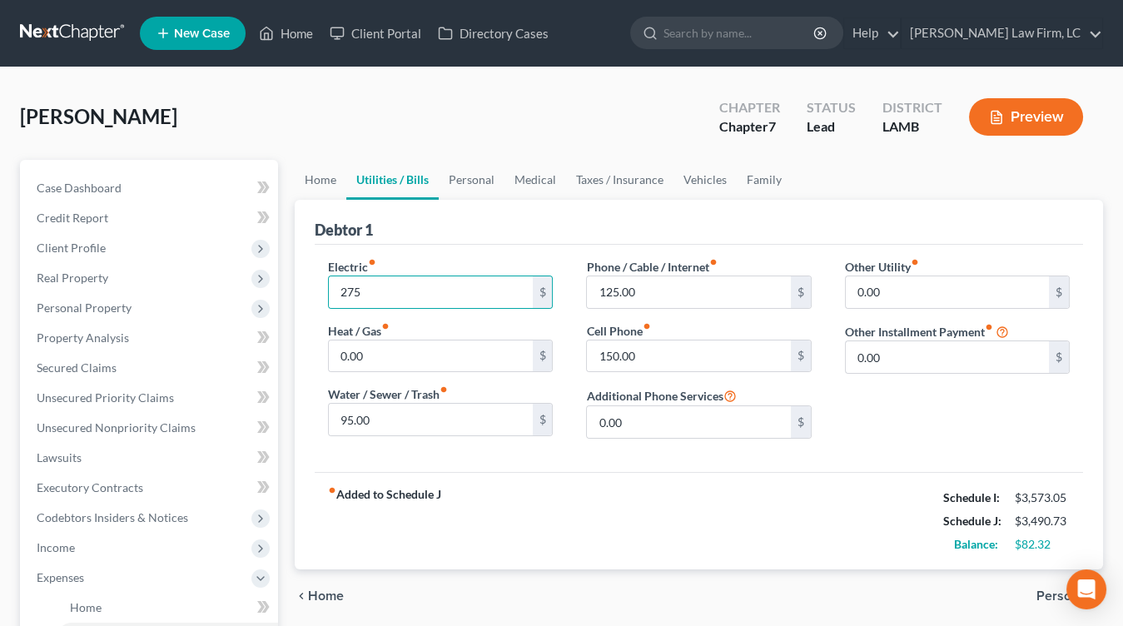
click at [683, 529] on div "fiber_manual_record Added to Schedule J Schedule I: $3,573.05 Schedule J: $3,49…" at bounding box center [699, 520] width 769 height 97
click at [330, 181] on link "Home" at bounding box center [321, 180] width 52 height 40
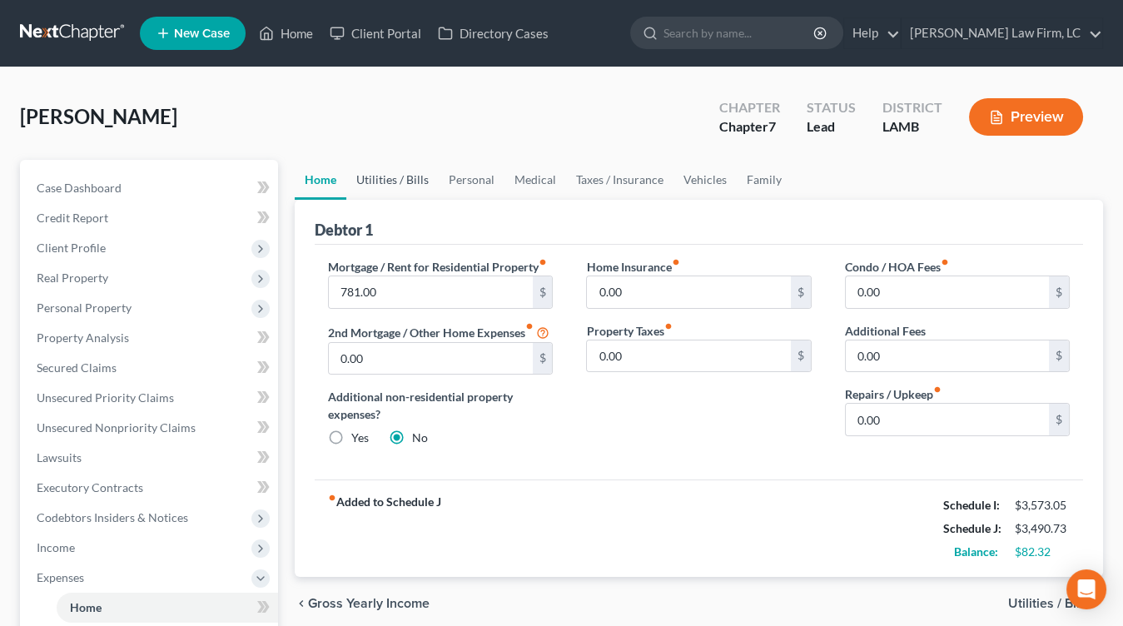
click at [389, 189] on link "Utilities / Bills" at bounding box center [392, 180] width 92 height 40
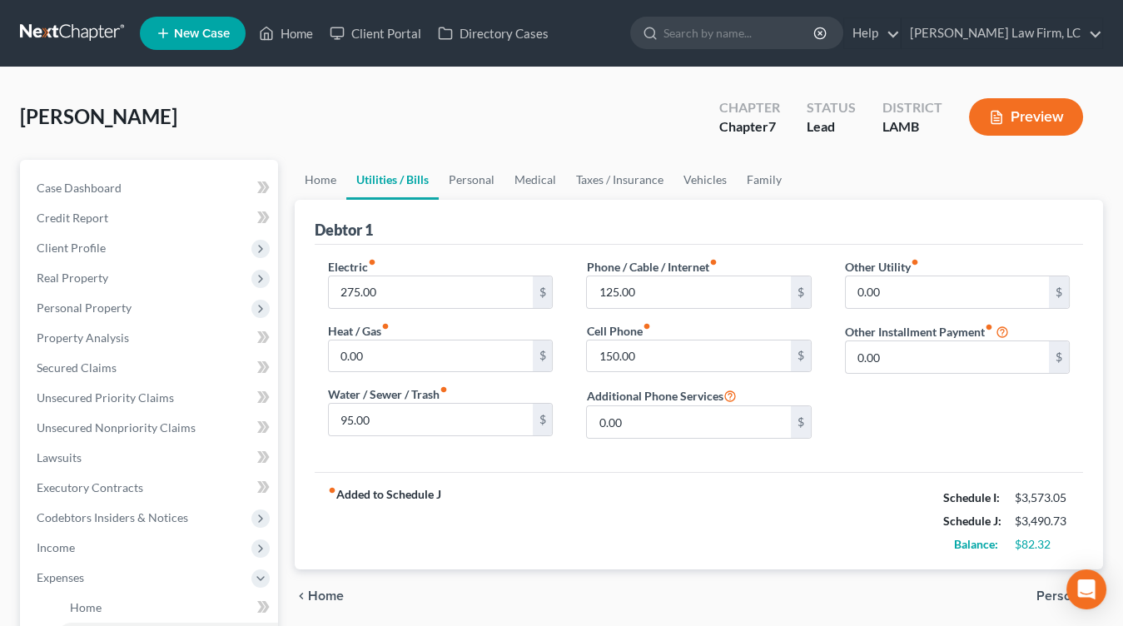
click at [480, 273] on div "Electric fiber_manual_record 275.00 $" at bounding box center [440, 283] width 225 height 51
click at [479, 276] on input "275.00" at bounding box center [430, 292] width 203 height 32
type input "285"
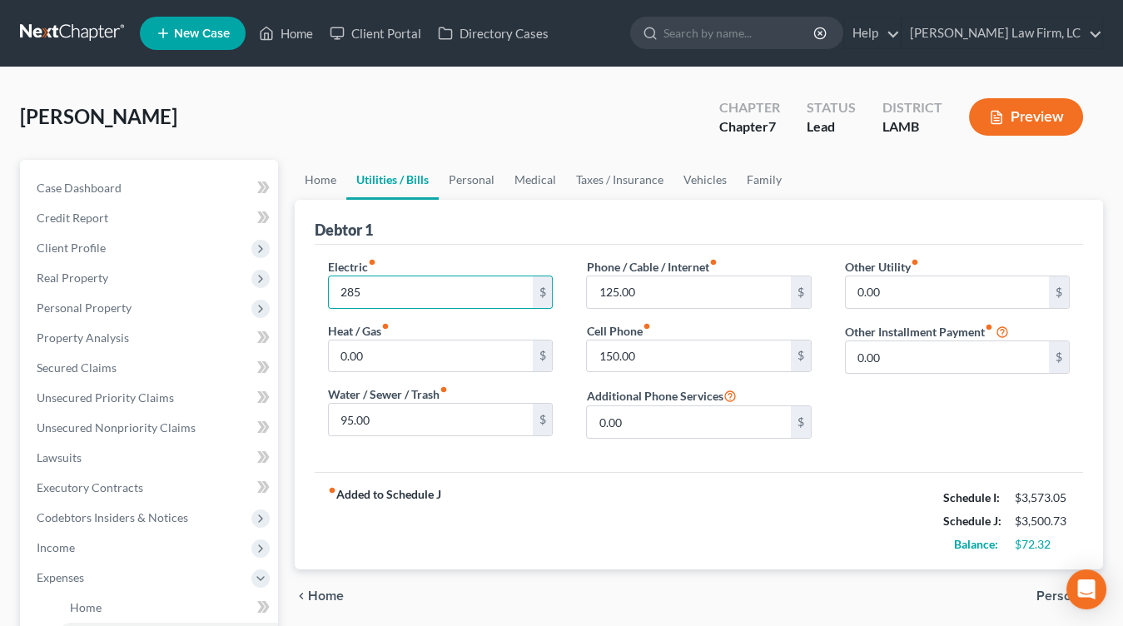
click at [354, 197] on link "Utilities / Bills" at bounding box center [392, 180] width 92 height 40
click at [321, 193] on link "Home" at bounding box center [321, 180] width 52 height 40
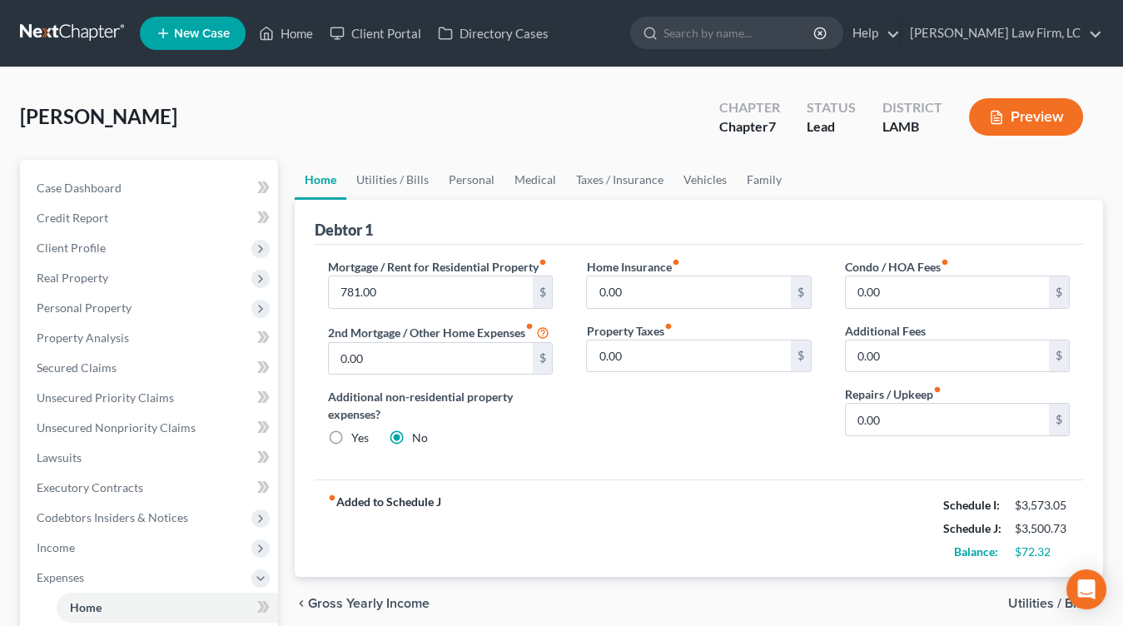
scroll to position [43, 0]
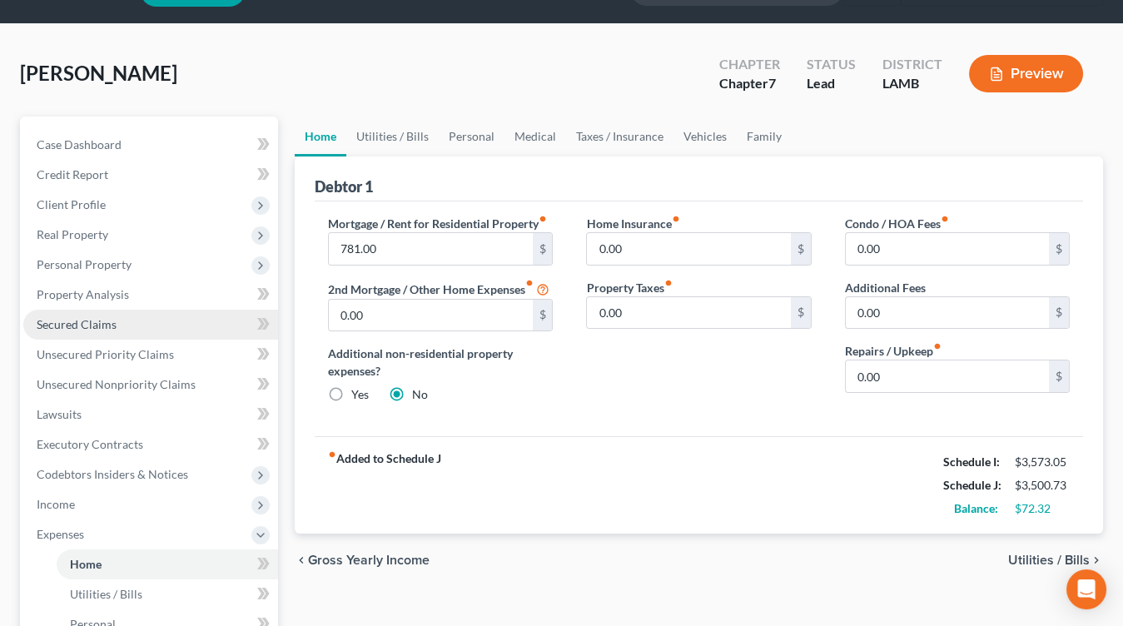
click at [141, 311] on link "Secured Claims" at bounding box center [150, 325] width 255 height 30
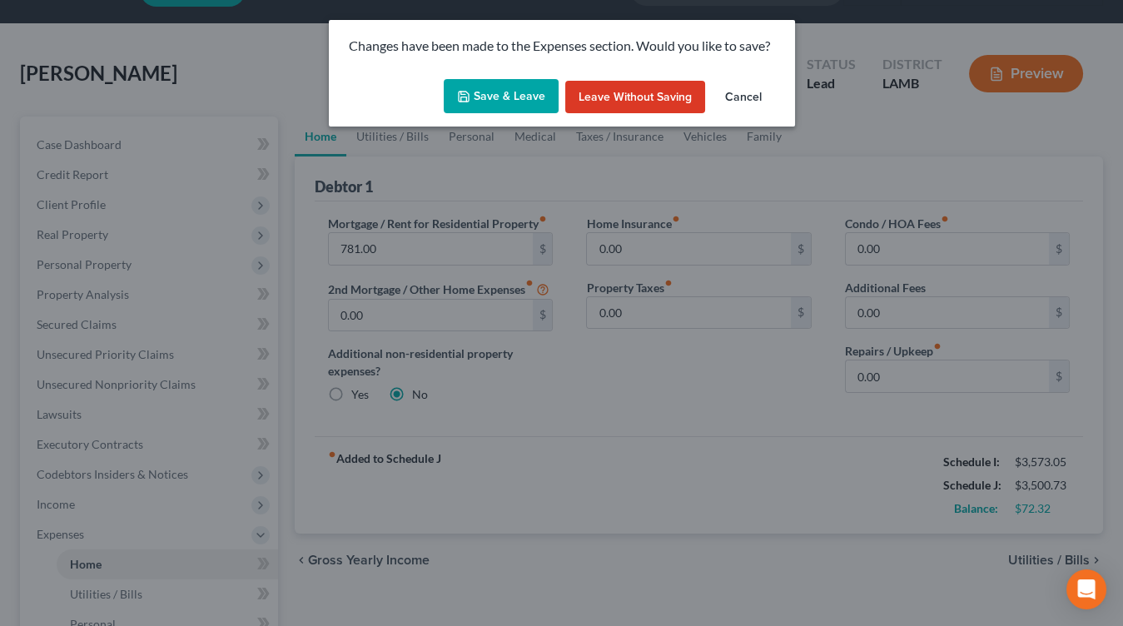
click at [483, 90] on button "Save & Leave" at bounding box center [501, 96] width 115 height 35
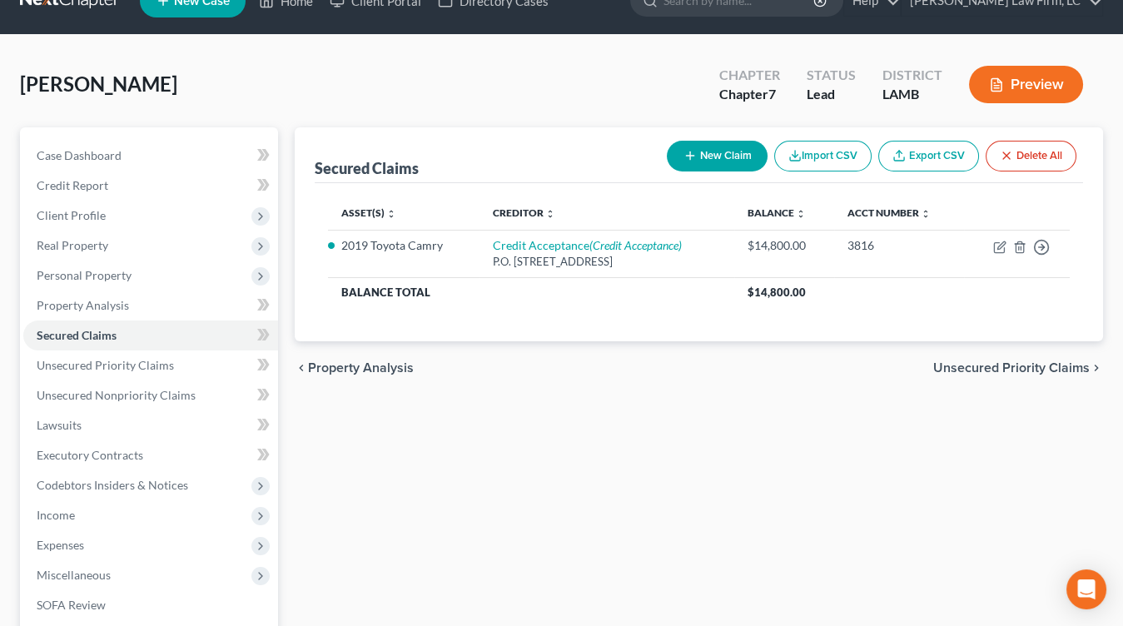
scroll to position [35, 0]
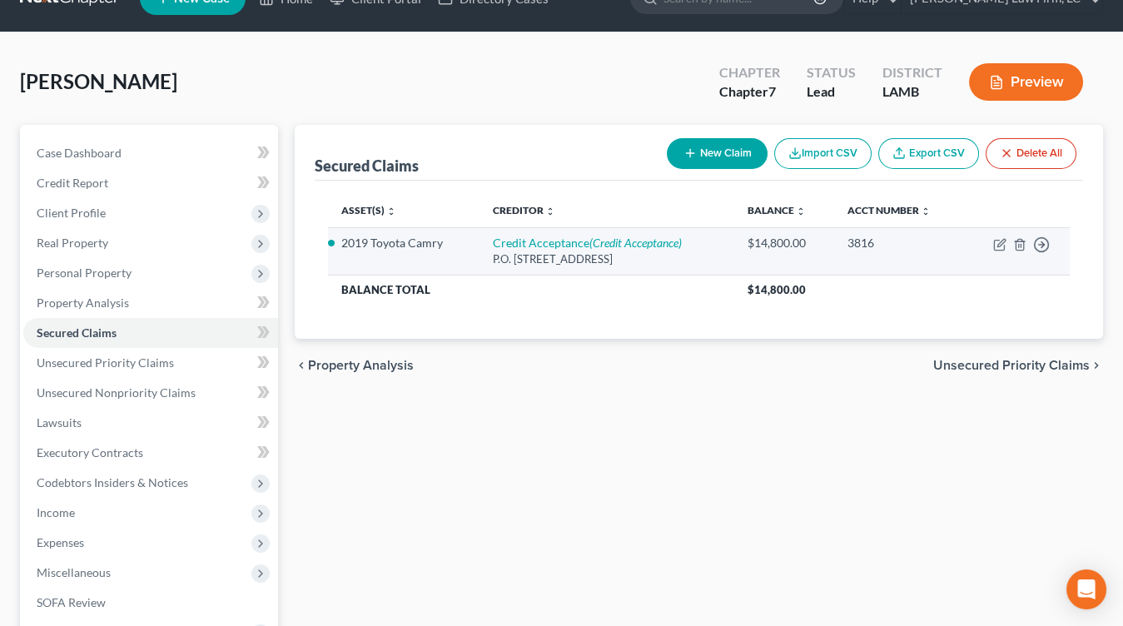
click at [629, 256] on div "P.O. Box 5070, Southfield, MI 48086" at bounding box center [607, 260] width 228 height 16
click at [636, 243] on icon "(Credit Acceptance)" at bounding box center [636, 243] width 92 height 14
select select "23"
select select "2"
select select "0"
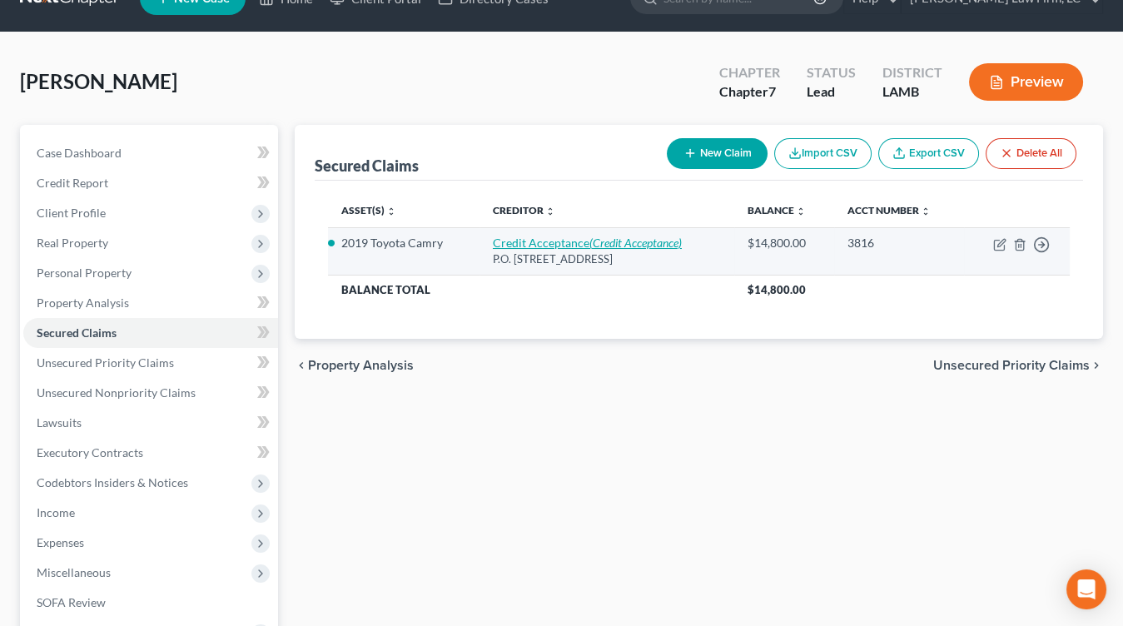
select select "0"
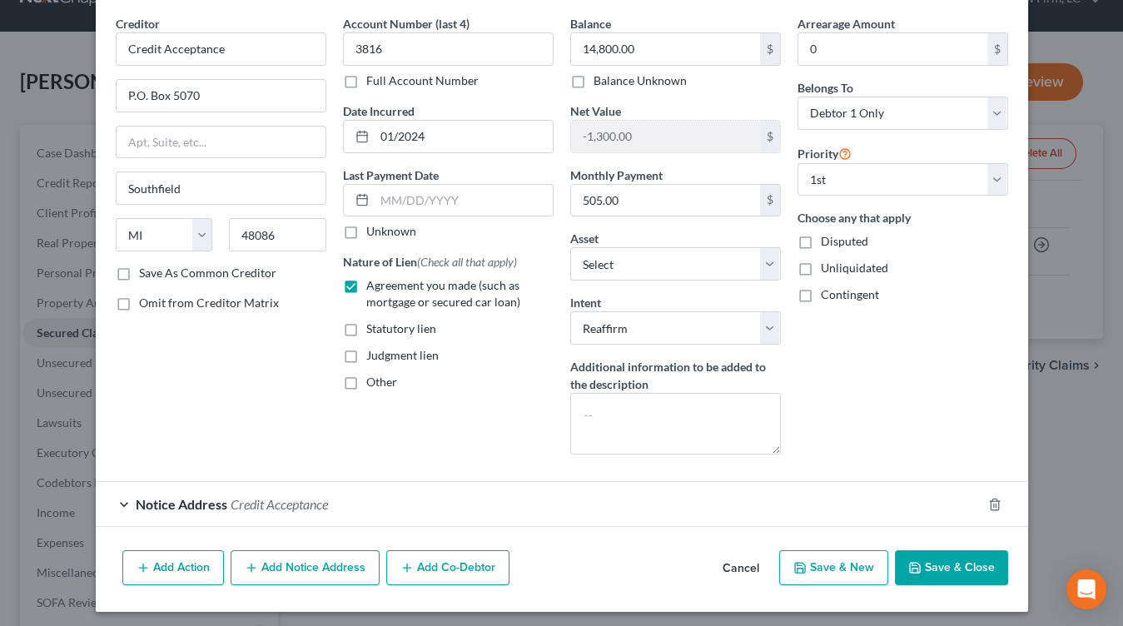
scroll to position [48, 0]
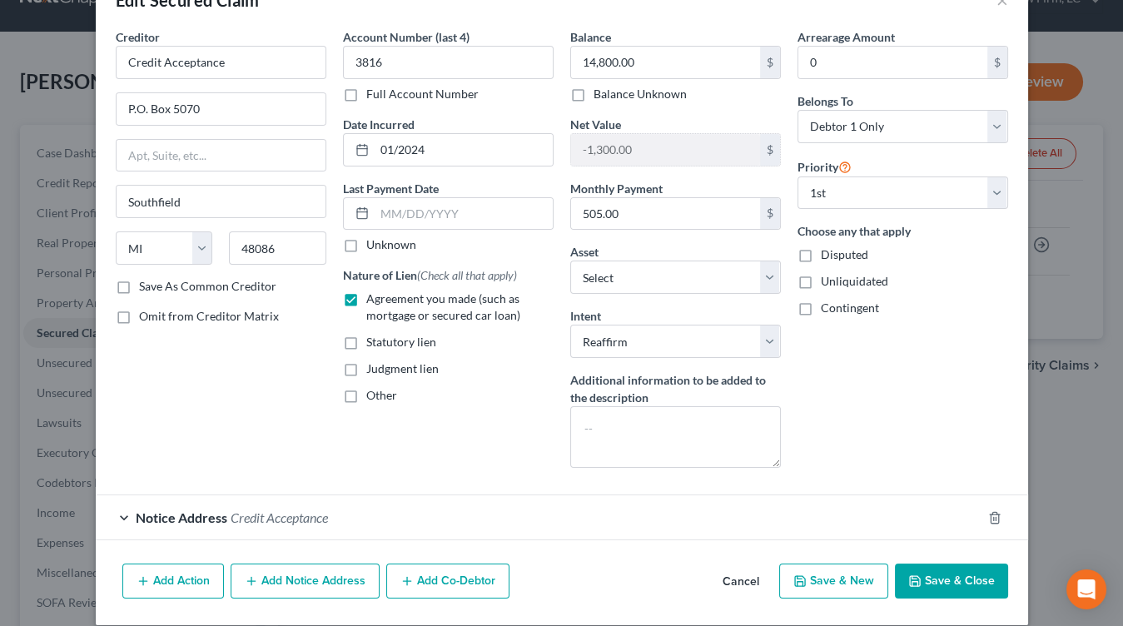
click at [645, 508] on div "Notice Address Credit Acceptance" at bounding box center [539, 518] width 886 height 44
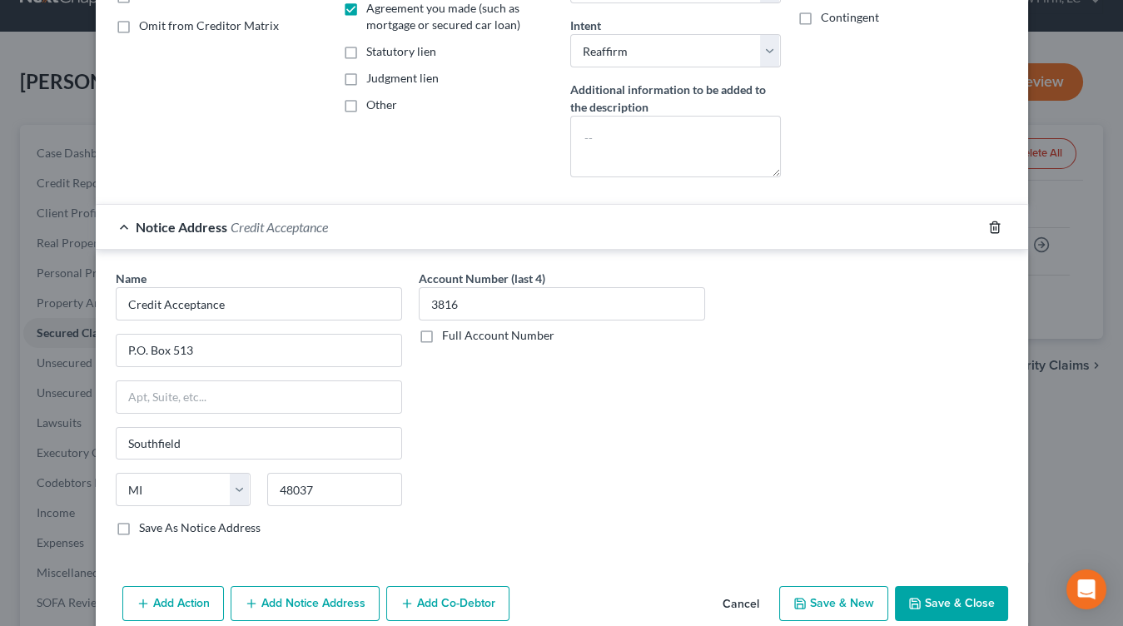
scroll to position [371, 0]
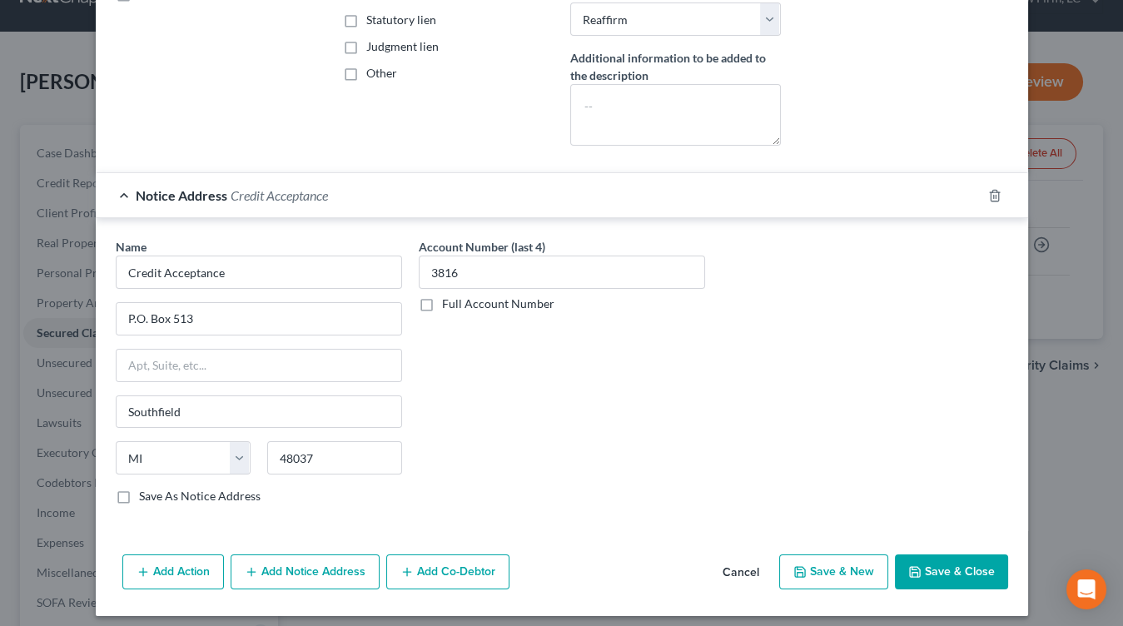
click at [947, 560] on button "Save & Close" at bounding box center [951, 572] width 113 height 35
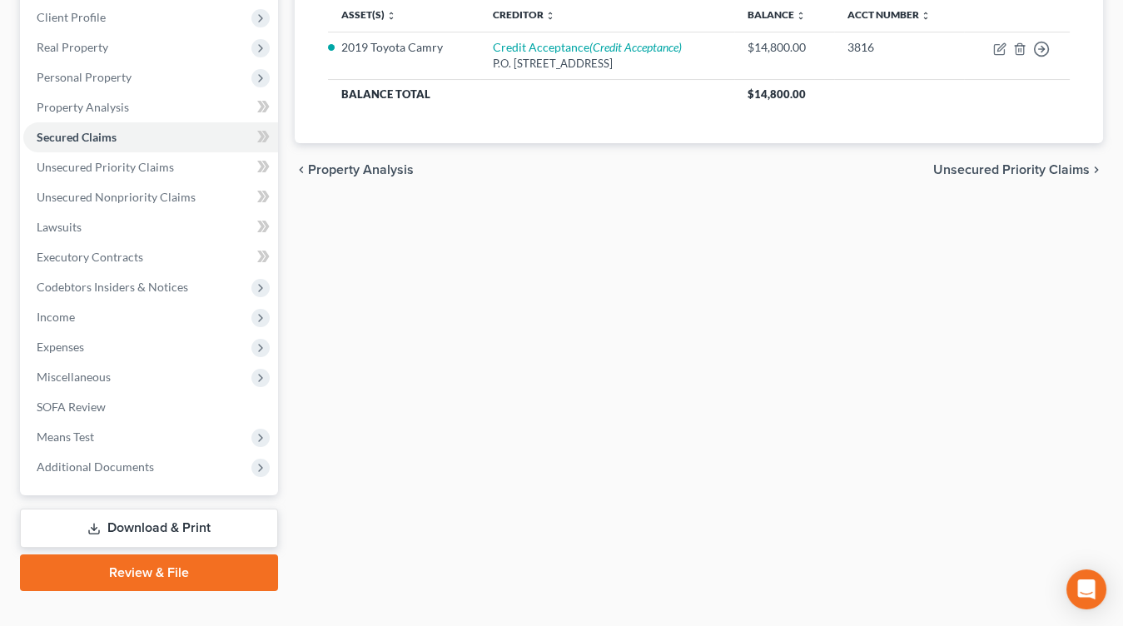
scroll to position [256, 0]
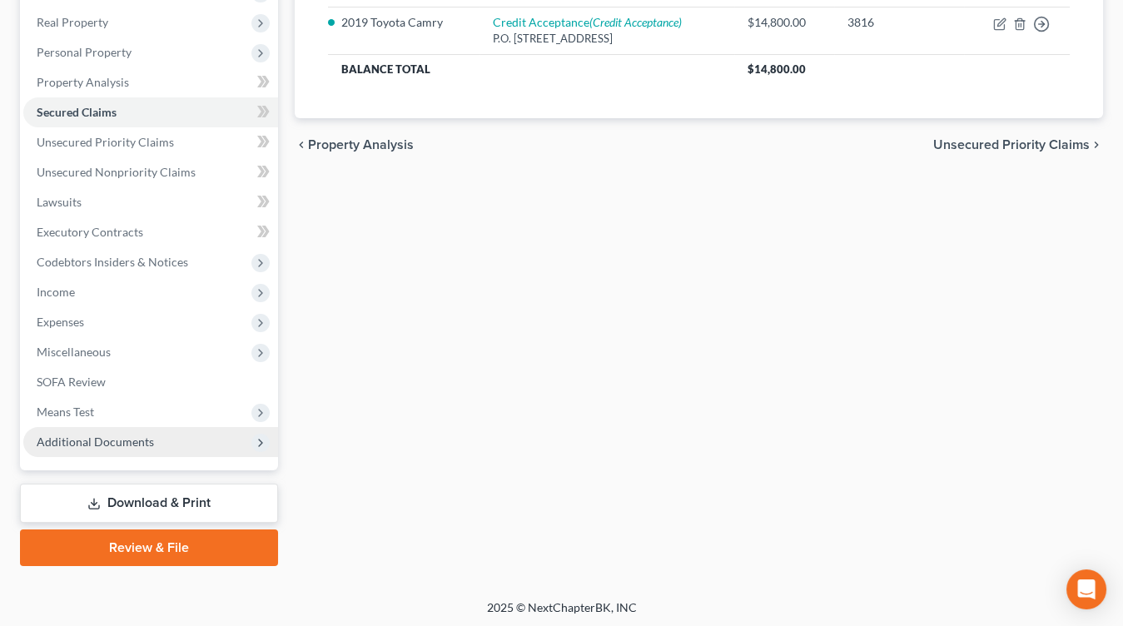
click at [143, 454] on span "Additional Documents" at bounding box center [150, 442] width 255 height 30
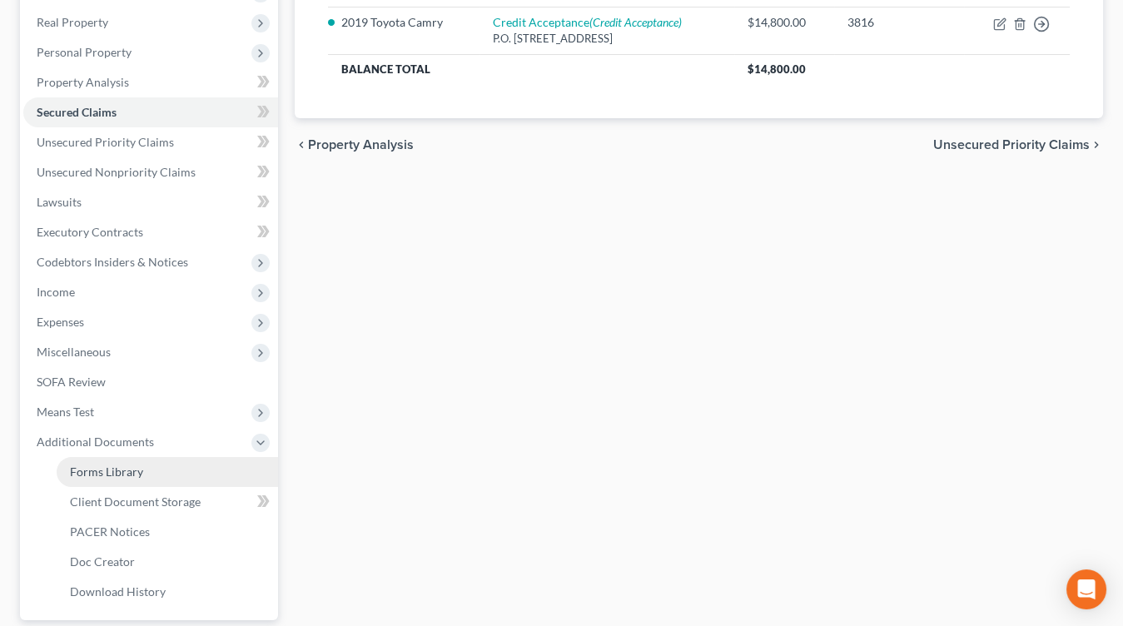
click at [195, 484] on link "Forms Library" at bounding box center [168, 472] width 222 height 30
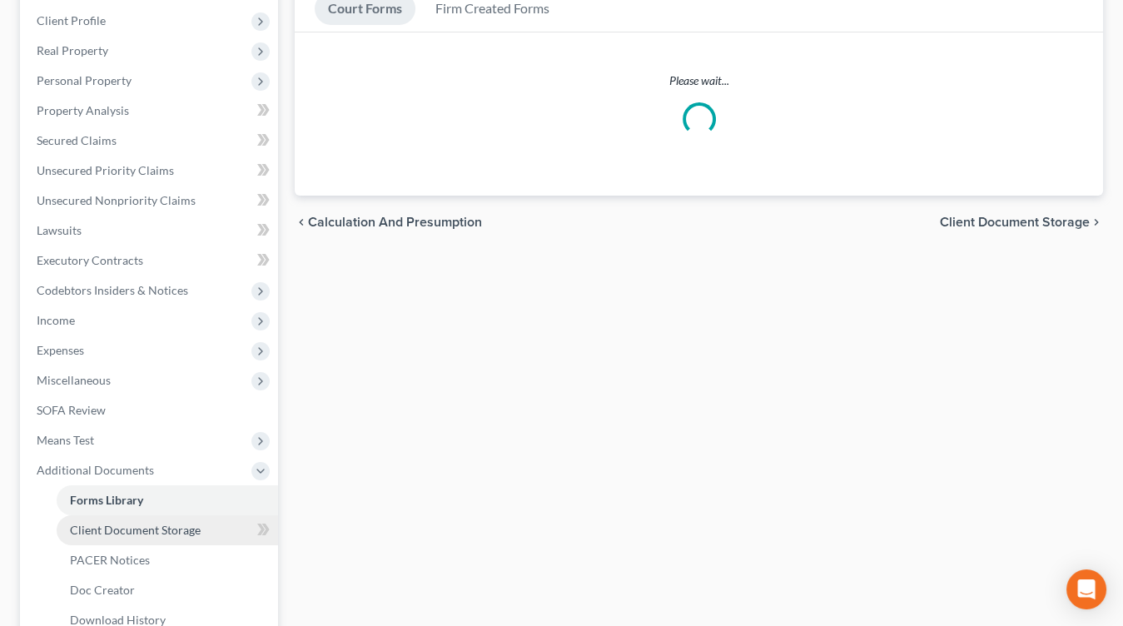
scroll to position [87, 0]
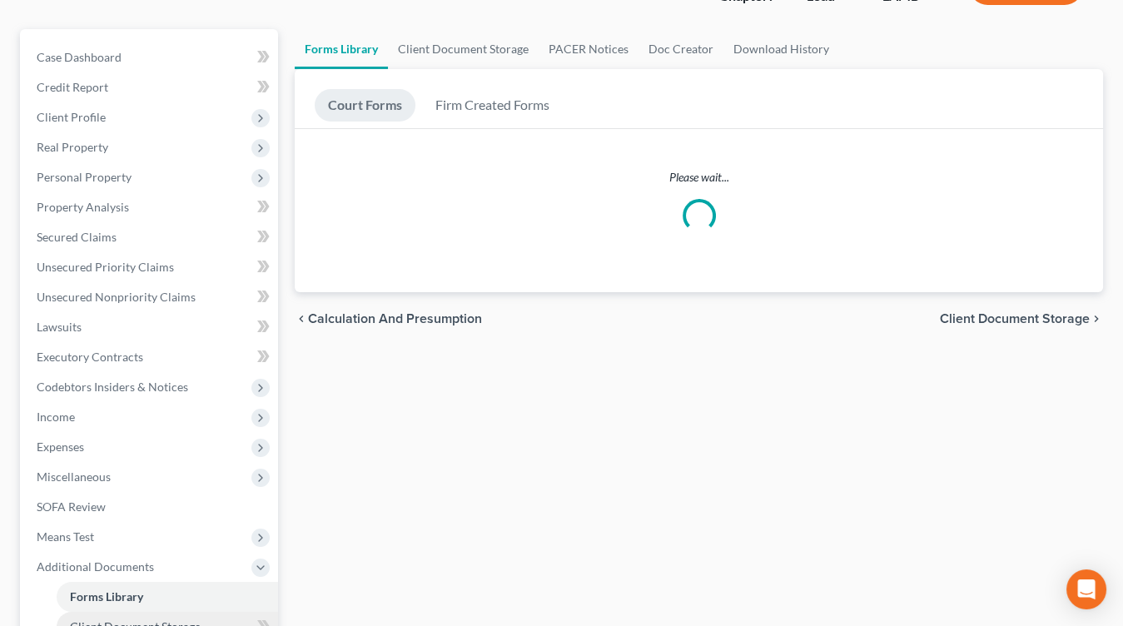
click at [195, 496] on ul "Case Dashboard Payments Invoices Payments Payments Credit Report Client Profile" at bounding box center [150, 387] width 255 height 690
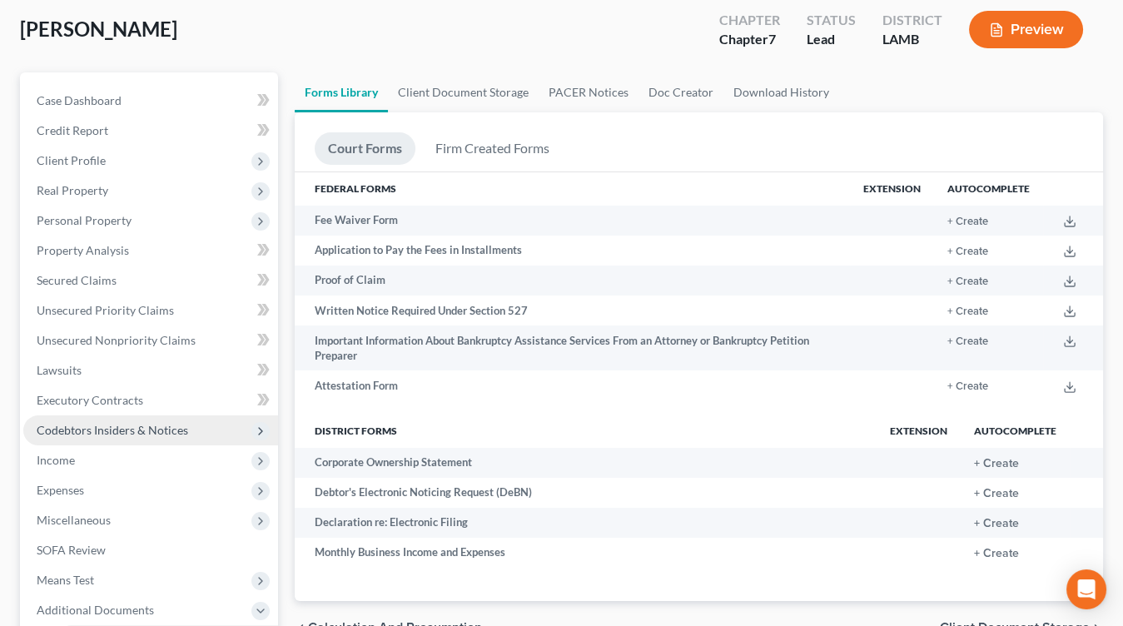
scroll to position [0, 0]
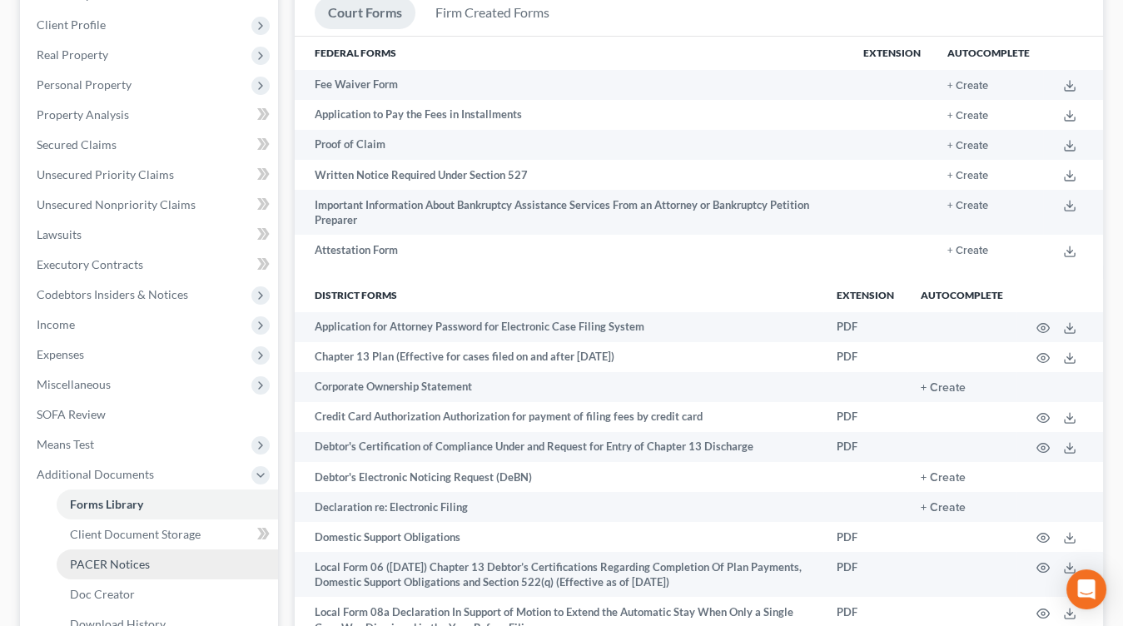
click at [170, 550] on link "PACER Notices" at bounding box center [168, 565] width 222 height 30
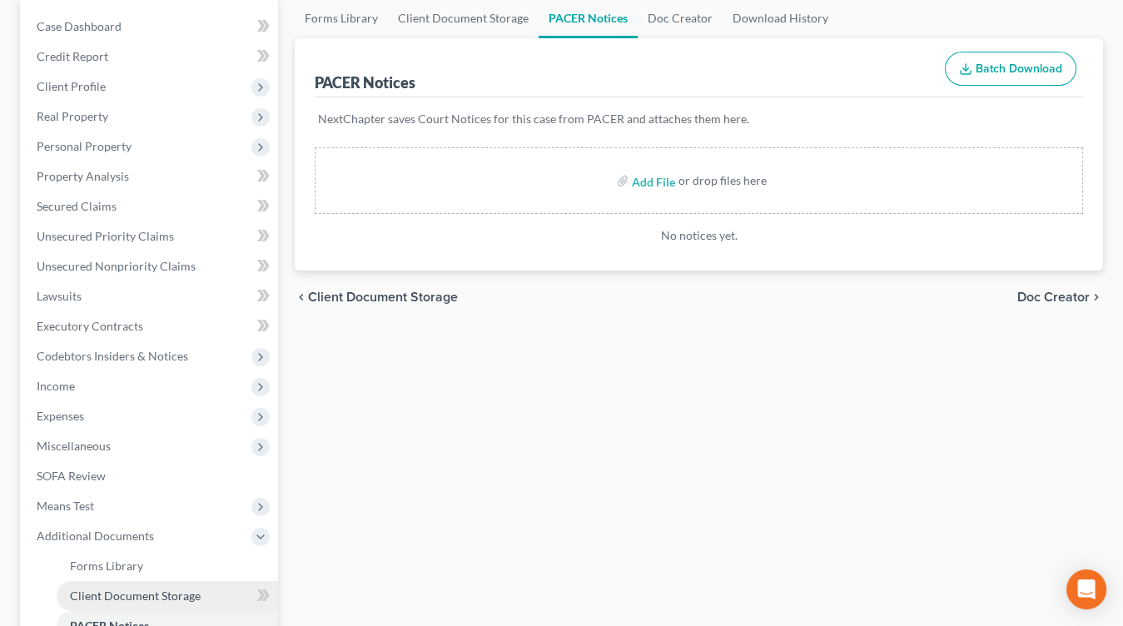
click at [186, 598] on span "Client Document Storage" at bounding box center [135, 596] width 131 height 14
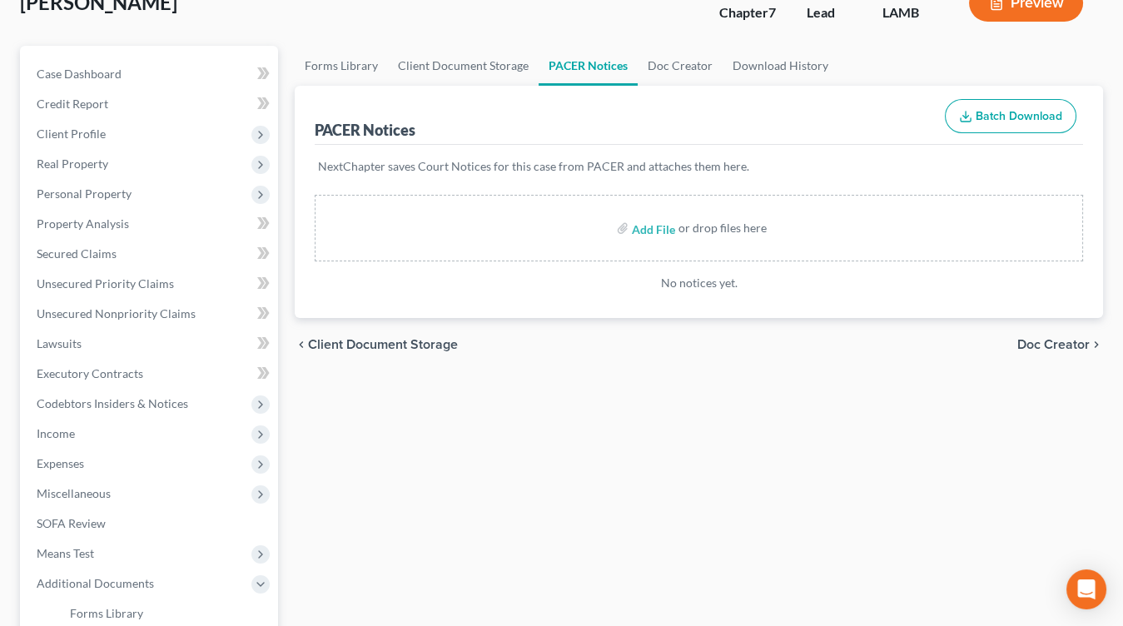
select select "13"
select select "39"
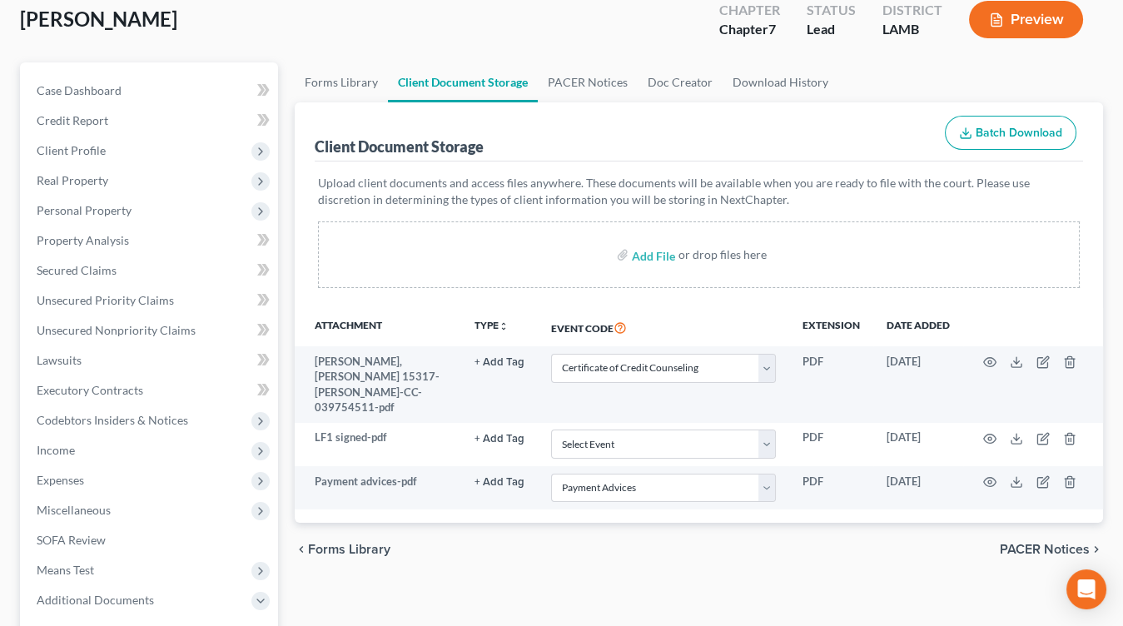
scroll to position [106, 0]
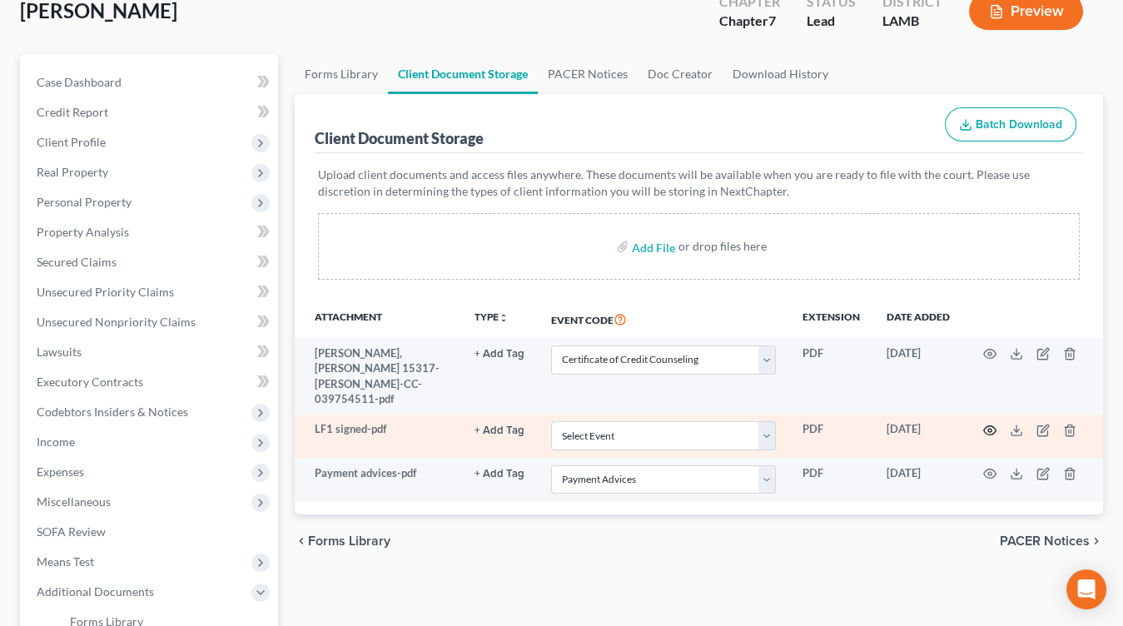
click at [990, 428] on icon "button" at bounding box center [990, 430] width 13 height 13
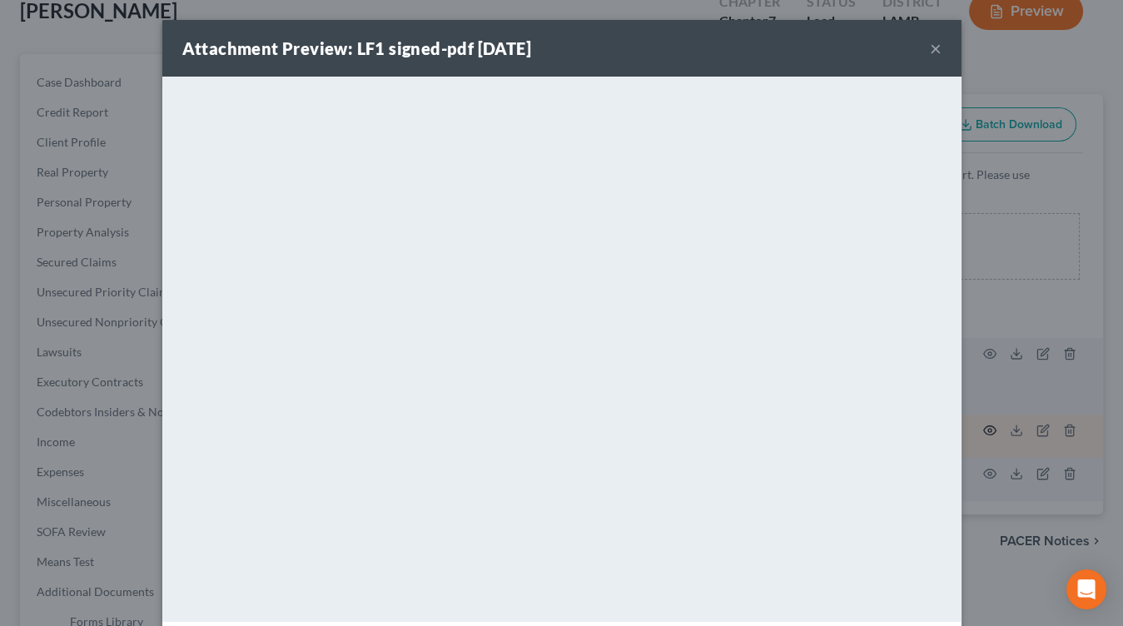
click at [990, 428] on div "Attachment Preview: LF1 signed-pdf 09/04/2025 × <object ng-attr-data='https://n…" at bounding box center [561, 313] width 1123 height 626
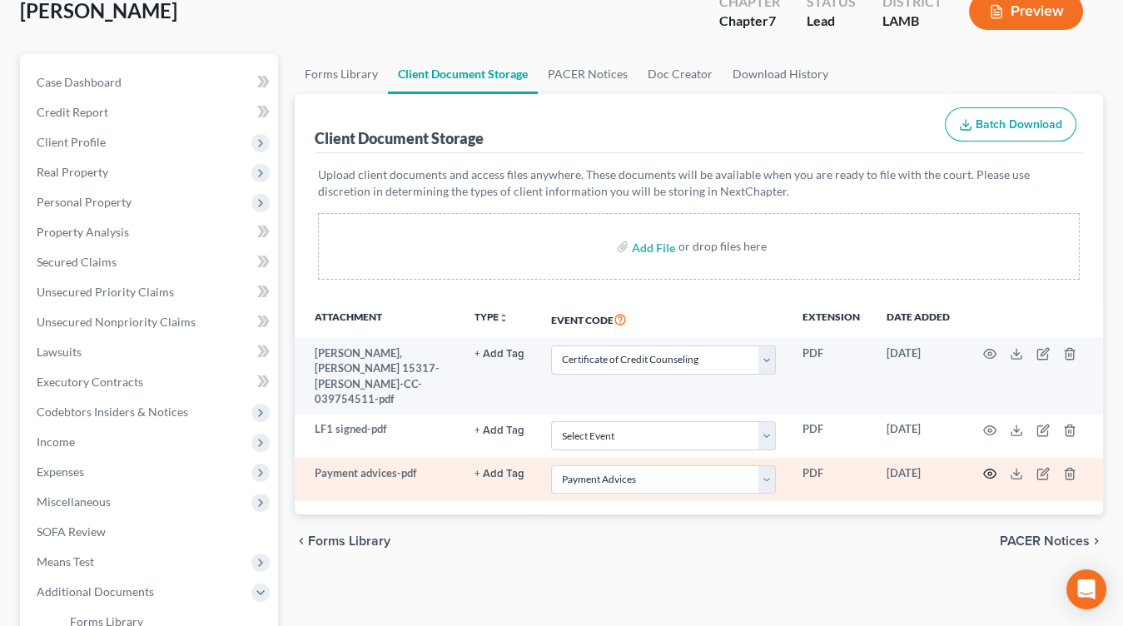
click at [989, 467] on icon "button" at bounding box center [990, 473] width 13 height 13
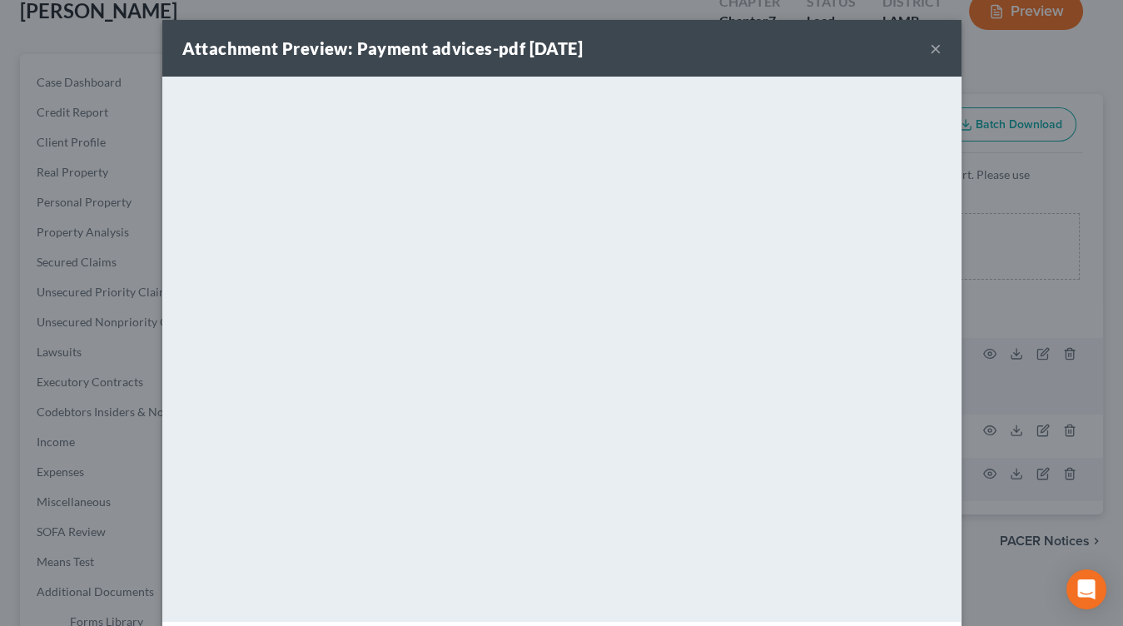
click at [991, 461] on div "Attachment Preview: Payment advices-pdf 09/04/2025 × <object ng-attr-data='http…" at bounding box center [561, 313] width 1123 height 626
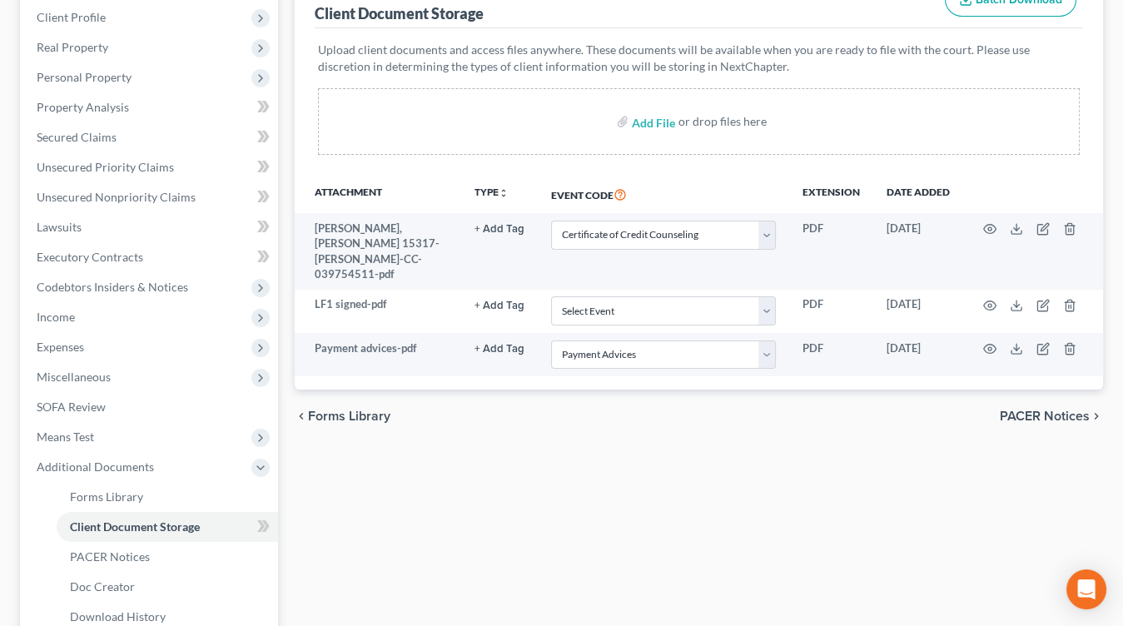
scroll to position [237, 0]
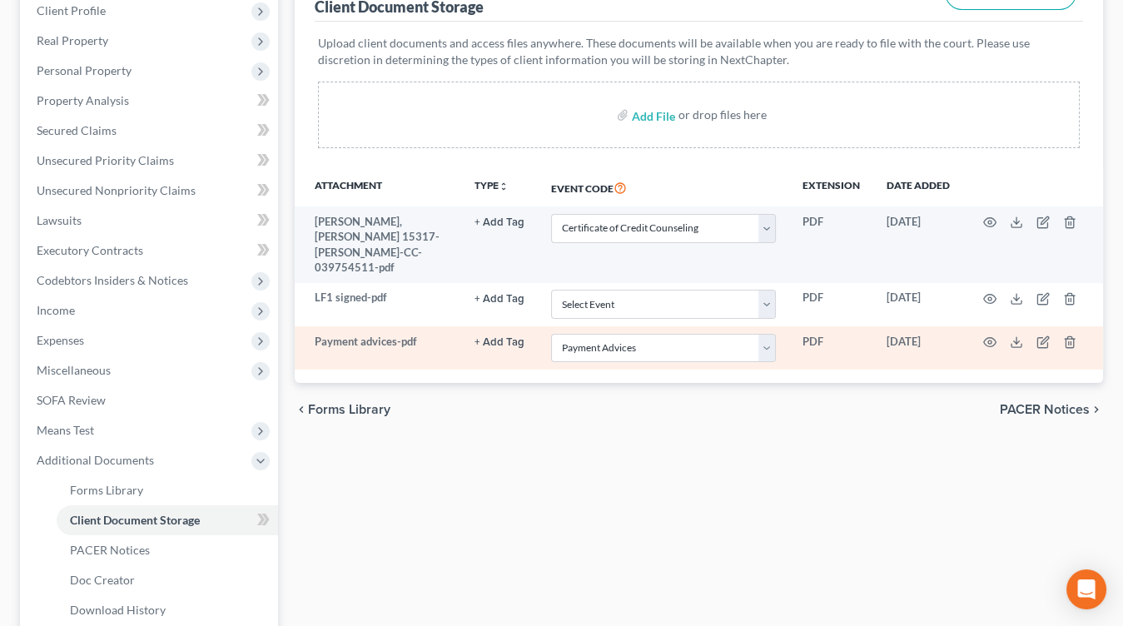
click at [997, 337] on td at bounding box center [1034, 347] width 140 height 43
click at [987, 340] on icon "button" at bounding box center [990, 342] width 13 height 13
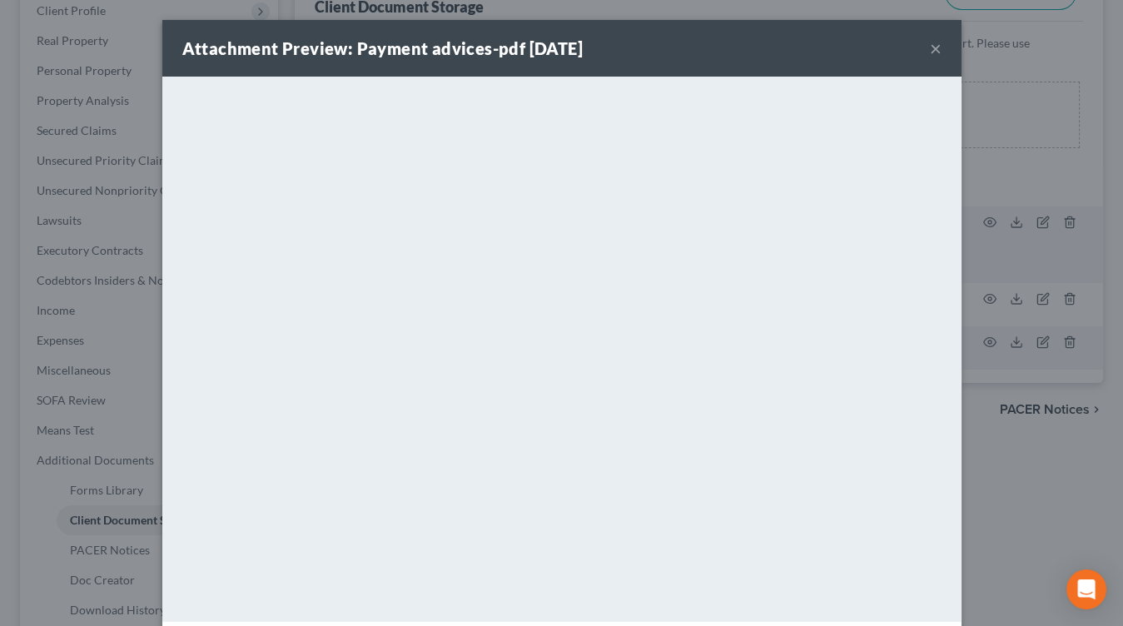
click at [984, 340] on div "Attachment Preview: Payment advices-pdf 09/04/2025 × <object ng-attr-data='http…" at bounding box center [561, 313] width 1123 height 626
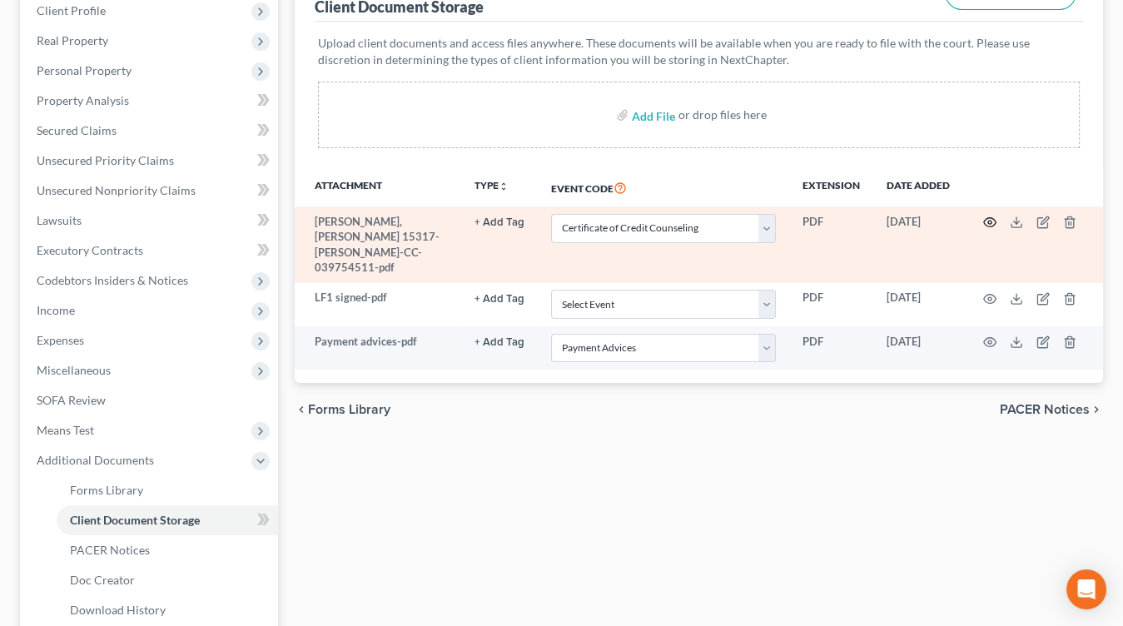
click at [994, 219] on icon "button" at bounding box center [990, 222] width 12 height 9
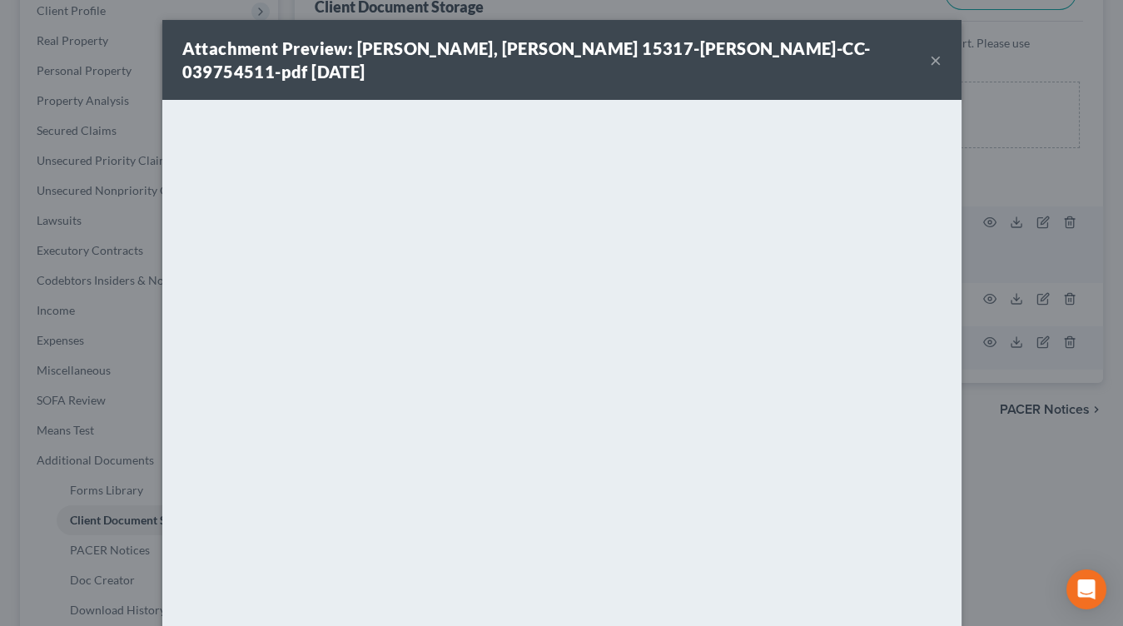
click at [992, 222] on div "Attachment Preview: Gonzalez Rodriguez, Christopher Roberto 15317-LAM-CC-039754…" at bounding box center [561, 313] width 1123 height 626
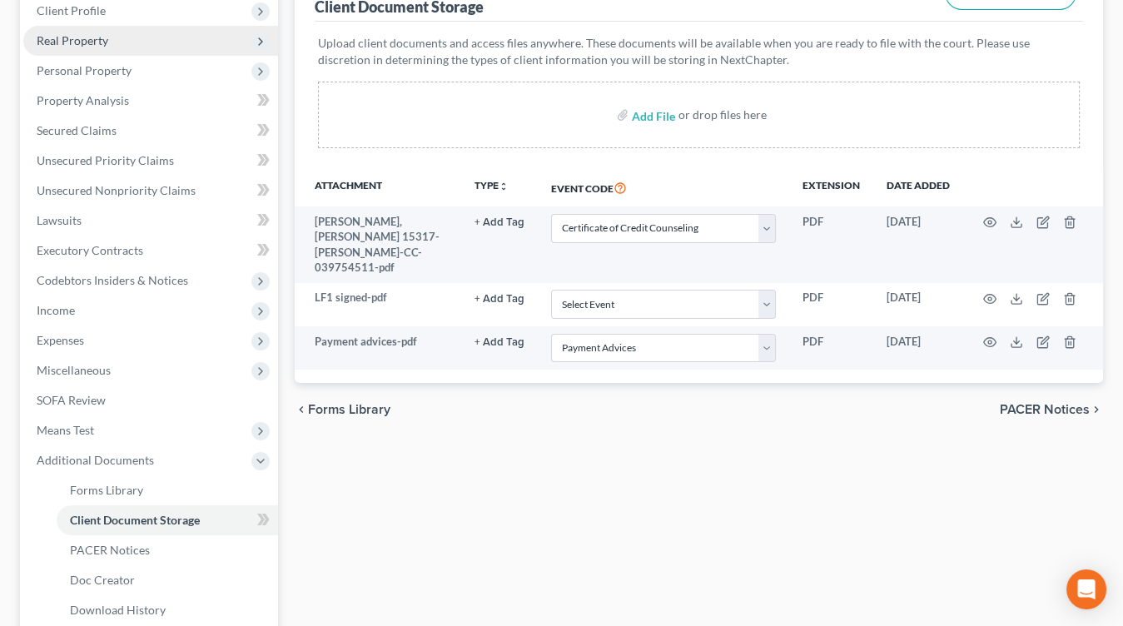
click at [128, 26] on span "Real Property" at bounding box center [150, 41] width 255 height 30
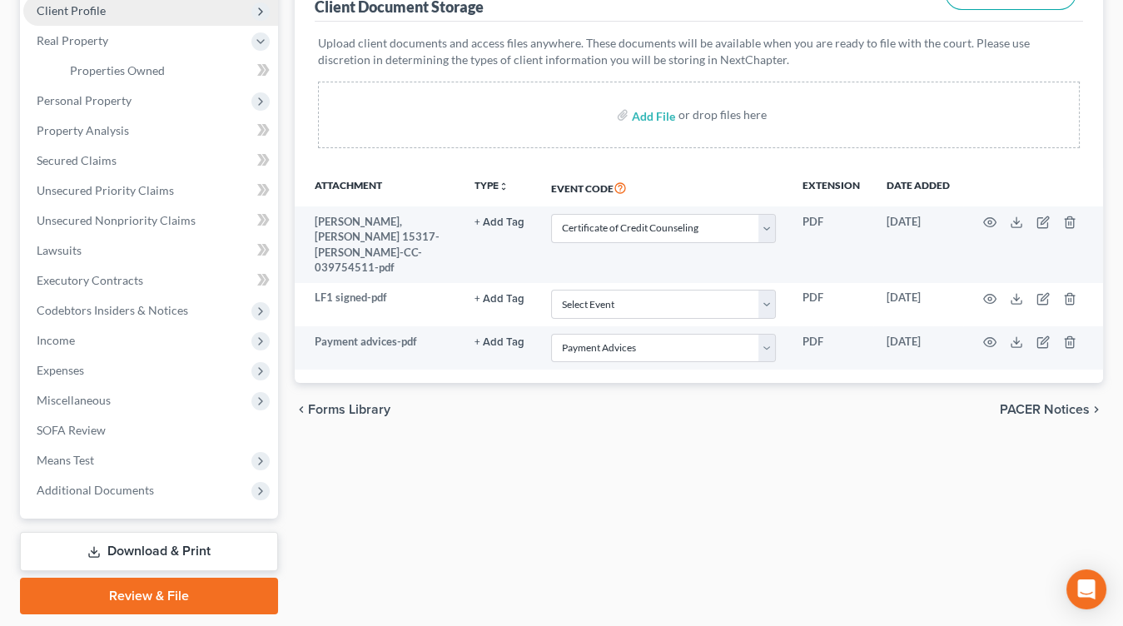
click at [130, 17] on span "Client Profile" at bounding box center [150, 11] width 255 height 30
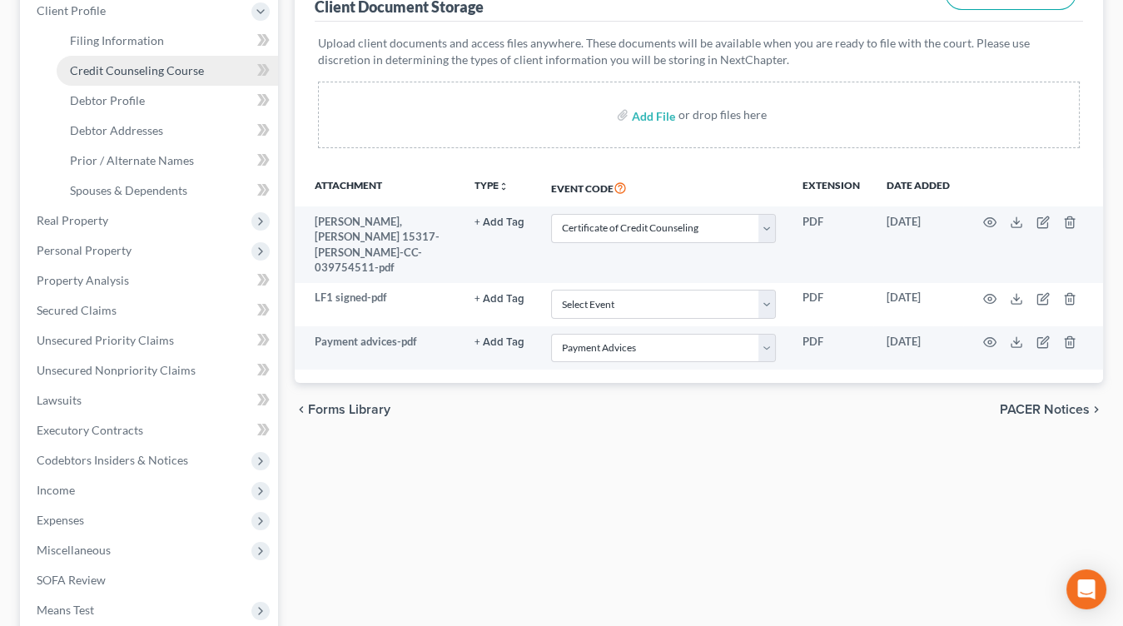
click at [139, 71] on span "Credit Counseling Course" at bounding box center [137, 70] width 134 height 14
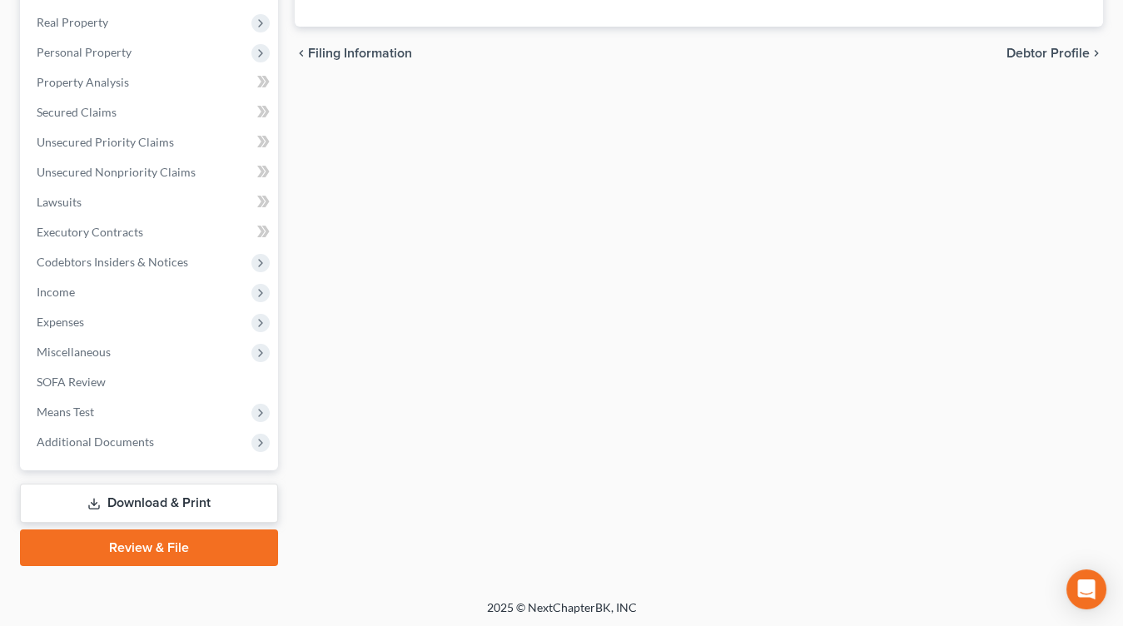
click at [166, 531] on link "Review & File" at bounding box center [149, 548] width 258 height 37
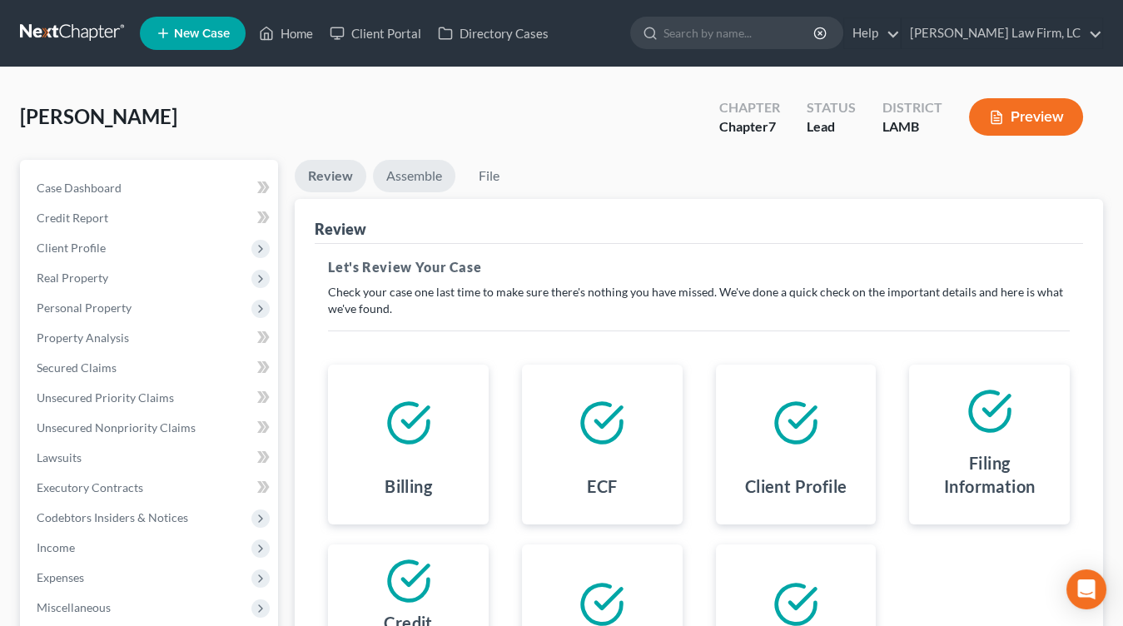
click at [434, 187] on link "Assemble" at bounding box center [414, 176] width 82 height 32
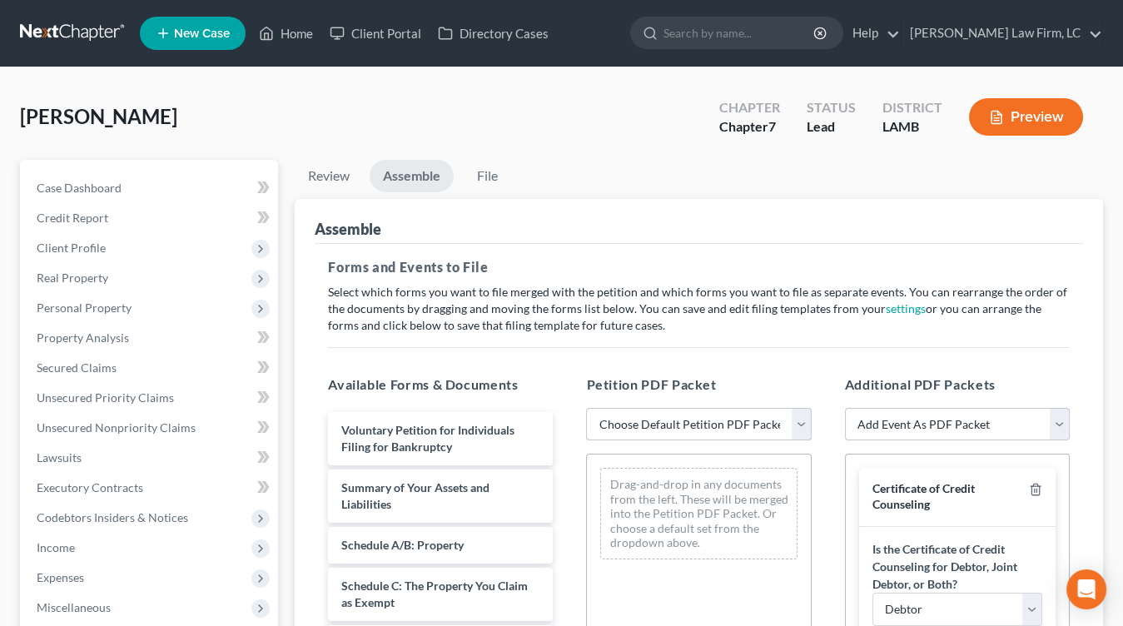
click at [662, 415] on select "Choose Default Petition PDF Packet Emergency Filing (Voluntary Petition and Cre…" at bounding box center [698, 424] width 225 height 33
select select "3"
click at [586, 408] on select "Choose Default Petition PDF Packet Emergency Filing (Voluntary Petition and Cre…" at bounding box center [698, 424] width 225 height 33
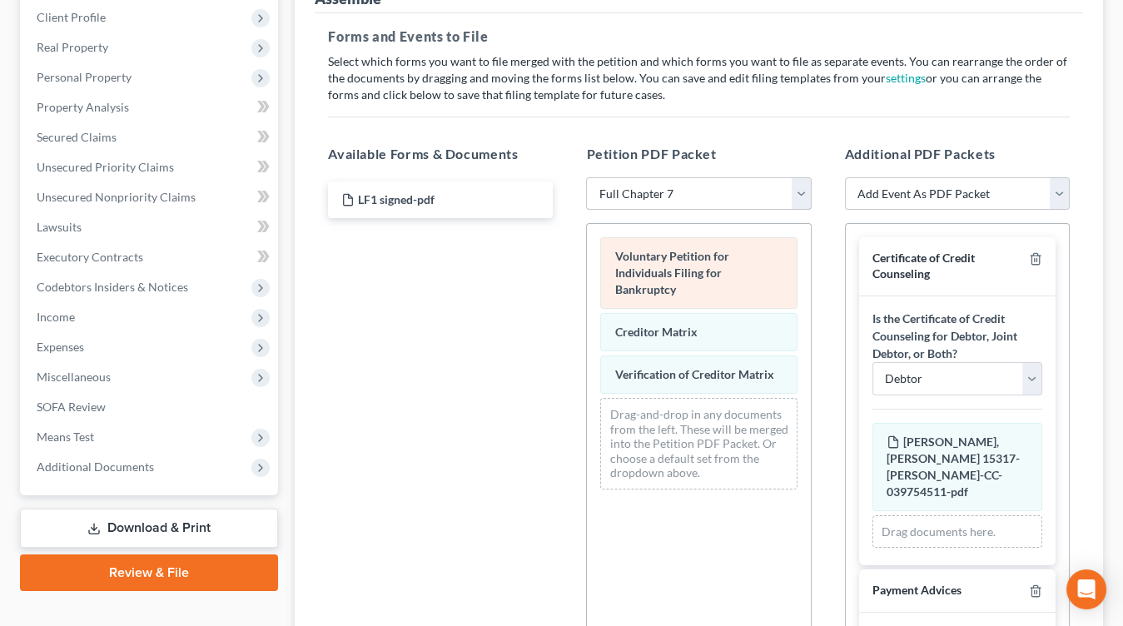
scroll to position [284, 0]
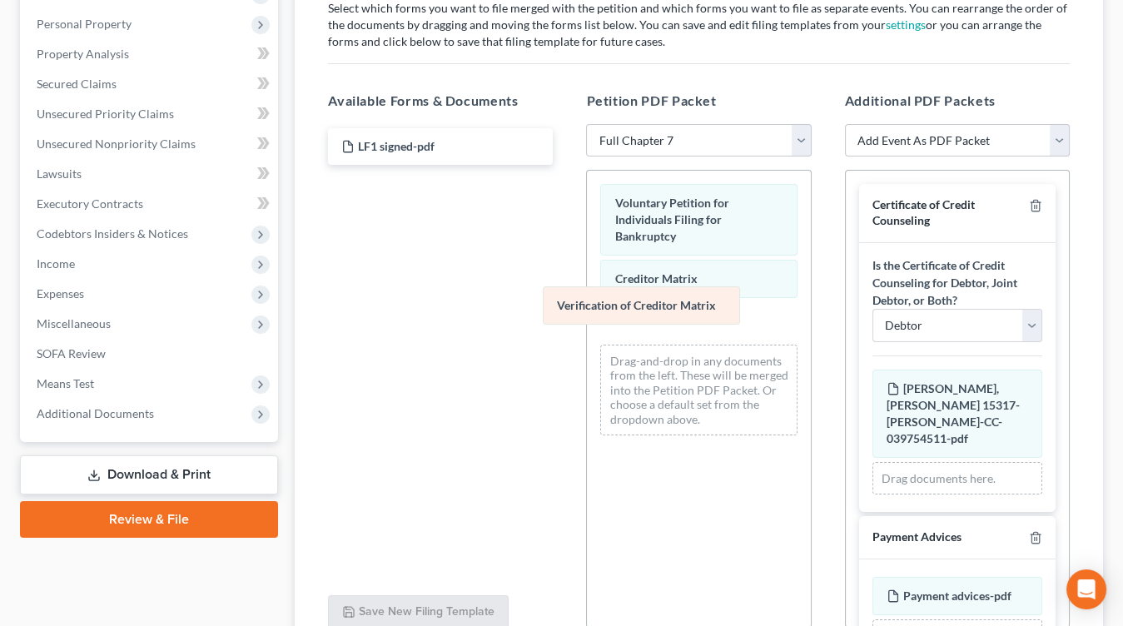
drag, startPoint x: 658, startPoint y: 296, endPoint x: 314, endPoint y: 300, distance: 344.0
click at [587, 300] on div "Verification of Creditor Matrix Voluntary Petition for Individuals Filing for B…" at bounding box center [698, 310] width 223 height 278
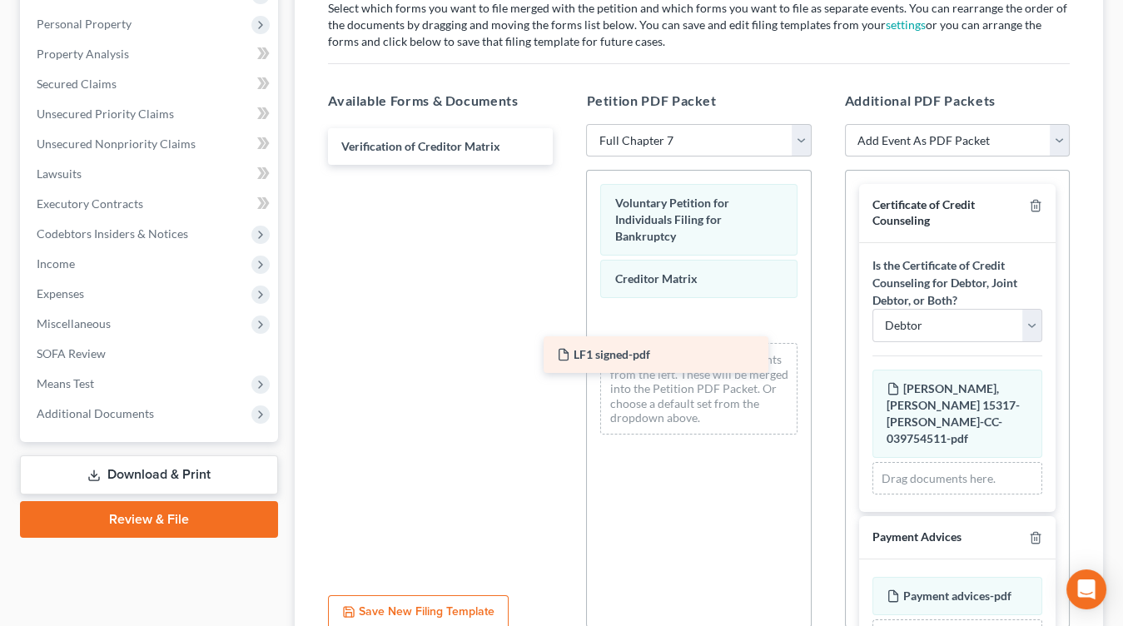
drag, startPoint x: 418, startPoint y: 152, endPoint x: 645, endPoint y: 374, distance: 316.8
click at [566, 165] on div "LF1 signed-pdf LF1 signed-pdf Verification of Creditor Matrix" at bounding box center [441, 146] width 252 height 37
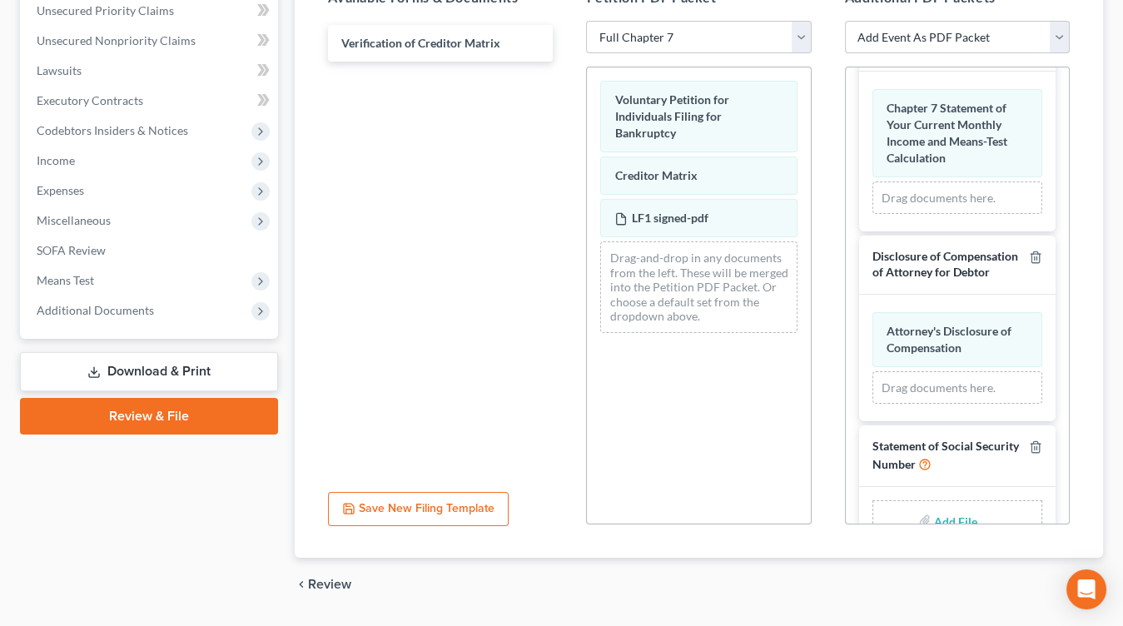
scroll to position [425, 0]
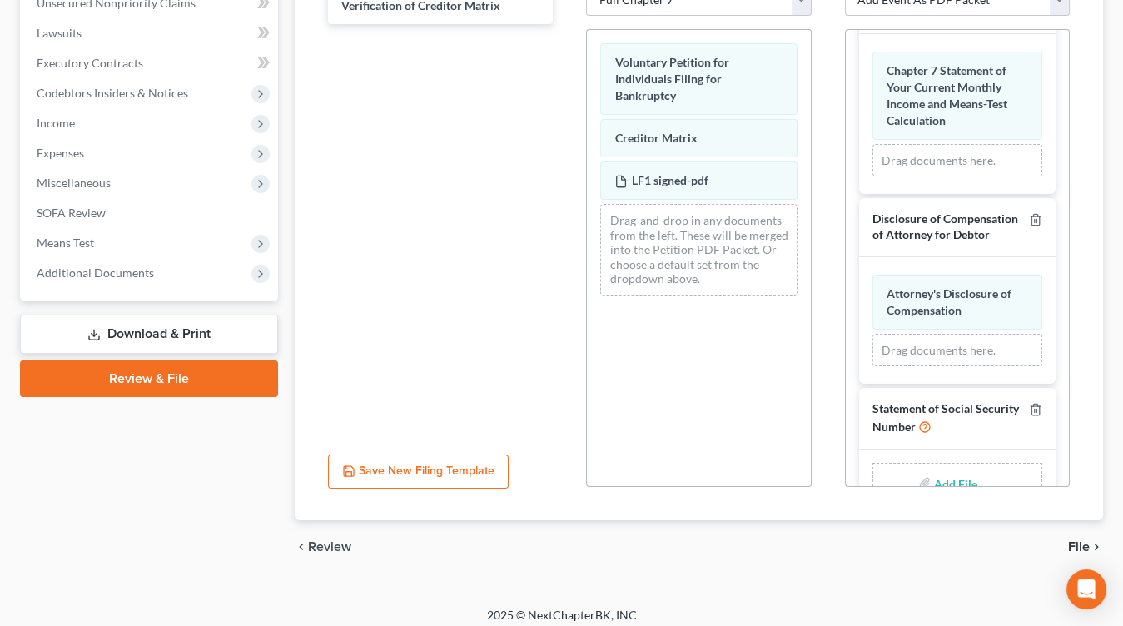
click at [967, 468] on input "file" at bounding box center [954, 483] width 40 height 30
type input "C:\fakepath\SS statement signed.pdf"
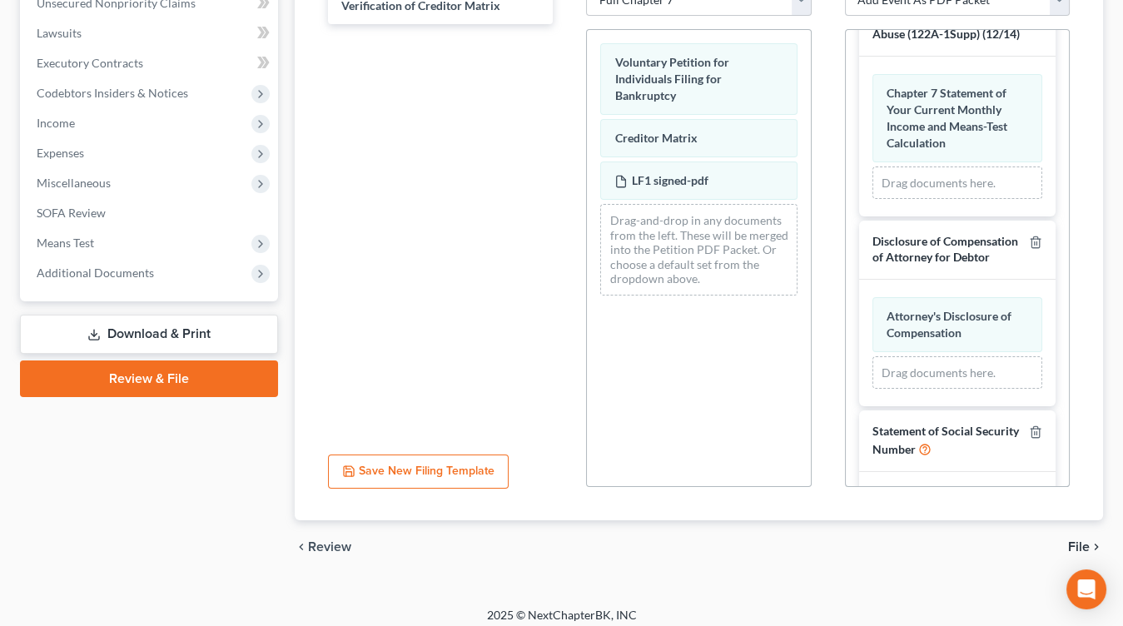
click at [1088, 544] on span "File" at bounding box center [1079, 546] width 22 height 13
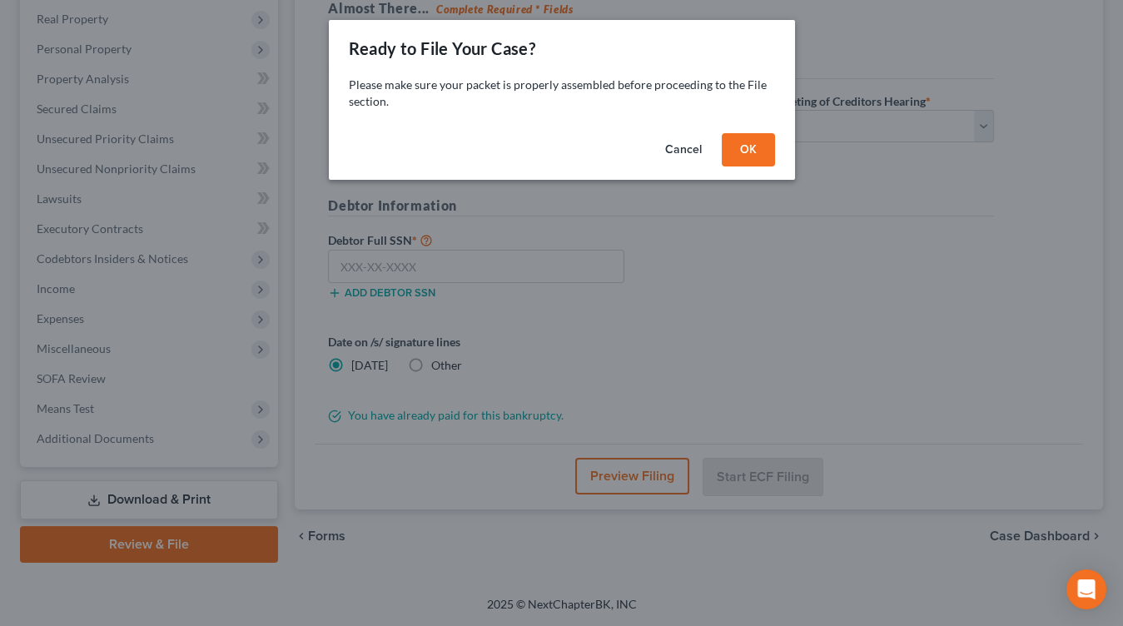
scroll to position [256, 0]
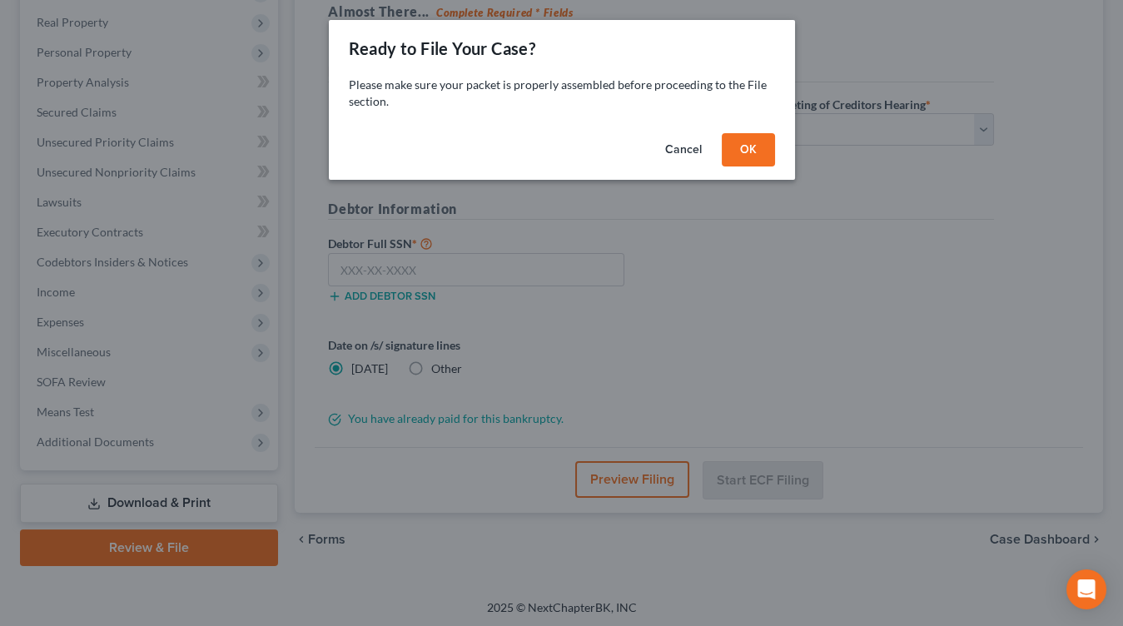
click at [772, 141] on button "OK" at bounding box center [748, 149] width 53 height 33
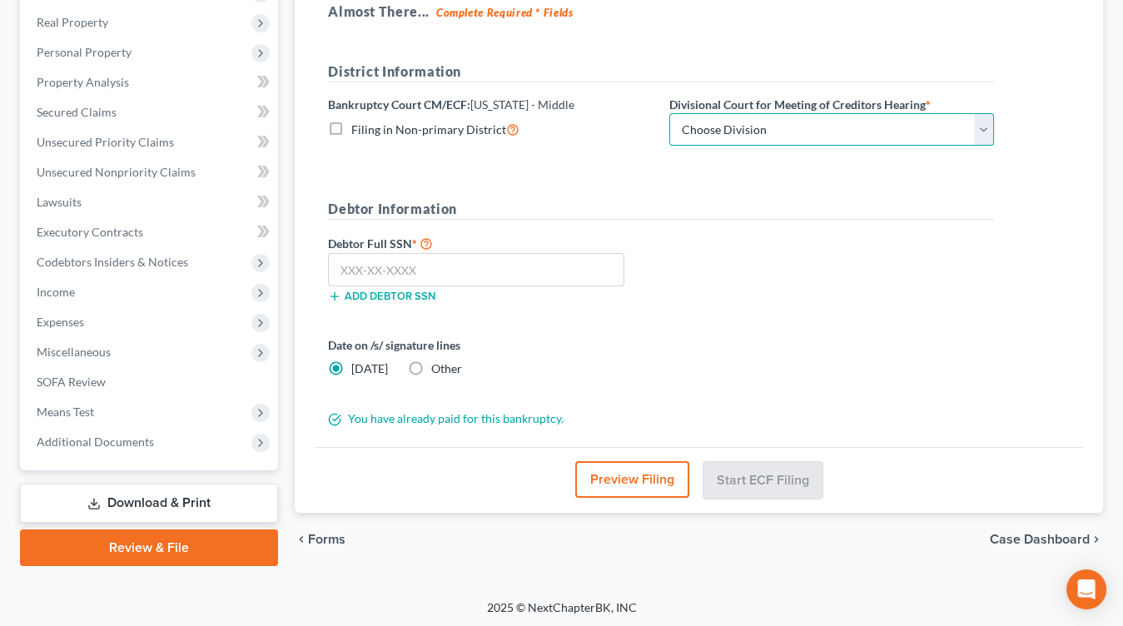
click at [785, 132] on select "Choose Division Baton Rouge" at bounding box center [832, 129] width 325 height 33
select select "0"
click at [670, 113] on select "Choose Division Baton Rouge" at bounding box center [832, 129] width 325 height 33
click at [441, 361] on span "Other" at bounding box center [446, 368] width 31 height 14
click at [441, 361] on input "Other" at bounding box center [443, 366] width 11 height 11
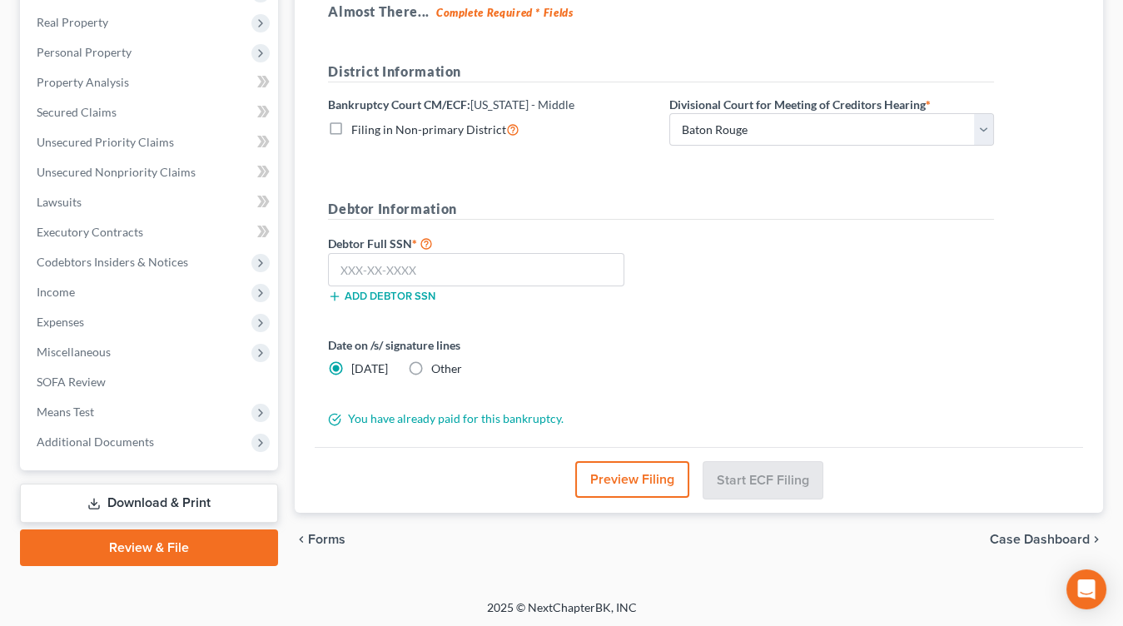
radio input "true"
radio input "false"
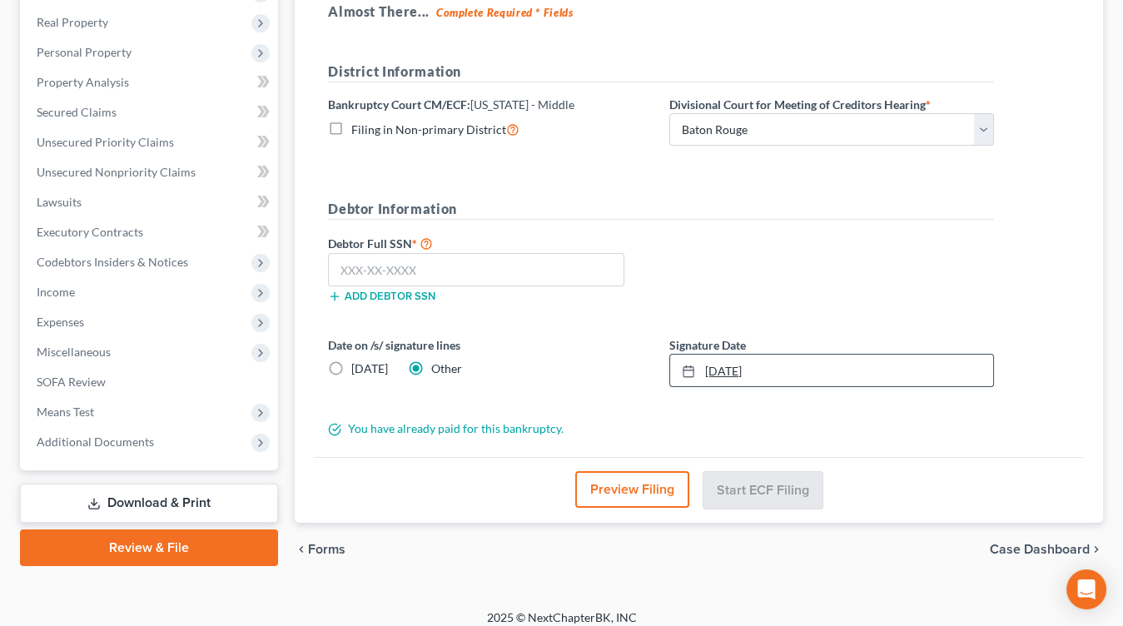
click at [704, 364] on div at bounding box center [693, 371] width 23 height 14
click at [775, 379] on link "9/2/2025" at bounding box center [831, 371] width 323 height 32
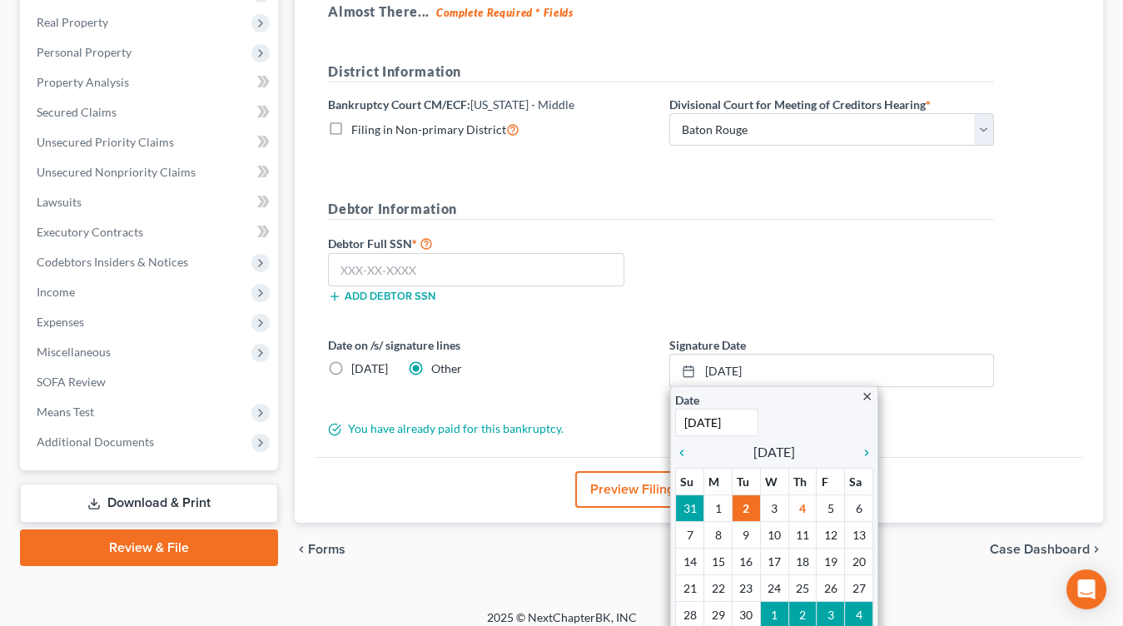
click at [843, 259] on div "Debtor Full SSN * Add debtor SSN" at bounding box center [661, 274] width 683 height 83
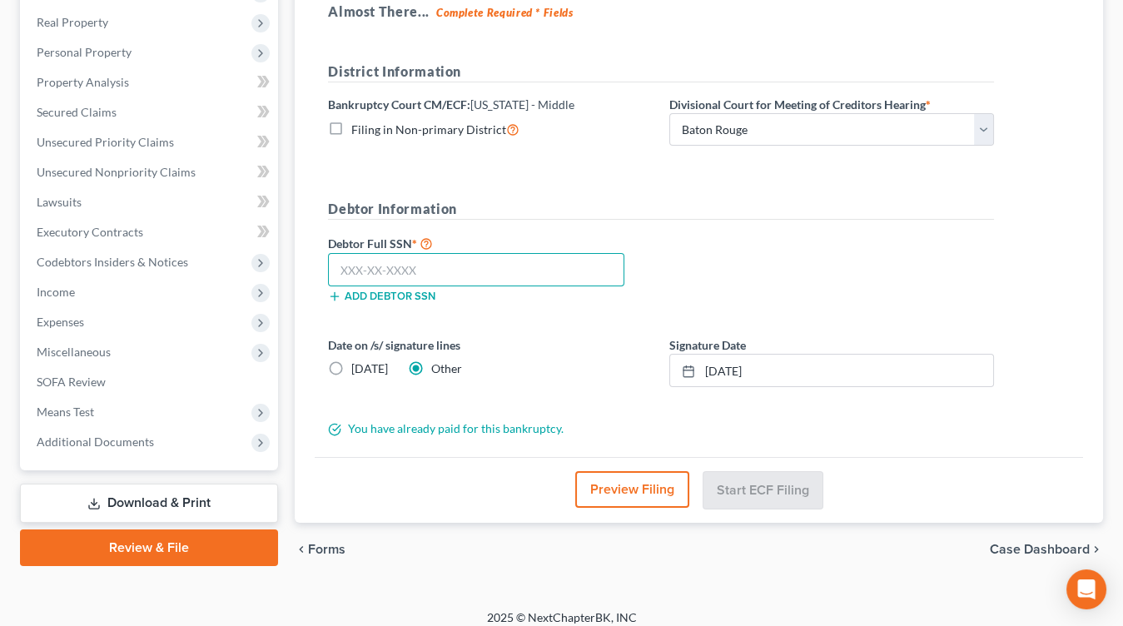
click at [538, 258] on input "text" at bounding box center [476, 269] width 296 height 33
type input "272-57-7722"
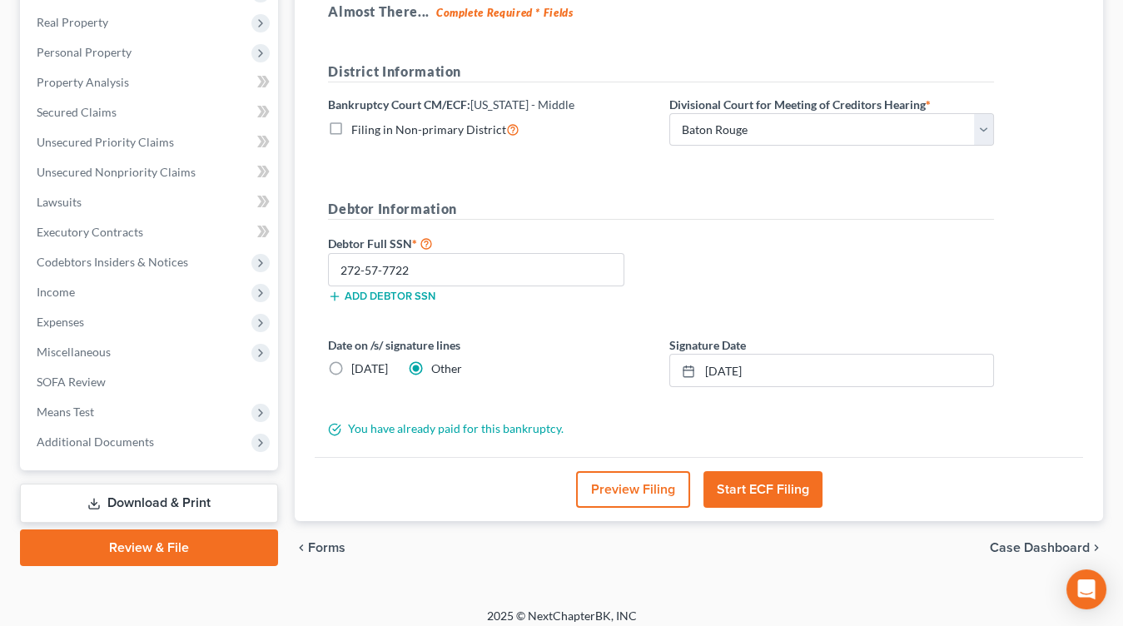
click at [755, 491] on button "Start ECF Filing" at bounding box center [763, 489] width 119 height 37
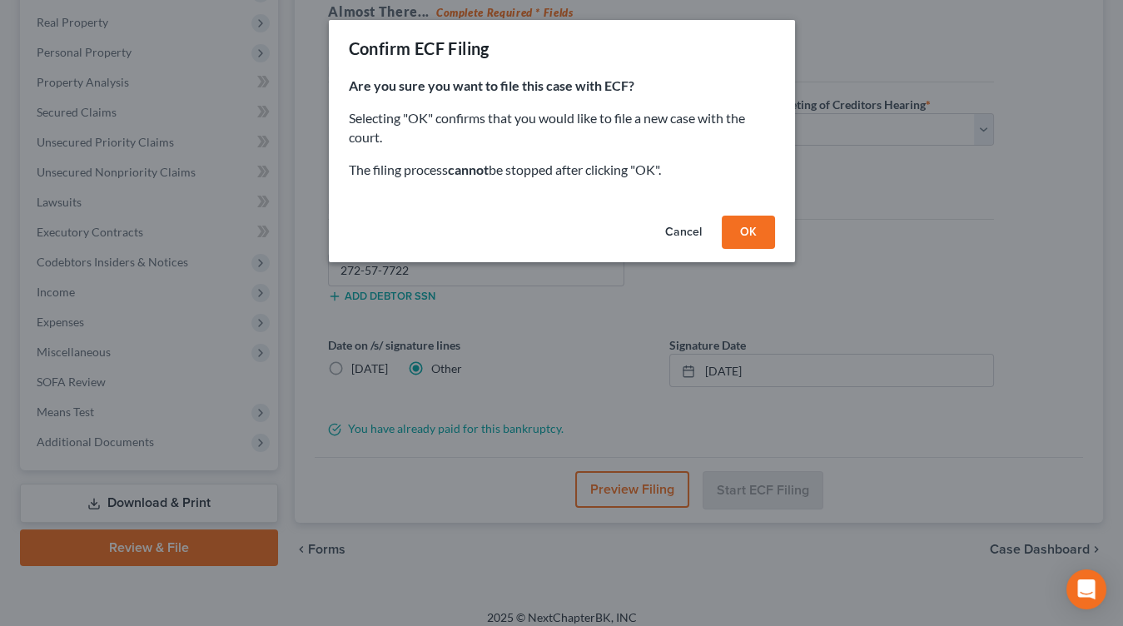
click at [754, 233] on button "OK" at bounding box center [748, 232] width 53 height 33
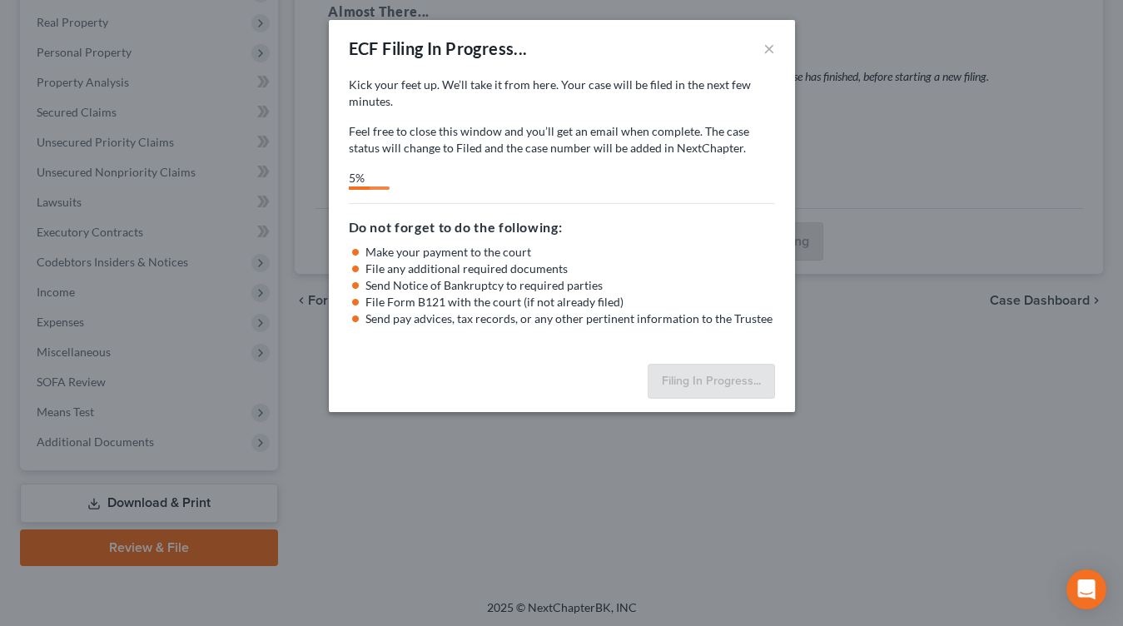
click at [506, 236] on h5 "Do not forget to do the following:" at bounding box center [562, 227] width 426 height 20
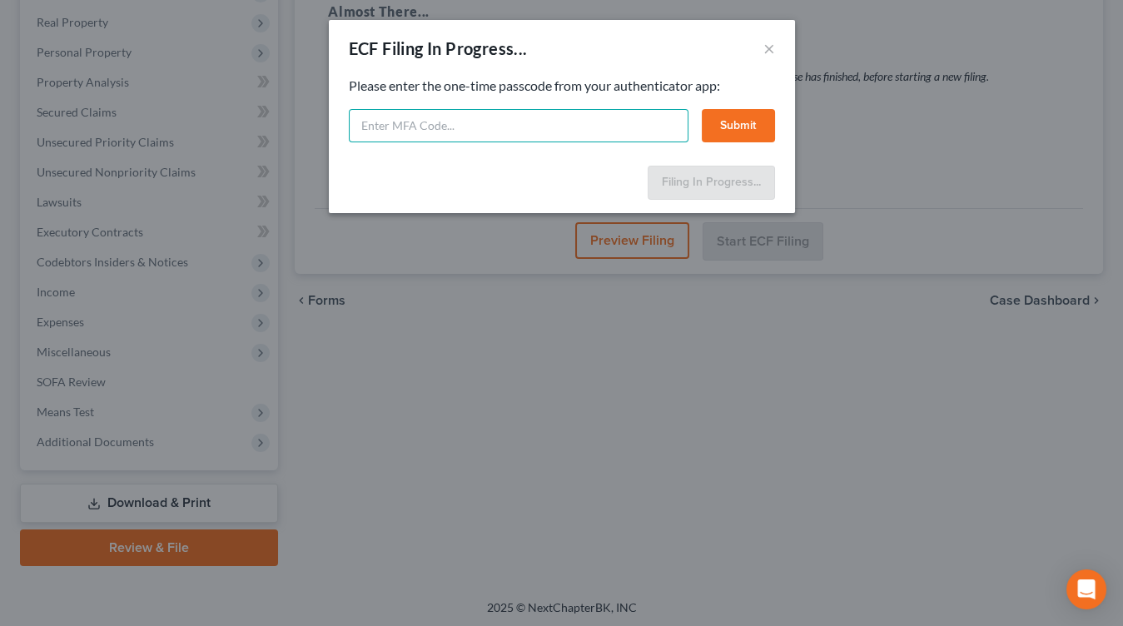
click at [625, 120] on input "text" at bounding box center [519, 125] width 340 height 33
type input "011867"
click at [740, 122] on button "Submit" at bounding box center [738, 125] width 73 height 33
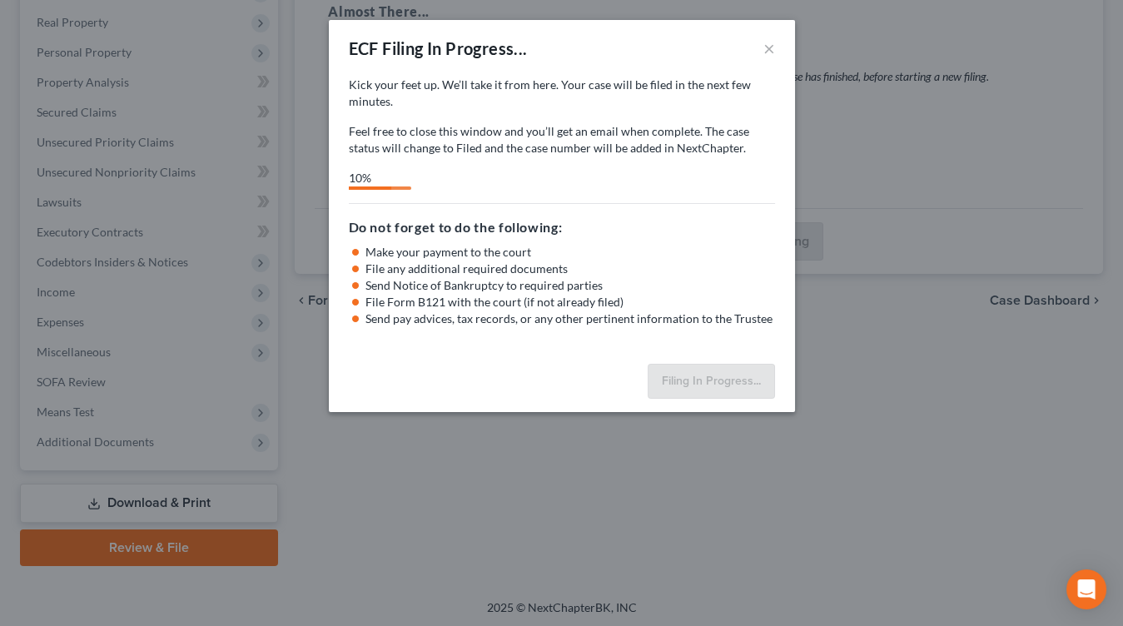
drag, startPoint x: 571, startPoint y: 135, endPoint x: 577, endPoint y: 81, distance: 54.4
click at [570, 133] on p "Feel free to close this window and you’ll get an email when complete. The case …" at bounding box center [562, 139] width 426 height 33
click at [677, 187] on div "77%" at bounding box center [513, 180] width 328 height 20
click at [761, 49] on div "ECF Filing In Progress... ×" at bounding box center [562, 48] width 466 height 57
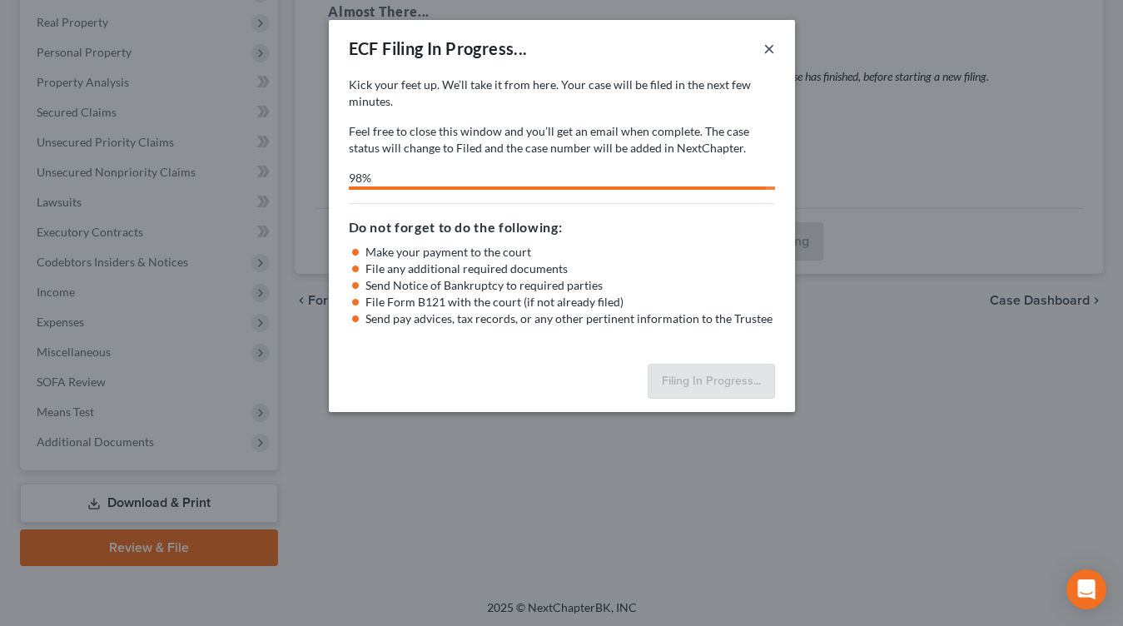
click at [775, 56] on div "ECF Filing In Progress... ×" at bounding box center [562, 48] width 466 height 57
click at [774, 52] on button "×" at bounding box center [770, 48] width 12 height 20
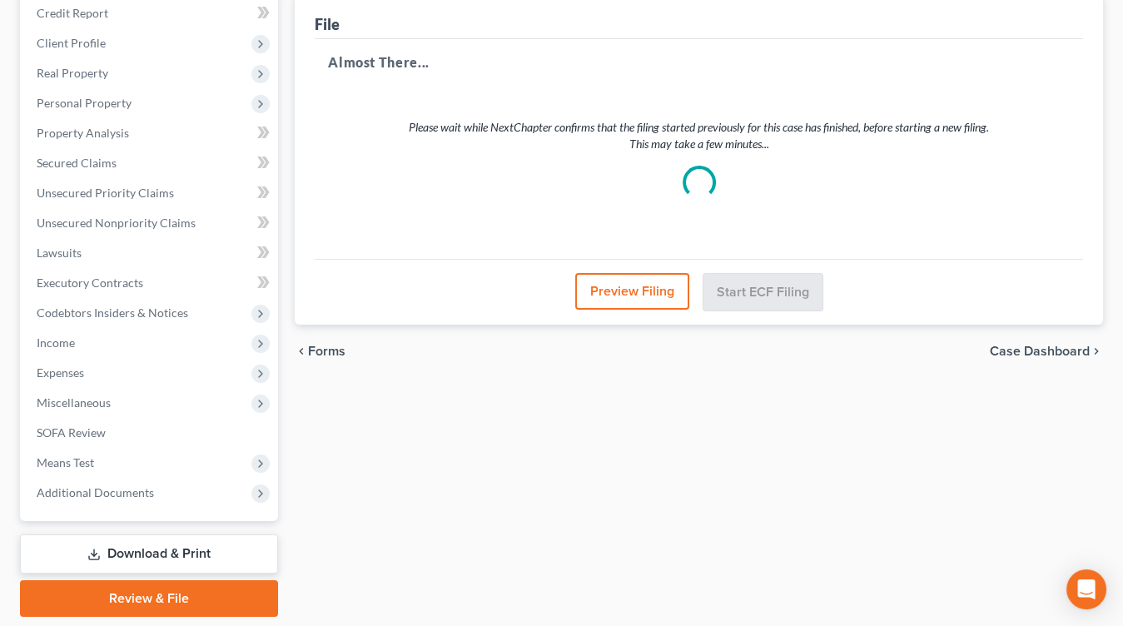
scroll to position [0, 0]
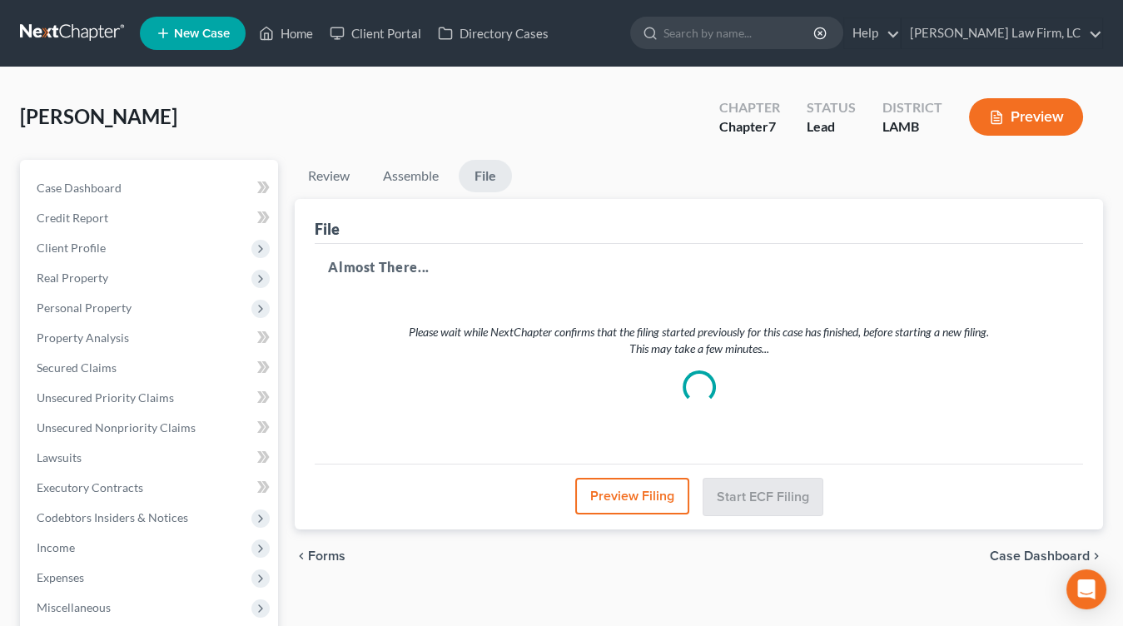
click at [93, 29] on link at bounding box center [73, 33] width 107 height 30
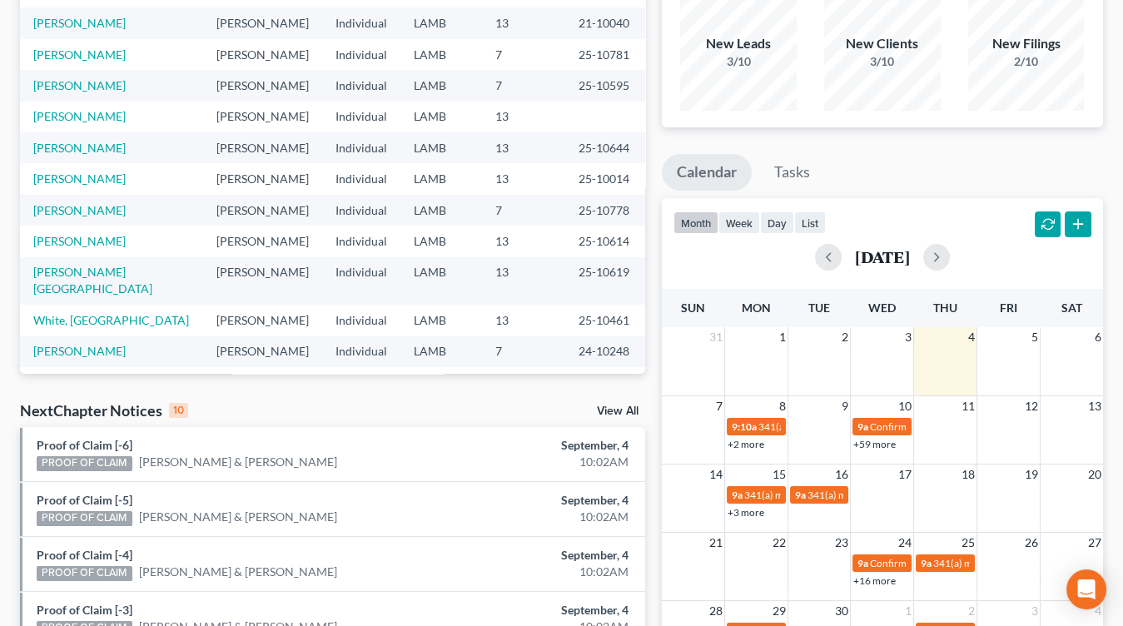
scroll to position [145, 0]
click at [103, 100] on td "[PERSON_NAME]" at bounding box center [111, 86] width 183 height 31
click at [92, 110] on link "[PERSON_NAME]" at bounding box center [79, 117] width 92 height 14
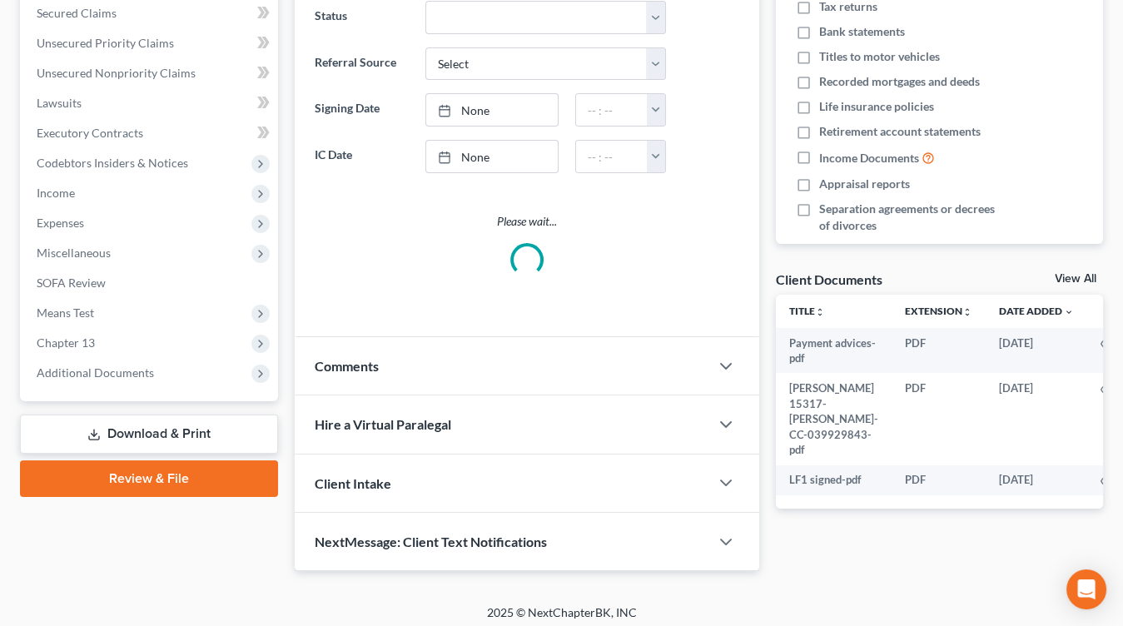
scroll to position [356, 0]
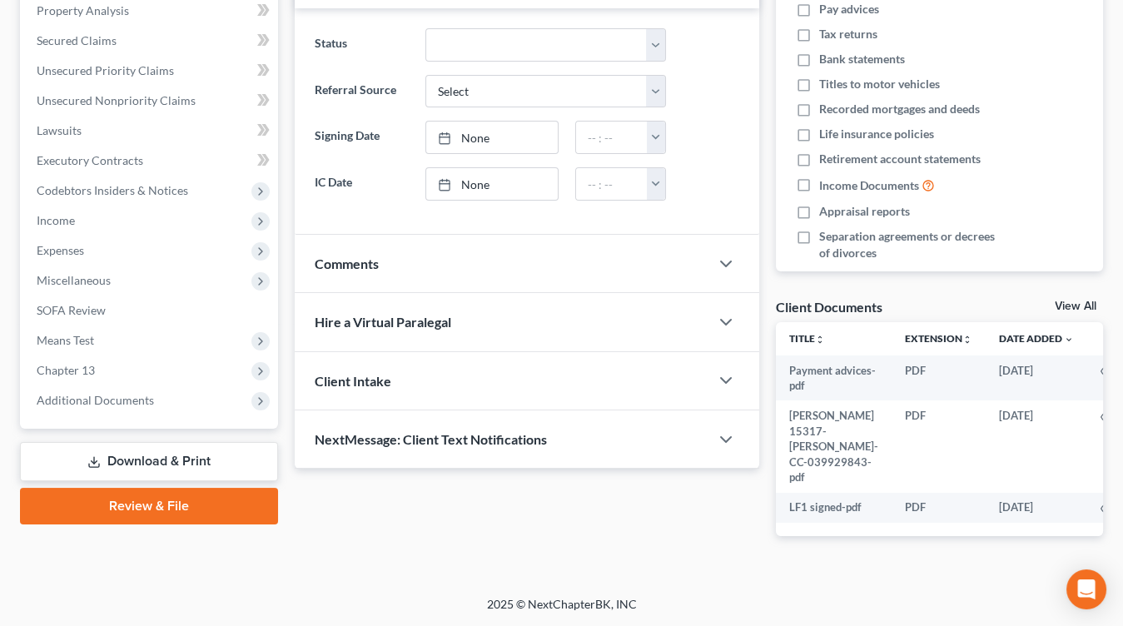
click at [165, 488] on link "Review & File" at bounding box center [149, 506] width 258 height 37
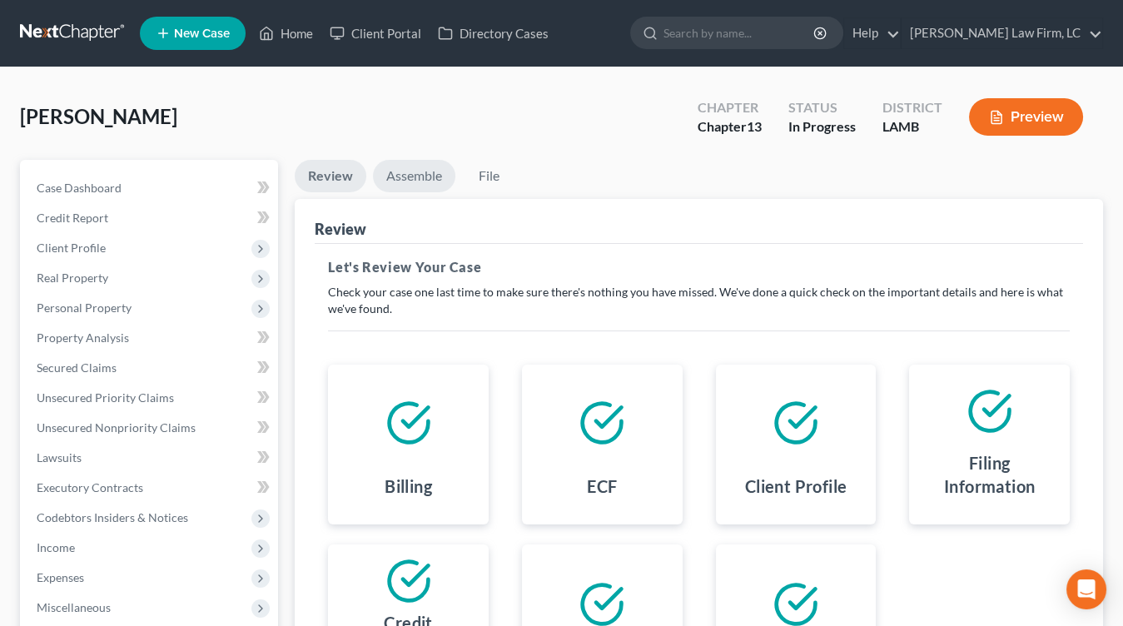
click at [439, 193] on li "Assemble" at bounding box center [414, 179] width 82 height 39
click at [437, 184] on link "Assemble" at bounding box center [414, 176] width 82 height 32
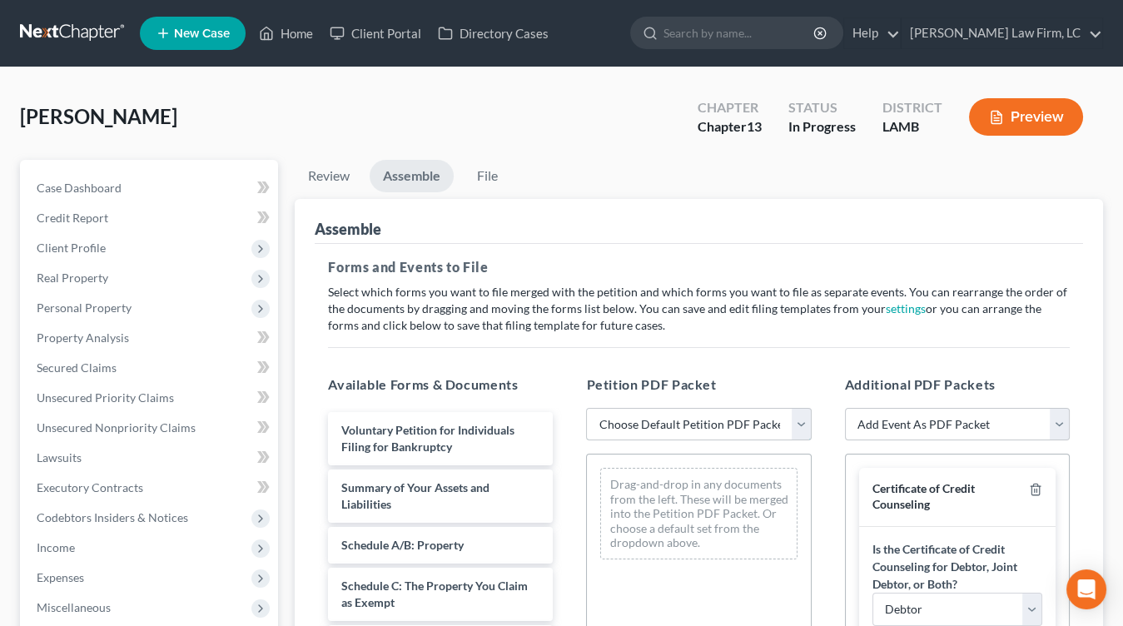
click at [755, 415] on select "Choose Default Petition PDF Packet Emergency Filing (Voluntary Petition and Cre…" at bounding box center [698, 424] width 225 height 33
select select "0"
click at [586, 408] on select "Choose Default Petition PDF Packet Emergency Filing (Voluntary Petition and Cre…" at bounding box center [698, 424] width 225 height 33
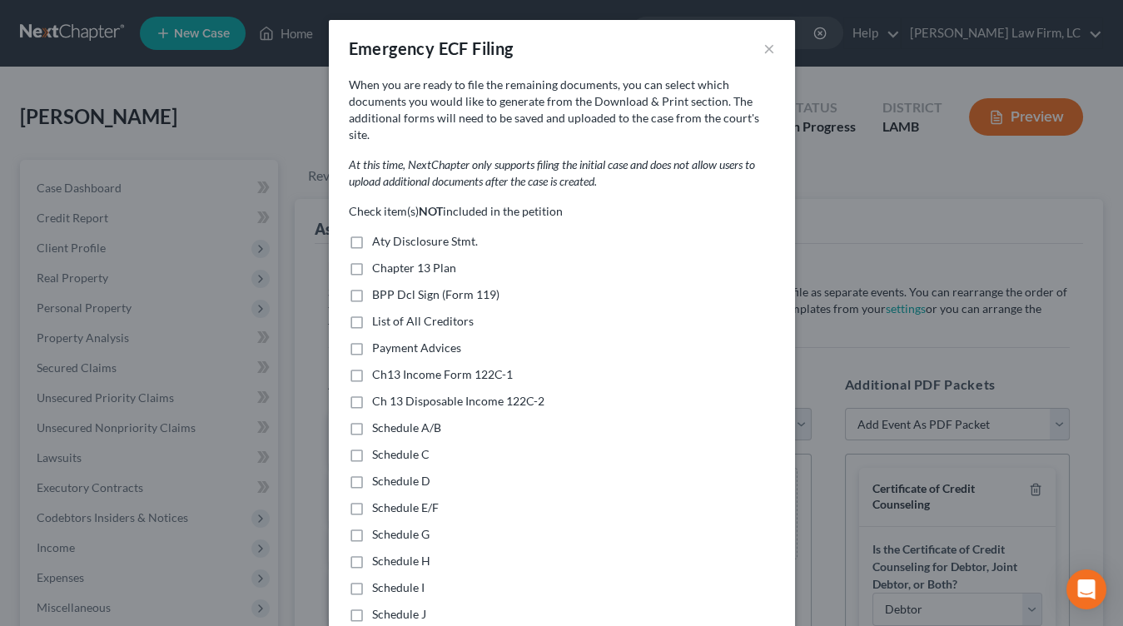
click at [436, 261] on span "Chapter 13 Plan" at bounding box center [414, 268] width 84 height 14
click at [390, 260] on input "Chapter 13 Plan" at bounding box center [384, 265] width 11 height 11
checkbox input "true"
click at [430, 367] on span "Ch13 Income Form 122C-1" at bounding box center [442, 374] width 141 height 14
click at [390, 366] on input "Ch13 Income Form 122C-1" at bounding box center [384, 371] width 11 height 11
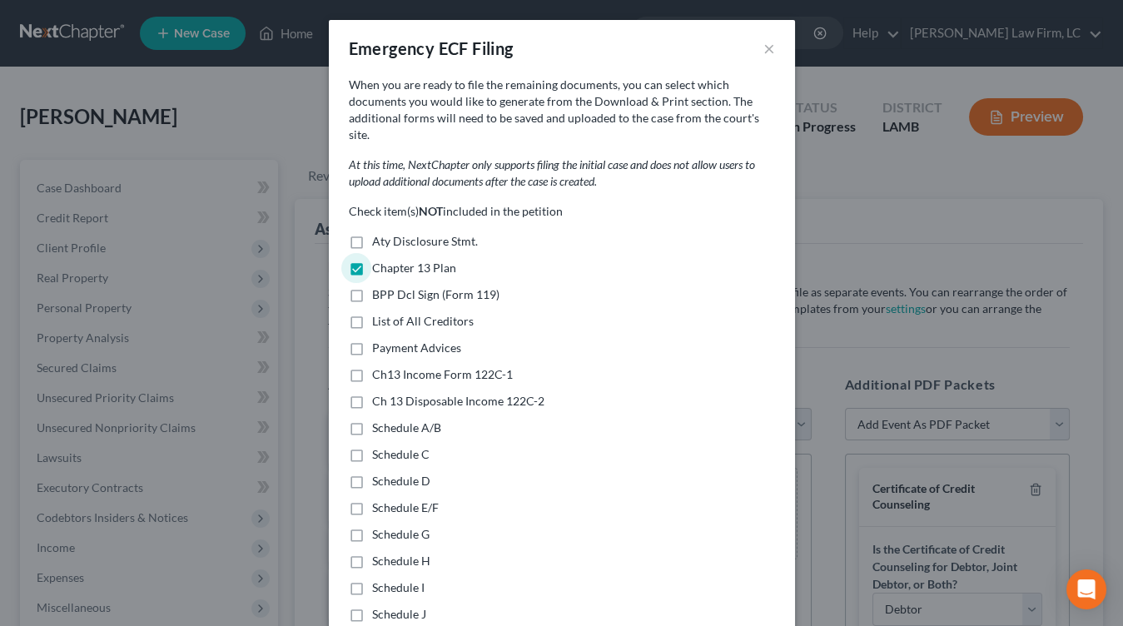
checkbox input "true"
click at [431, 394] on span "Ch 13 Disposable Income 122C-2" at bounding box center [458, 401] width 172 height 14
click at [390, 393] on input "Ch 13 Disposable Income 122C-2" at bounding box center [384, 398] width 11 height 11
checkbox input "true"
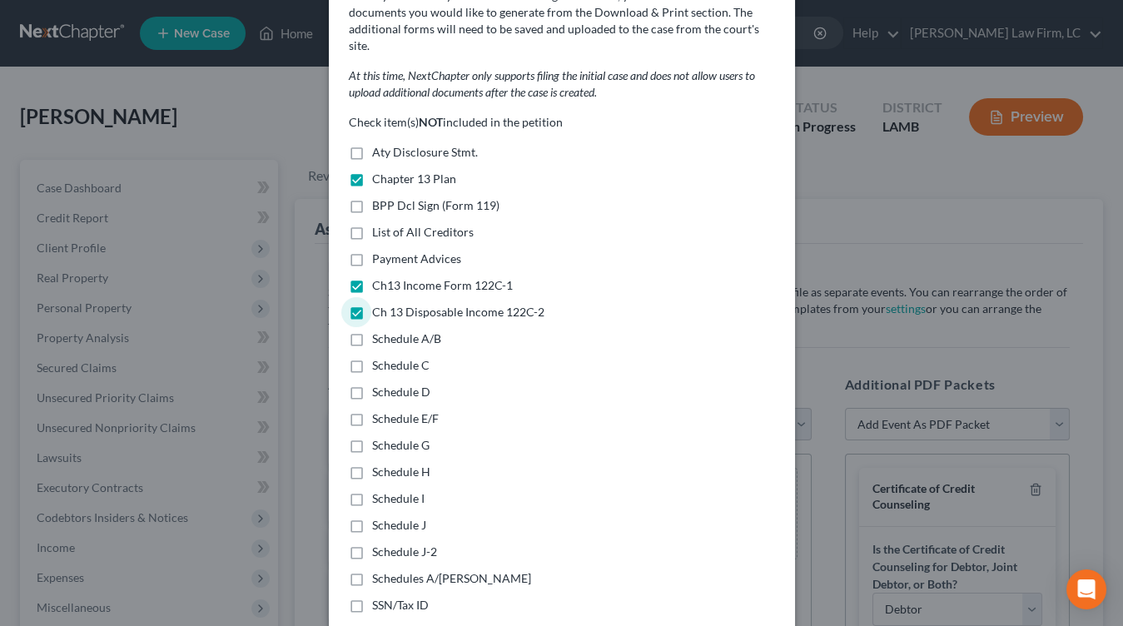
scroll to position [134, 0]
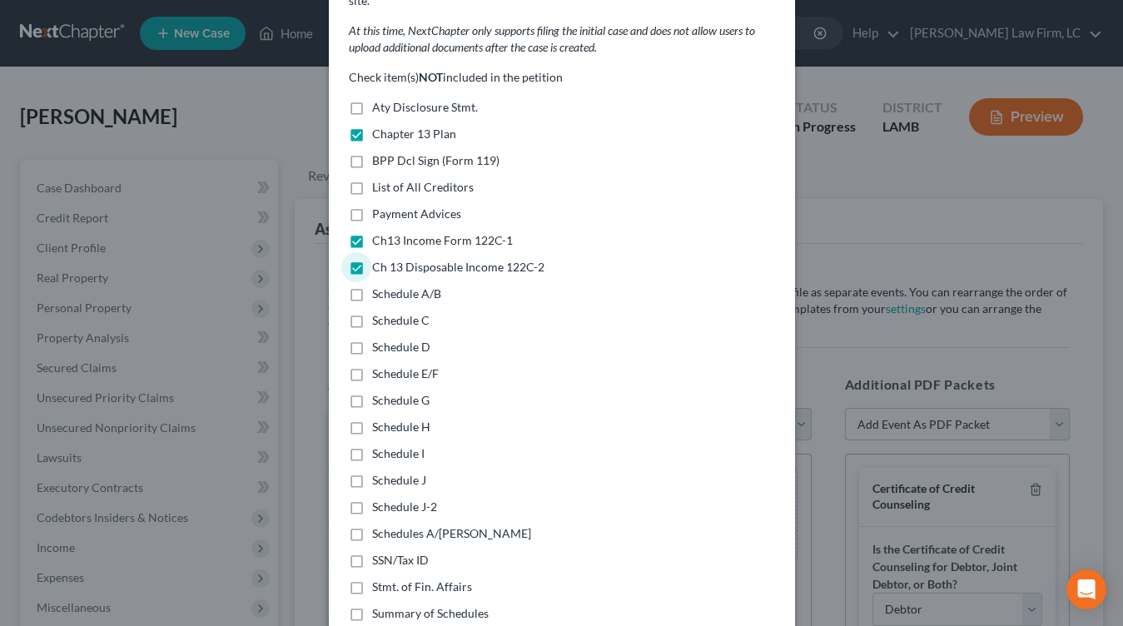
click at [432, 526] on span "Schedules A/[PERSON_NAME]" at bounding box center [451, 533] width 159 height 14
click at [390, 526] on input "Schedules A/[PERSON_NAME]" at bounding box center [384, 531] width 11 height 11
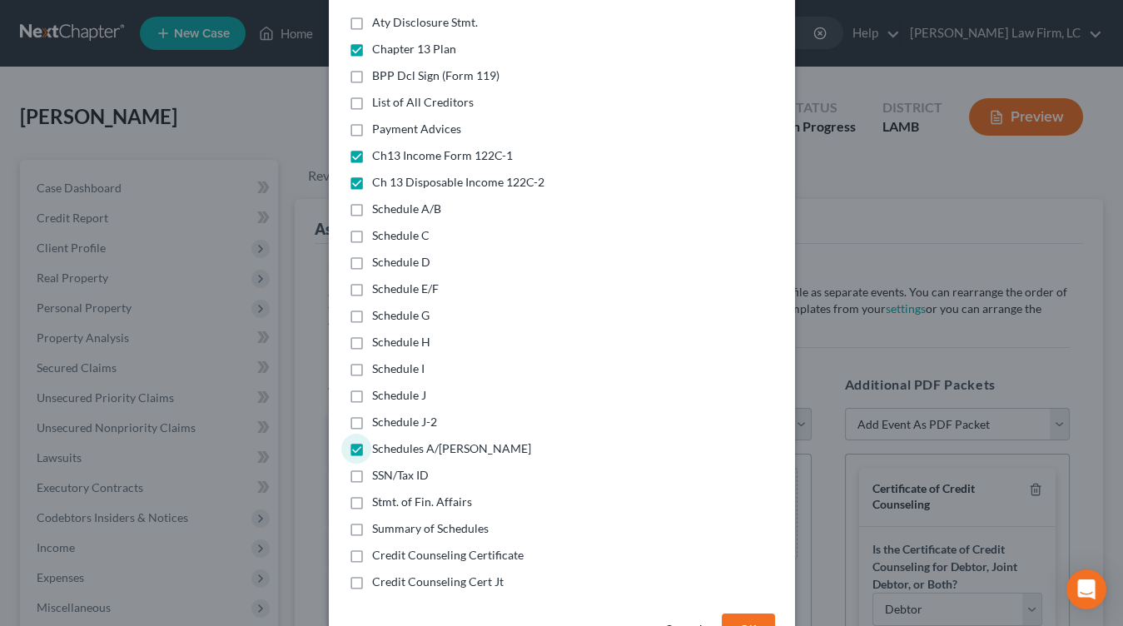
click at [439, 441] on span "Schedules A/[PERSON_NAME]" at bounding box center [451, 448] width 159 height 14
click at [390, 441] on input "Schedules A/[PERSON_NAME]" at bounding box center [384, 446] width 11 height 11
click at [439, 441] on span "Schedules A/[PERSON_NAME]" at bounding box center [451, 448] width 159 height 14
click at [390, 441] on input "Schedules A/[PERSON_NAME]" at bounding box center [384, 446] width 11 height 11
checkbox input "true"
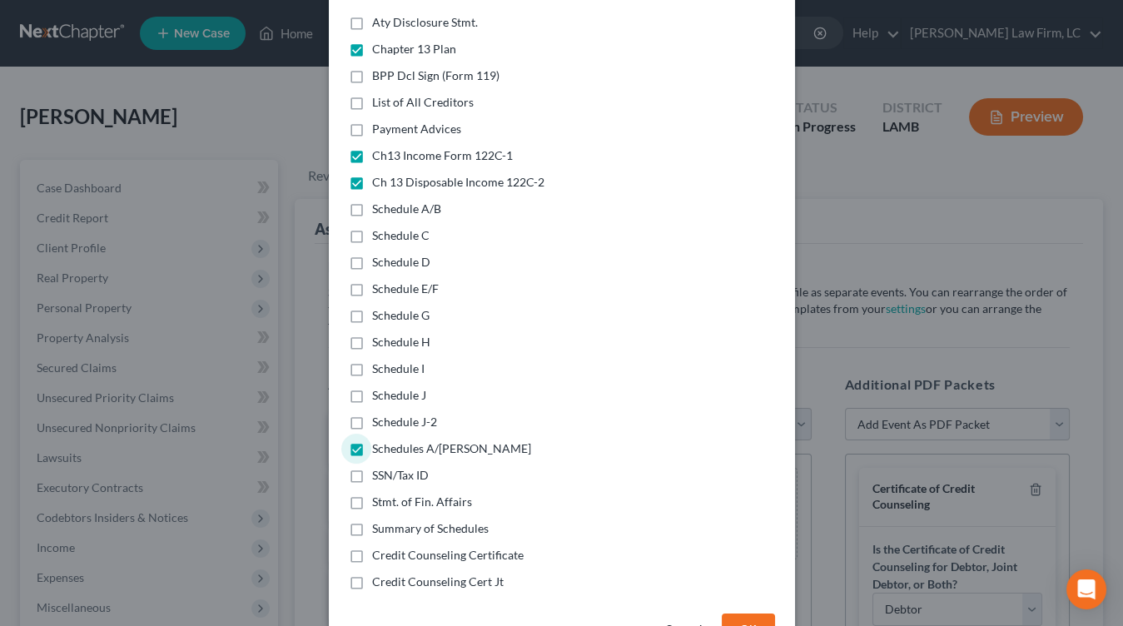
click at [436, 495] on span "Stmt. of Fin. Affairs" at bounding box center [422, 502] width 100 height 14
click at [390, 494] on input "Stmt. of Fin. Affairs" at bounding box center [384, 499] width 11 height 11
checkbox input "true"
click at [446, 521] on span "Summary of Schedules" at bounding box center [430, 528] width 117 height 14
click at [390, 521] on input "Summary of Schedules" at bounding box center [384, 526] width 11 height 11
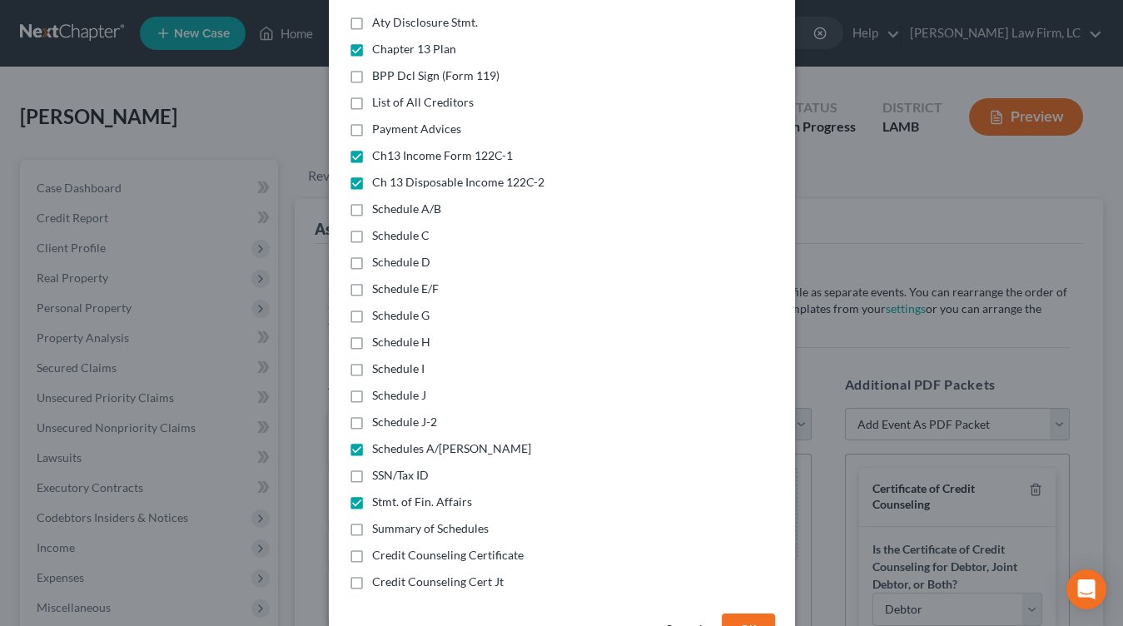
checkbox input "true"
click at [760, 614] on button "OK" at bounding box center [748, 630] width 53 height 33
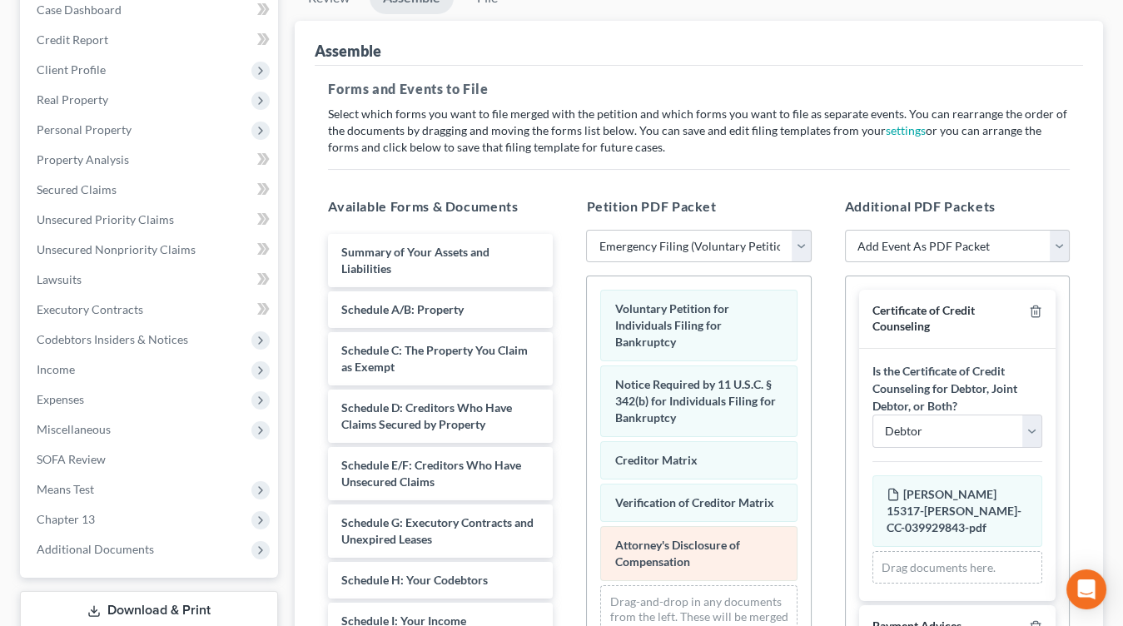
scroll to position [180, 0]
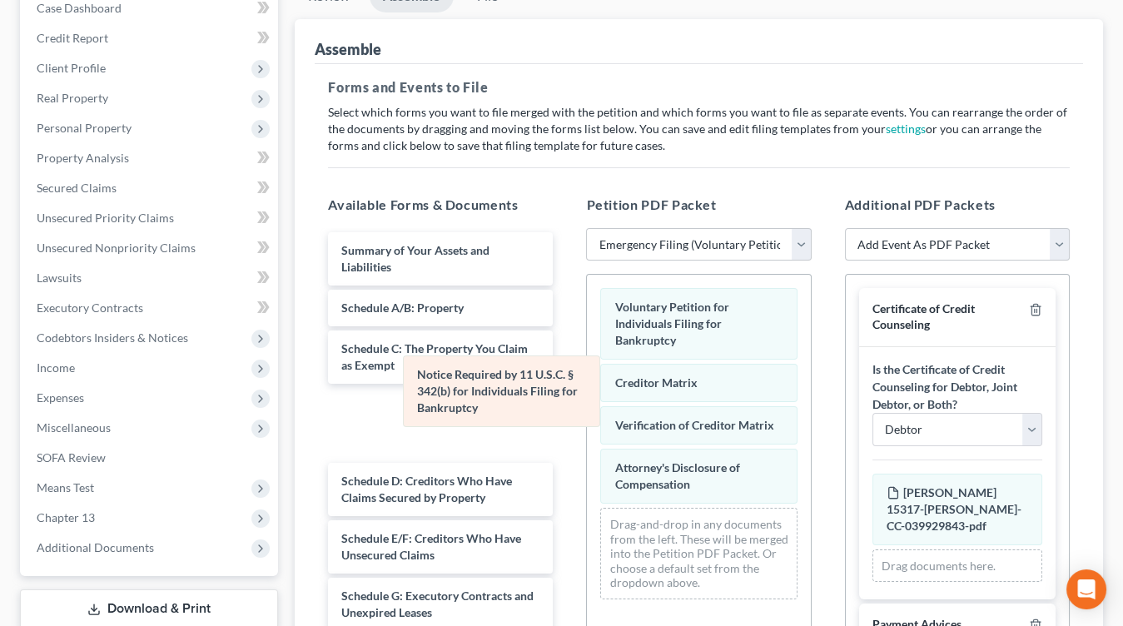
drag, startPoint x: 690, startPoint y: 388, endPoint x: 492, endPoint y: 400, distance: 197.7
click at [587, 400] on div "Notice Required by 11 U.S.C. § 342(b) for Individuals Filing for Bankruptcy Vol…" at bounding box center [698, 444] width 223 height 338
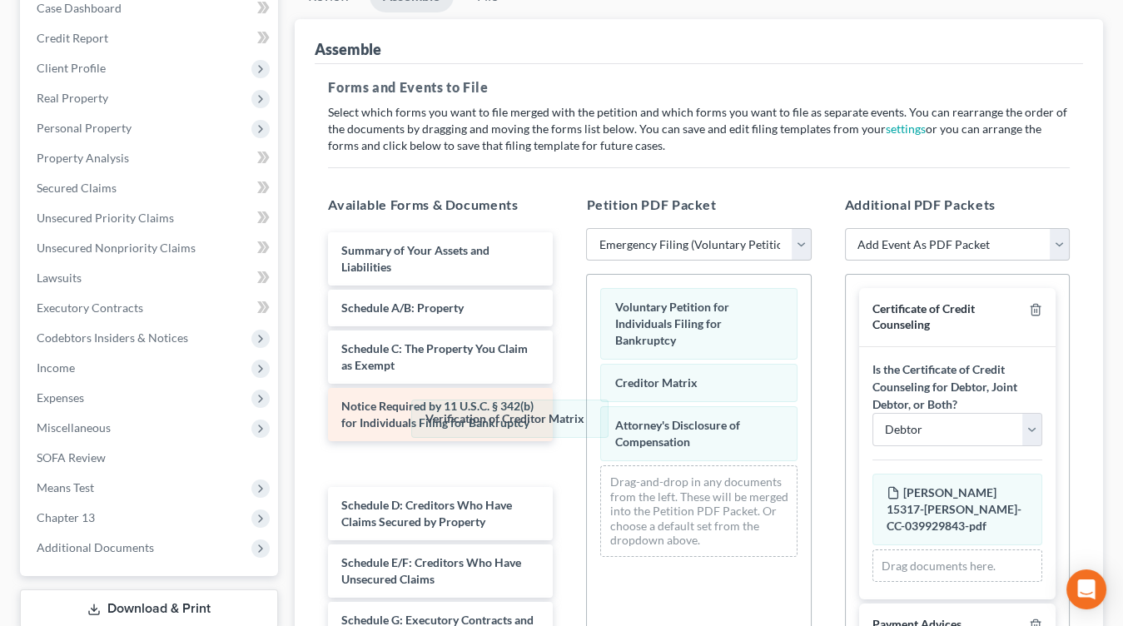
drag, startPoint x: 688, startPoint y: 410, endPoint x: 506, endPoint y: 422, distance: 182.8
click at [587, 426] on div "Verification of Creditor Matrix Voluntary Petition for Individuals Filing for B…" at bounding box center [698, 423] width 223 height 296
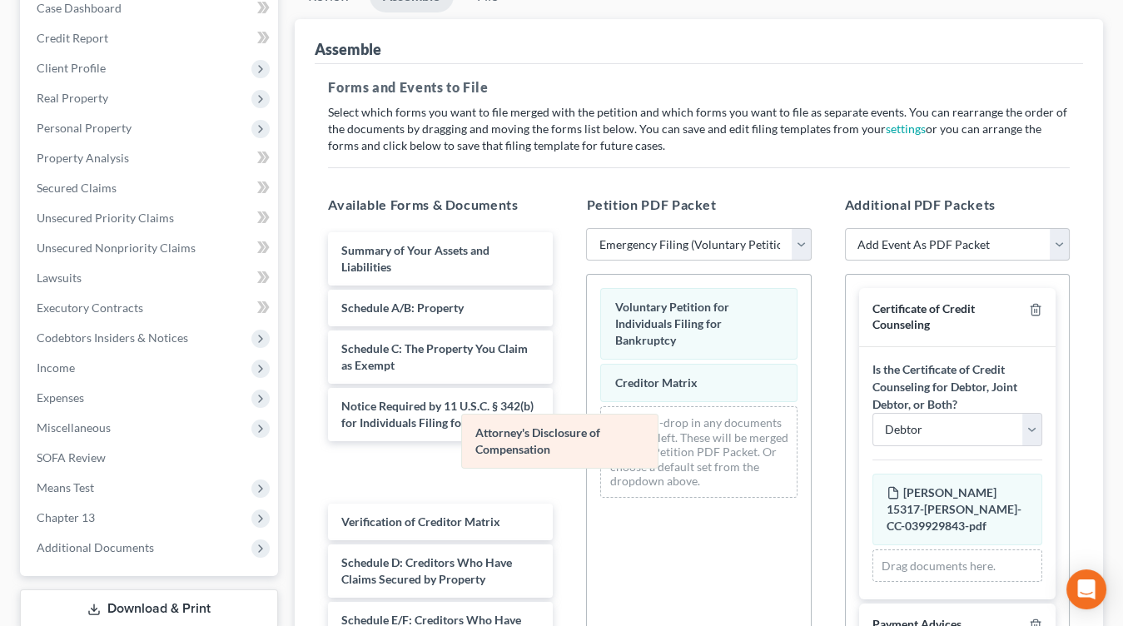
drag, startPoint x: 643, startPoint y: 415, endPoint x: 474, endPoint y: 451, distance: 172.8
click at [587, 451] on div "Attorney's Disclosure of Compensation Voluntary Petition for Individuals Filing…" at bounding box center [698, 393] width 223 height 237
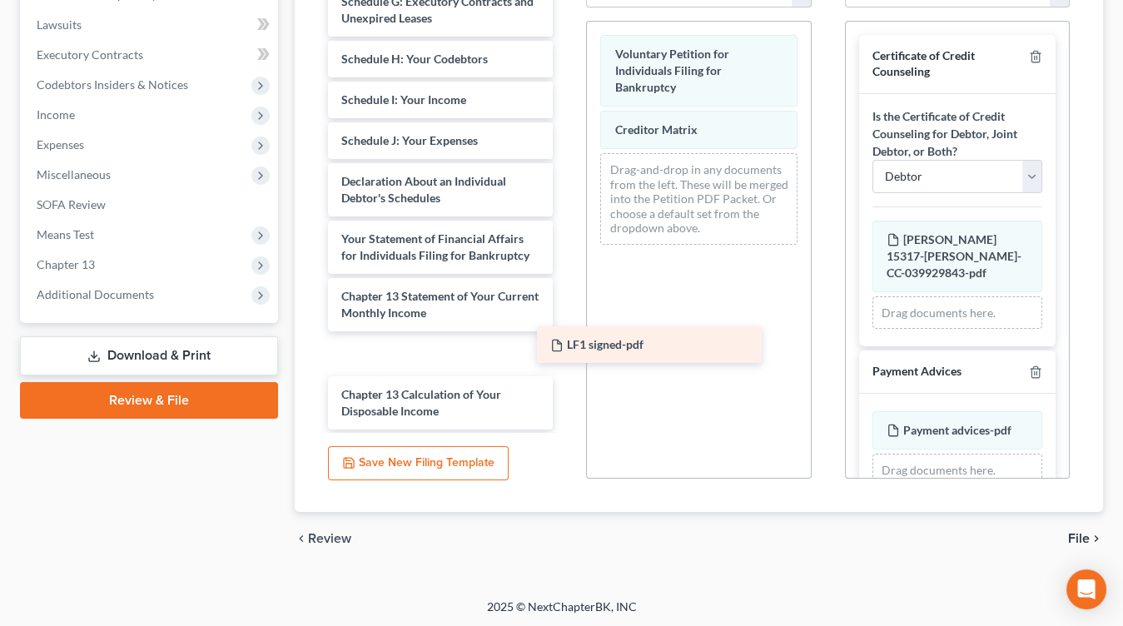
scroll to position [381, 0]
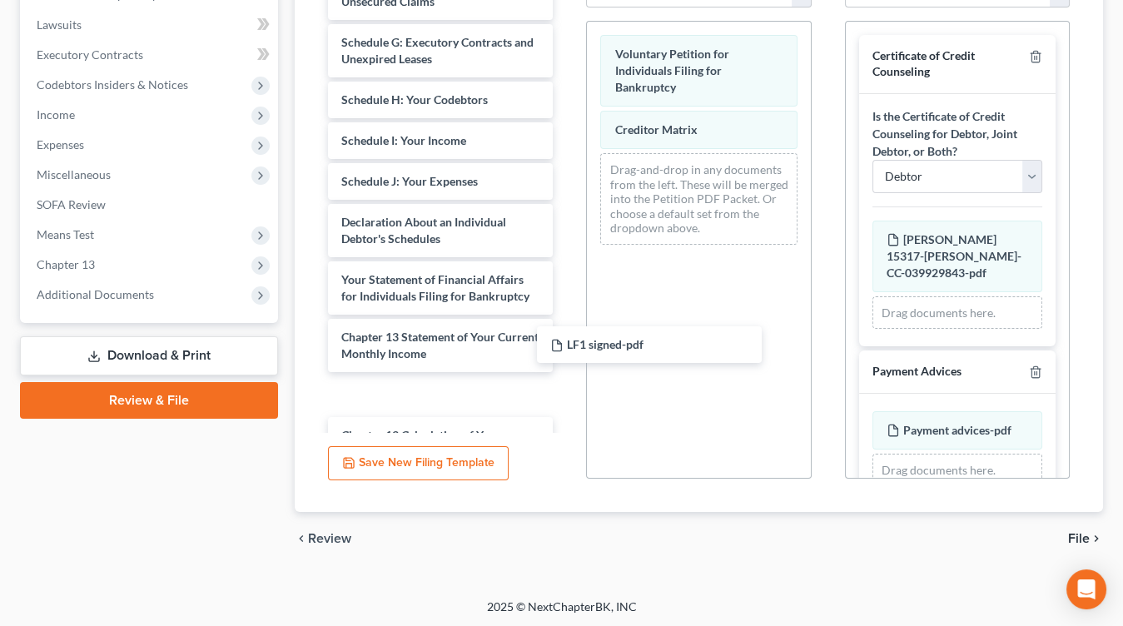
drag, startPoint x: 470, startPoint y: 416, endPoint x: 680, endPoint y: 346, distance: 222.0
click at [566, 346] on div "LF1 signed-pdf Summary of Your Assets and Liabilities Schedule A/B: Property Sc…" at bounding box center [441, 34] width 252 height 873
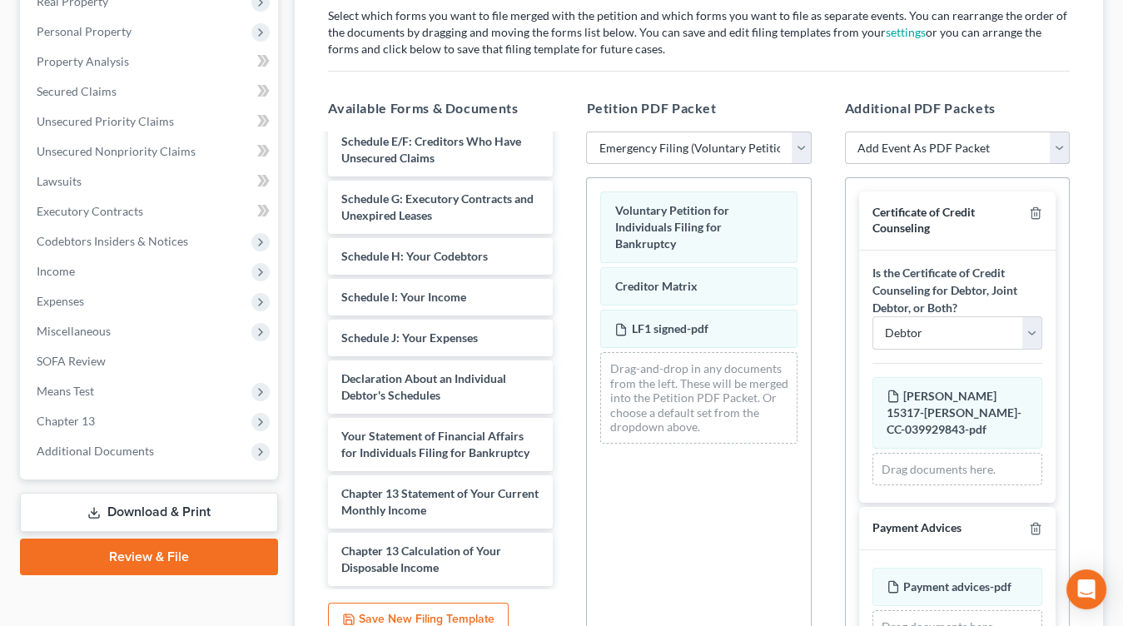
scroll to position [223, 0]
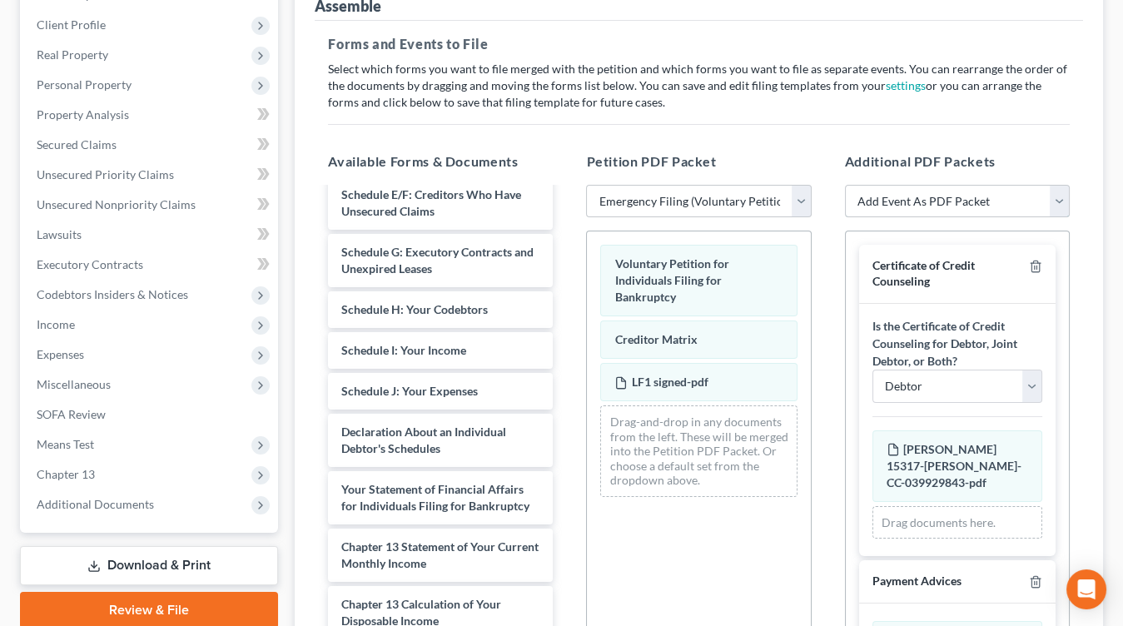
click at [914, 202] on select "Add Event As PDF Packet Amended List of Creditors Amended List of Creditors and…" at bounding box center [957, 201] width 225 height 33
select select "21"
click at [845, 185] on select "Add Event As PDF Packet Amended List of Creditors Amended List of Creditors and…" at bounding box center [957, 201] width 225 height 33
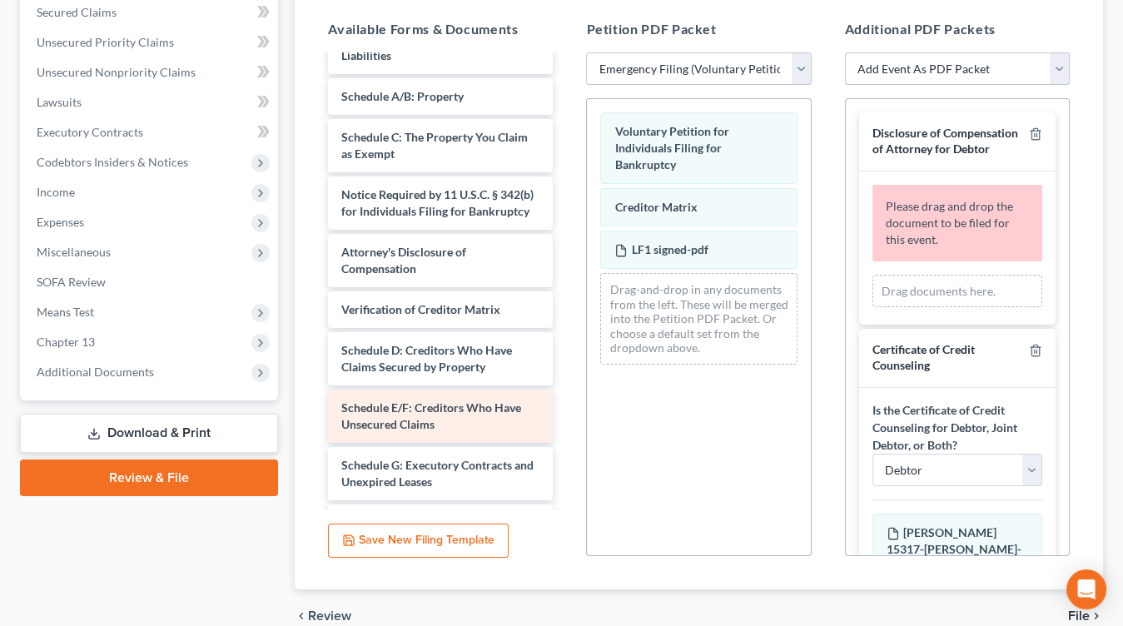
scroll to position [0, 0]
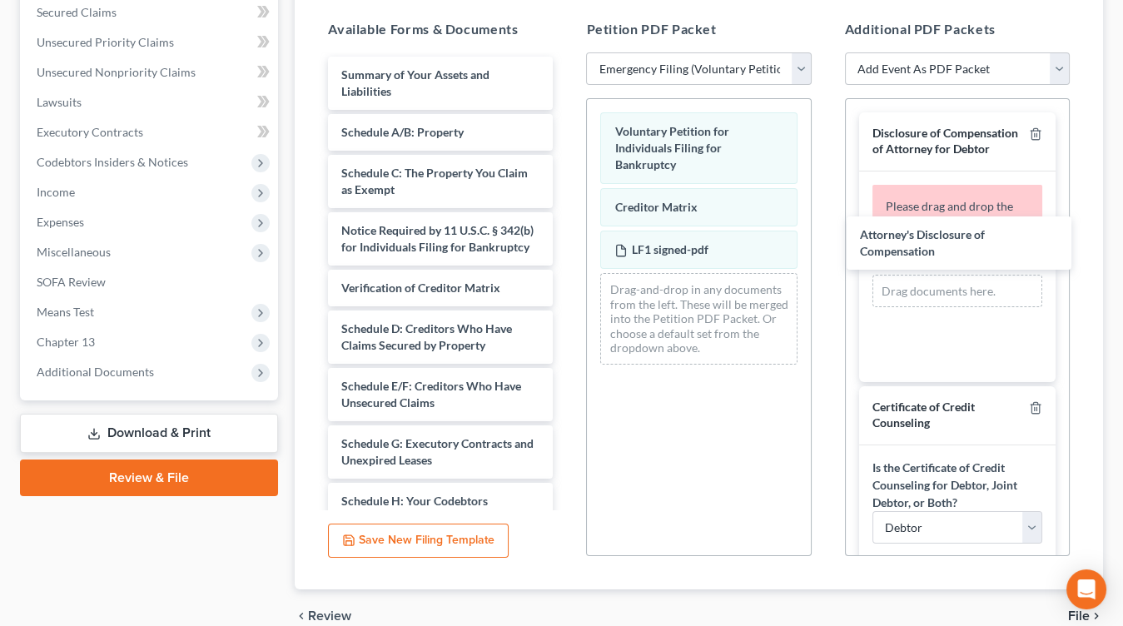
drag, startPoint x: 461, startPoint y: 292, endPoint x: 978, endPoint y: 241, distance: 519.7
click at [566, 242] on div "Attorney's Disclosure of Compensation Summary of Your Assets and Liabilities Sc…" at bounding box center [441, 444] width 252 height 775
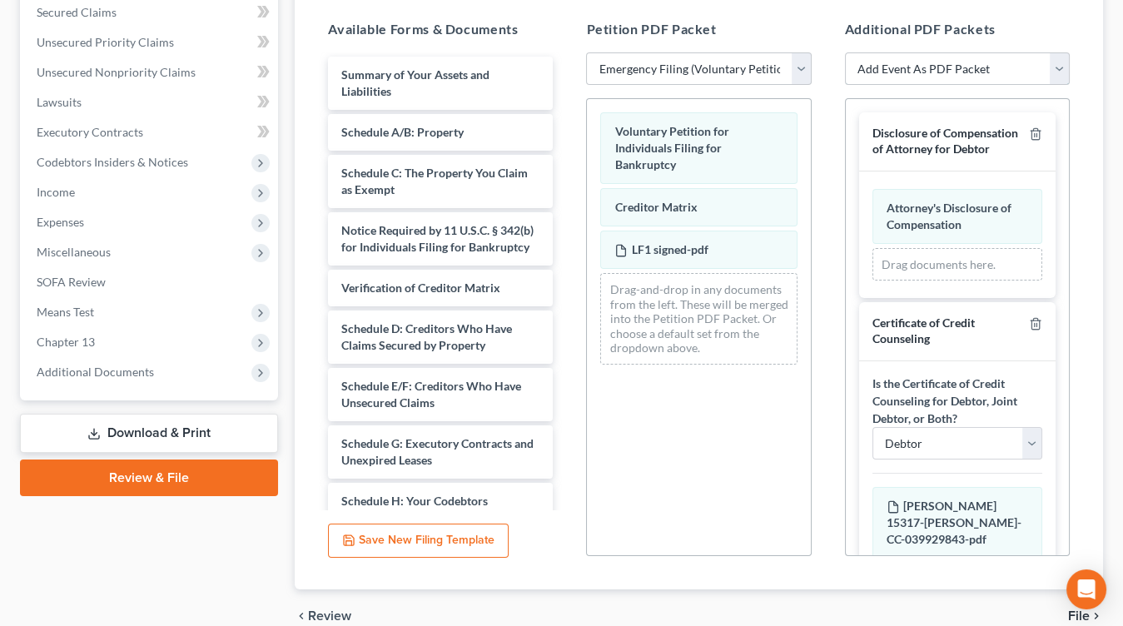
click at [1003, 58] on select "Add Event As PDF Packet Amended List of Creditors Amended List of Creditors and…" at bounding box center [957, 68] width 225 height 33
select select "26"
click at [845, 52] on select "Add Event As PDF Packet Amended List of Creditors Amended List of Creditors and…" at bounding box center [957, 68] width 225 height 33
select select
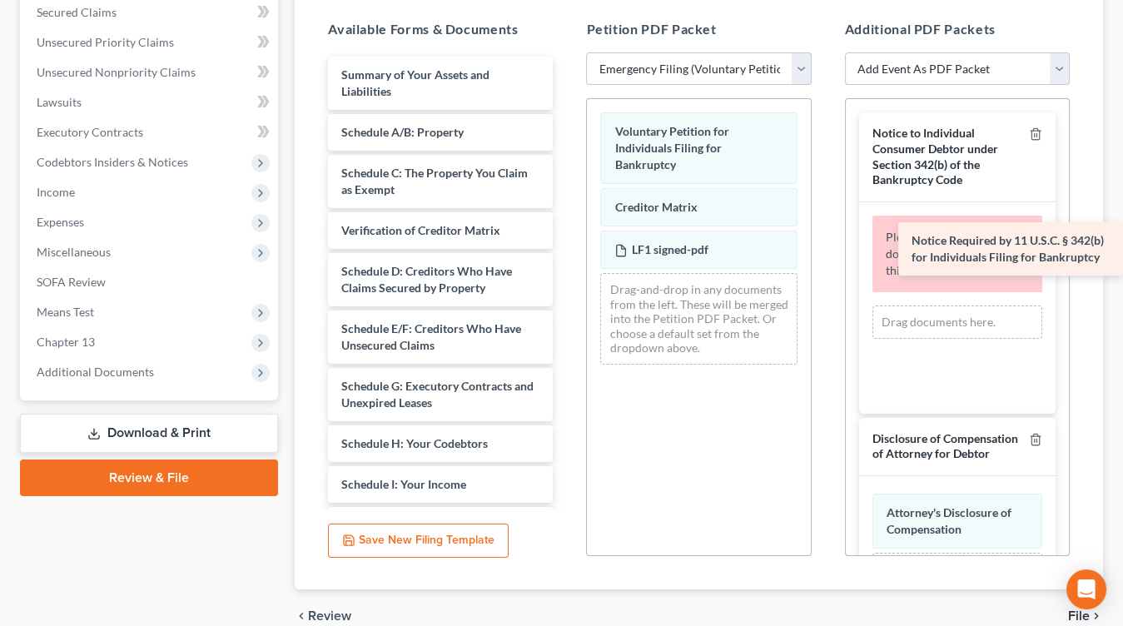
drag, startPoint x: 459, startPoint y: 237, endPoint x: 1092, endPoint y: 247, distance: 633.0
click at [566, 247] on div "Notice Required by 11 U.S.C. § 342(b) for Individuals Filing for Bankruptcy Sum…" at bounding box center [441, 415] width 252 height 717
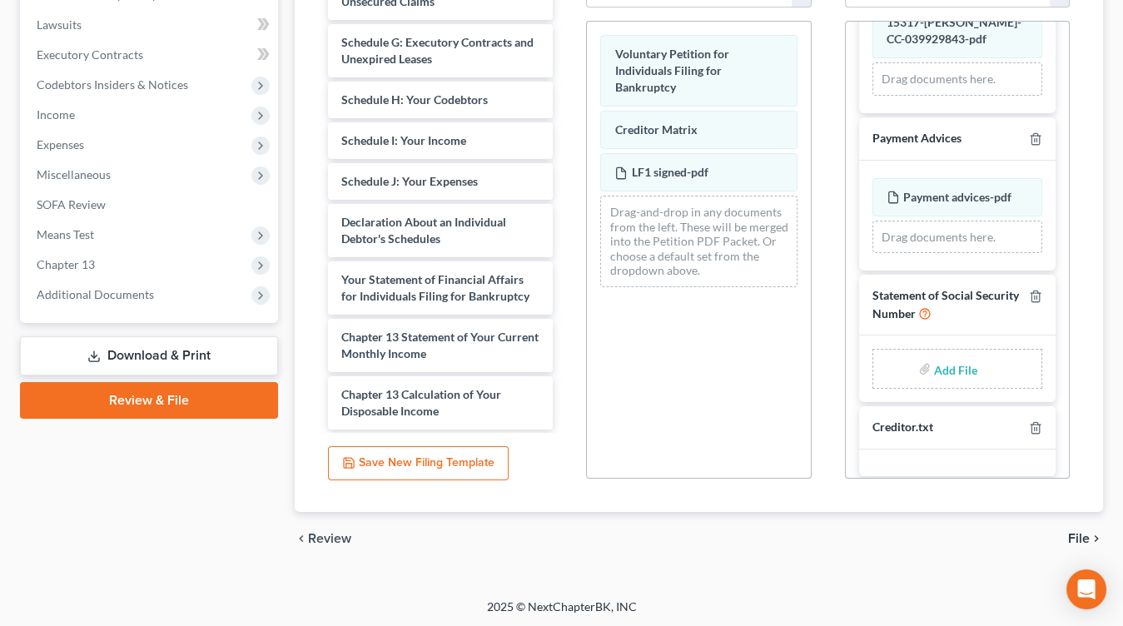
click at [956, 354] on input "file" at bounding box center [954, 369] width 40 height 30
type input "C:\fakepath\SS statement signed.pdf"
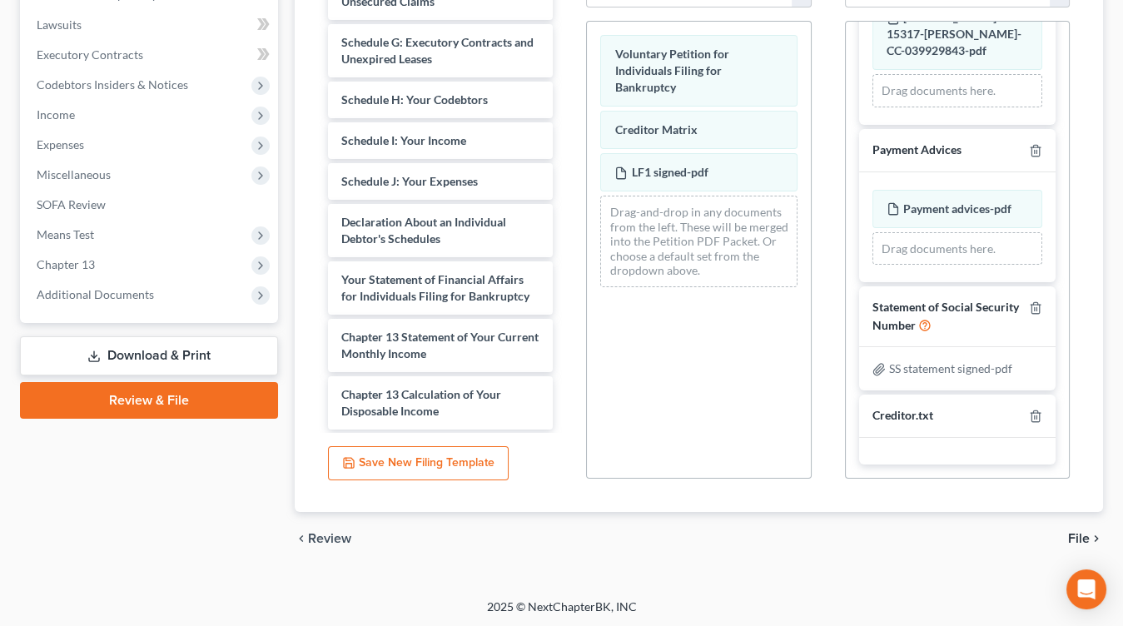
scroll to position [655, 0]
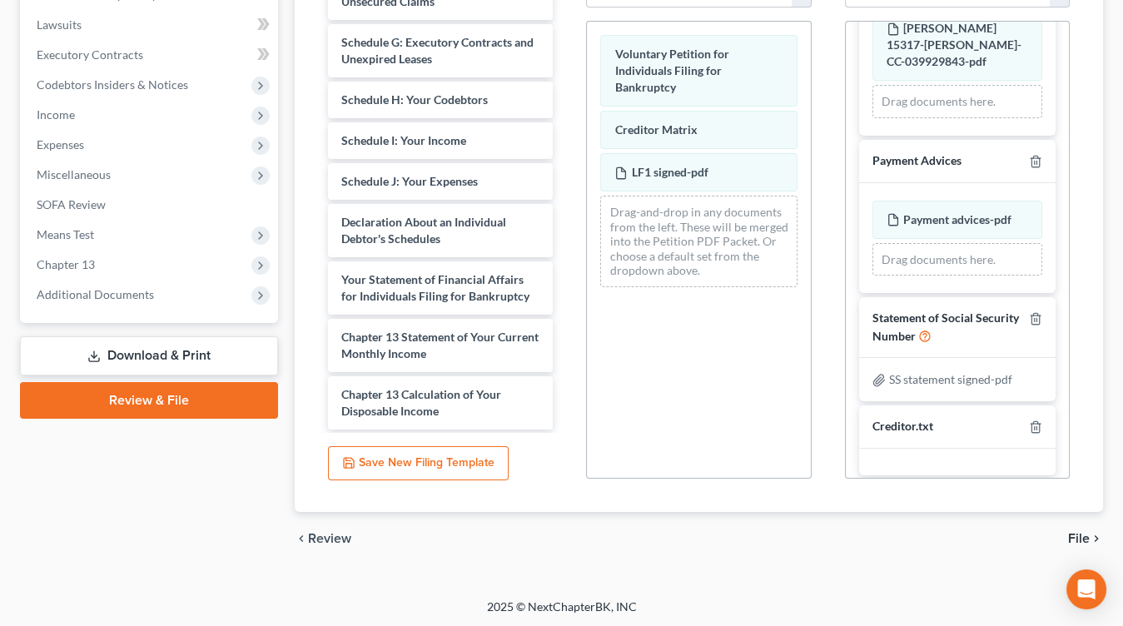
click at [1076, 535] on span "File" at bounding box center [1079, 538] width 22 height 13
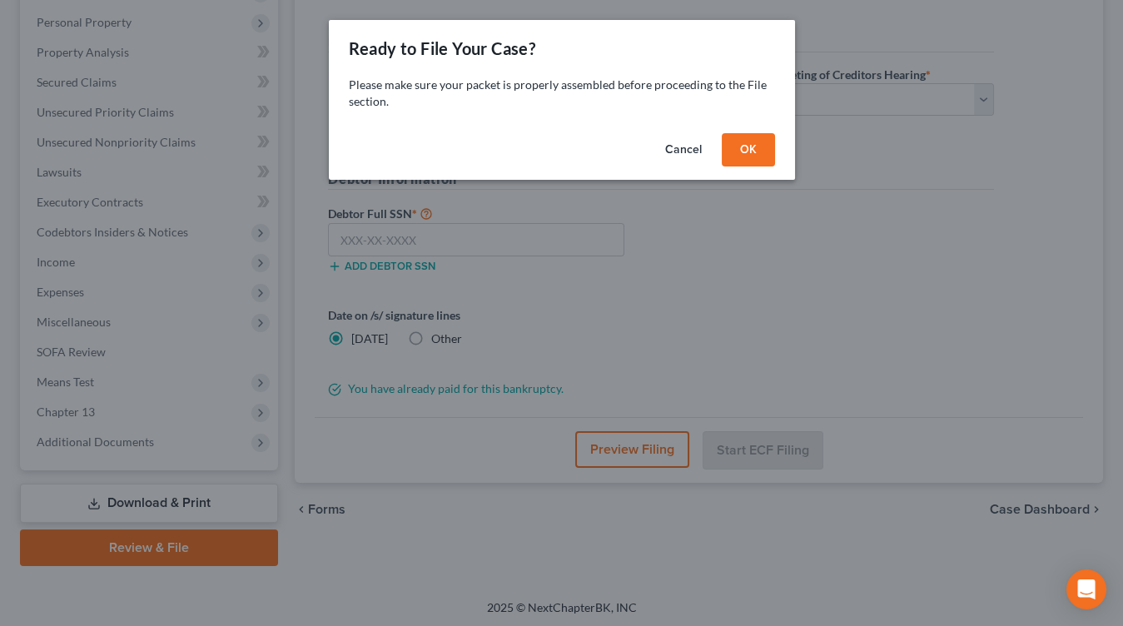
click at [751, 160] on button "OK" at bounding box center [748, 149] width 53 height 33
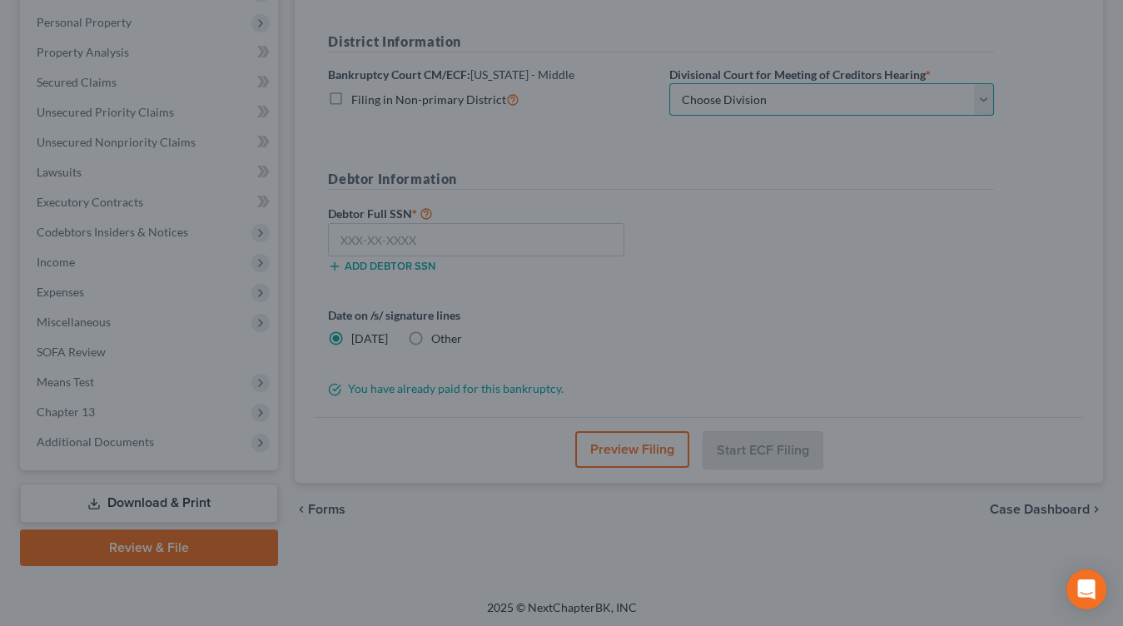
click at [785, 102] on select "Choose Division Baton Rouge" at bounding box center [832, 99] width 325 height 33
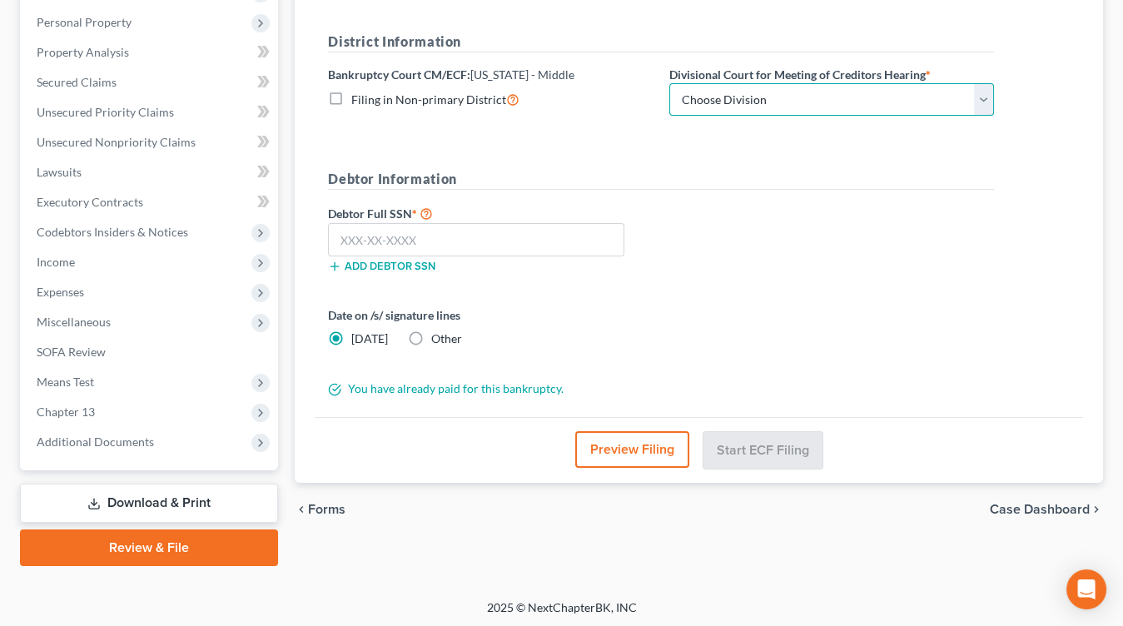
select select "0"
click at [670, 83] on select "Choose Division Baton Rouge" at bounding box center [832, 99] width 325 height 33
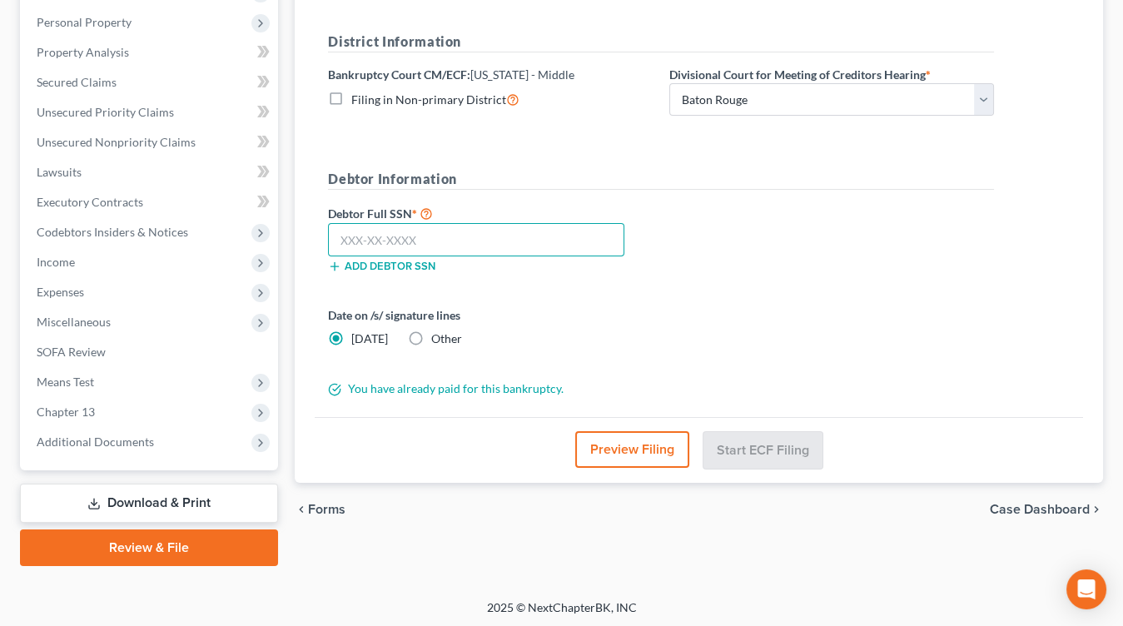
click at [533, 236] on input "text" at bounding box center [476, 239] width 296 height 33
click at [532, 236] on input "text" at bounding box center [476, 239] width 296 height 33
click at [531, 237] on input "text" at bounding box center [476, 239] width 296 height 33
type input "433-81-6479"
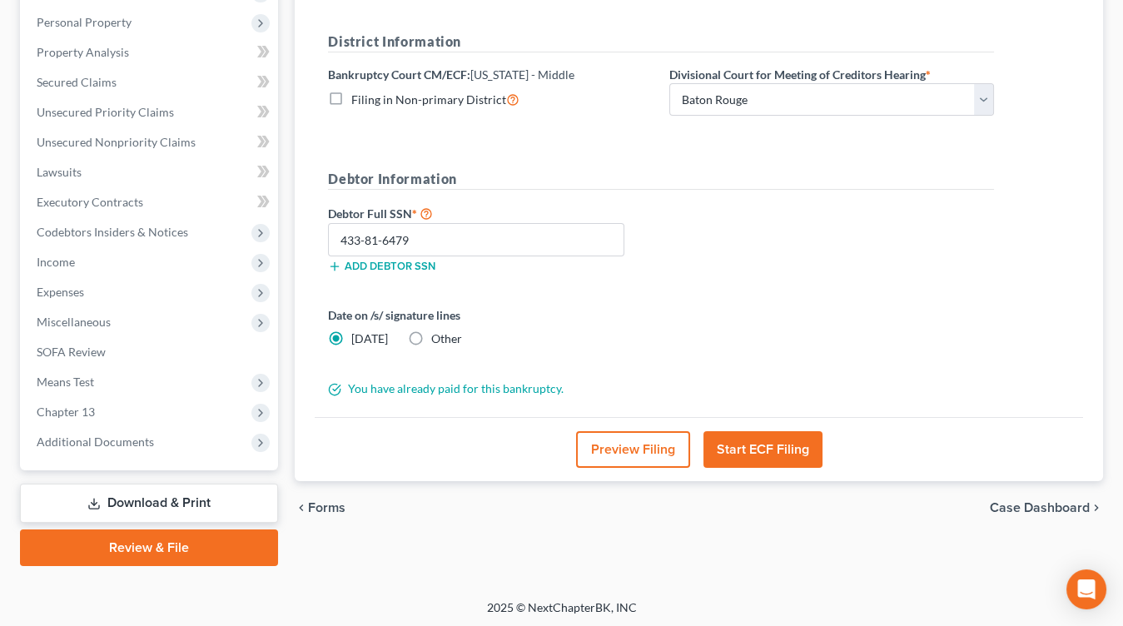
click at [813, 441] on button "Start ECF Filing" at bounding box center [763, 449] width 119 height 37
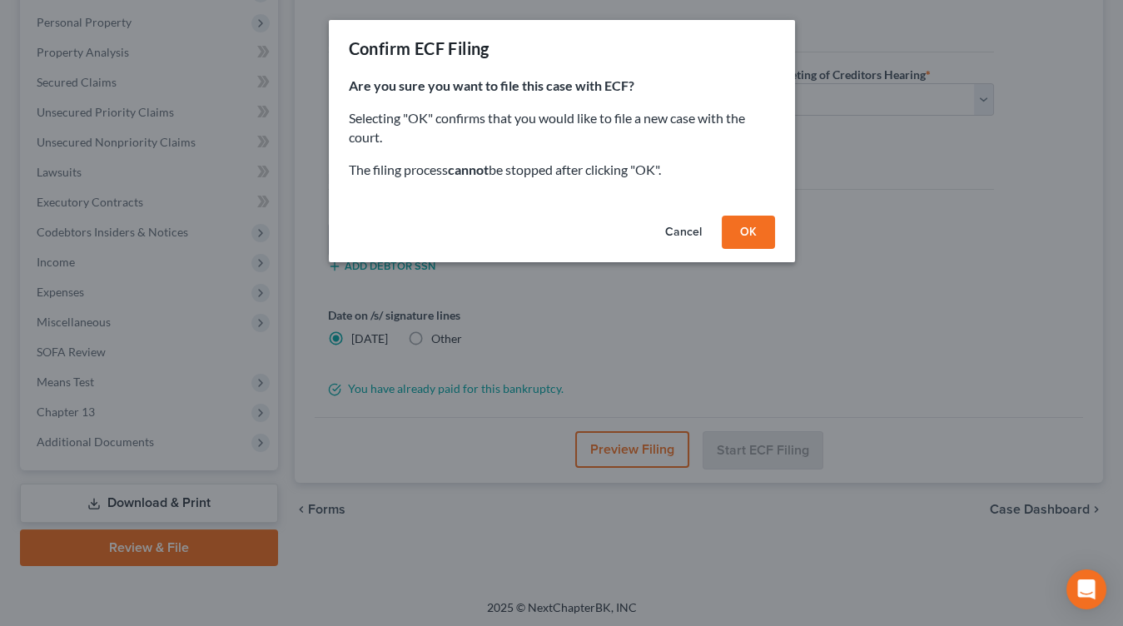
drag, startPoint x: 759, startPoint y: 228, endPoint x: 690, endPoint y: 152, distance: 102.6
click at [759, 227] on button "OK" at bounding box center [748, 232] width 53 height 33
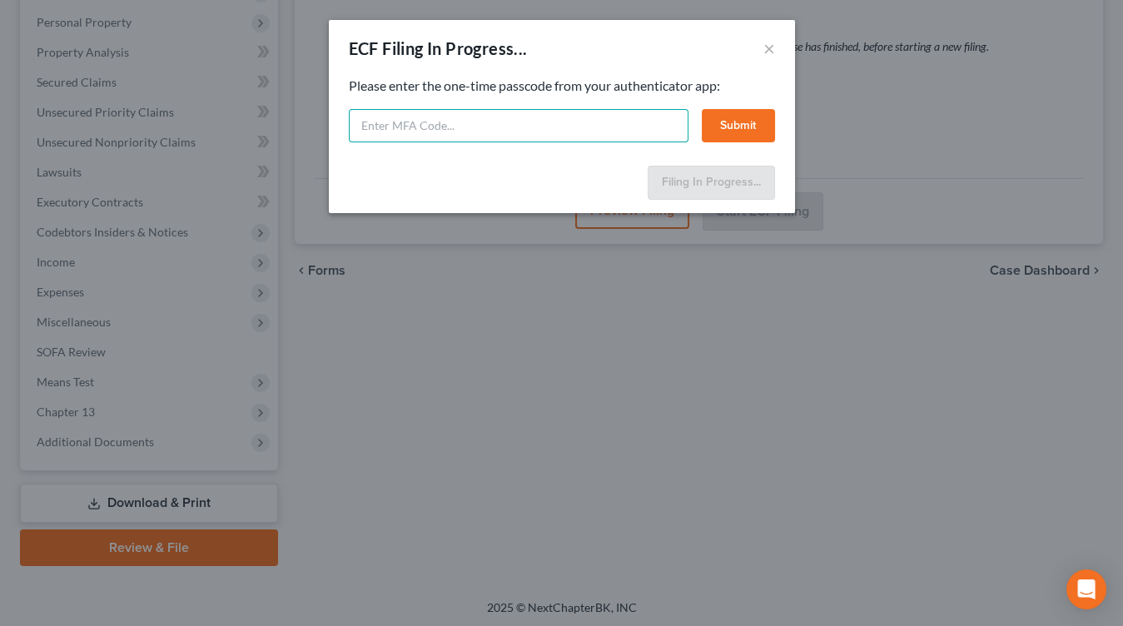
click at [401, 112] on input "text" at bounding box center [519, 125] width 340 height 33
type input "380831"
click at [743, 120] on button "Submit" at bounding box center [738, 125] width 73 height 33
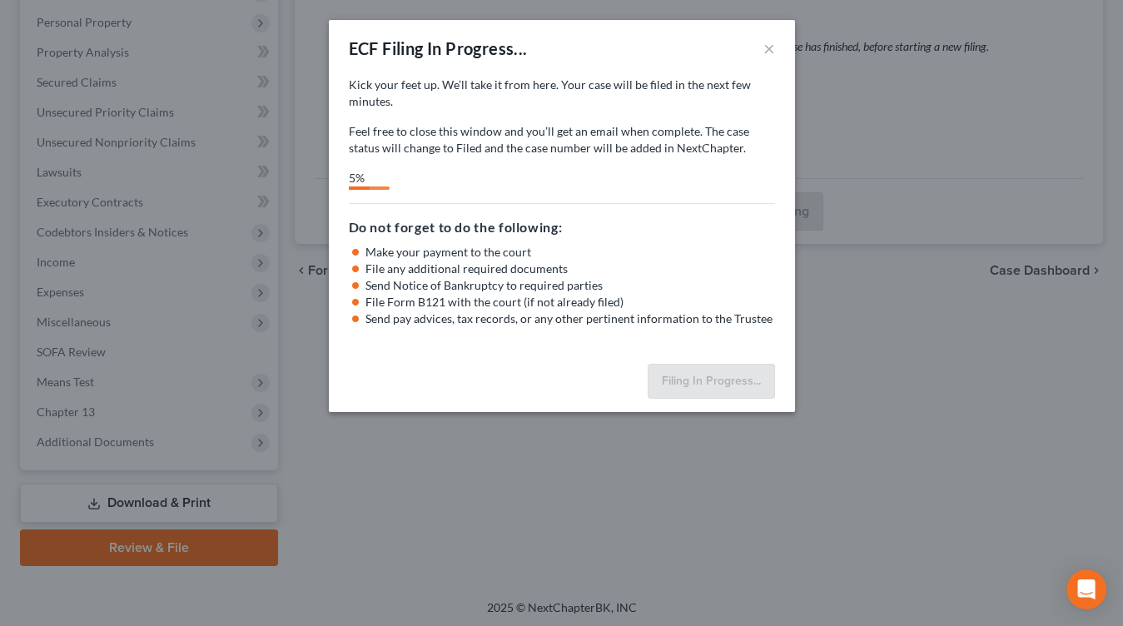
click at [665, 178] on div "5%" at bounding box center [562, 180] width 426 height 20
select select "0"
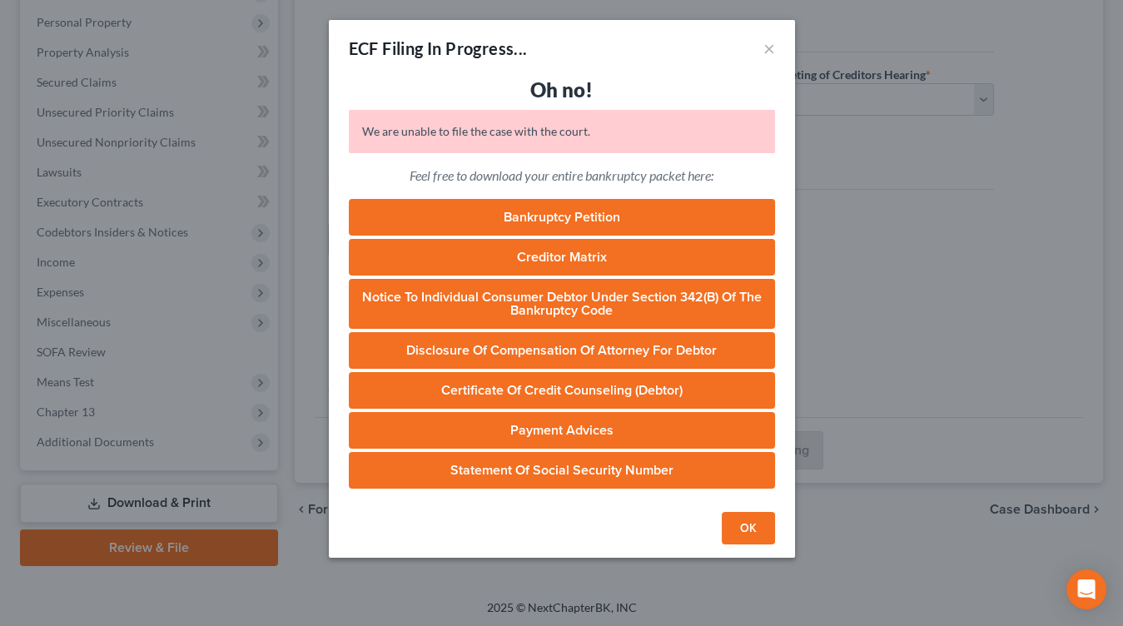
click at [748, 525] on button "OK" at bounding box center [748, 528] width 53 height 33
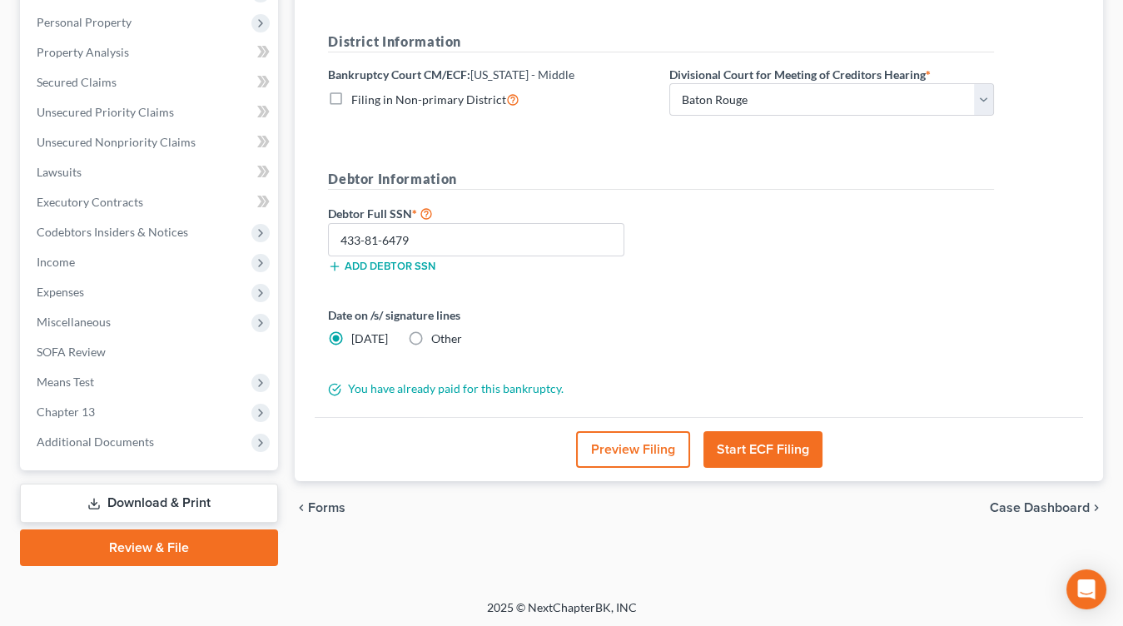
click at [757, 436] on button "Start ECF Filing" at bounding box center [763, 449] width 119 height 37
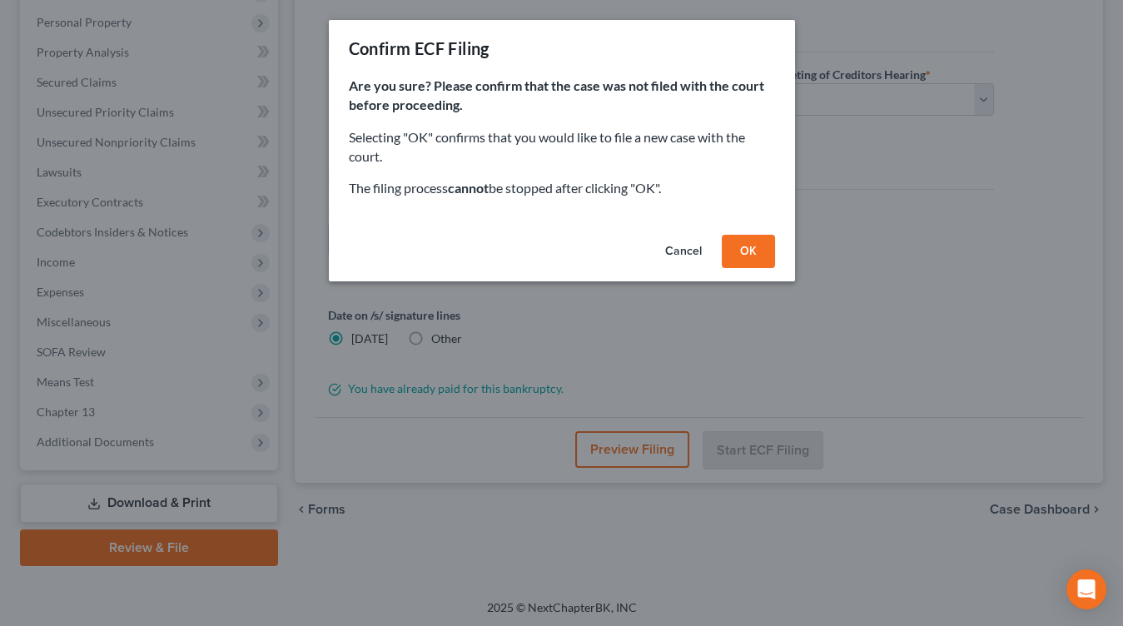
click at [747, 252] on button "OK" at bounding box center [748, 251] width 53 height 33
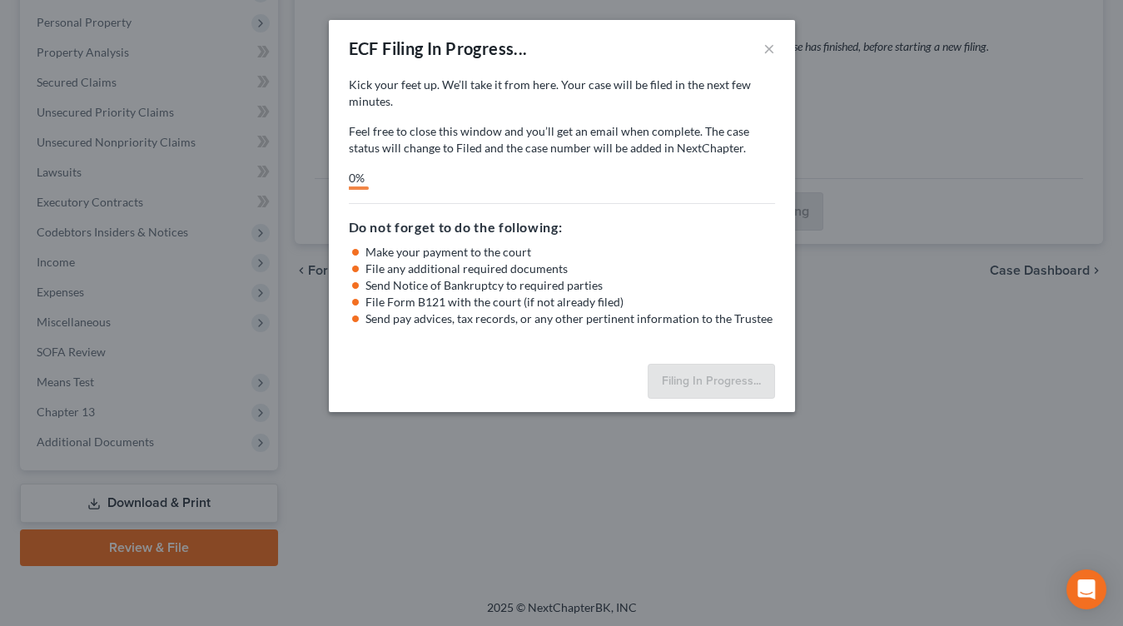
drag, startPoint x: 612, startPoint y: 160, endPoint x: 624, endPoint y: 125, distance: 36.9
click at [612, 160] on div "Kick your feet up. We’ll take it from here. Your case will be filed in the next…" at bounding box center [562, 133] width 426 height 113
click at [446, 143] on p "Feel free to close this window and you’ll get an email when complete. The case …" at bounding box center [562, 139] width 426 height 33
click at [376, 120] on div "Kick your feet up. We’ll take it from here. Your case will be filed in the next…" at bounding box center [562, 117] width 426 height 80
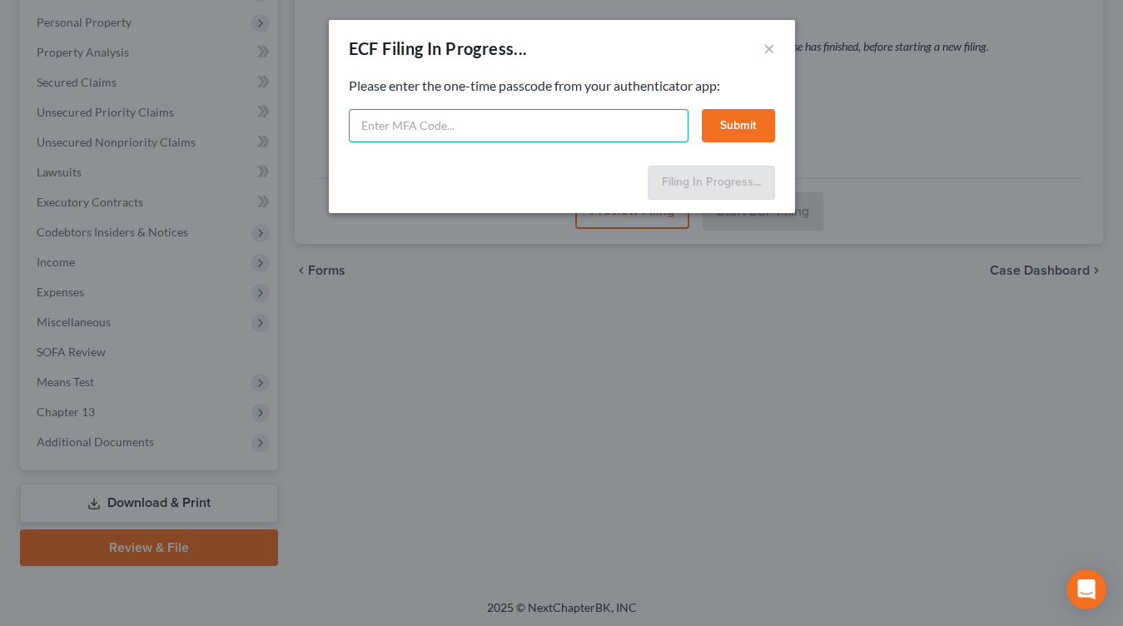
click at [649, 111] on input "text" at bounding box center [519, 125] width 340 height 33
type input "884483"
click at [727, 127] on button "Submit" at bounding box center [738, 125] width 73 height 33
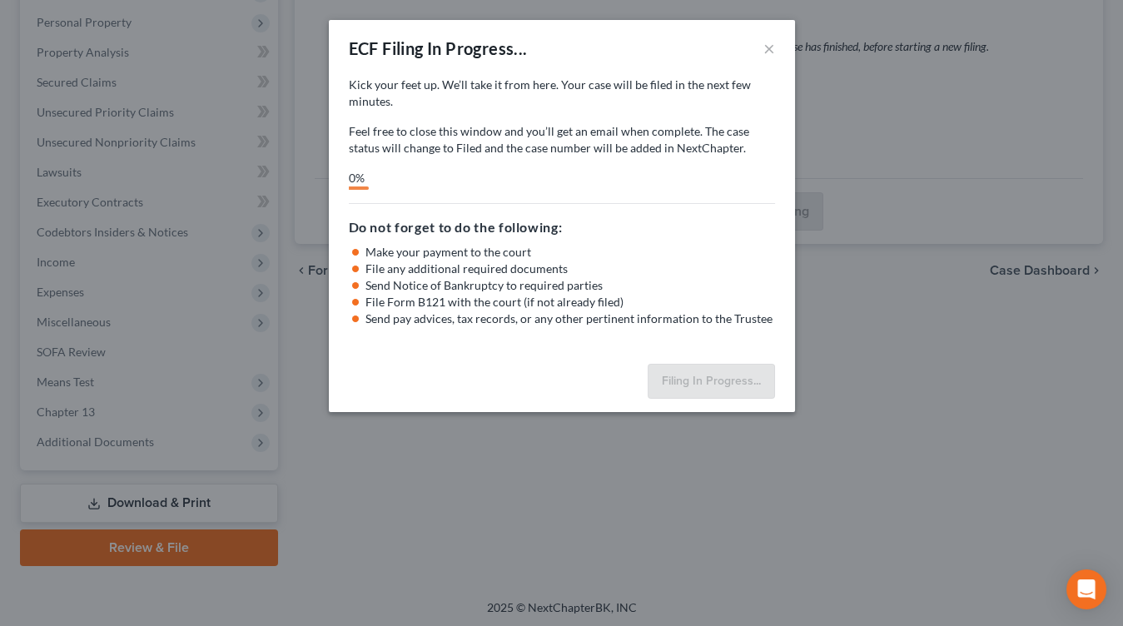
click at [521, 167] on div "Kick your feet up. We’ll take it from here. Your case will be filed in the next…" at bounding box center [562, 133] width 426 height 113
click at [619, 170] on div "14%" at bounding box center [562, 180] width 426 height 20
drag, startPoint x: 536, startPoint y: 164, endPoint x: 563, endPoint y: 22, distance: 144.9
click at [536, 163] on div "Kick your feet up. We’ll take it from here. Your case will be filed in the next…" at bounding box center [562, 133] width 426 height 113
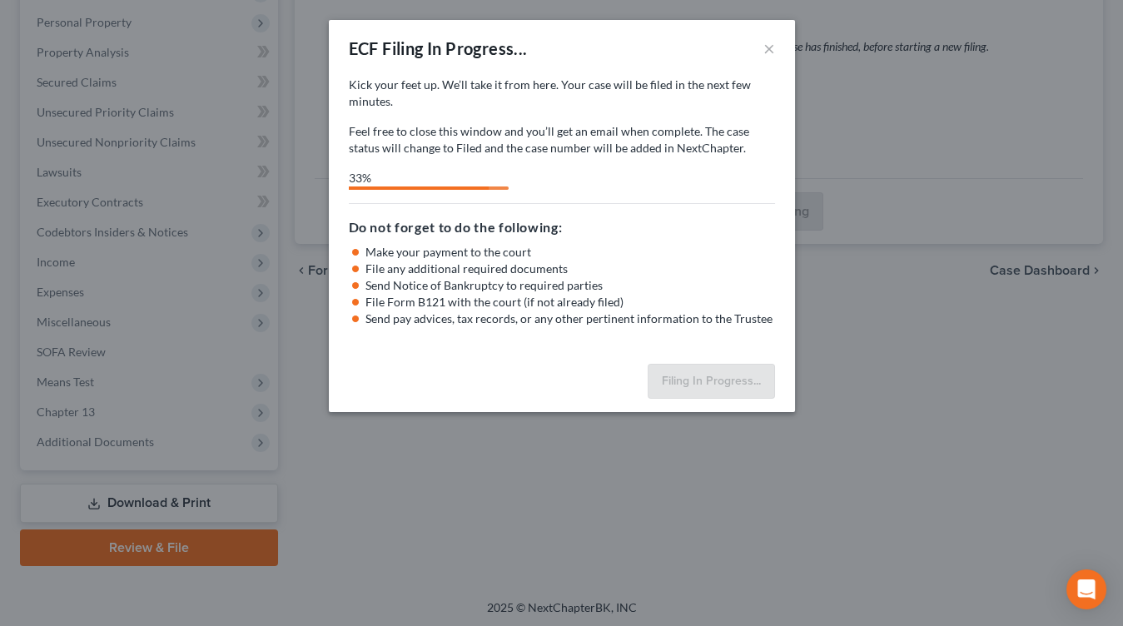
click at [565, 124] on p "Feel free to close this window and you’ll get an email when complete. The case …" at bounding box center [562, 139] width 426 height 33
click at [424, 230] on h5 "Do not forget to do the following:" at bounding box center [562, 227] width 426 height 20
click at [406, 152] on p "Feel free to close this window and you’ll get an email when complete. The case …" at bounding box center [562, 139] width 426 height 33
click at [683, 128] on p "Feel free to close this window and you’ll get an email when complete. The case …" at bounding box center [562, 139] width 426 height 33
drag, startPoint x: 498, startPoint y: 88, endPoint x: 521, endPoint y: 57, distance: 38.8
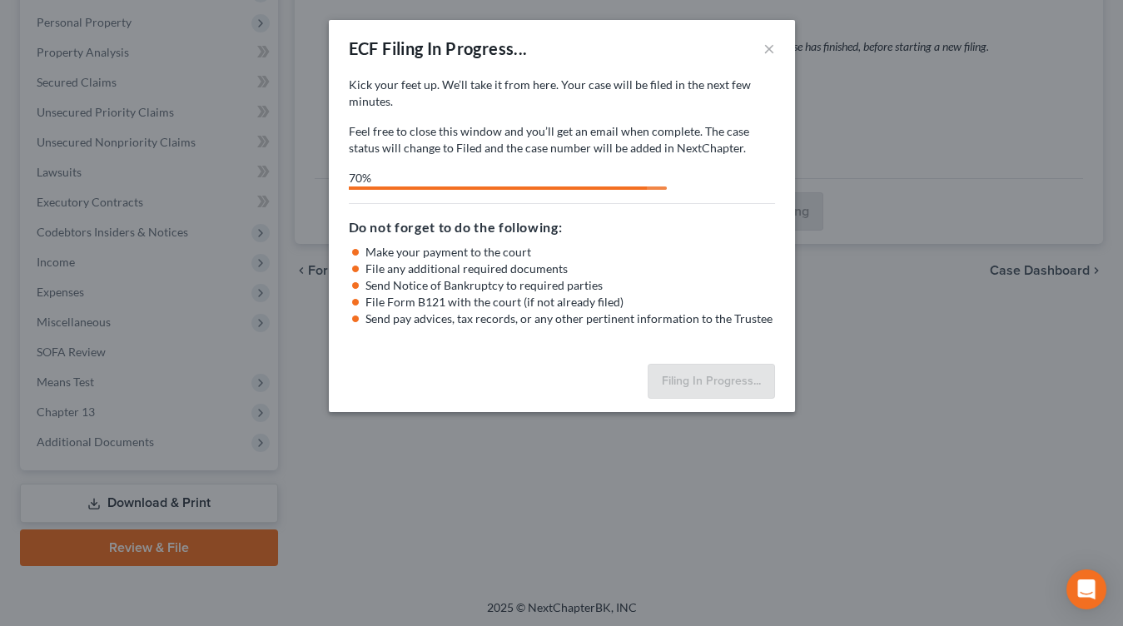
click at [498, 88] on p "Kick your feet up. We’ll take it from here. Your case will be filed in the next…" at bounding box center [562, 93] width 426 height 33
drag, startPoint x: 477, startPoint y: 161, endPoint x: 746, endPoint y: 5, distance: 310.8
click at [477, 159] on div "Kick your feet up. We’ll take it from here. Your case will be filed in the next…" at bounding box center [562, 133] width 426 height 113
click at [766, 50] on button "×" at bounding box center [770, 48] width 12 height 20
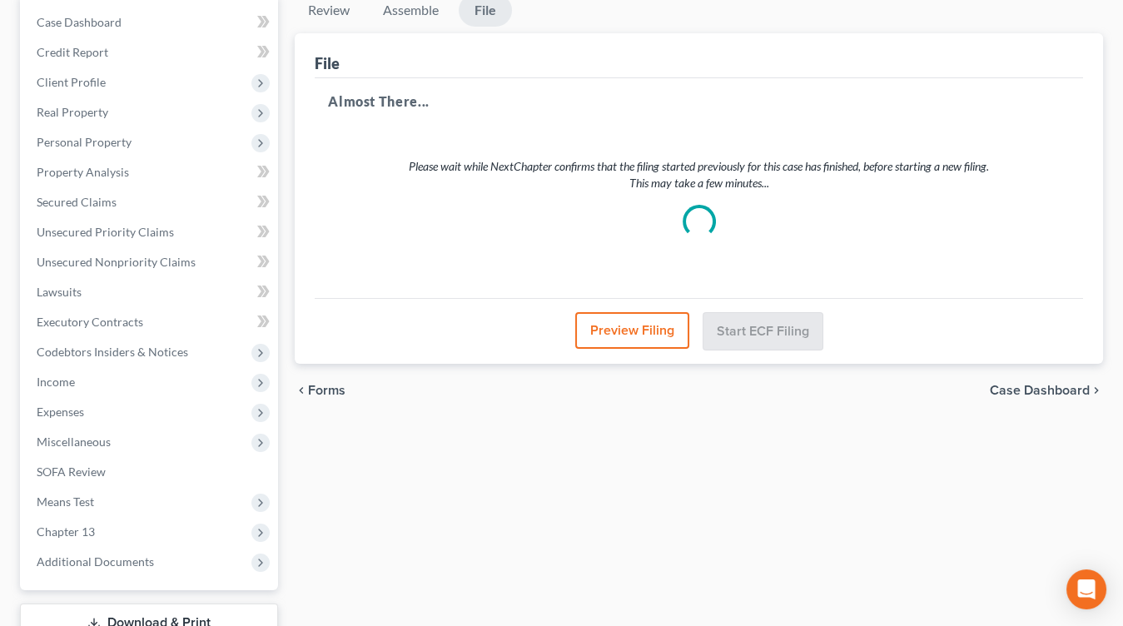
scroll to position [0, 0]
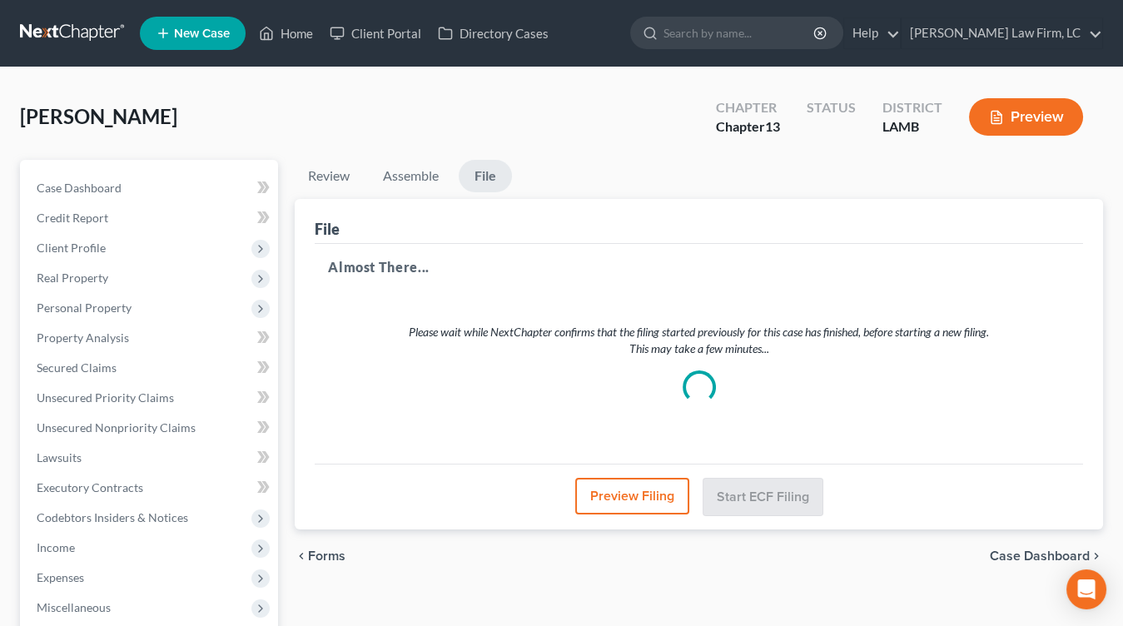
click at [93, 37] on link at bounding box center [73, 33] width 107 height 30
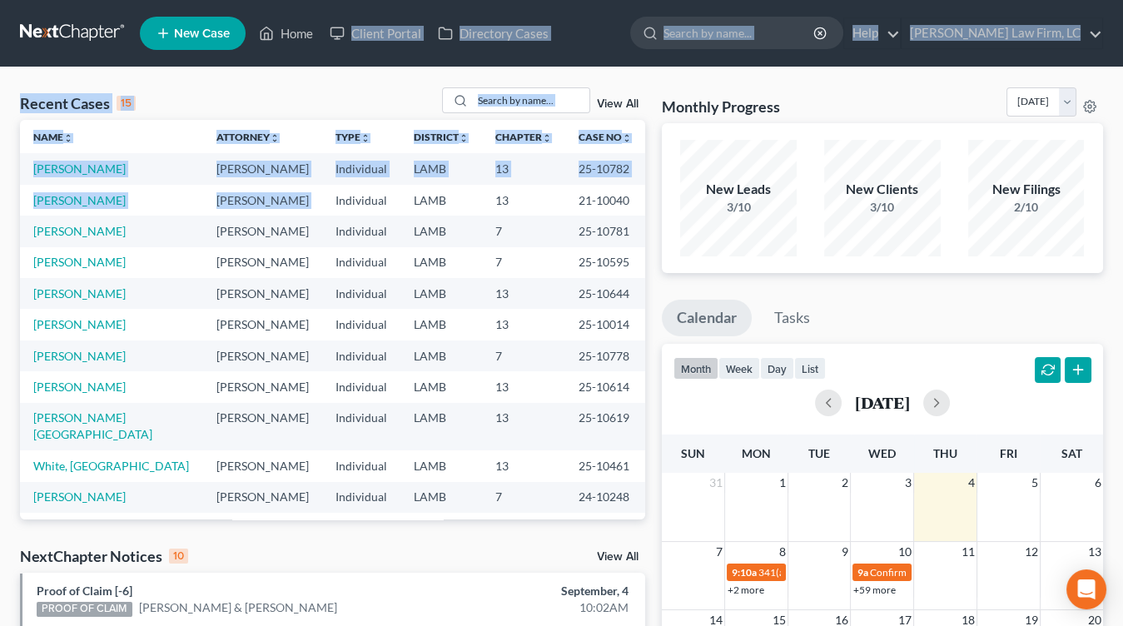
click at [348, 0] on html "Home New Case Client Portal Directory Cases [PERSON_NAME] Law Firm, [GEOGRAPHIC…" at bounding box center [561, 599] width 1123 height 1198
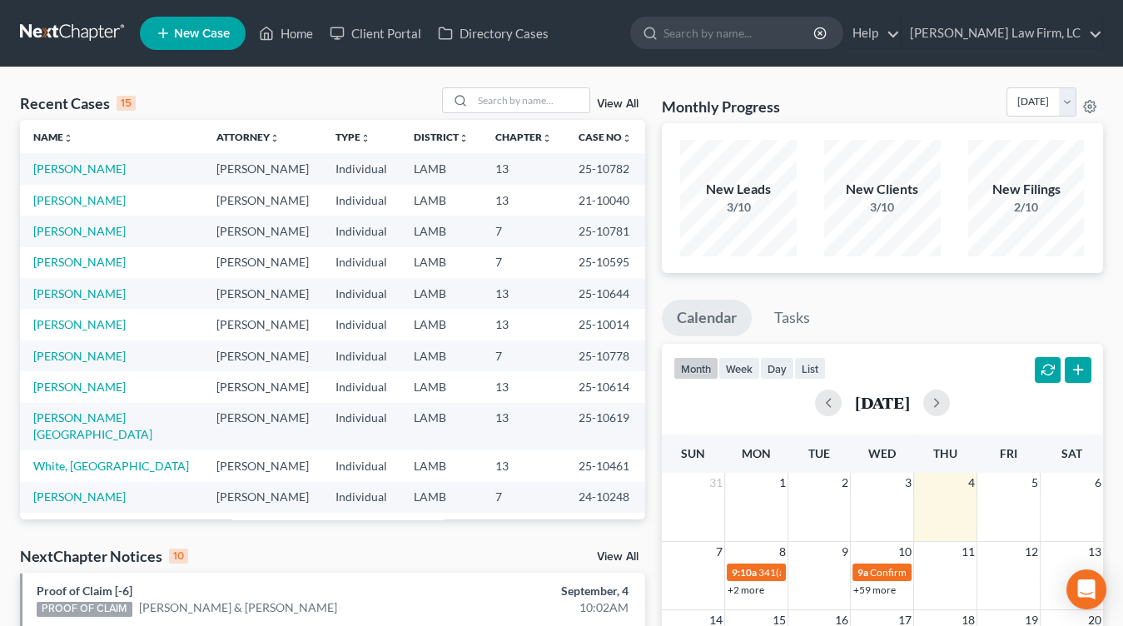
click at [473, 280] on td "LAMB" at bounding box center [442, 293] width 82 height 31
click at [94, 34] on link at bounding box center [73, 33] width 107 height 30
click at [112, 22] on link at bounding box center [73, 33] width 107 height 30
click at [88, 39] on link at bounding box center [73, 33] width 107 height 30
click at [322, 245] on td "Individual" at bounding box center [361, 231] width 78 height 31
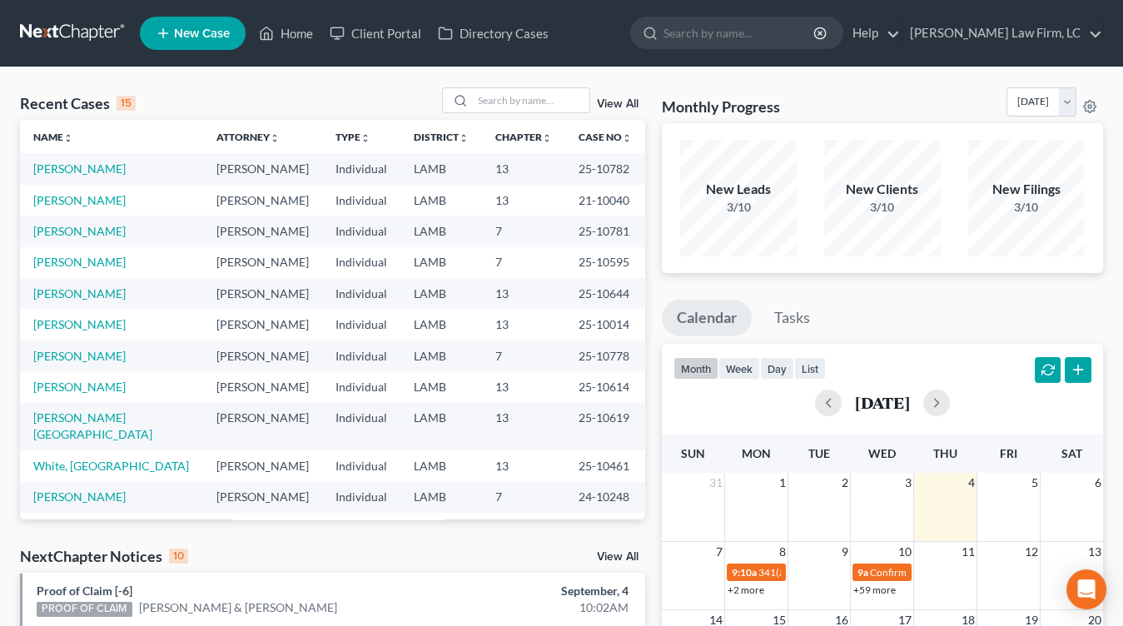
click at [100, 22] on link at bounding box center [73, 33] width 107 height 30
click at [96, 26] on link at bounding box center [73, 33] width 107 height 30
click at [83, 4] on nav "Home New Case Client Portal Directory Cases [PERSON_NAME] Law Firm, [GEOGRAPHIC…" at bounding box center [561, 33] width 1123 height 67
click at [83, 27] on link at bounding box center [73, 33] width 107 height 30
